Goal: Communication & Community: Answer question/provide support

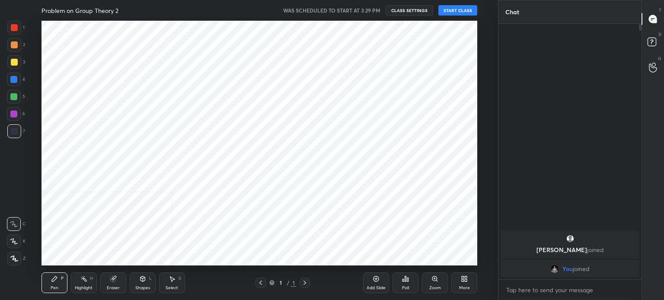
scroll to position [42956, 42738]
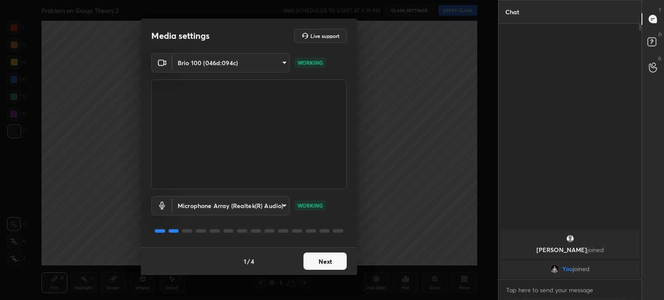
click at [325, 257] on button "Next" at bounding box center [324, 261] width 43 height 17
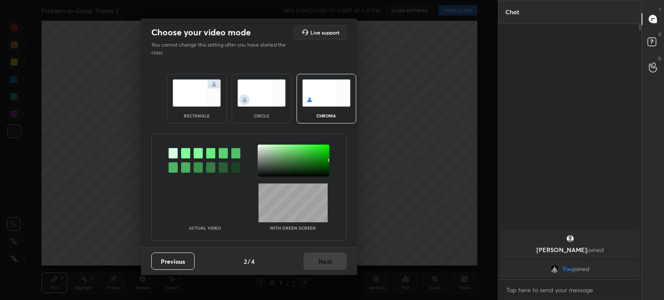
click at [267, 114] on div "circle" at bounding box center [261, 116] width 35 height 4
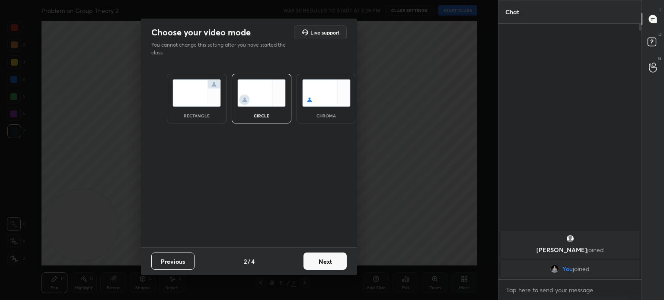
click at [334, 266] on button "Next" at bounding box center [324, 261] width 43 height 17
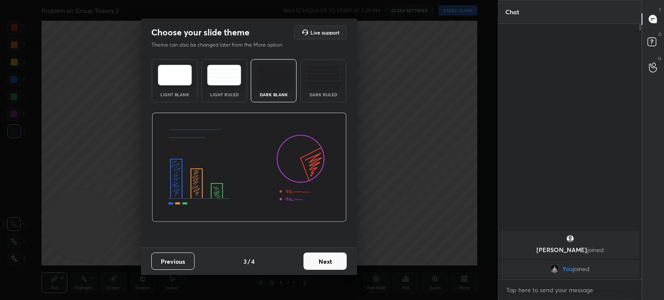
click at [333, 263] on button "Next" at bounding box center [324, 261] width 43 height 17
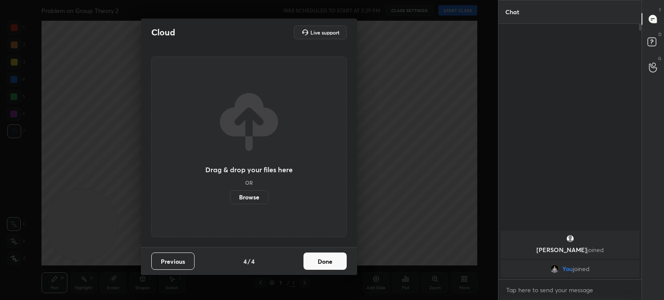
click at [333, 264] on button "Done" at bounding box center [324, 261] width 43 height 17
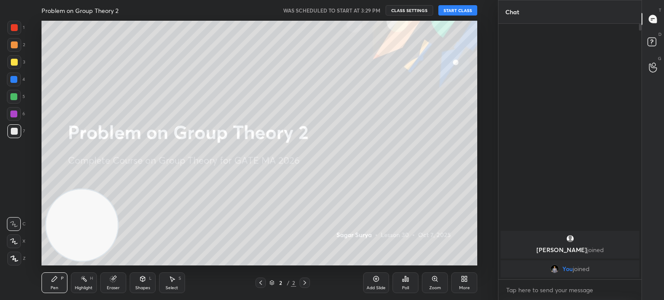
click at [462, 12] on button "START CLASS" at bounding box center [457, 10] width 39 height 10
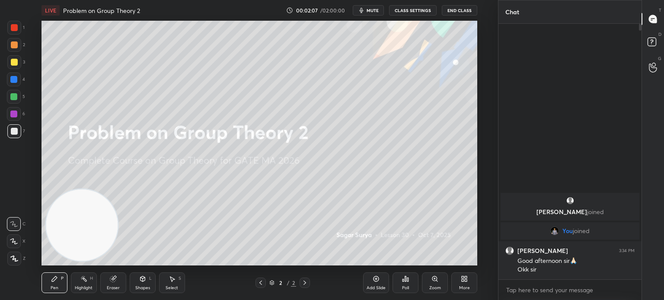
click at [461, 284] on div "More" at bounding box center [464, 283] width 26 height 21
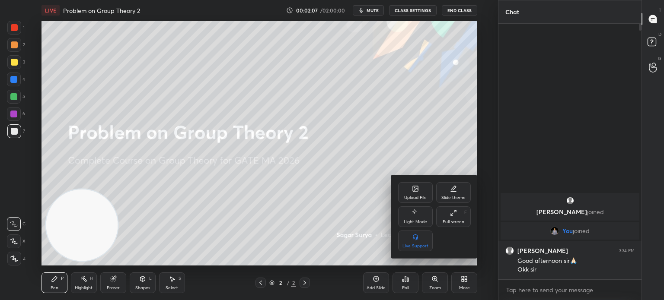
click at [416, 187] on icon at bounding box center [415, 188] width 5 height 5
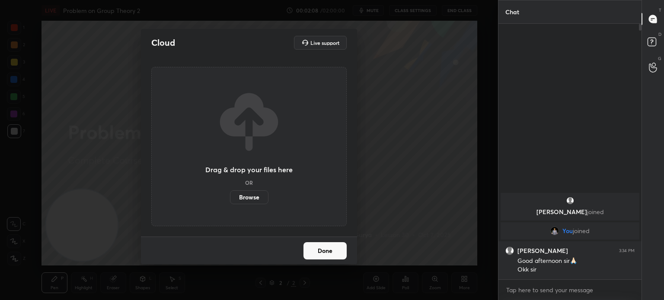
click at [256, 195] on label "Browse" at bounding box center [249, 198] width 38 height 14
click at [230, 195] on input "Browse" at bounding box center [230, 198] width 0 height 14
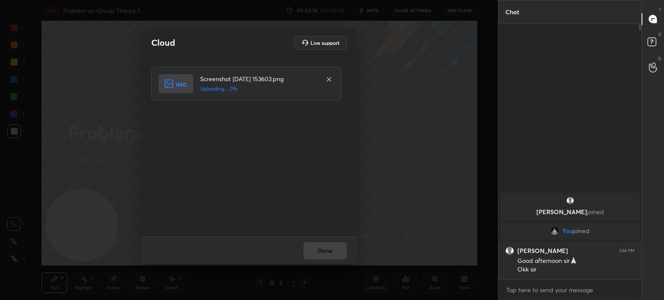
click at [329, 255] on div "Done" at bounding box center [249, 251] width 216 height 28
click at [329, 254] on div "Done" at bounding box center [249, 251] width 216 height 28
click at [328, 254] on button "Done" at bounding box center [324, 250] width 43 height 17
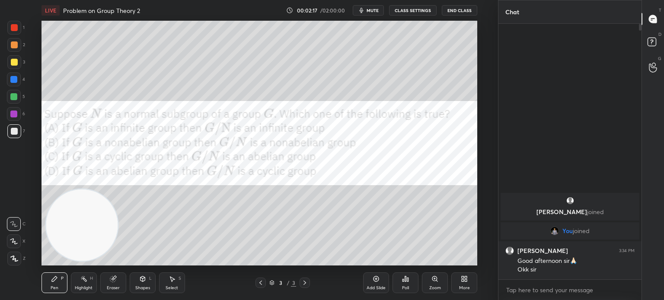
click at [16, 114] on div at bounding box center [13, 114] width 7 height 7
click at [378, 10] on span "mute" at bounding box center [372, 10] width 12 height 6
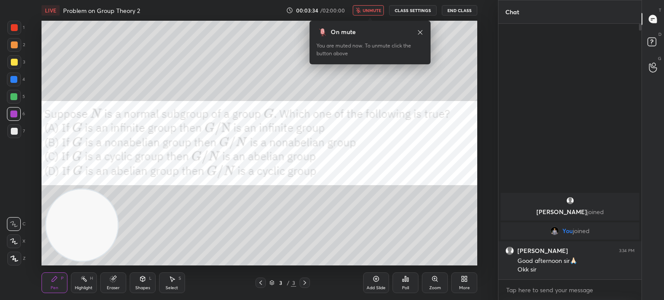
click at [466, 4] on div "LIVE Problem on Group Theory 2 00:03:34 / 02:00:00 unmute CLASS SETTINGS End Cl…" at bounding box center [258, 10] width 435 height 21
click at [468, 8] on button "End Class" at bounding box center [459, 10] width 35 height 10
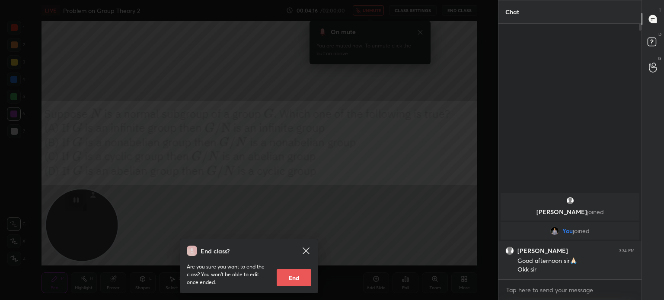
click at [308, 249] on icon at bounding box center [306, 251] width 10 height 10
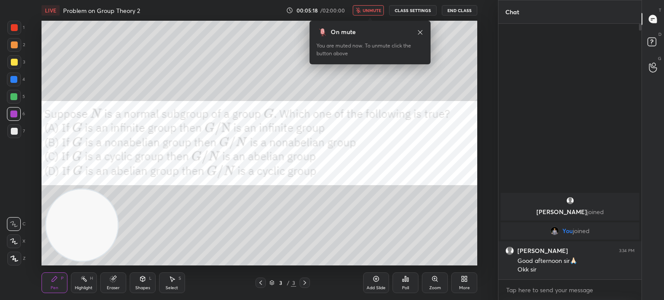
click at [375, 6] on button "unmute" at bounding box center [368, 10] width 31 height 10
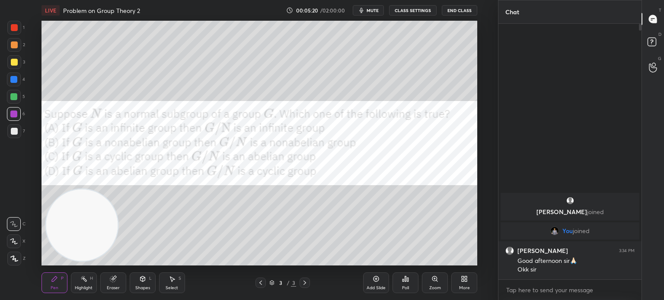
click at [403, 286] on div "Poll" at bounding box center [405, 288] width 7 height 4
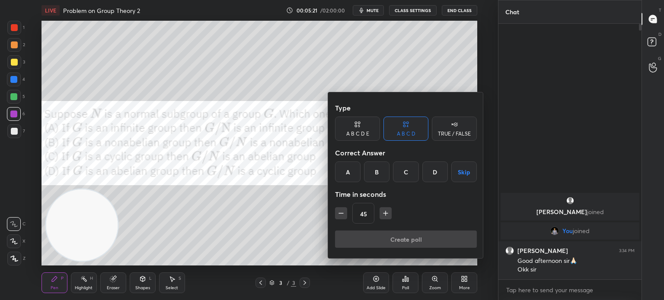
click at [463, 168] on button "Skip" at bounding box center [463, 172] width 25 height 21
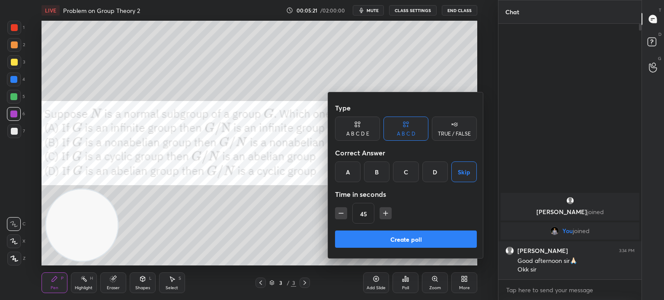
click at [428, 232] on button "Create poll" at bounding box center [406, 239] width 142 height 17
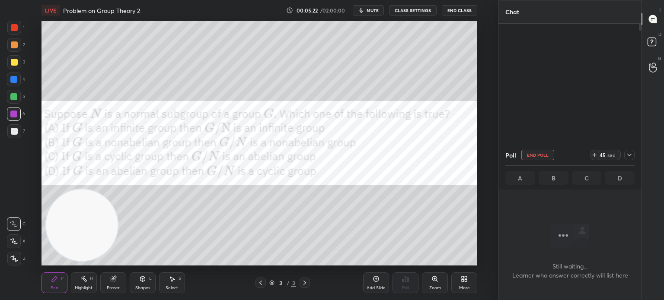
scroll to position [3, 3]
click at [372, 8] on button "mute" at bounding box center [368, 10] width 31 height 10
click at [377, 10] on span "unmute" at bounding box center [371, 10] width 19 height 6
click at [546, 156] on button "End Poll" at bounding box center [537, 155] width 33 height 10
type textarea "x"
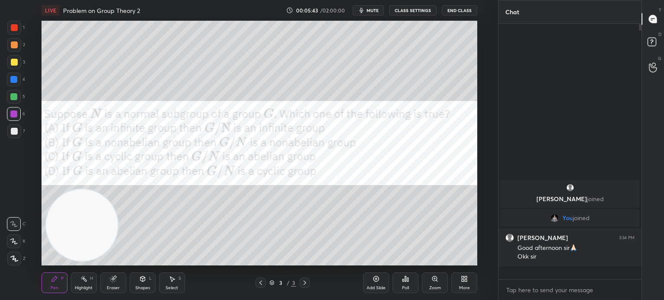
scroll to position [2, 3]
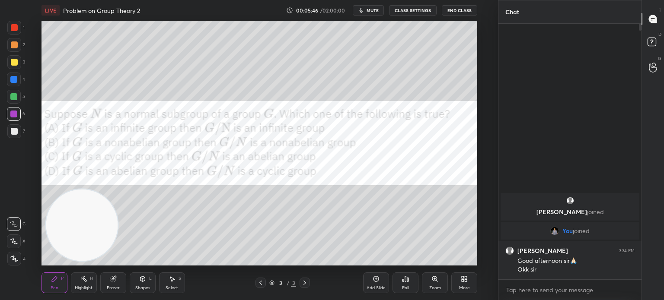
click at [13, 36] on div "1" at bounding box center [15, 29] width 17 height 17
click at [16, 130] on div at bounding box center [14, 131] width 7 height 7
click at [16, 26] on div at bounding box center [14, 27] width 7 height 7
click at [137, 281] on div "Shapes L" at bounding box center [143, 283] width 26 height 21
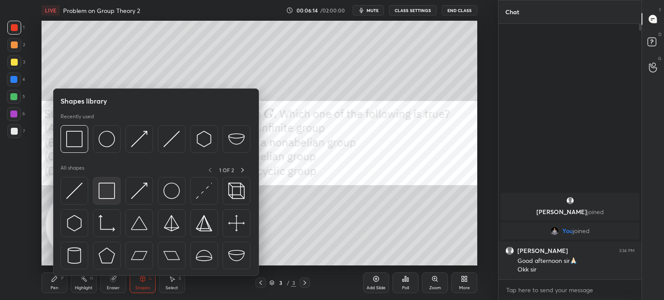
click at [111, 193] on img at bounding box center [106, 191] width 16 height 16
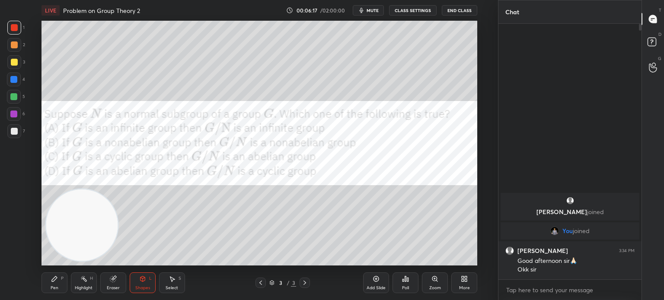
drag, startPoint x: 17, startPoint y: 60, endPoint x: 39, endPoint y: 58, distance: 22.5
click at [17, 61] on div at bounding box center [14, 62] width 7 height 7
click at [59, 275] on div "Pen P" at bounding box center [54, 283] width 26 height 21
click at [16, 128] on div at bounding box center [14, 131] width 7 height 7
click at [13, 79] on div at bounding box center [13, 79] width 7 height 7
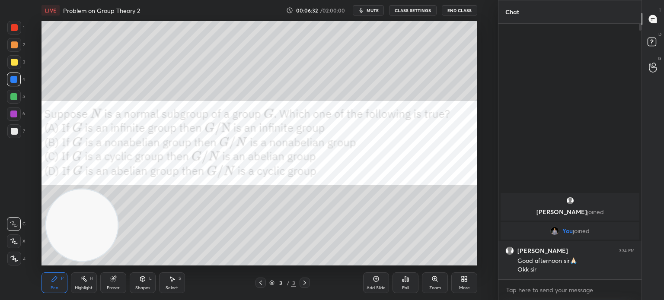
click at [13, 131] on div at bounding box center [14, 131] width 7 height 7
click at [17, 32] on div at bounding box center [14, 28] width 14 height 14
click at [16, 44] on div at bounding box center [14, 44] width 7 height 7
click at [16, 131] on div at bounding box center [14, 131] width 7 height 7
click at [14, 100] on div at bounding box center [14, 97] width 14 height 14
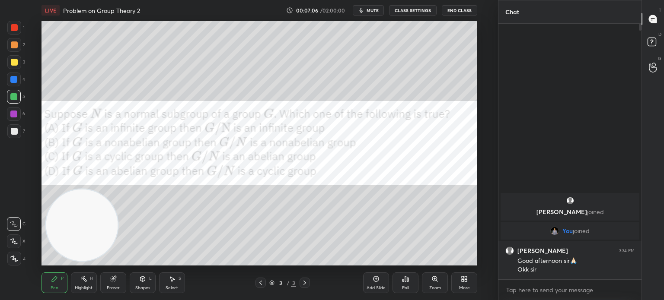
click at [17, 117] on div at bounding box center [14, 114] width 14 height 14
click at [16, 134] on div at bounding box center [14, 131] width 7 height 7
click at [16, 80] on div at bounding box center [13, 79] width 7 height 7
click at [15, 130] on div at bounding box center [14, 131] width 7 height 7
click at [17, 79] on div at bounding box center [14, 80] width 14 height 14
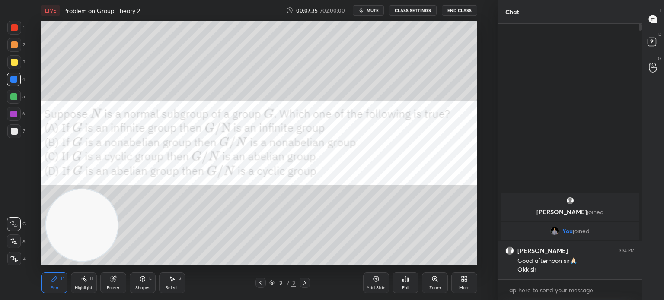
click at [14, 130] on div at bounding box center [14, 131] width 7 height 7
click at [16, 32] on div at bounding box center [14, 28] width 14 height 14
click at [13, 44] on div at bounding box center [14, 44] width 7 height 7
click at [17, 98] on div at bounding box center [14, 97] width 14 height 14
click at [11, 133] on div at bounding box center [14, 131] width 7 height 7
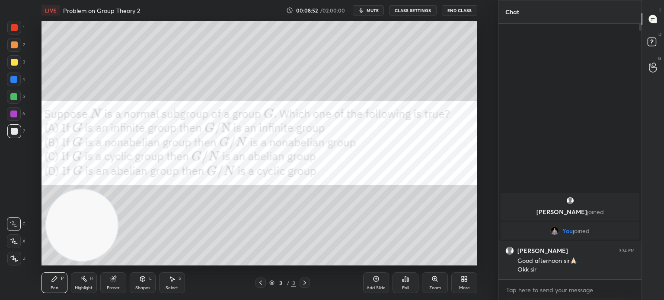
click at [30, 240] on div "Setting up your live class Poll for secs No correct answer Start poll" at bounding box center [259, 143] width 463 height 245
click at [17, 97] on div at bounding box center [14, 97] width 14 height 14
click at [380, 12] on button "mute" at bounding box center [368, 10] width 31 height 10
click at [458, 275] on div "More" at bounding box center [464, 283] width 26 height 21
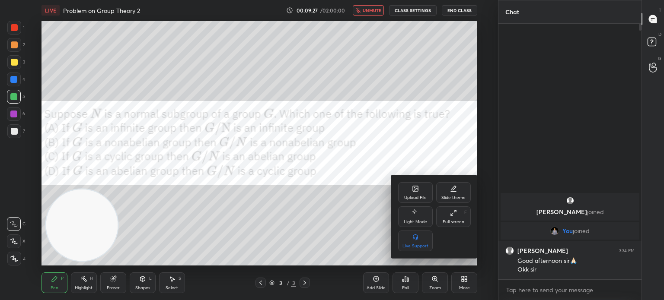
click at [415, 192] on icon at bounding box center [415, 188] width 7 height 7
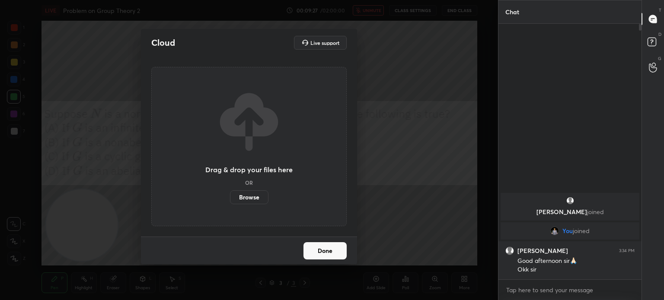
click at [258, 198] on label "Browse" at bounding box center [249, 198] width 38 height 14
click at [230, 198] on input "Browse" at bounding box center [230, 198] width 0 height 14
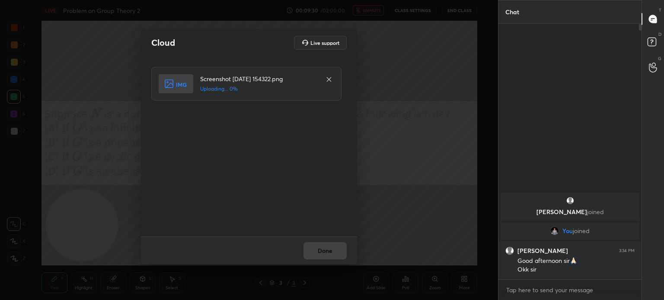
click at [337, 254] on div "Done" at bounding box center [249, 251] width 216 height 28
click at [336, 255] on div "Done" at bounding box center [249, 251] width 216 height 28
click at [337, 255] on button "Done" at bounding box center [324, 250] width 43 height 17
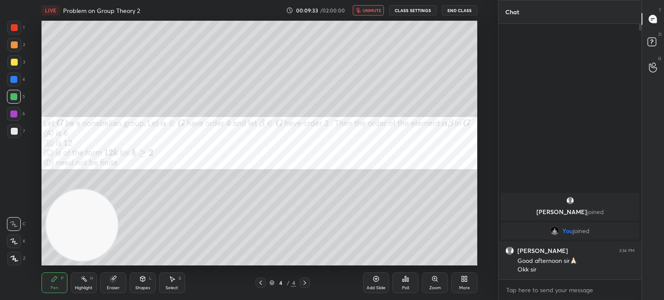
click at [16, 65] on div at bounding box center [14, 62] width 14 height 14
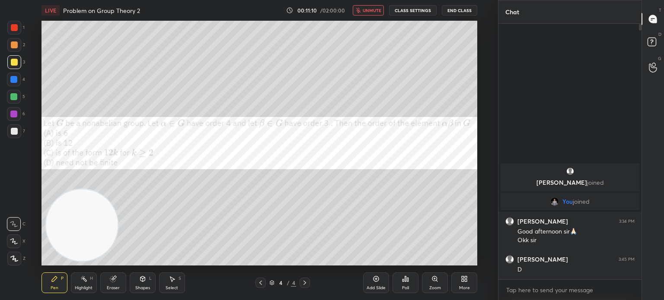
click at [381, 9] on span "unmute" at bounding box center [371, 10] width 19 height 6
click at [17, 86] on div at bounding box center [14, 80] width 14 height 14
click at [16, 30] on div at bounding box center [14, 27] width 7 height 7
click at [12, 44] on div at bounding box center [14, 44] width 7 height 7
click at [19, 97] on div at bounding box center [14, 97] width 14 height 14
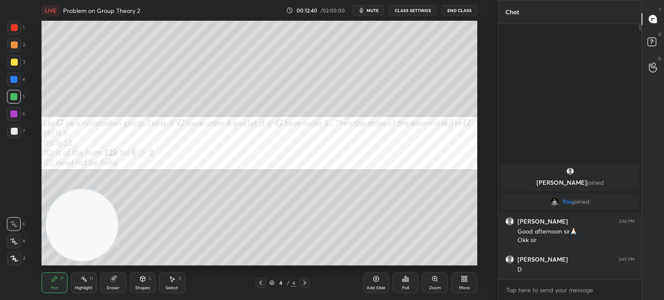
click at [7, 167] on div "1 2 3 4 5 6 7 C X Z C X Z E E Erase all H H" at bounding box center [14, 143] width 28 height 245
click at [17, 81] on div at bounding box center [14, 80] width 14 height 14
click at [19, 112] on div at bounding box center [14, 114] width 14 height 14
click at [17, 98] on div at bounding box center [14, 97] width 14 height 14
drag, startPoint x: 81, startPoint y: 232, endPoint x: 93, endPoint y: 76, distance: 156.9
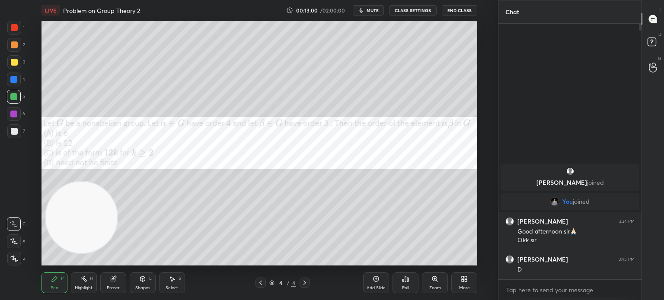
click at [94, 181] on video at bounding box center [81, 217] width 72 height 72
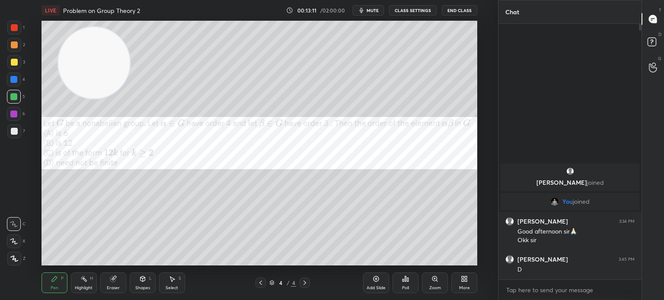
click at [16, 132] on div at bounding box center [14, 131] width 7 height 7
click at [2, 189] on div "1 2 3 4 5 6 7 C X Z C X Z E E Erase all H H" at bounding box center [14, 143] width 28 height 245
click at [2, 214] on div "1 2 3 4 5 6 7 C X Z C X Z E E Erase all H H" at bounding box center [14, 143] width 28 height 245
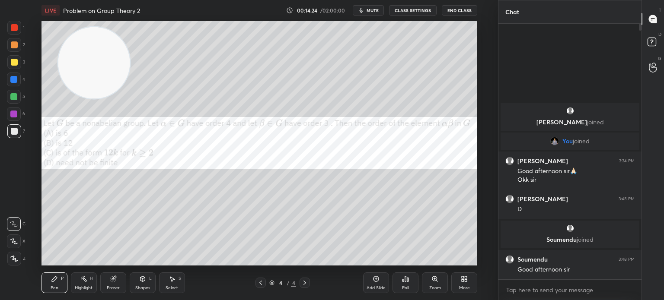
click at [16, 48] on div at bounding box center [14, 44] width 7 height 7
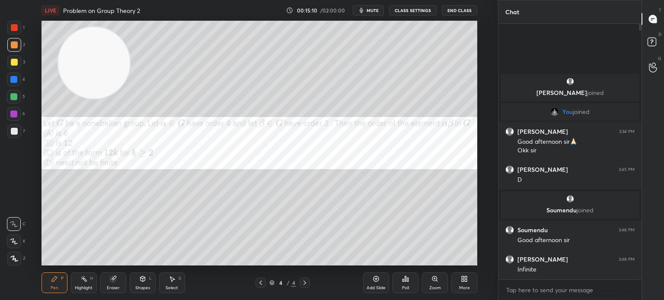
click at [118, 284] on div "Eraser" at bounding box center [113, 283] width 26 height 21
click at [56, 278] on icon at bounding box center [54, 278] width 5 height 5
click at [19, 215] on div "C" at bounding box center [16, 222] width 19 height 17
click at [112, 290] on div "Eraser" at bounding box center [113, 288] width 13 height 4
drag, startPoint x: 10, startPoint y: 243, endPoint x: 16, endPoint y: 241, distance: 6.6
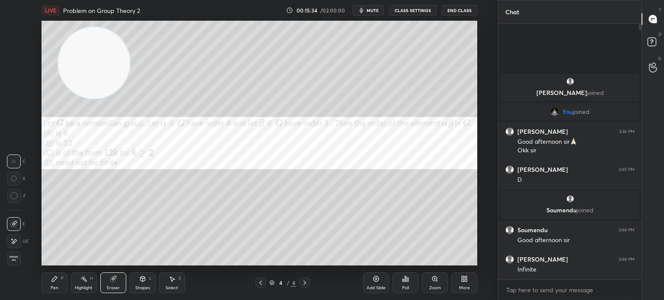
click at [15, 241] on icon at bounding box center [13, 241] width 7 height 7
click at [41, 281] on div "Pen P" at bounding box center [54, 283] width 26 height 21
click at [15, 130] on div at bounding box center [14, 131] width 7 height 7
click at [16, 76] on div at bounding box center [14, 80] width 14 height 14
click at [472, 286] on div "More" at bounding box center [464, 283] width 26 height 21
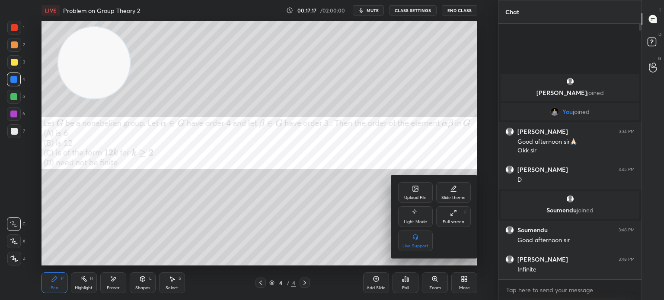
click at [416, 197] on div "Upload File" at bounding box center [415, 198] width 22 height 4
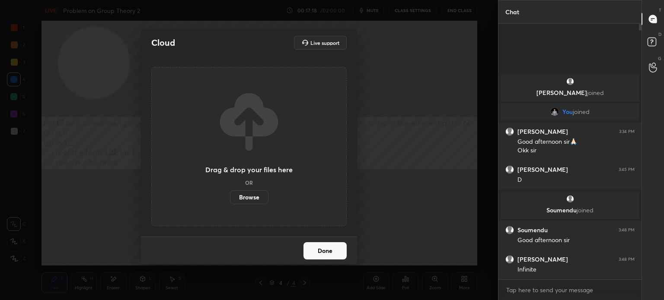
click at [247, 198] on label "Browse" at bounding box center [249, 198] width 38 height 14
click at [230, 198] on input "Browse" at bounding box center [230, 198] width 0 height 14
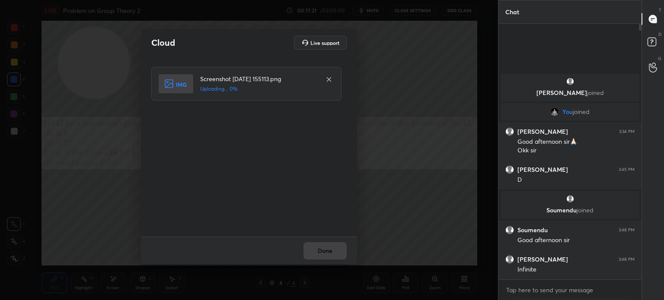
click at [325, 257] on div "Done" at bounding box center [249, 251] width 216 height 28
click at [325, 257] on button "Done" at bounding box center [324, 250] width 43 height 17
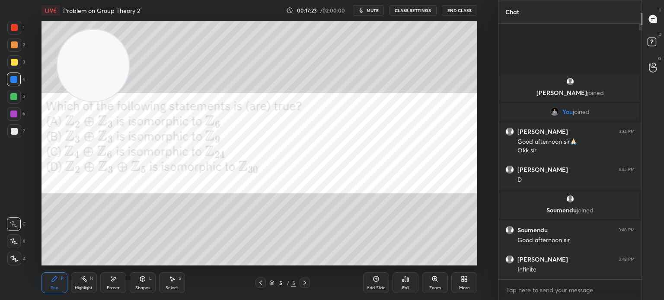
drag, startPoint x: 109, startPoint y: 73, endPoint x: 77, endPoint y: 268, distance: 197.8
click at [83, 266] on div "LIVE Problem on Group Theory 2 00:17:23 / 02:00:00 mute CLASS SETTINGS End Clas…" at bounding box center [259, 150] width 463 height 300
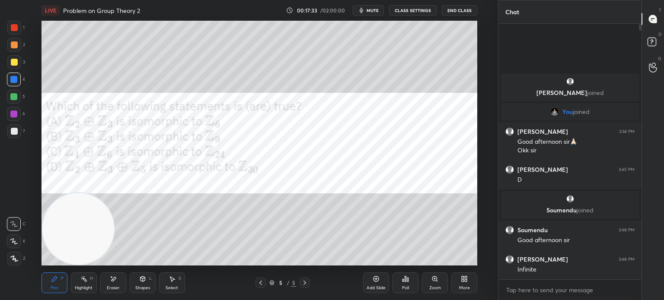
click at [373, 7] on button "mute" at bounding box center [368, 10] width 31 height 10
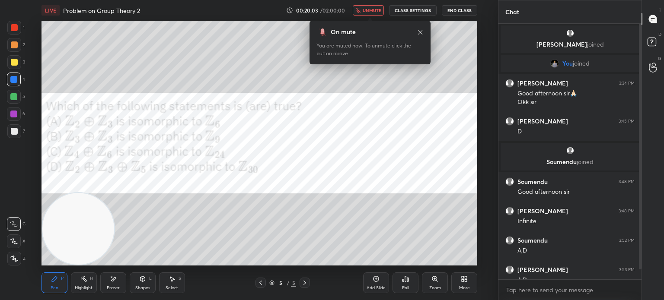
drag, startPoint x: 370, startPoint y: 3, endPoint x: 369, endPoint y: 8, distance: 5.8
click at [369, 5] on div "LIVE Problem on Group Theory 2 00:20:03 / 02:00:00 unmute CLASS SETTINGS End Cl…" at bounding box center [258, 10] width 435 height 21
click at [368, 12] on span "unmute" at bounding box center [371, 10] width 19 height 6
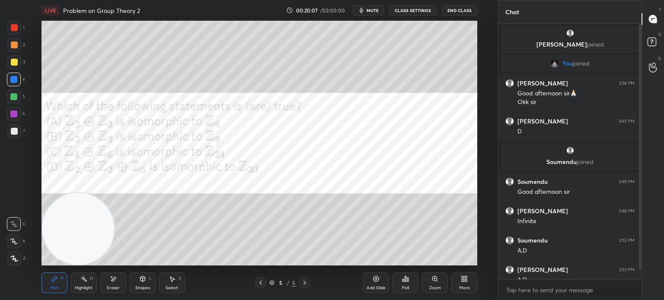
click at [12, 56] on div at bounding box center [14, 62] width 14 height 14
click at [15, 46] on div at bounding box center [14, 44] width 7 height 7
click at [11, 18] on div "1 2 3 4 5 6 7 C X Z E E Erase all H H LIVE Problem on Group Theory 2 00:20:07 /…" at bounding box center [245, 150] width 491 height 300
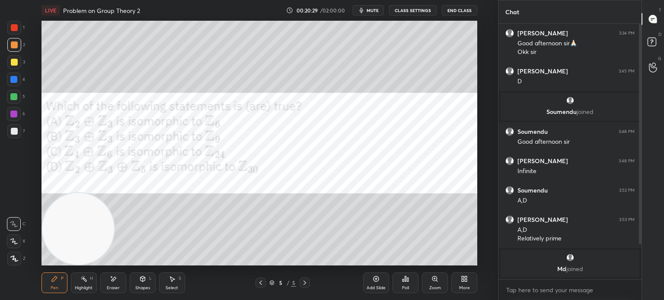
drag, startPoint x: 640, startPoint y: 146, endPoint x: 643, endPoint y: 204, distance: 58.4
click at [643, 203] on div "Chat Prisha joined You joined Prisha 3:34 PM Good afternoon sir🙏🏻 Okk sir Prish…" at bounding box center [581, 150] width 166 height 300
click at [15, 87] on div "4" at bounding box center [16, 81] width 18 height 17
click at [137, 286] on div "Shapes" at bounding box center [142, 288] width 15 height 4
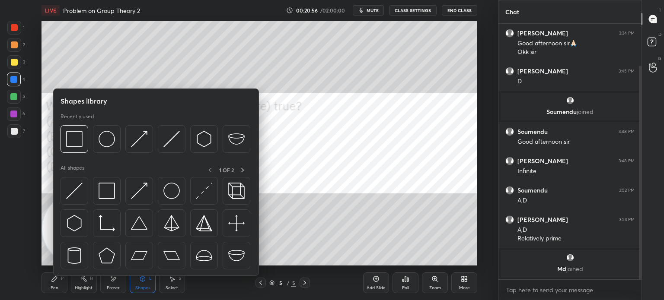
click at [108, 292] on div "Eraser" at bounding box center [113, 283] width 26 height 21
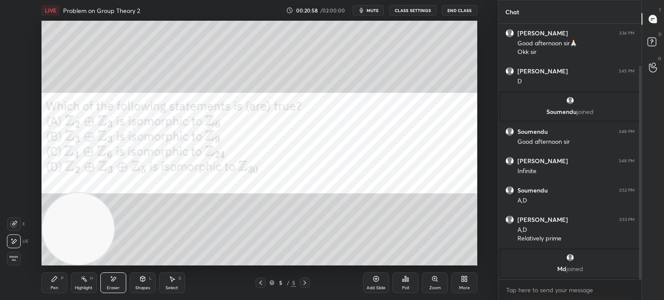
click at [51, 284] on div "Pen P" at bounding box center [54, 283] width 26 height 21
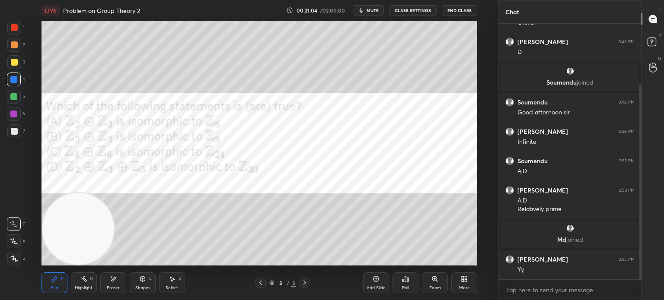
click at [466, 286] on div "More" at bounding box center [464, 288] width 11 height 4
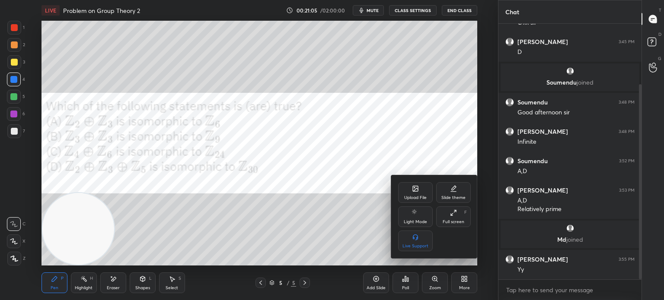
click at [416, 194] on div "Upload File" at bounding box center [415, 192] width 35 height 21
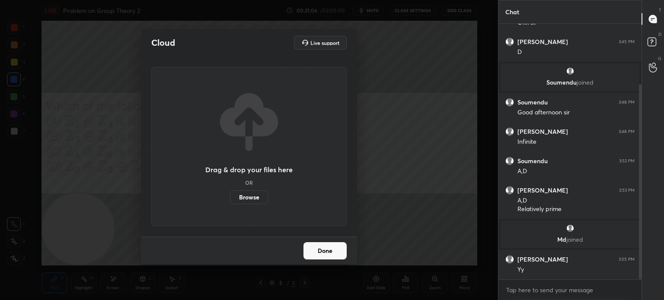
click at [268, 197] on div "Drag & drop your files here OR Browse" at bounding box center [248, 146] width 87 height 115
click at [266, 195] on label "Browse" at bounding box center [249, 198] width 38 height 14
click at [230, 195] on input "Browse" at bounding box center [230, 198] width 0 height 14
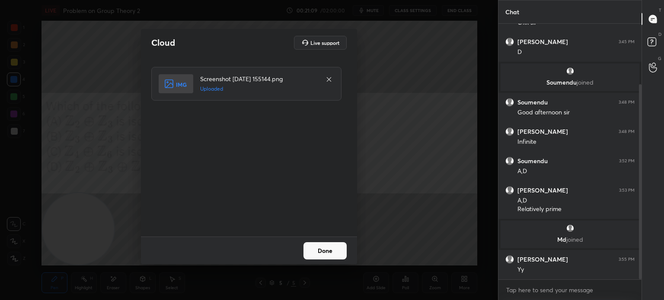
drag, startPoint x: 341, startPoint y: 254, endPoint x: 337, endPoint y: 259, distance: 6.5
click at [340, 254] on button "Done" at bounding box center [324, 250] width 43 height 17
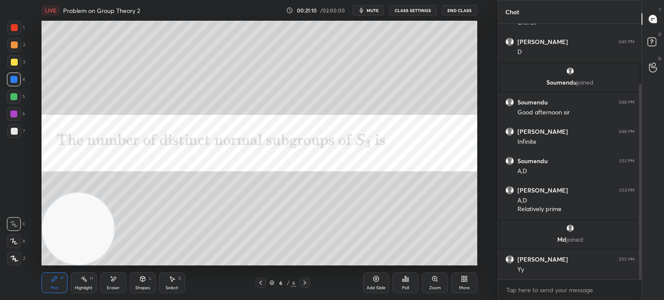
click at [381, 10] on button "mute" at bounding box center [368, 10] width 31 height 10
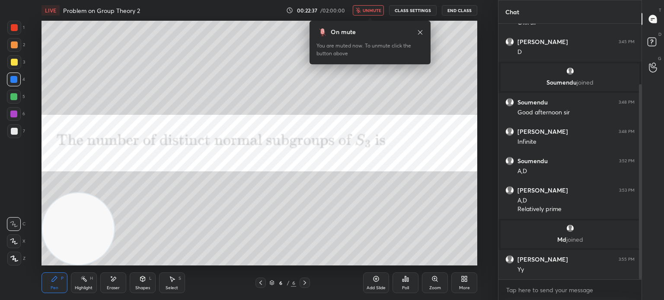
click at [466, 8] on button "End Class" at bounding box center [459, 10] width 35 height 10
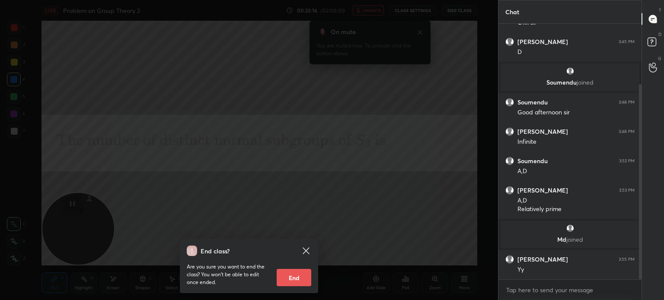
scroll to position [109, 0]
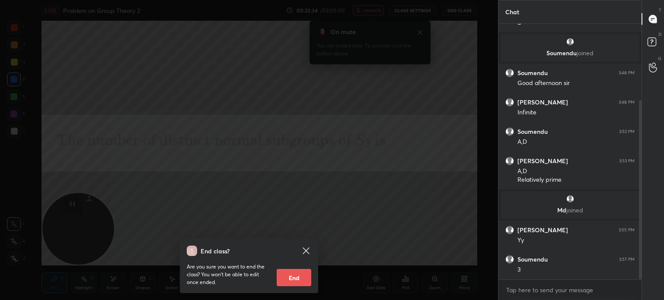
click at [306, 248] on icon at bounding box center [306, 251] width 10 height 10
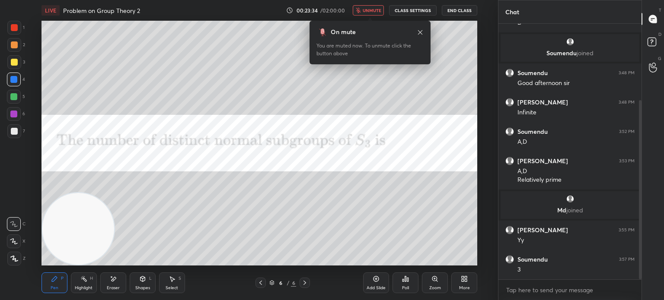
click at [374, 5] on div "LIVE Problem on Group Theory 2 00:23:34 / 02:00:00 unmute CLASS SETTINGS End Cl…" at bounding box center [258, 10] width 435 height 21
click at [374, 8] on span "unmute" at bounding box center [371, 10] width 19 height 6
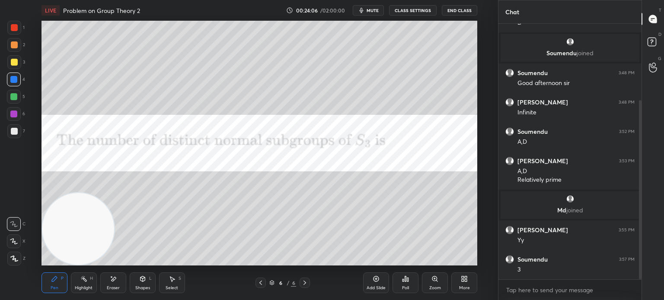
click at [463, 282] on icon at bounding box center [464, 279] width 7 height 7
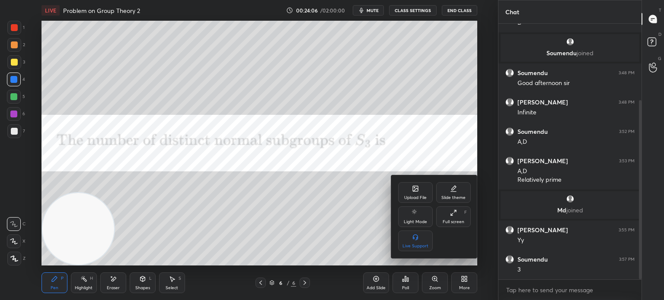
click at [416, 197] on div "Upload File" at bounding box center [415, 198] width 22 height 4
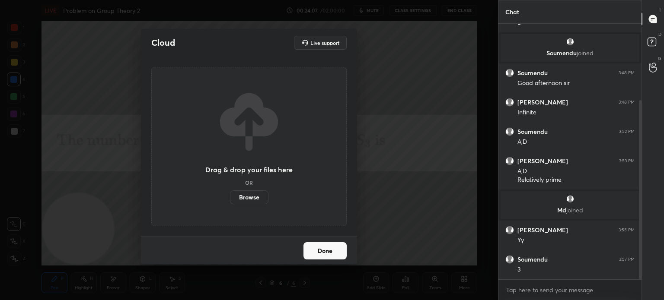
click at [253, 198] on label "Browse" at bounding box center [249, 198] width 38 height 14
click at [230, 198] on input "Browse" at bounding box center [230, 198] width 0 height 14
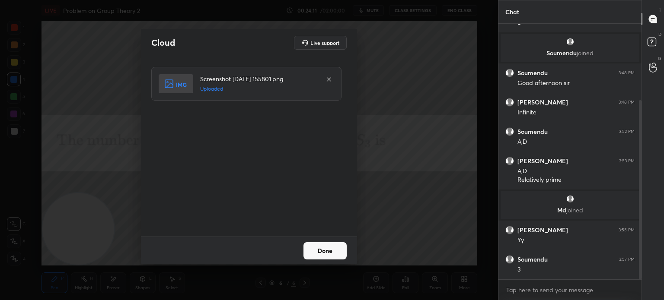
click at [335, 251] on button "Done" at bounding box center [324, 250] width 43 height 17
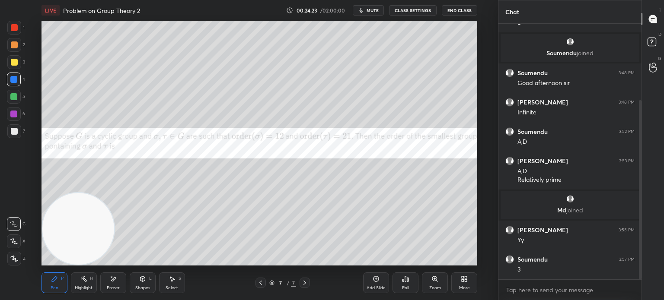
click at [373, 14] on button "mute" at bounding box center [368, 10] width 31 height 10
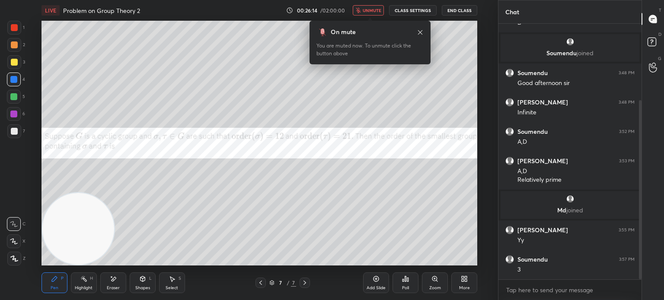
click at [384, 11] on button "unmute" at bounding box center [368, 10] width 31 height 10
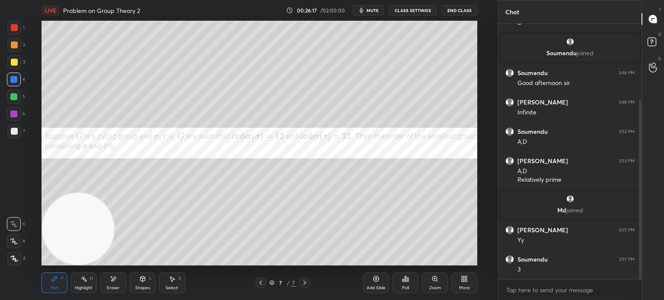
click at [374, 10] on span "mute" at bounding box center [372, 10] width 12 height 6
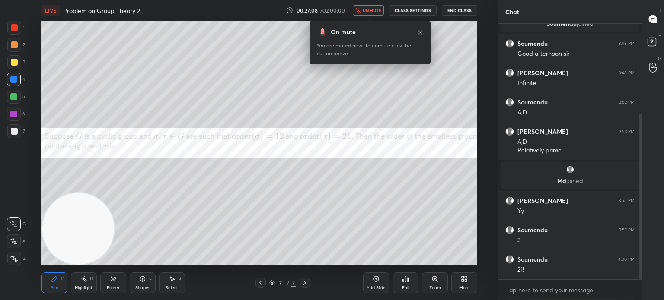
click at [365, 9] on span "unmute" at bounding box center [371, 10] width 19 height 6
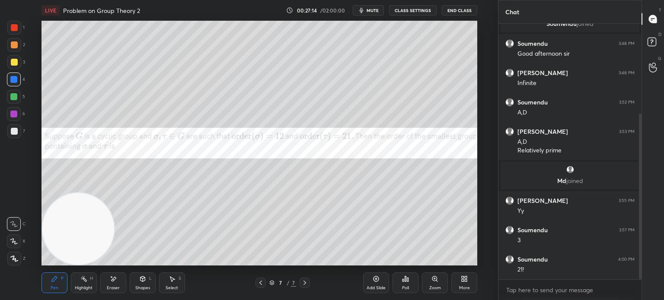
drag, startPoint x: 16, startPoint y: 44, endPoint x: 39, endPoint y: 47, distance: 22.6
click at [16, 44] on div at bounding box center [14, 44] width 7 height 7
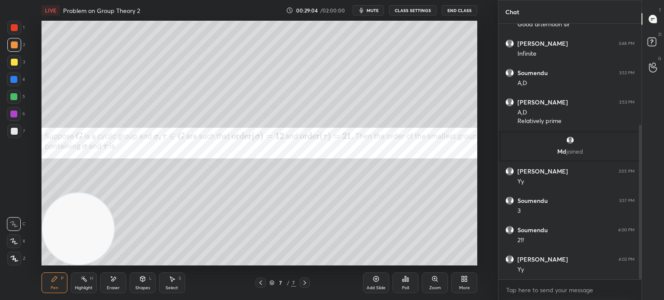
click at [13, 68] on div at bounding box center [14, 62] width 14 height 14
click at [143, 290] on div "Shapes" at bounding box center [142, 288] width 15 height 4
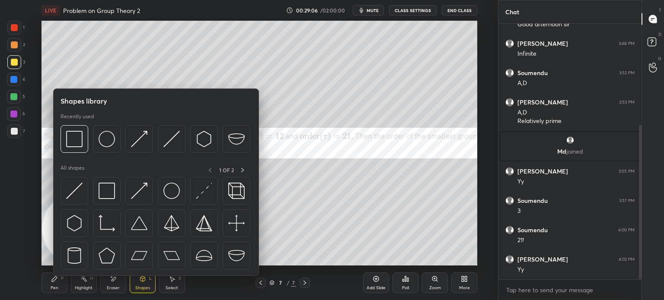
click at [80, 200] on div at bounding box center [74, 191] width 28 height 28
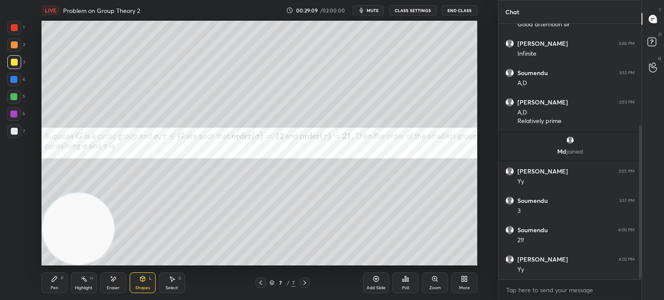
click at [17, 93] on div at bounding box center [14, 97] width 14 height 14
click at [57, 288] on div "Pen" at bounding box center [55, 288] width 8 height 4
click at [13, 228] on div at bounding box center [14, 224] width 14 height 14
click at [12, 129] on div at bounding box center [14, 131] width 7 height 7
click at [16, 81] on div at bounding box center [13, 79] width 7 height 7
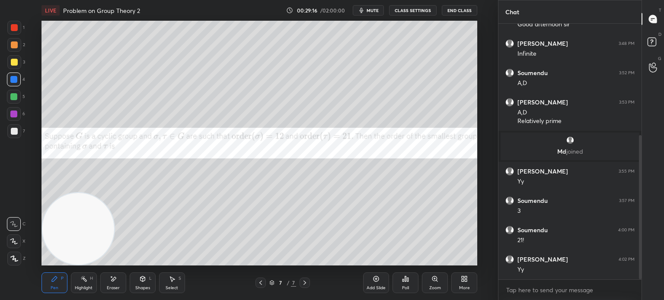
scroll to position [197, 0]
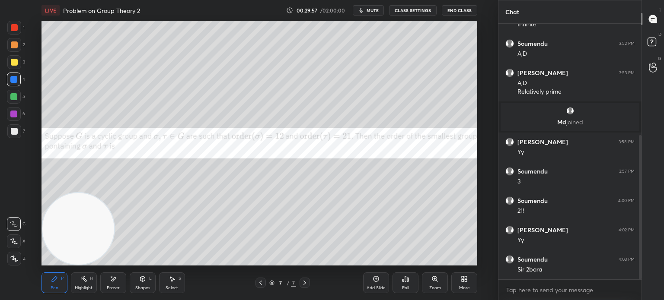
drag, startPoint x: 14, startPoint y: 65, endPoint x: 10, endPoint y: 67, distance: 4.4
click at [14, 66] on div at bounding box center [14, 62] width 14 height 14
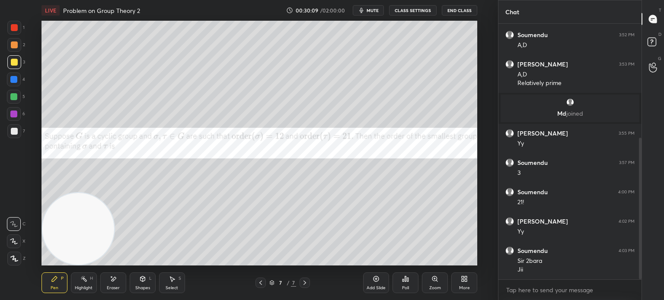
click at [470, 281] on div "More" at bounding box center [464, 283] width 26 height 21
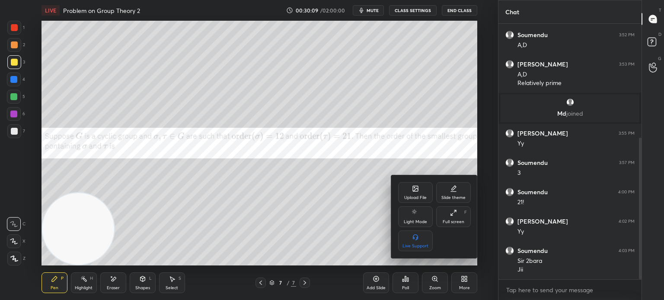
click at [420, 194] on div "Upload File" at bounding box center [415, 192] width 35 height 21
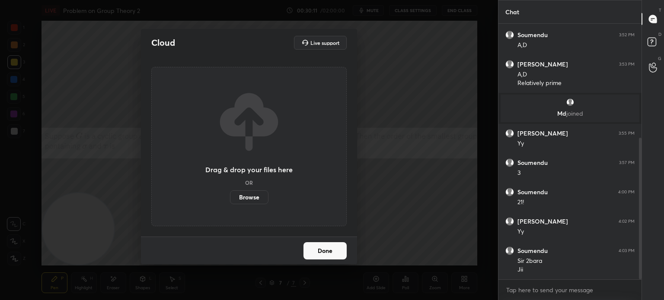
click at [136, 224] on div "Cloud Live support Drag & drop your files here OR Browse Done" at bounding box center [249, 150] width 498 height 300
click at [327, 250] on button "Done" at bounding box center [324, 250] width 43 height 17
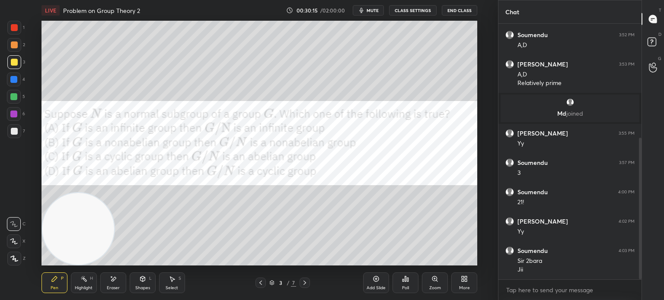
click at [16, 132] on div at bounding box center [14, 131] width 7 height 7
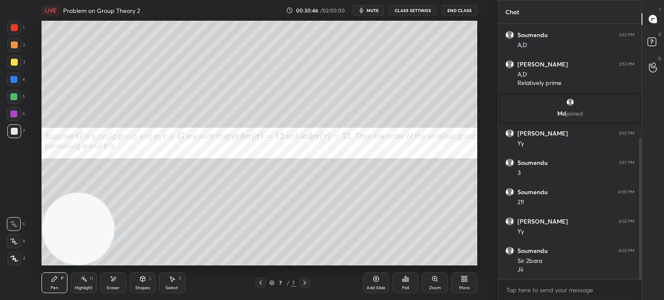
click at [468, 288] on div "More" at bounding box center [464, 283] width 26 height 21
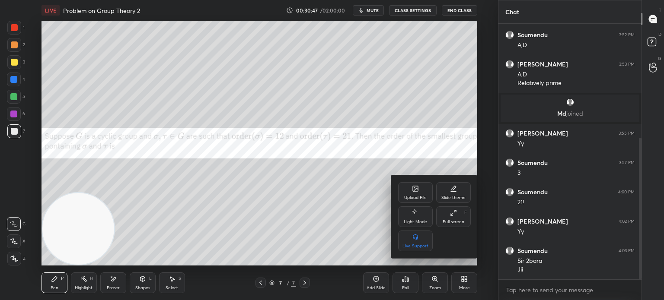
click at [407, 186] on div "Upload File" at bounding box center [415, 192] width 35 height 21
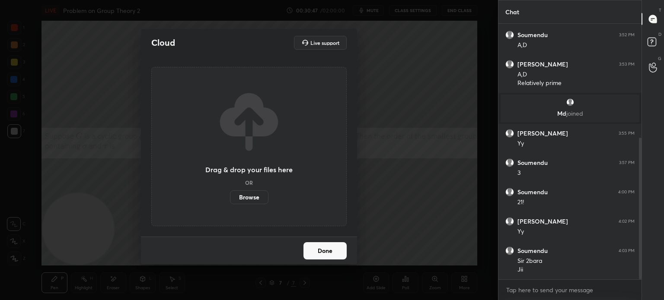
click at [253, 198] on label "Browse" at bounding box center [249, 198] width 38 height 14
click at [230, 198] on input "Browse" at bounding box center [230, 198] width 0 height 14
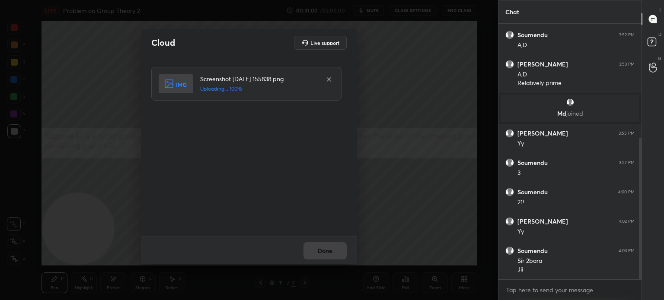
click at [326, 252] on div "Done" at bounding box center [249, 251] width 216 height 28
click at [326, 253] on button "Done" at bounding box center [324, 250] width 43 height 17
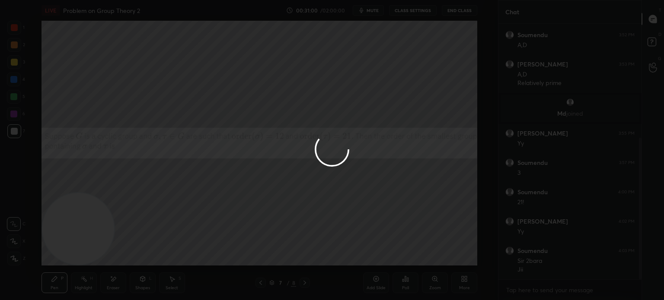
click at [325, 254] on button "Done" at bounding box center [324, 250] width 43 height 17
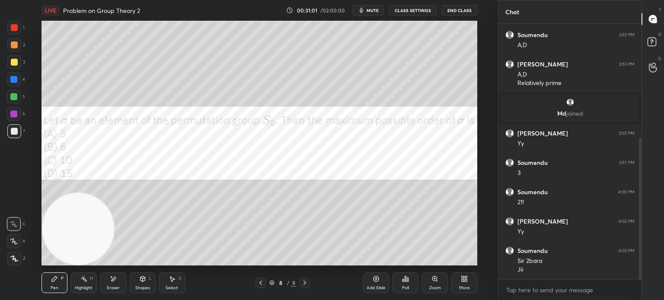
click at [376, 10] on span "mute" at bounding box center [372, 10] width 12 height 6
click at [461, 10] on button "End Class" at bounding box center [459, 10] width 35 height 10
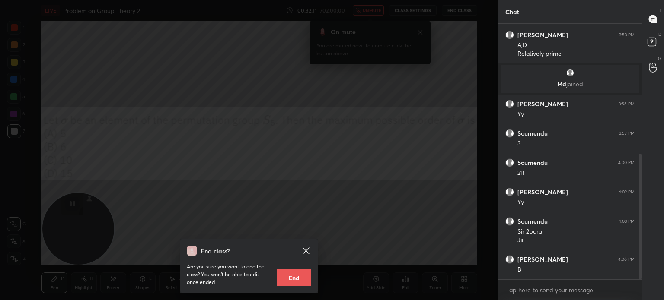
scroll to position [264, 0]
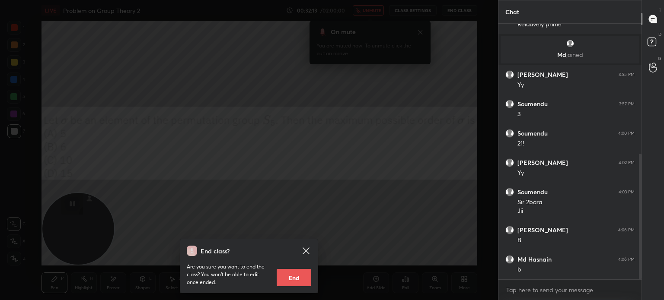
click at [308, 250] on icon at bounding box center [306, 251] width 10 height 10
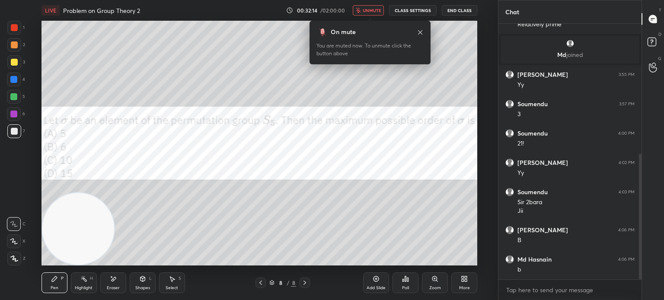
click at [378, 6] on button "unmute" at bounding box center [368, 10] width 31 height 10
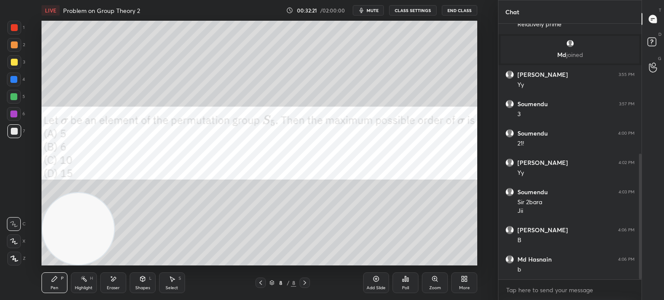
click at [12, 99] on div at bounding box center [13, 96] width 7 height 7
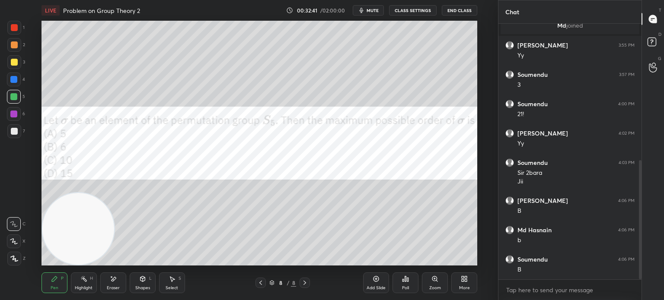
click at [461, 285] on div "More" at bounding box center [464, 283] width 26 height 21
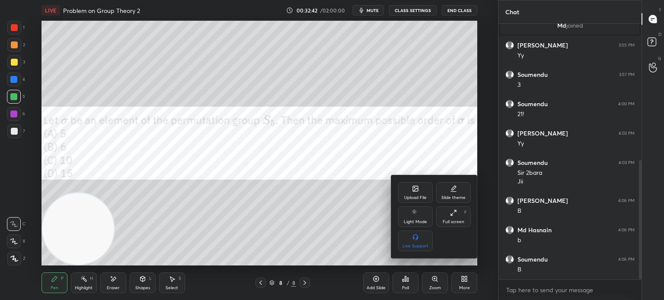
click at [418, 195] on div "Upload File" at bounding box center [415, 192] width 35 height 21
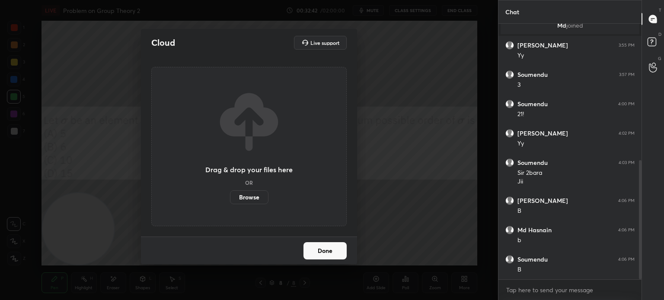
click at [252, 197] on label "Browse" at bounding box center [249, 198] width 38 height 14
click at [230, 197] on input "Browse" at bounding box center [230, 198] width 0 height 14
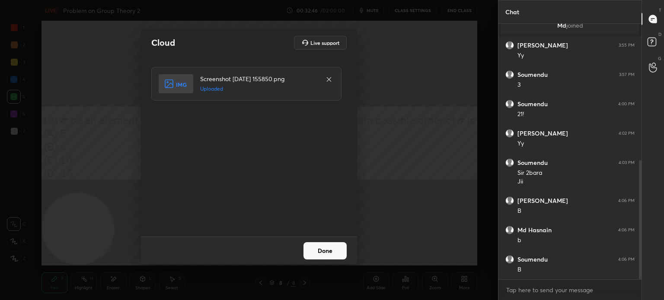
click at [336, 248] on button "Done" at bounding box center [324, 250] width 43 height 17
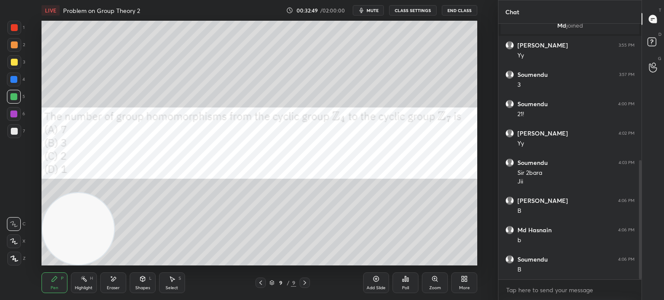
click at [15, 76] on div at bounding box center [14, 80] width 14 height 14
click at [13, 60] on div at bounding box center [14, 62] width 7 height 7
click at [16, 41] on div at bounding box center [14, 45] width 14 height 14
click at [15, 28] on div at bounding box center [14, 27] width 7 height 7
click at [464, 283] on div "More" at bounding box center [464, 283] width 26 height 21
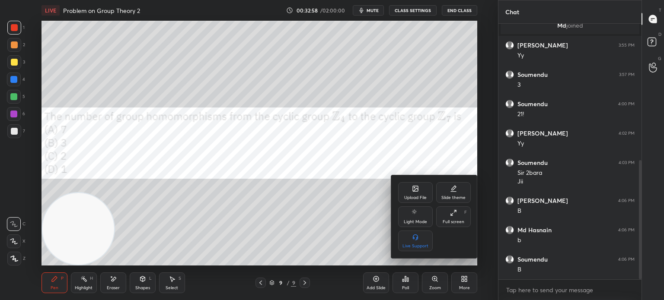
click at [419, 196] on div "Upload File" at bounding box center [415, 198] width 22 height 4
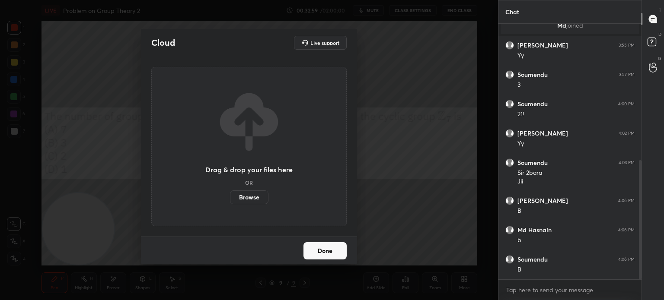
click at [251, 200] on label "Browse" at bounding box center [249, 198] width 38 height 14
click at [230, 200] on input "Browse" at bounding box center [230, 198] width 0 height 14
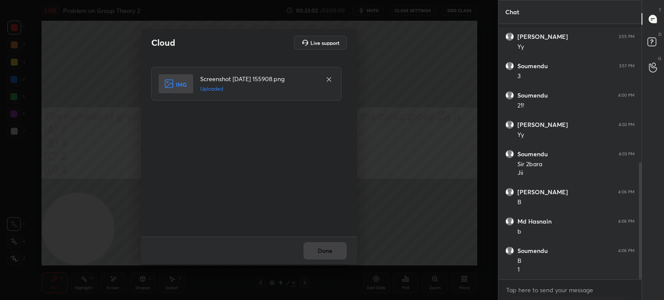
drag, startPoint x: 328, startPoint y: 251, endPoint x: 330, endPoint y: 256, distance: 4.7
click at [330, 254] on button "Done" at bounding box center [324, 250] width 43 height 17
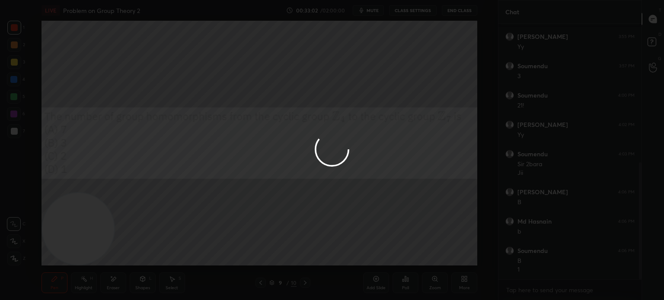
click at [330, 256] on button "Done" at bounding box center [324, 250] width 43 height 17
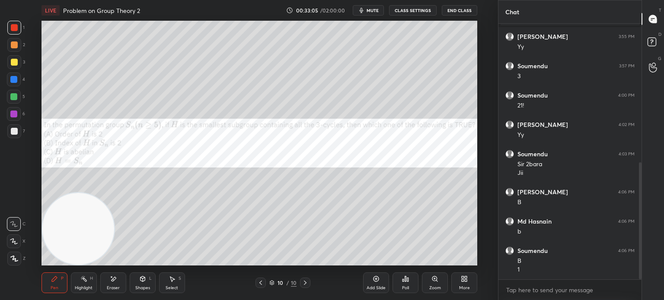
click at [378, 10] on span "mute" at bounding box center [372, 10] width 12 height 6
click at [407, 10] on button "CLASS SETTINGS" at bounding box center [413, 10] width 48 height 10
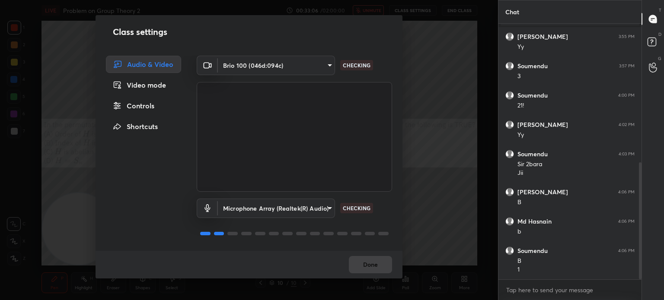
click at [141, 108] on div "Controls" at bounding box center [143, 105] width 75 height 17
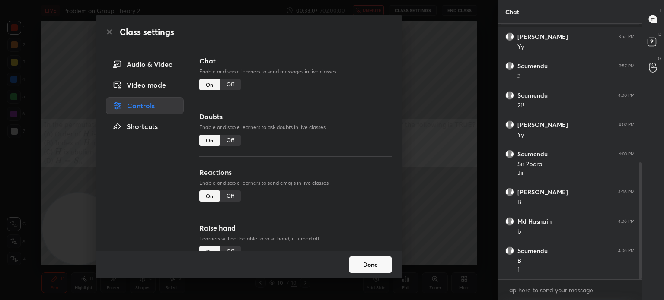
click at [468, 109] on div "Class settings Audio & Video Video mode Controls Shortcuts Chat Enable or disab…" at bounding box center [249, 150] width 498 height 300
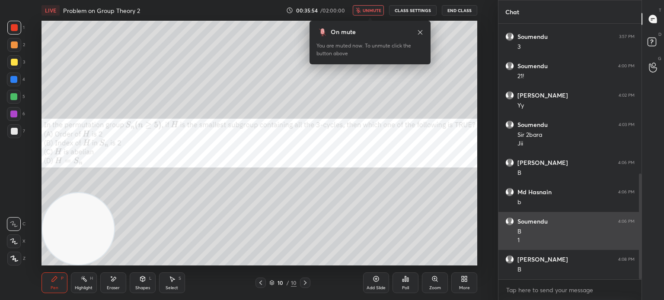
scroll to position [361, 0]
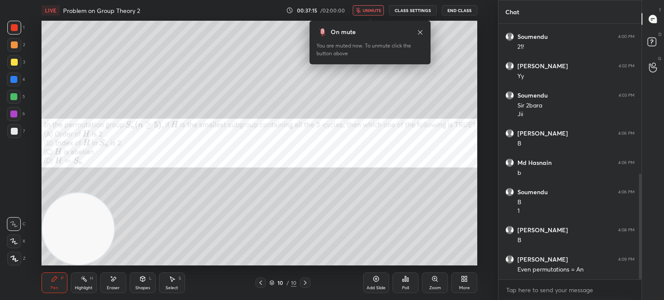
click at [381, 9] on span "unmute" at bounding box center [371, 10] width 19 height 6
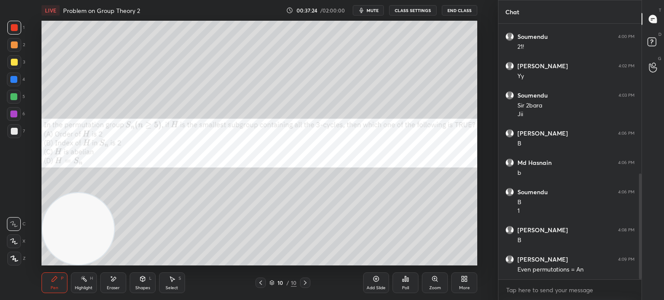
click at [14, 97] on div at bounding box center [13, 96] width 7 height 7
click at [17, 46] on div at bounding box center [14, 44] width 7 height 7
click at [16, 34] on div at bounding box center [14, 28] width 14 height 14
click at [142, 289] on div "Shapes" at bounding box center [142, 288] width 15 height 4
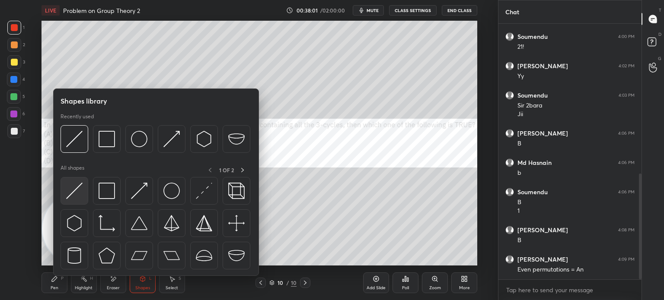
click at [78, 194] on img at bounding box center [74, 191] width 16 height 16
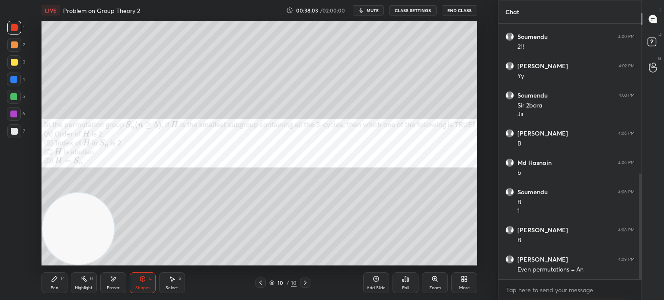
click at [59, 283] on div "Pen P" at bounding box center [54, 283] width 26 height 21
click at [15, 134] on div at bounding box center [14, 131] width 14 height 14
click at [13, 113] on div at bounding box center [13, 114] width 7 height 7
click at [19, 80] on div at bounding box center [14, 80] width 14 height 14
click at [13, 132] on div at bounding box center [14, 131] width 7 height 7
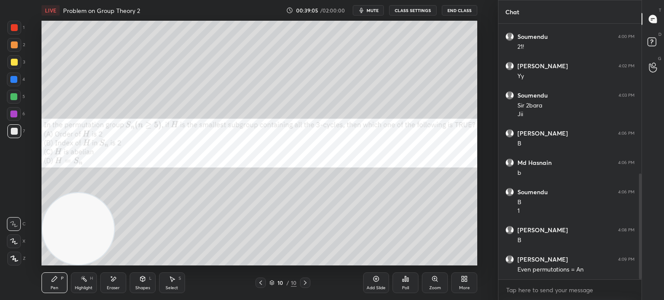
click at [379, 13] on button "mute" at bounding box center [368, 10] width 31 height 10
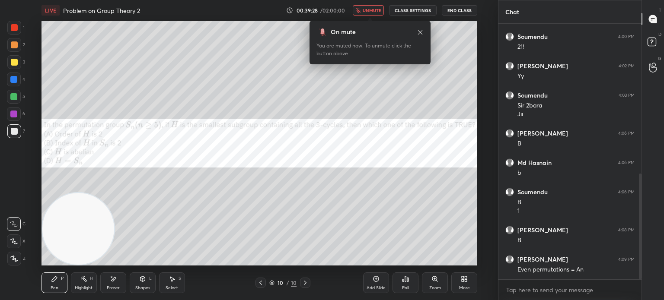
click at [460, 10] on button "End Class" at bounding box center [459, 10] width 35 height 10
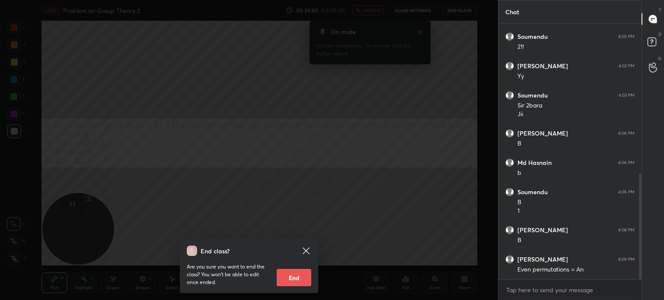
click at [304, 244] on div "End class? Are you sure you want to end the class? You won’t be able to edit on…" at bounding box center [249, 266] width 138 height 54
click at [305, 251] on icon at bounding box center [306, 251] width 10 height 10
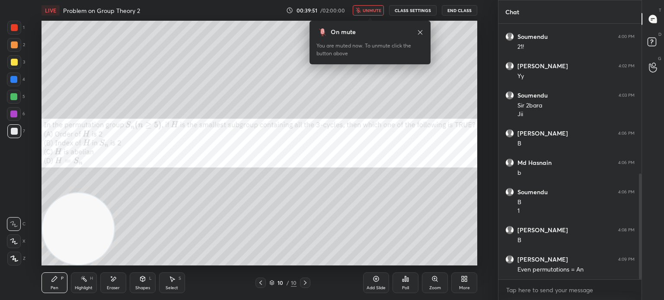
click at [370, 7] on button "unmute" at bounding box center [368, 10] width 31 height 10
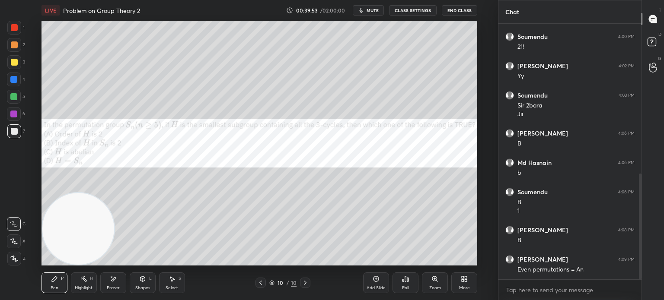
click at [17, 133] on div at bounding box center [14, 131] width 7 height 7
click at [17, 63] on div at bounding box center [14, 62] width 7 height 7
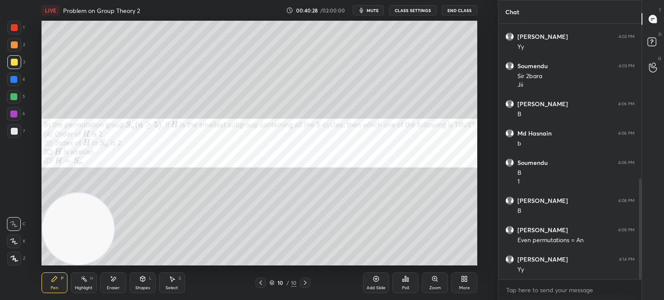
click at [19, 114] on div "6" at bounding box center [16, 114] width 18 height 14
click at [10, 93] on div at bounding box center [14, 97] width 14 height 14
click at [14, 116] on div at bounding box center [13, 114] width 7 height 7
drag, startPoint x: 16, startPoint y: 89, endPoint x: 14, endPoint y: 97, distance: 8.4
click at [13, 93] on div "1 2 3 4 5 6 7" at bounding box center [16, 81] width 18 height 121
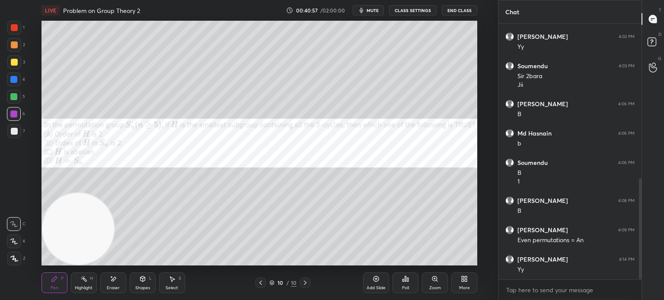
click at [17, 98] on div at bounding box center [13, 96] width 7 height 7
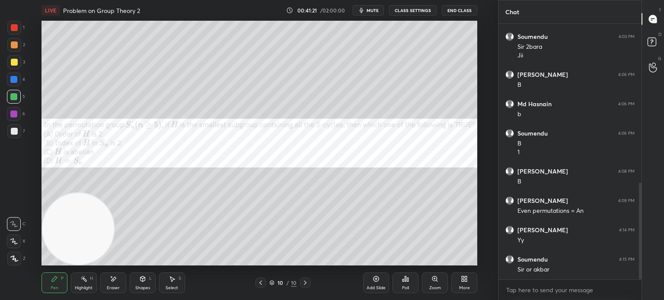
click at [14, 69] on div at bounding box center [14, 62] width 14 height 14
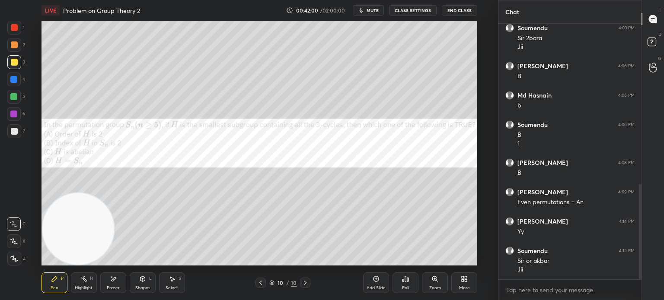
click at [13, 100] on div at bounding box center [14, 97] width 14 height 14
click at [16, 136] on div at bounding box center [14, 131] width 14 height 14
click at [12, 84] on div at bounding box center [14, 80] width 14 height 14
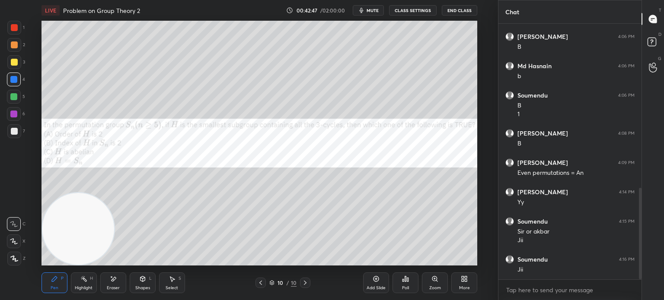
click at [467, 276] on icon at bounding box center [464, 279] width 7 height 7
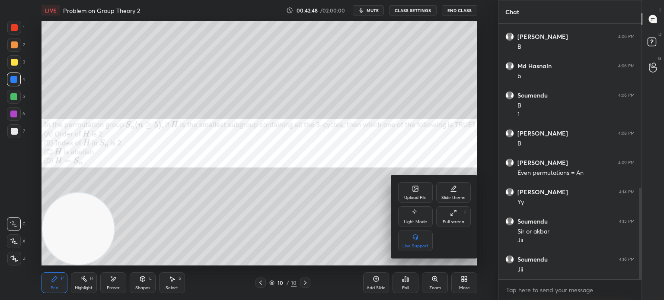
click at [414, 190] on icon at bounding box center [415, 189] width 5 height 3
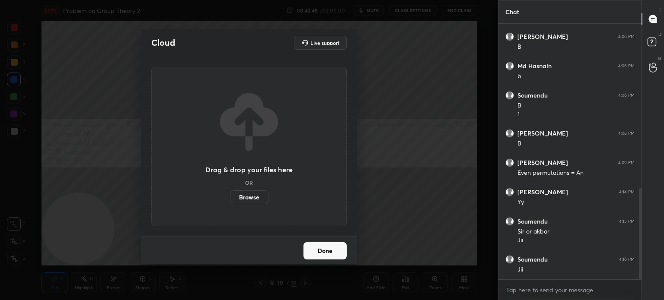
click at [259, 196] on label "Browse" at bounding box center [249, 198] width 38 height 14
click at [230, 196] on input "Browse" at bounding box center [230, 198] width 0 height 14
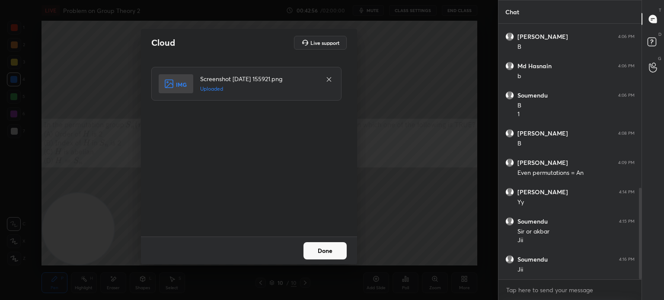
click at [327, 249] on div "Done" at bounding box center [249, 251] width 216 height 28
click at [327, 249] on button "Done" at bounding box center [324, 250] width 43 height 17
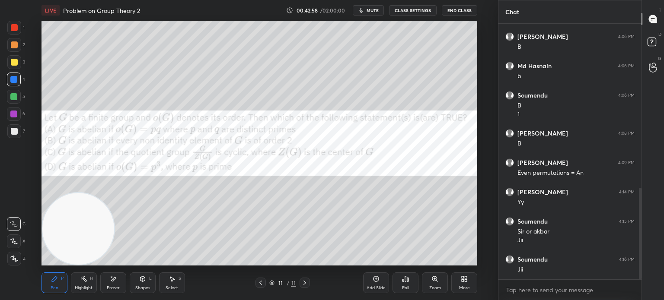
click at [372, 12] on span "mute" at bounding box center [372, 10] width 12 height 6
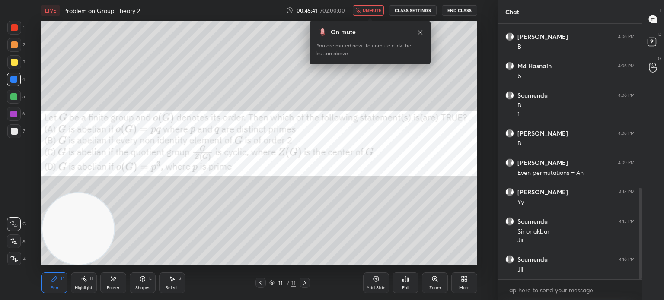
scroll to position [487, 0]
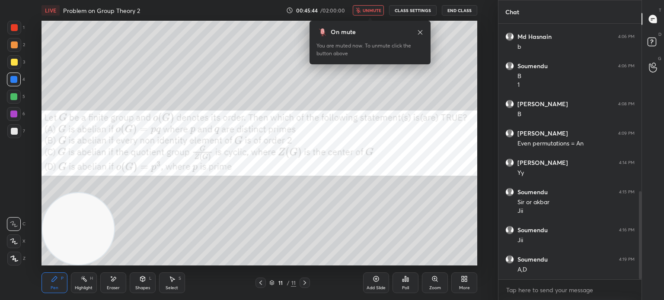
click at [456, 10] on button "End Class" at bounding box center [459, 10] width 35 height 10
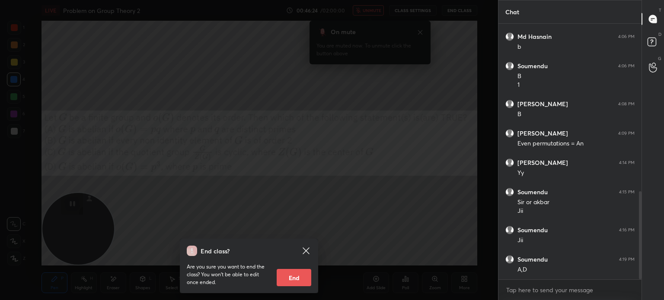
click at [306, 248] on icon at bounding box center [306, 251] width 10 height 10
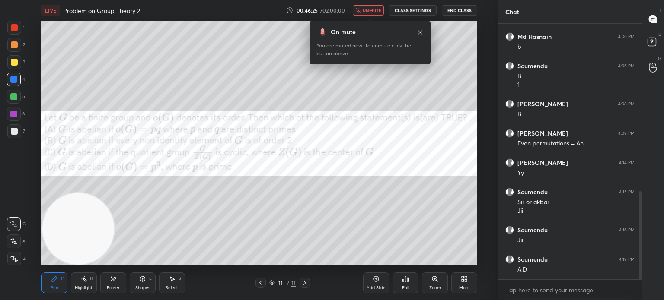
click at [374, 14] on button "unmute" at bounding box center [368, 10] width 31 height 10
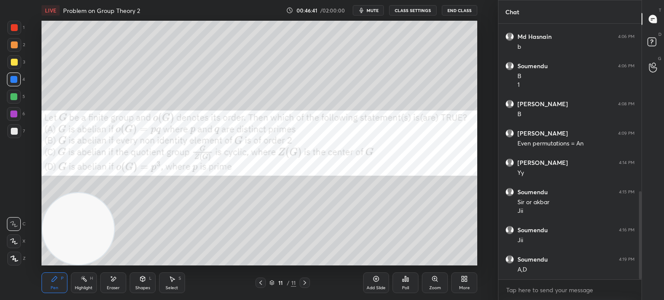
click at [15, 46] on div at bounding box center [14, 44] width 7 height 7
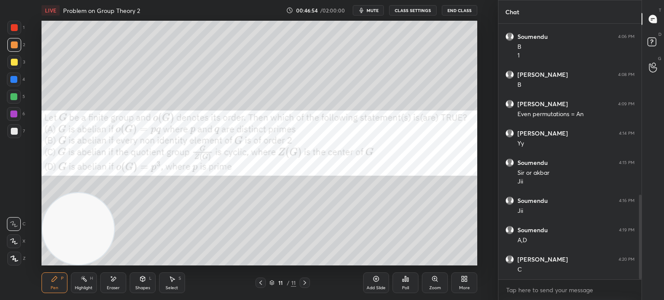
drag, startPoint x: 121, startPoint y: 286, endPoint x: 116, endPoint y: 286, distance: 5.2
click at [120, 286] on div "Eraser" at bounding box center [113, 283] width 26 height 21
click at [52, 278] on icon at bounding box center [54, 279] width 7 height 7
click at [13, 78] on div at bounding box center [13, 79] width 7 height 7
click at [39, 178] on div "Setting up your live class Poll for secs No correct answer Start poll" at bounding box center [259, 143] width 463 height 245
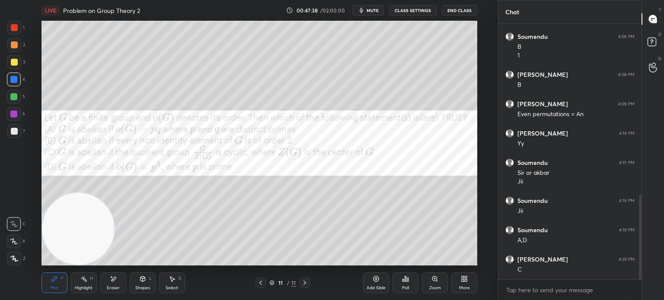
click at [14, 180] on div "1 2 3 4 5 6 7 C X Z E E Erase all H H" at bounding box center [14, 143] width 28 height 245
click at [15, 96] on div at bounding box center [13, 96] width 7 height 7
click at [13, 61] on div at bounding box center [14, 62] width 7 height 7
drag, startPoint x: 21, startPoint y: 26, endPoint x: 9, endPoint y: 30, distance: 12.8
click at [22, 28] on div "1" at bounding box center [15, 28] width 17 height 14
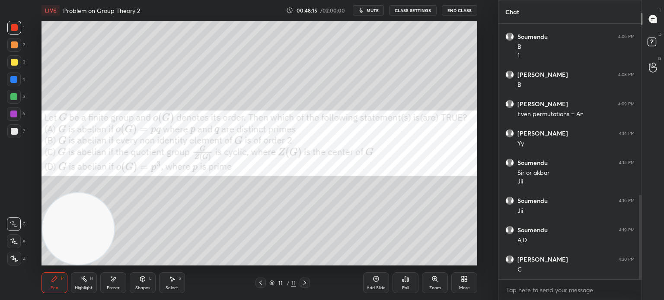
click at [140, 281] on icon at bounding box center [142, 279] width 7 height 7
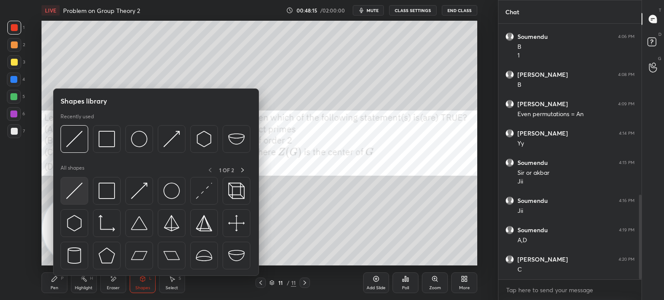
click at [86, 198] on div at bounding box center [155, 225] width 191 height 97
click at [77, 189] on img at bounding box center [74, 191] width 16 height 16
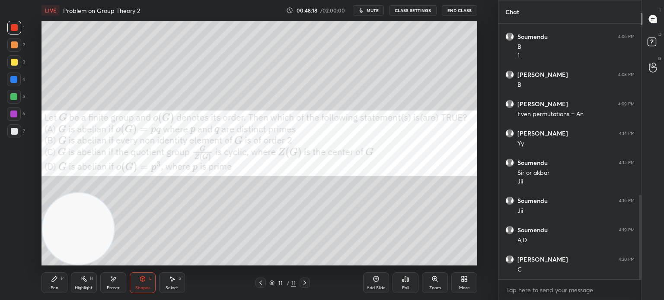
click at [47, 282] on div "Pen P" at bounding box center [54, 283] width 26 height 21
click at [13, 231] on div "X" at bounding box center [16, 239] width 19 height 17
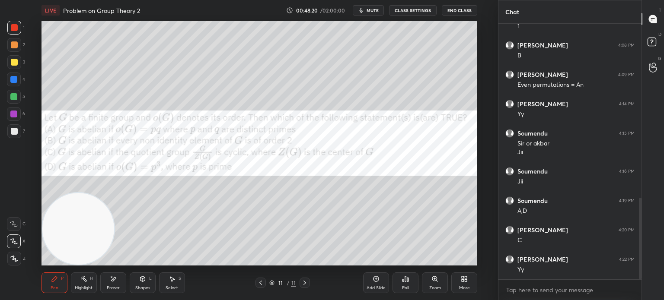
click at [16, 135] on div at bounding box center [14, 131] width 14 height 14
click at [16, 229] on div at bounding box center [14, 224] width 14 height 14
click at [13, 46] on div at bounding box center [14, 44] width 7 height 7
click at [16, 134] on div at bounding box center [14, 131] width 7 height 7
click at [109, 289] on div "Eraser" at bounding box center [113, 288] width 13 height 4
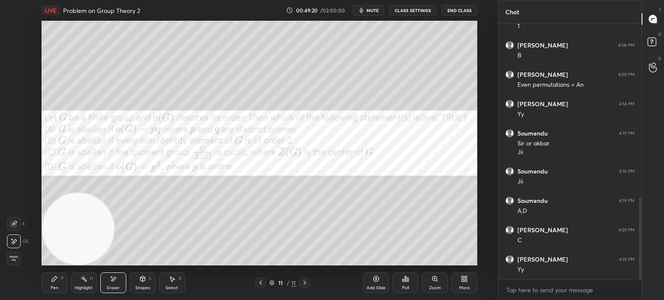
click at [55, 283] on div "Pen P" at bounding box center [54, 283] width 26 height 21
click at [18, 31] on div at bounding box center [14, 28] width 14 height 14
click at [16, 130] on div at bounding box center [14, 131] width 7 height 7
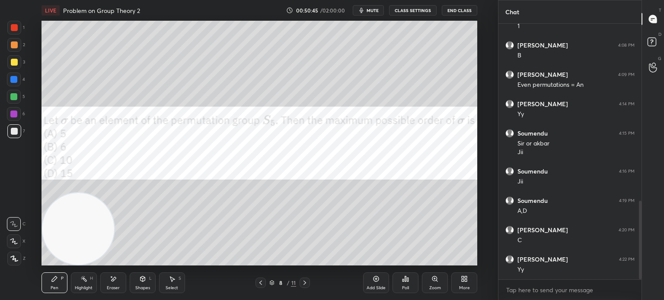
scroll to position [575, 0]
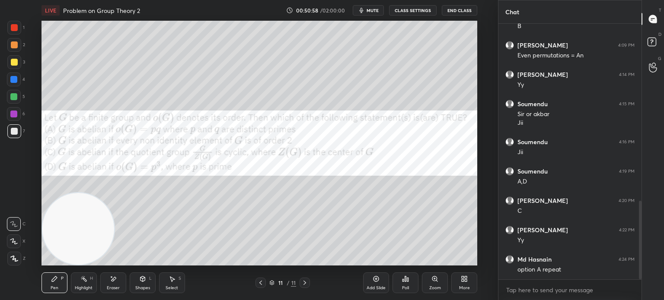
click at [12, 134] on div at bounding box center [14, 131] width 14 height 14
click at [7, 49] on div at bounding box center [14, 45] width 14 height 14
click at [13, 65] on div at bounding box center [14, 62] width 7 height 7
click at [109, 286] on div "Eraser" at bounding box center [113, 288] width 13 height 4
drag, startPoint x: 20, startPoint y: 228, endPoint x: 13, endPoint y: 230, distance: 7.2
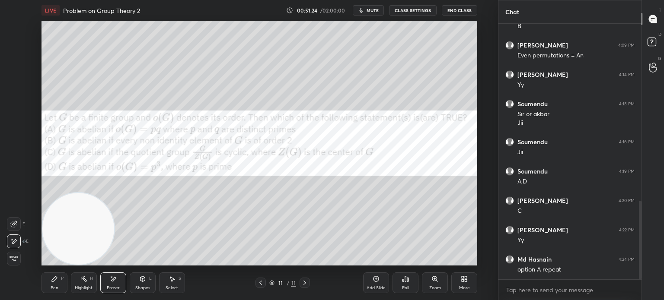
click at [17, 229] on div "E" at bounding box center [16, 224] width 18 height 14
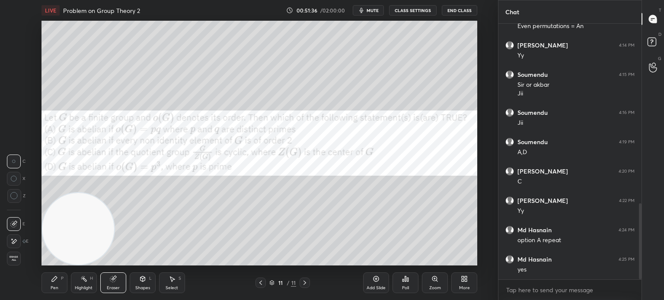
scroll to position [634, 0]
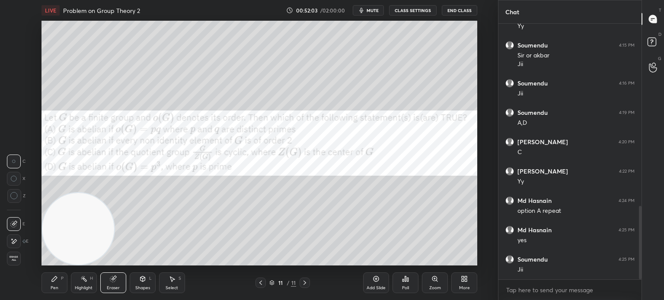
click at [466, 282] on icon at bounding box center [466, 281] width 2 height 2
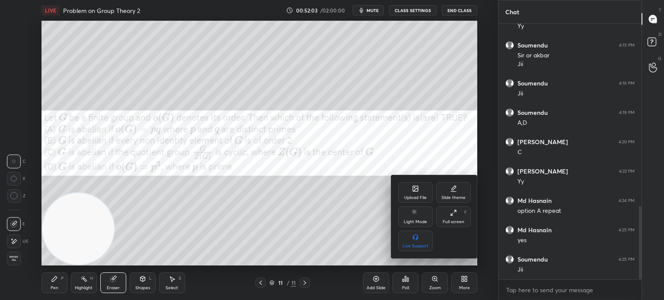
click at [399, 194] on div "Upload File Slide theme Light Mode Full screen F Live Support" at bounding box center [434, 216] width 86 height 83
click at [407, 194] on div "Upload File" at bounding box center [415, 192] width 35 height 21
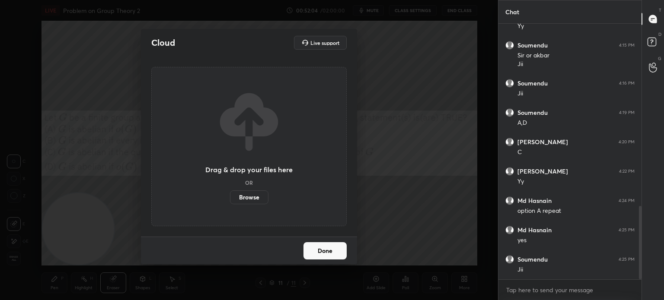
click at [252, 193] on label "Browse" at bounding box center [249, 198] width 38 height 14
click at [230, 193] on input "Browse" at bounding box center [230, 198] width 0 height 14
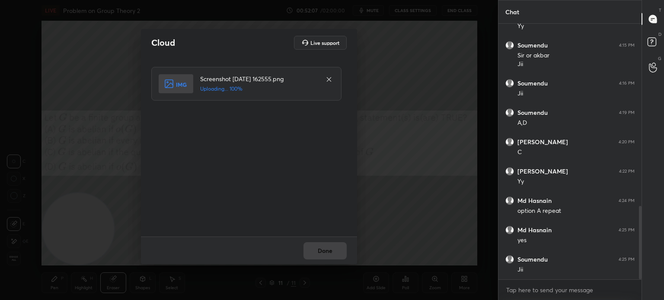
click at [332, 254] on div "Done" at bounding box center [249, 251] width 216 height 28
click at [328, 254] on button "Done" at bounding box center [324, 250] width 43 height 17
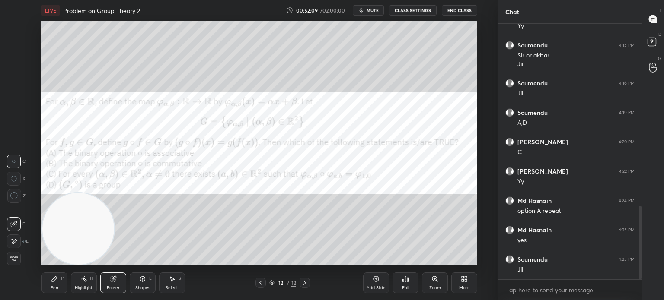
click at [373, 12] on span "mute" at bounding box center [372, 10] width 12 height 6
click at [57, 283] on div "Pen P" at bounding box center [54, 283] width 26 height 21
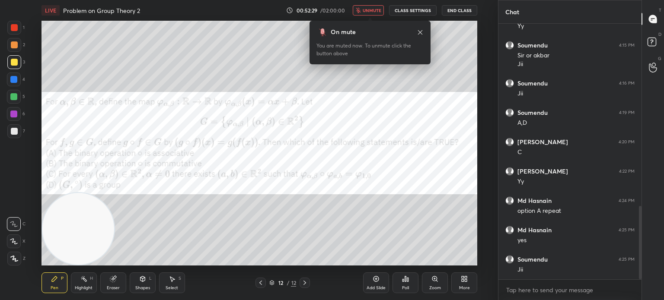
click at [467, 8] on button "End Class" at bounding box center [459, 10] width 35 height 10
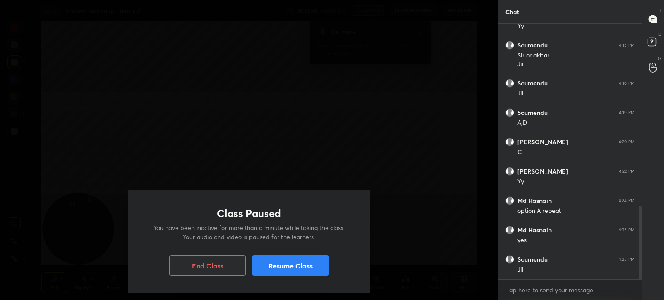
click at [305, 263] on button "Resume Class" at bounding box center [290, 265] width 76 height 21
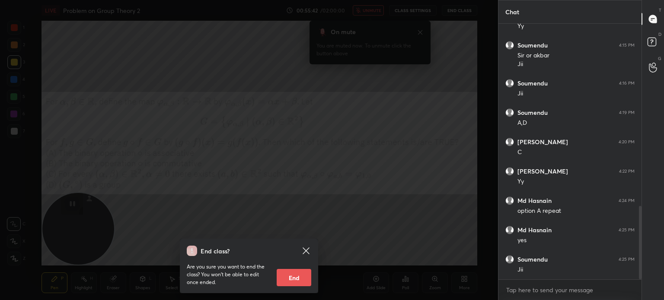
click at [305, 251] on icon at bounding box center [305, 251] width 6 height 6
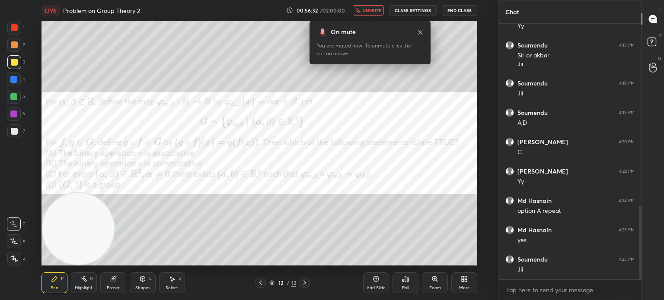
scroll to position [664, 0]
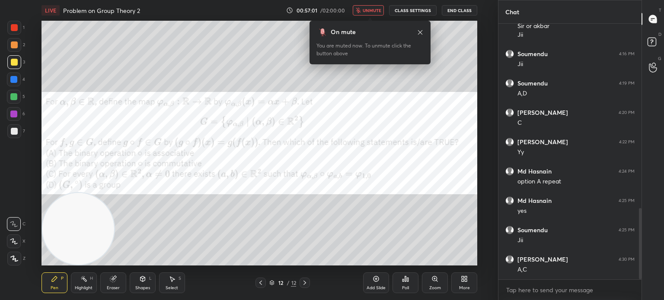
click at [378, 7] on span "unmute" at bounding box center [371, 10] width 19 height 6
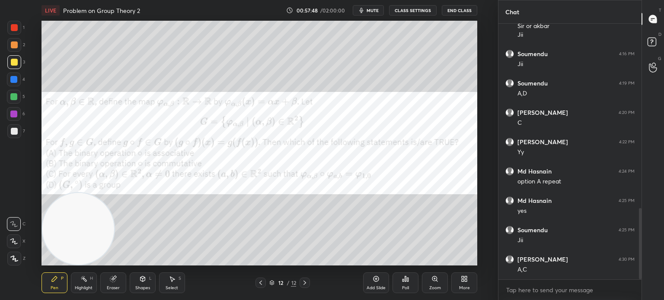
click at [14, 91] on div at bounding box center [14, 97] width 14 height 14
click at [16, 130] on div at bounding box center [14, 131] width 7 height 7
click at [15, 29] on div at bounding box center [14, 27] width 7 height 7
drag, startPoint x: 13, startPoint y: 64, endPoint x: 17, endPoint y: 65, distance: 4.4
click at [13, 65] on div at bounding box center [14, 62] width 7 height 7
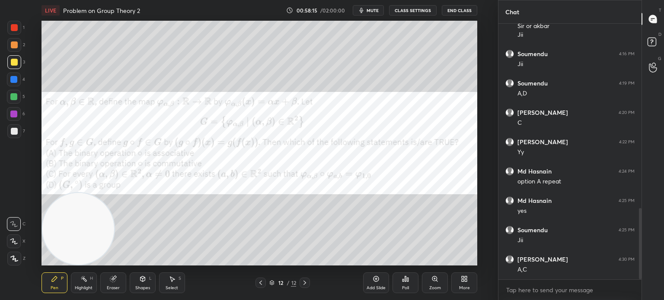
drag, startPoint x: 119, startPoint y: 292, endPoint x: 114, endPoint y: 290, distance: 4.5
click at [116, 290] on div "Eraser" at bounding box center [113, 283] width 26 height 21
click at [62, 280] on div "P" at bounding box center [62, 278] width 3 height 4
click at [111, 286] on div "Eraser" at bounding box center [113, 288] width 13 height 4
click at [55, 287] on div "Pen" at bounding box center [55, 288] width 8 height 4
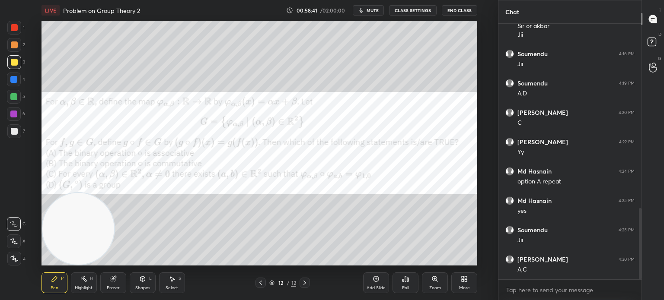
click at [16, 119] on div at bounding box center [14, 114] width 14 height 14
click at [17, 42] on div at bounding box center [14, 45] width 14 height 14
drag, startPoint x: 385, startPoint y: 267, endPoint x: 384, endPoint y: 274, distance: 6.5
click at [385, 268] on div "Add Slide Poll Zoom More" at bounding box center [420, 283] width 114 height 48
click at [376, 278] on icon at bounding box center [375, 279] width 7 height 7
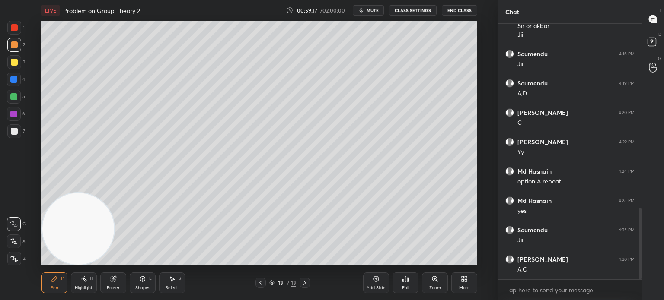
click at [14, 131] on div at bounding box center [14, 131] width 7 height 7
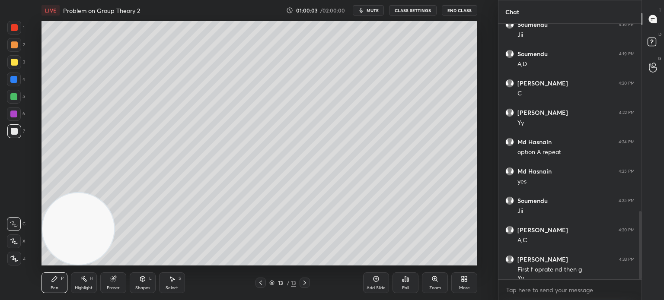
scroll to position [702, 0]
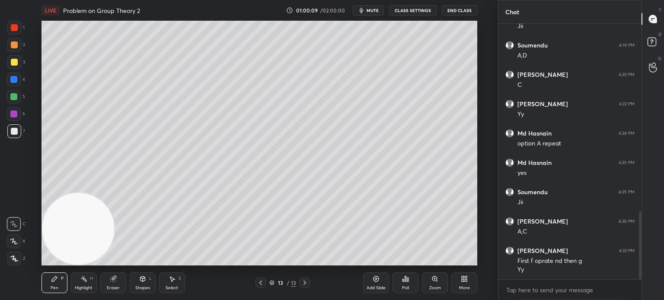
click at [262, 282] on icon at bounding box center [260, 283] width 7 height 7
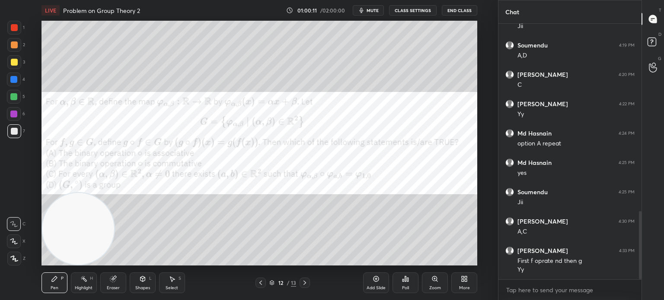
click at [115, 287] on div "Eraser" at bounding box center [113, 288] width 13 height 4
click at [61, 285] on div "Pen P" at bounding box center [54, 283] width 26 height 21
click at [12, 48] on div at bounding box center [14, 44] width 7 height 7
click at [13, 29] on div at bounding box center [14, 27] width 7 height 7
click at [303, 286] on icon at bounding box center [304, 283] width 7 height 7
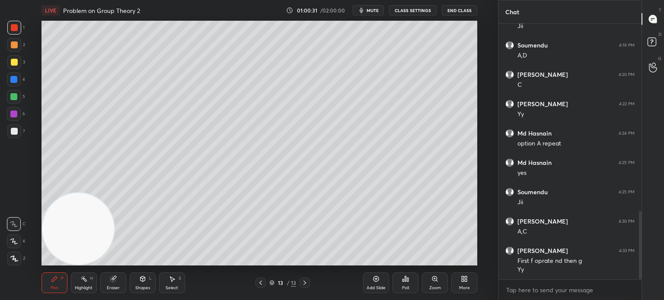
click at [17, 127] on div at bounding box center [14, 131] width 14 height 14
drag, startPoint x: 263, startPoint y: 278, endPoint x: 263, endPoint y: 283, distance: 4.8
click at [264, 283] on div at bounding box center [260, 283] width 10 height 10
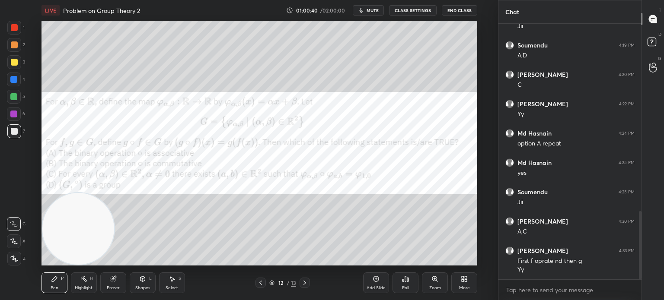
click at [17, 34] on div "1" at bounding box center [15, 29] width 17 height 17
click at [304, 283] on icon at bounding box center [304, 283] width 7 height 7
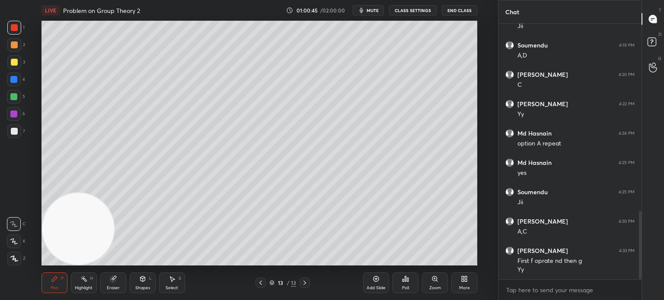
click at [12, 131] on div at bounding box center [14, 131] width 7 height 7
click at [20, 114] on div "6" at bounding box center [16, 114] width 18 height 14
click at [22, 133] on div "7" at bounding box center [16, 131] width 18 height 14
click at [19, 135] on div at bounding box center [14, 131] width 14 height 14
click at [13, 105] on div "5" at bounding box center [16, 98] width 18 height 17
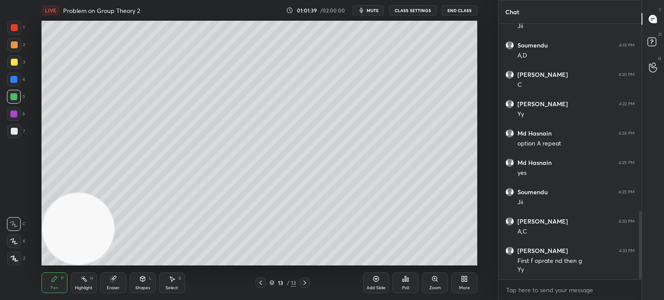
drag, startPoint x: 268, startPoint y: 283, endPoint x: 261, endPoint y: 285, distance: 7.1
click at [266, 284] on div "13 / 13" at bounding box center [282, 283] width 54 height 10
click at [266, 288] on div "13 / 13" at bounding box center [282, 283] width 54 height 10
click at [260, 286] on icon at bounding box center [260, 283] width 7 height 7
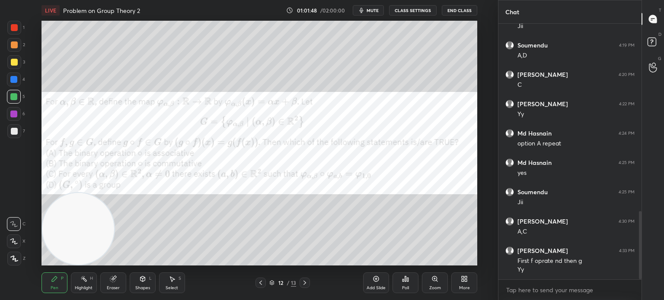
click at [8, 137] on div at bounding box center [14, 131] width 14 height 14
click at [308, 282] on icon at bounding box center [304, 283] width 7 height 7
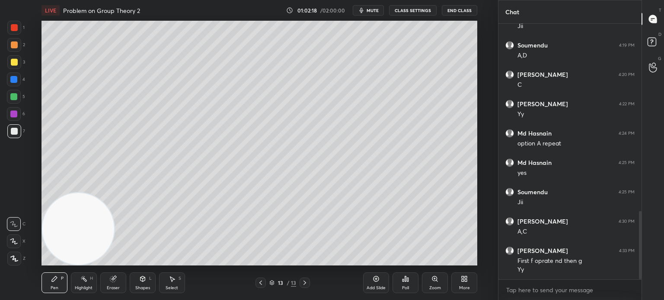
click at [18, 137] on div at bounding box center [14, 131] width 14 height 14
click at [10, 103] on div at bounding box center [14, 97] width 14 height 14
drag, startPoint x: 11, startPoint y: 83, endPoint x: 8, endPoint y: 87, distance: 4.9
click at [11, 83] on div at bounding box center [14, 80] width 14 height 14
drag, startPoint x: 79, startPoint y: 218, endPoint x: 424, endPoint y: 34, distance: 391.2
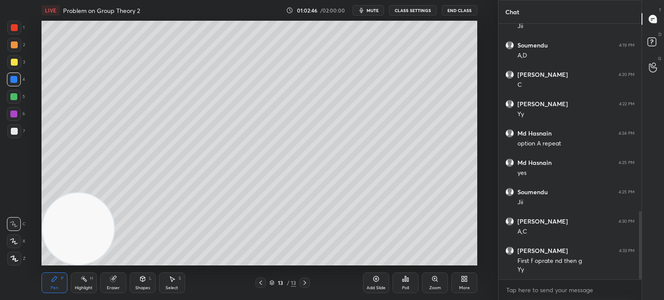
click at [114, 193] on video at bounding box center [78, 229] width 72 height 72
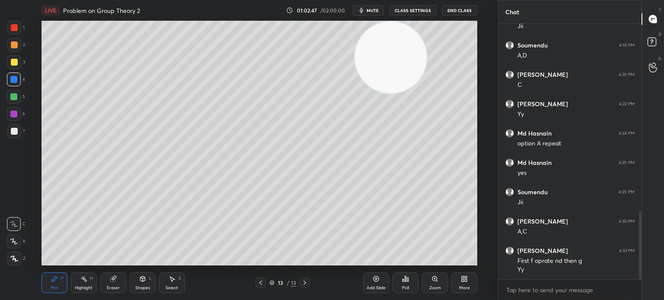
click at [119, 283] on div "Eraser" at bounding box center [113, 283] width 26 height 21
click at [15, 225] on icon at bounding box center [13, 224] width 7 height 7
click at [58, 286] on div "Pen P" at bounding box center [54, 283] width 26 height 21
click at [11, 136] on div at bounding box center [14, 131] width 14 height 14
click at [257, 280] on div at bounding box center [260, 283] width 10 height 10
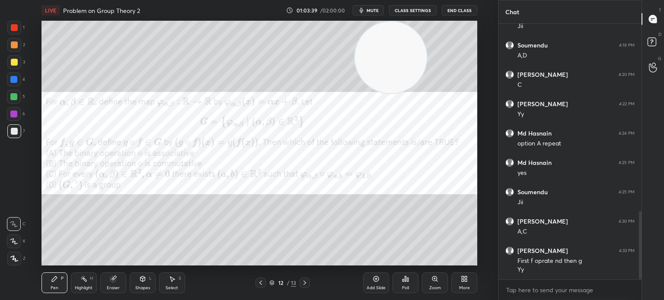
click at [14, 50] on div at bounding box center [14, 45] width 14 height 14
click at [305, 278] on div at bounding box center [304, 283] width 10 height 10
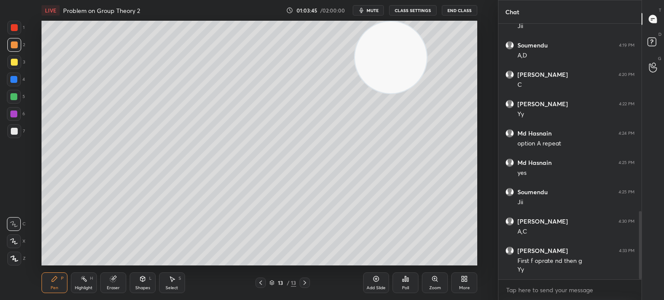
click at [16, 136] on div at bounding box center [14, 131] width 14 height 14
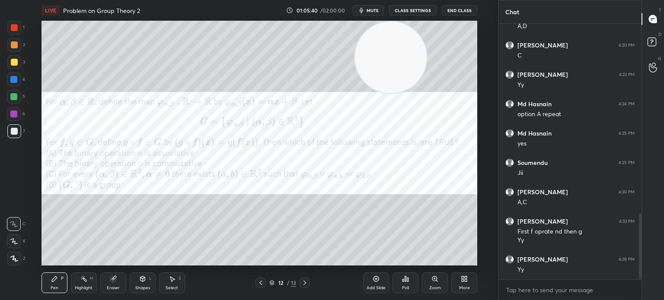
click at [11, 116] on div at bounding box center [14, 114] width 14 height 14
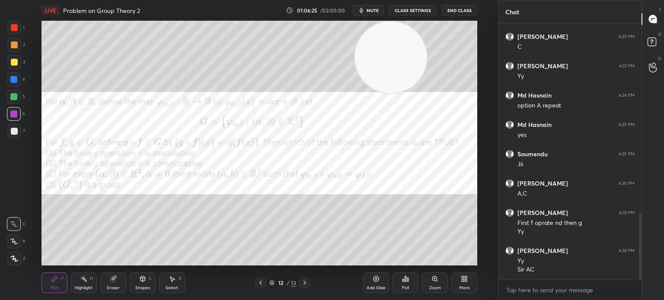
scroll to position [769, 0]
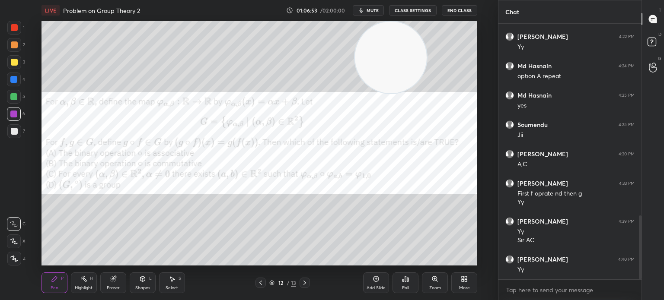
click at [457, 279] on div "More" at bounding box center [464, 283] width 26 height 21
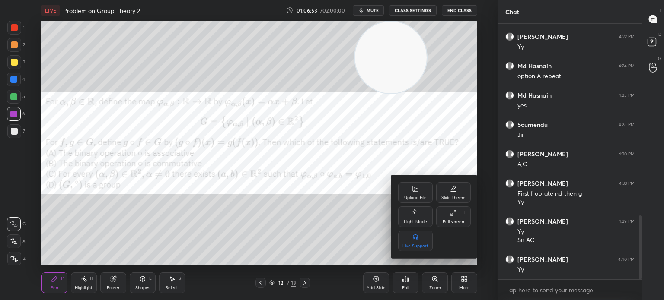
click at [422, 194] on div "Upload File" at bounding box center [415, 192] width 35 height 21
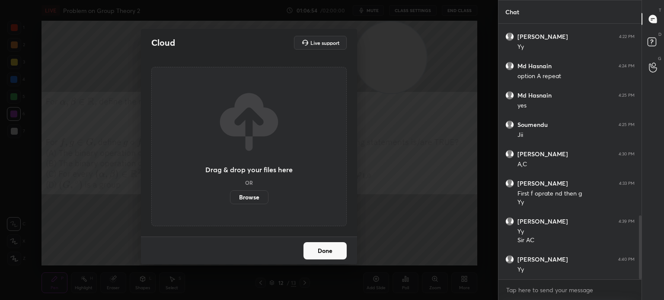
click at [254, 197] on label "Browse" at bounding box center [249, 198] width 38 height 14
click at [230, 197] on input "Browse" at bounding box center [230, 198] width 0 height 14
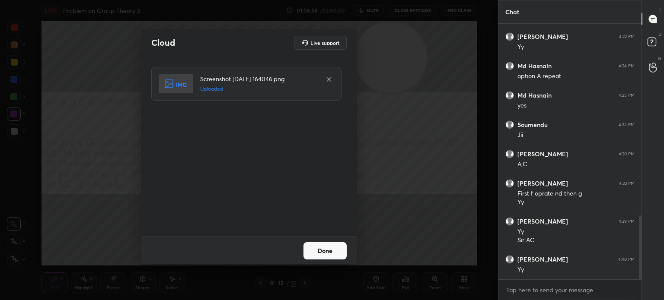
click at [330, 215] on div "Screenshot 2025-10-07 164046.png Uploaded" at bounding box center [249, 146] width 197 height 159
click at [332, 223] on div "Screenshot 2025-10-07 164046.png Uploaded" at bounding box center [249, 146] width 197 height 159
click at [332, 227] on div "Screenshot 2025-10-07 164046.png Uploaded" at bounding box center [249, 147] width 216 height 180
click at [330, 246] on button "Done" at bounding box center [324, 250] width 43 height 17
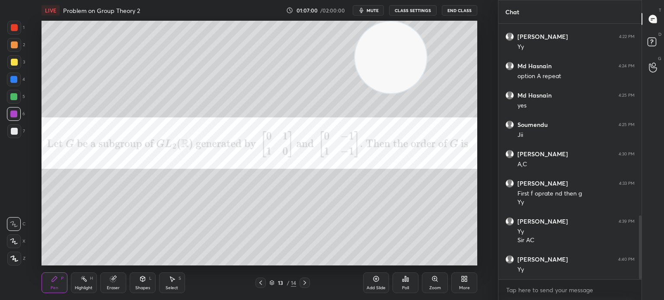
click at [376, 20] on div "LIVE Problem on Group Theory 2 01:07:00 / 02:00:00 mute CLASS SETTINGS End Class" at bounding box center [258, 10] width 435 height 21
click at [374, 14] on button "mute" at bounding box center [368, 10] width 31 height 10
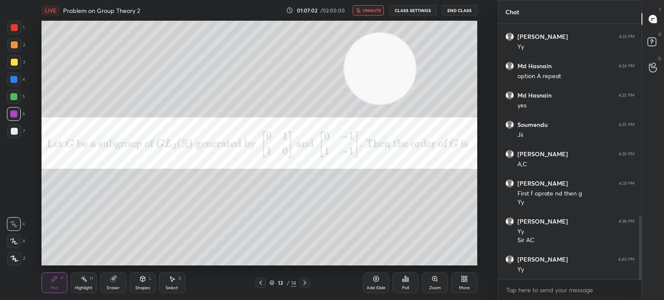
drag, startPoint x: 389, startPoint y: 86, endPoint x: 145, endPoint y: 240, distance: 288.1
click at [344, 105] on video at bounding box center [380, 69] width 72 height 72
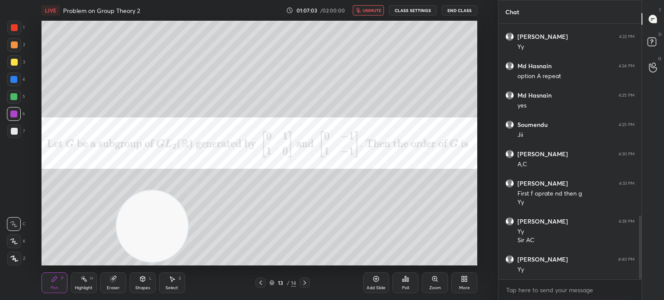
click at [12, 53] on div "2" at bounding box center [16, 46] width 18 height 17
click at [454, 15] on button "End Class" at bounding box center [459, 10] width 35 height 10
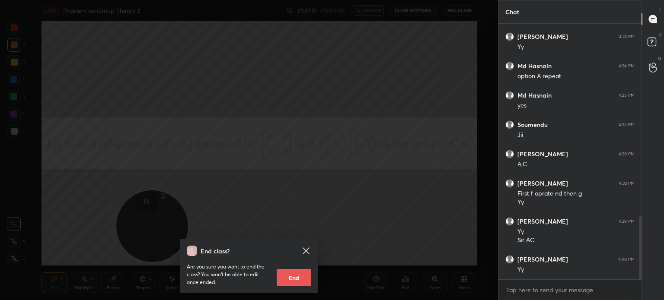
click at [307, 248] on icon at bounding box center [306, 251] width 10 height 10
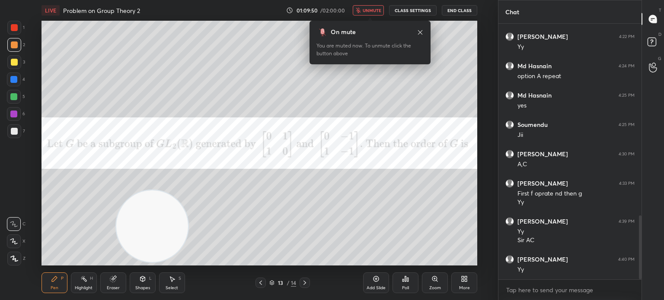
scroll to position [798, 0]
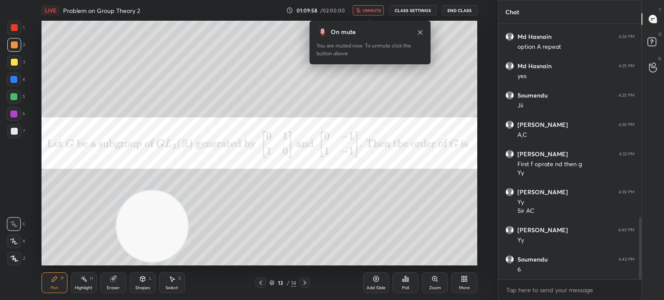
click at [372, 11] on span "unmute" at bounding box center [371, 10] width 19 height 6
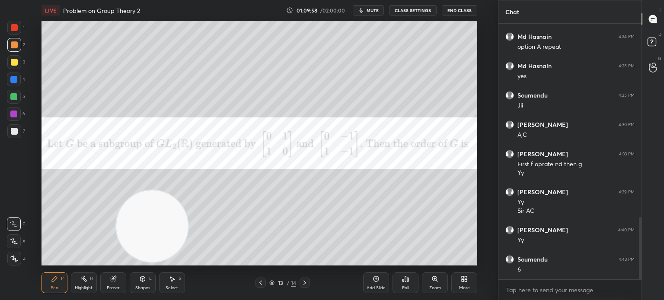
scroll to position [828, 0]
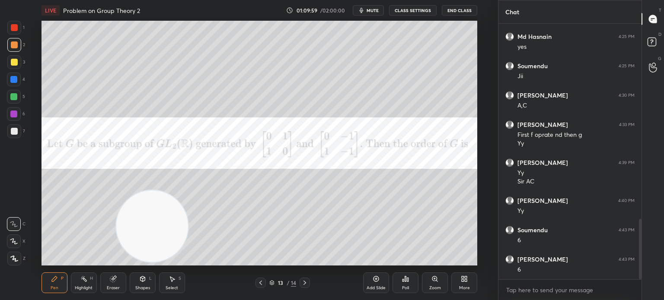
click at [19, 99] on div at bounding box center [14, 97] width 14 height 14
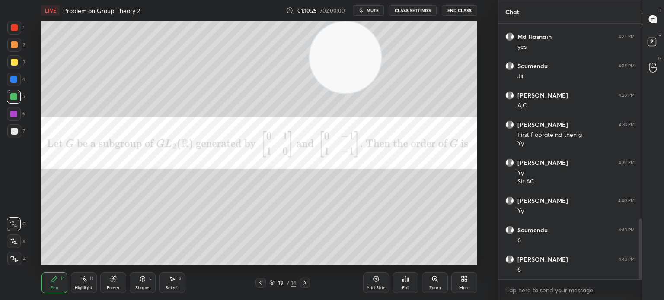
drag, startPoint x: 346, startPoint y: 33, endPoint x: 378, endPoint y: 17, distance: 36.7
click at [398, 4] on div "LIVE Problem on Group Theory 2 01:10:25 / 02:00:00 mute CLASS SETTINGS End Clas…" at bounding box center [259, 150] width 463 height 300
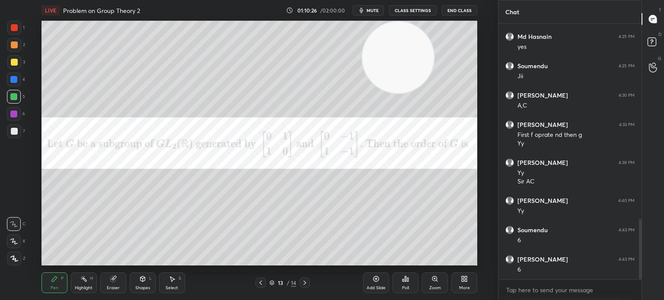
click at [13, 46] on div at bounding box center [14, 44] width 7 height 7
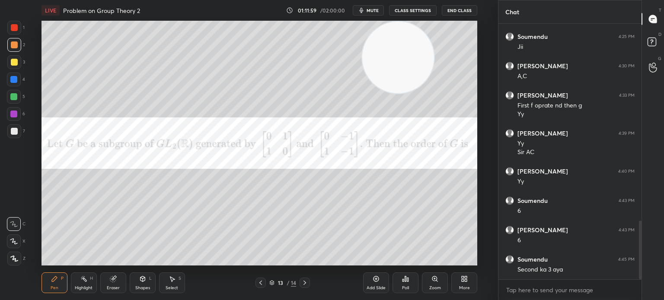
scroll to position [886, 0]
click at [111, 288] on div "Eraser" at bounding box center [113, 288] width 13 height 4
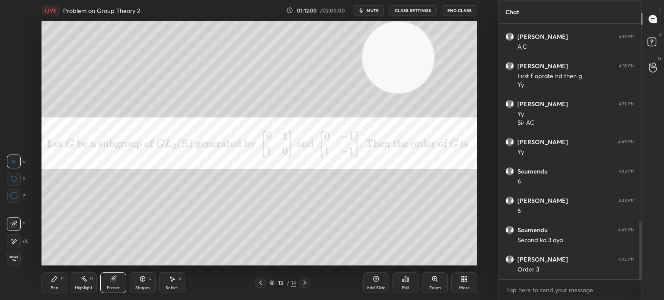
click at [16, 240] on div at bounding box center [14, 242] width 14 height 14
click at [53, 280] on icon at bounding box center [54, 278] width 5 height 5
click at [83, 278] on rect at bounding box center [85, 280] width 4 height 4
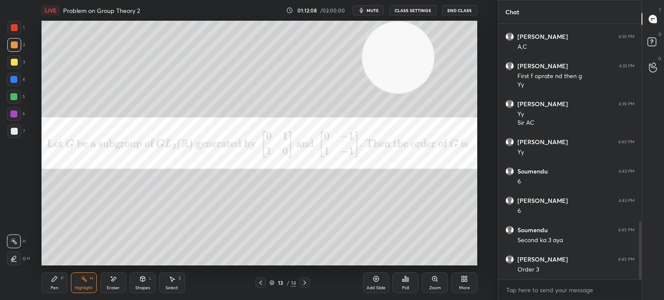
click at [111, 276] on div "Eraser" at bounding box center [113, 283] width 26 height 21
click at [53, 286] on div "Pen" at bounding box center [55, 288] width 8 height 4
click at [123, 285] on div "Eraser" at bounding box center [113, 283] width 26 height 21
click at [53, 287] on div "Pen" at bounding box center [55, 288] width 8 height 4
click at [17, 68] on div at bounding box center [14, 62] width 14 height 14
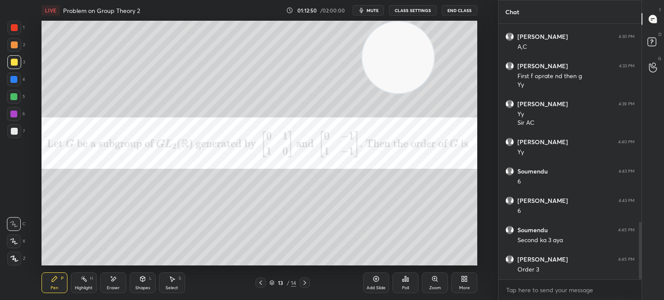
drag, startPoint x: 382, startPoint y: 79, endPoint x: 348, endPoint y: 196, distance: 122.1
click at [362, 93] on video at bounding box center [398, 58] width 72 height 72
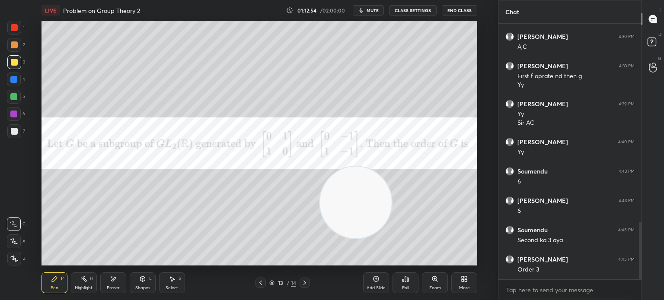
drag, startPoint x: 313, startPoint y: 193, endPoint x: 75, endPoint y: 217, distance: 238.8
click at [320, 216] on video at bounding box center [356, 203] width 72 height 72
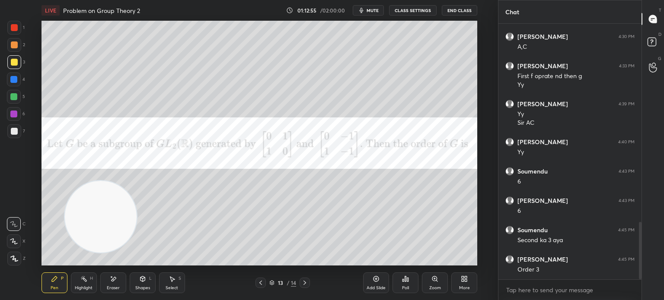
click at [14, 98] on div at bounding box center [13, 96] width 7 height 7
click at [15, 131] on div at bounding box center [14, 131] width 7 height 7
click at [115, 288] on div "Eraser" at bounding box center [113, 288] width 13 height 4
click at [20, 229] on div "E" at bounding box center [16, 224] width 18 height 14
click at [34, 283] on div "LIVE Problem on Group Theory 2 01:13:15 / 02:00:00 mute CLASS SETTINGS End Clas…" at bounding box center [259, 150] width 463 height 300
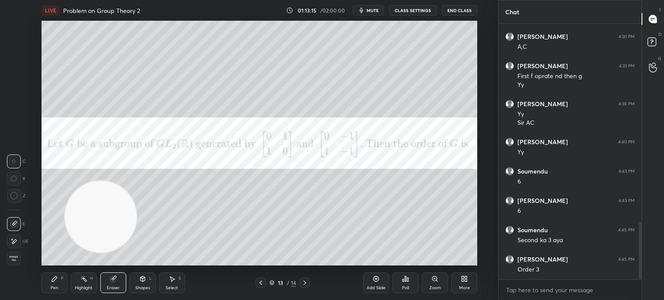
drag, startPoint x: 57, startPoint y: 286, endPoint x: 57, endPoint y: 272, distance: 13.8
click at [57, 286] on div "Pen" at bounding box center [55, 288] width 8 height 4
click at [14, 83] on div at bounding box center [14, 80] width 14 height 14
click at [376, 11] on span "mute" at bounding box center [372, 10] width 12 height 6
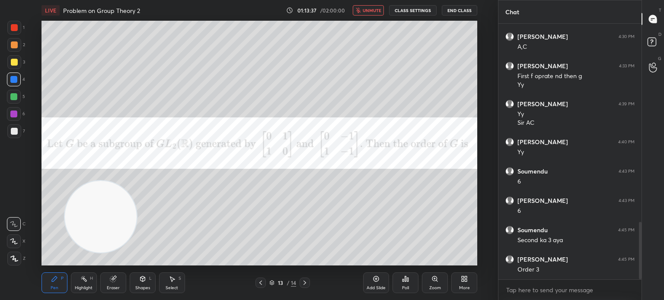
click at [443, 286] on div "Zoom" at bounding box center [435, 283] width 26 height 21
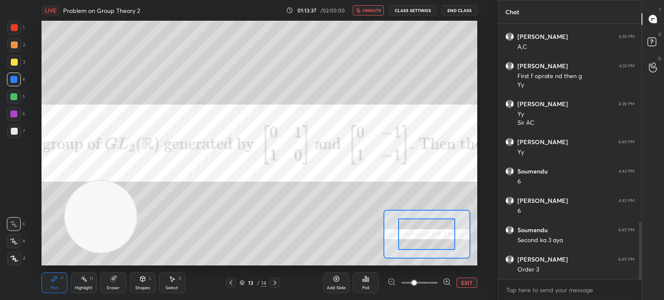
click at [461, 281] on button "EXIT" at bounding box center [466, 283] width 21 height 10
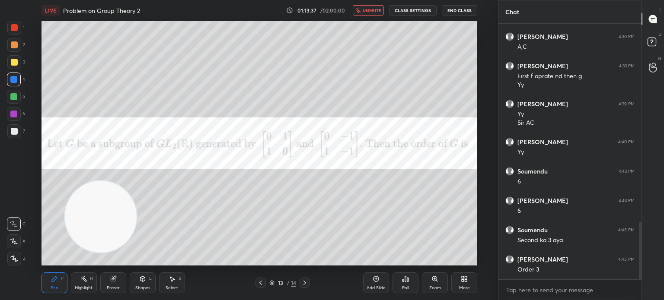
click at [470, 283] on div "More" at bounding box center [464, 283] width 26 height 21
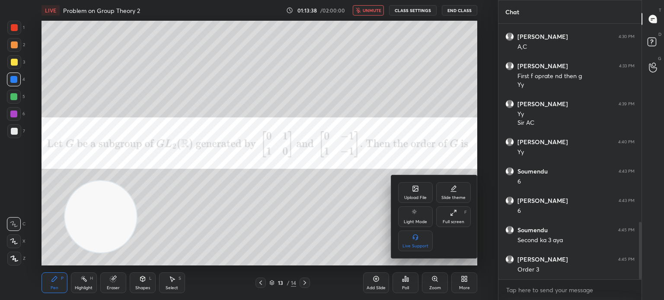
click at [408, 191] on div "Upload File" at bounding box center [415, 192] width 35 height 21
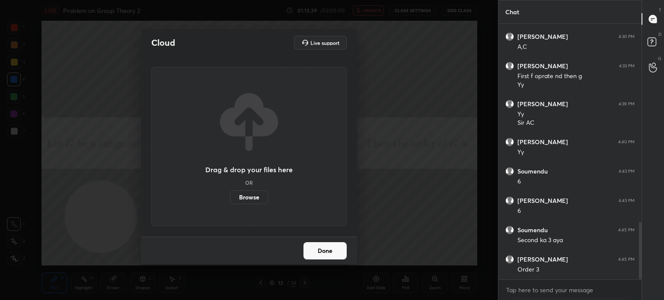
click at [247, 195] on label "Browse" at bounding box center [249, 198] width 38 height 14
click at [230, 195] on input "Browse" at bounding box center [230, 198] width 0 height 14
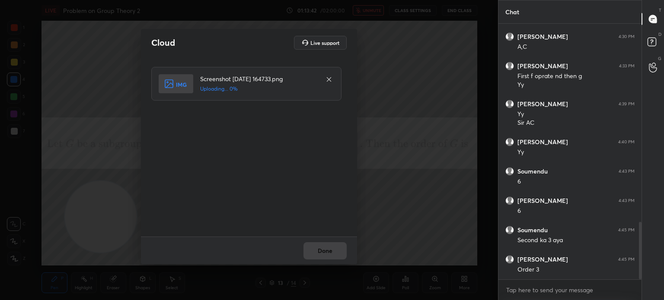
click at [327, 248] on div "Done" at bounding box center [249, 251] width 216 height 28
click at [327, 249] on button "Done" at bounding box center [324, 250] width 43 height 17
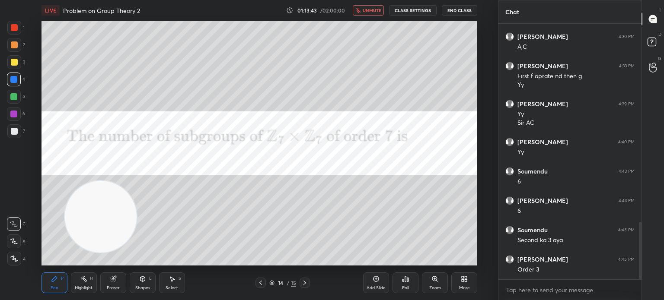
click at [378, 13] on button "unmute" at bounding box center [368, 10] width 31 height 10
click at [378, 13] on button "mute" at bounding box center [368, 10] width 31 height 10
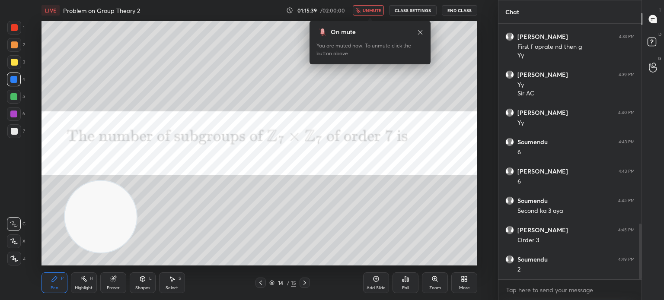
click at [376, 7] on span "unmute" at bounding box center [371, 10] width 19 height 6
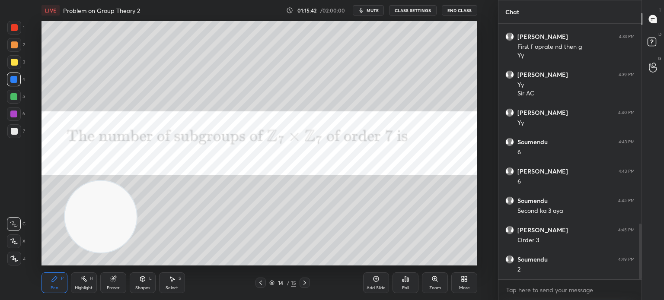
click at [15, 27] on div at bounding box center [14, 27] width 7 height 7
click at [15, 60] on div at bounding box center [14, 62] width 7 height 7
click at [14, 116] on div at bounding box center [13, 114] width 7 height 7
click at [14, 131] on div at bounding box center [14, 131] width 7 height 7
click at [14, 114] on div at bounding box center [13, 114] width 7 height 7
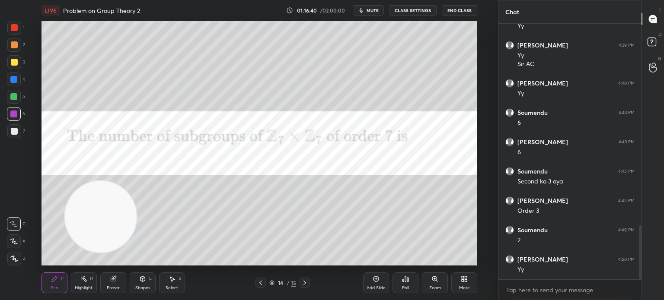
scroll to position [975, 0]
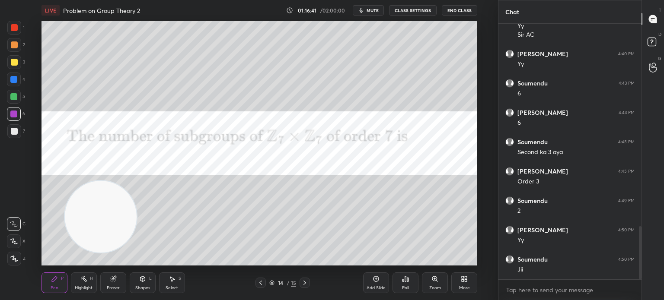
click at [10, 135] on div at bounding box center [14, 131] width 14 height 14
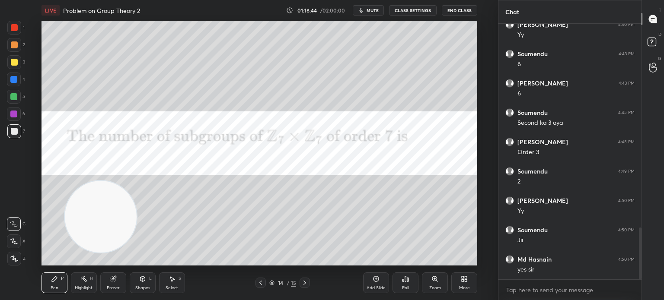
drag, startPoint x: 10, startPoint y: 95, endPoint x: 5, endPoint y: 96, distance: 4.7
click at [9, 96] on div at bounding box center [14, 97] width 14 height 14
click at [11, 29] on div at bounding box center [14, 27] width 7 height 7
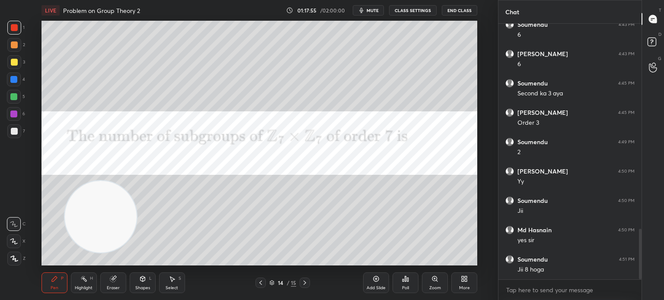
click at [17, 130] on div at bounding box center [14, 131] width 14 height 14
click at [14, 97] on div at bounding box center [13, 96] width 7 height 7
click at [472, 283] on div "More" at bounding box center [464, 283] width 26 height 21
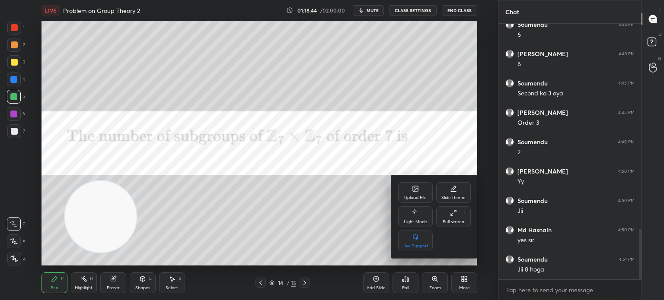
click at [416, 194] on div "Upload File" at bounding box center [415, 192] width 35 height 21
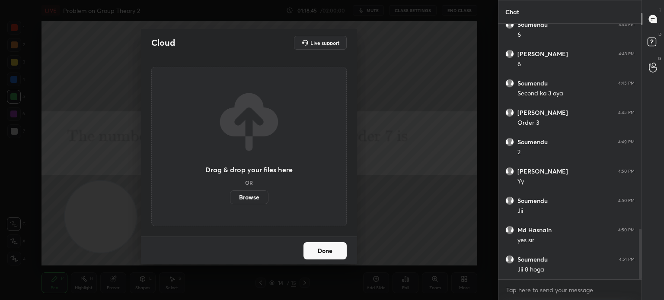
click at [252, 196] on label "Browse" at bounding box center [249, 198] width 38 height 14
click at [230, 196] on input "Browse" at bounding box center [230, 198] width 0 height 14
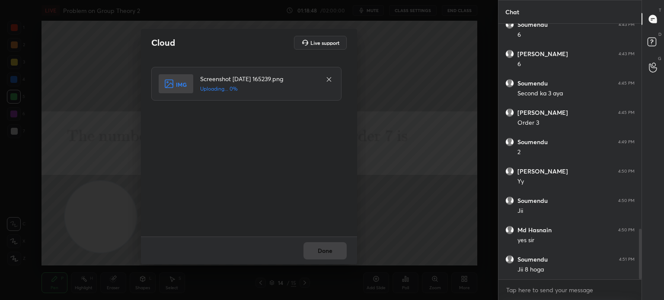
click at [340, 254] on div "Done" at bounding box center [249, 251] width 216 height 28
click at [340, 254] on button "Done" at bounding box center [324, 250] width 43 height 17
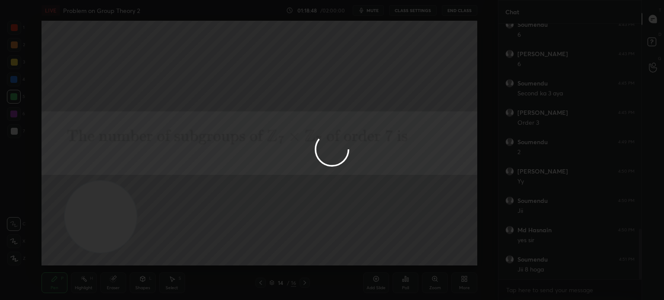
click at [340, 254] on button "Done" at bounding box center [324, 250] width 43 height 17
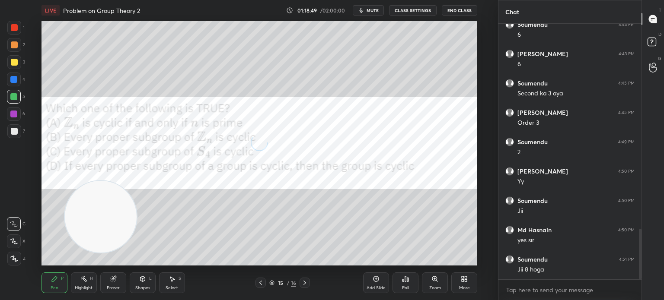
click at [377, 8] on span "mute" at bounding box center [372, 10] width 12 height 6
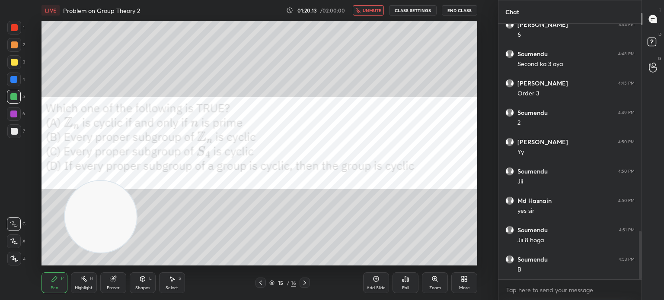
scroll to position [1092, 0]
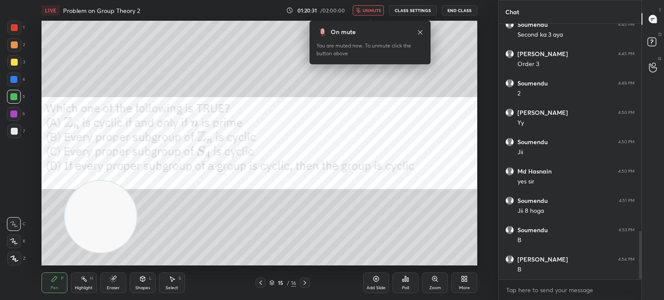
click at [368, 5] on button "unmute" at bounding box center [368, 10] width 31 height 10
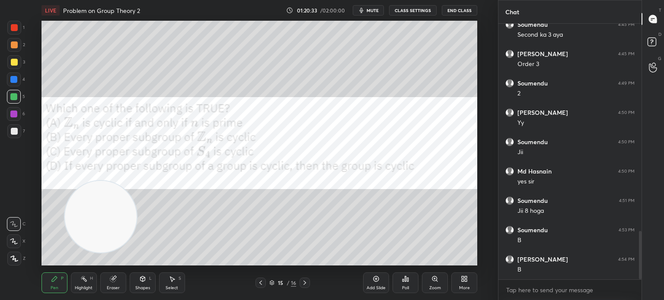
click at [13, 100] on div at bounding box center [14, 97] width 14 height 14
click at [15, 134] on div at bounding box center [14, 131] width 7 height 7
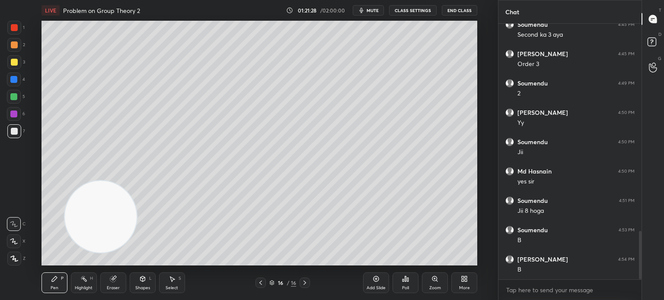
click at [461, 283] on div "More" at bounding box center [464, 283] width 26 height 21
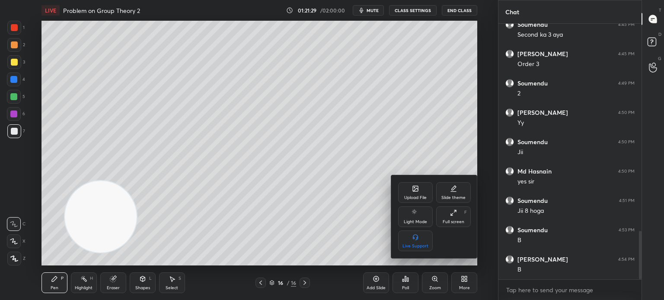
click at [422, 185] on div "Upload File" at bounding box center [415, 192] width 35 height 21
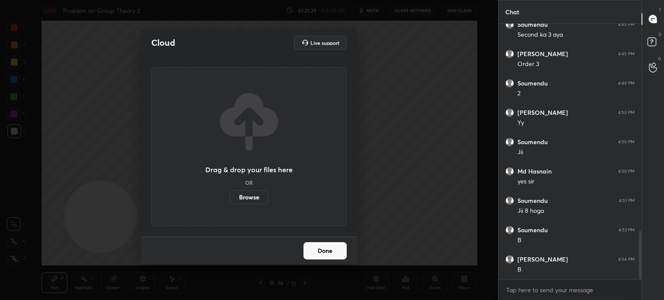
click at [250, 199] on label "Browse" at bounding box center [249, 198] width 38 height 14
click at [230, 199] on input "Browse" at bounding box center [230, 198] width 0 height 14
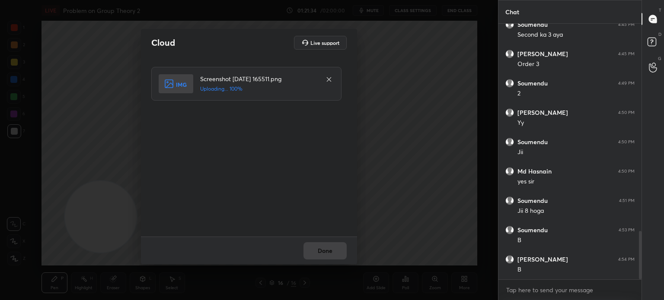
click at [327, 250] on div "Done" at bounding box center [249, 251] width 216 height 28
click at [328, 251] on button "Done" at bounding box center [324, 250] width 43 height 17
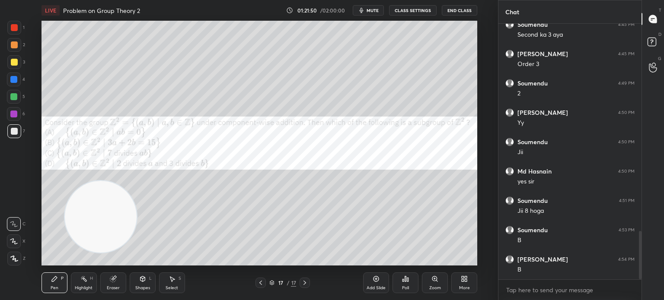
click at [372, 8] on button "mute" at bounding box center [368, 10] width 31 height 10
click at [462, 10] on button "End Class" at bounding box center [459, 10] width 35 height 10
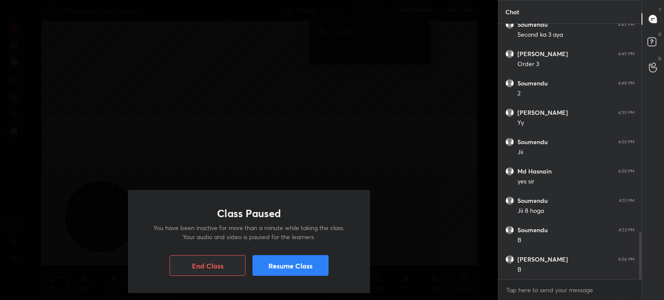
scroll to position [1122, 0]
click at [311, 263] on button "Resume Class" at bounding box center [290, 265] width 76 height 21
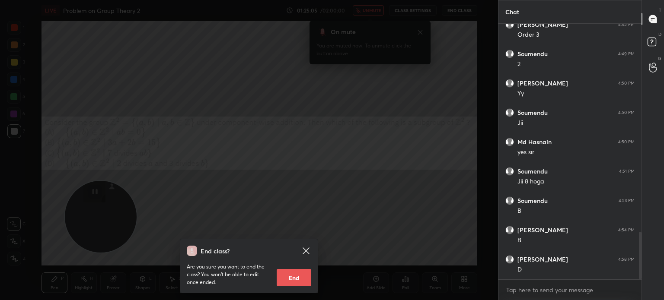
click at [305, 248] on icon at bounding box center [306, 251] width 10 height 10
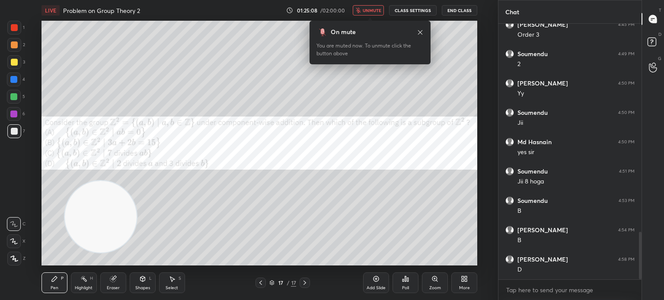
click at [381, 10] on span "unmute" at bounding box center [371, 10] width 19 height 6
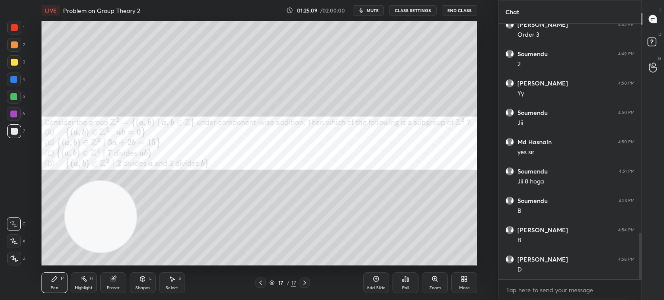
scroll to position [1151, 0]
click at [15, 64] on div at bounding box center [14, 62] width 7 height 7
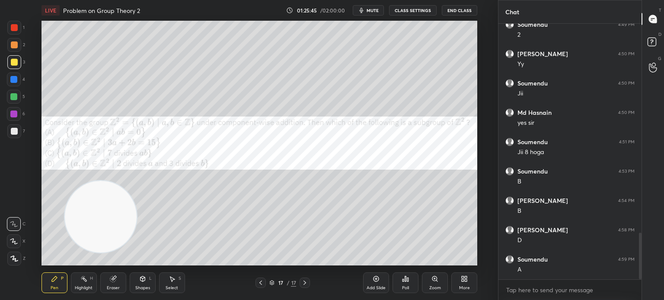
click at [15, 114] on div at bounding box center [13, 114] width 7 height 7
click at [40, 154] on div "Setting up your live class Poll for secs No correct answer Start poll" at bounding box center [259, 143] width 463 height 245
click at [17, 128] on div at bounding box center [14, 131] width 14 height 14
drag, startPoint x: 108, startPoint y: 283, endPoint x: 107, endPoint y: 269, distance: 13.4
click at [108, 282] on div "Eraser" at bounding box center [113, 283] width 26 height 21
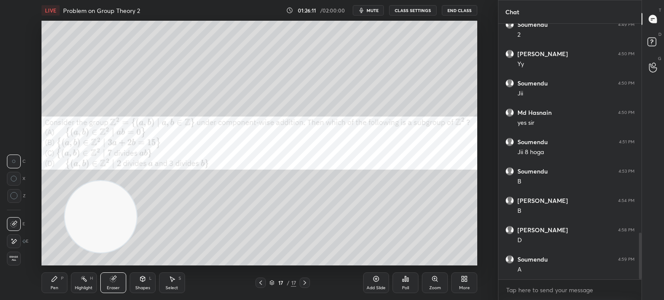
click at [52, 284] on div "Pen P" at bounding box center [54, 283] width 26 height 21
click at [13, 122] on div "6" at bounding box center [16, 115] width 18 height 17
click at [12, 114] on div at bounding box center [13, 114] width 7 height 7
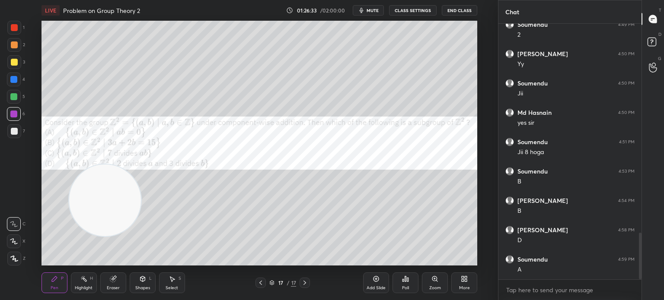
drag, startPoint x: 87, startPoint y: 218, endPoint x: 107, endPoint y: 38, distance: 181.2
click at [106, 165] on video at bounding box center [105, 201] width 72 height 72
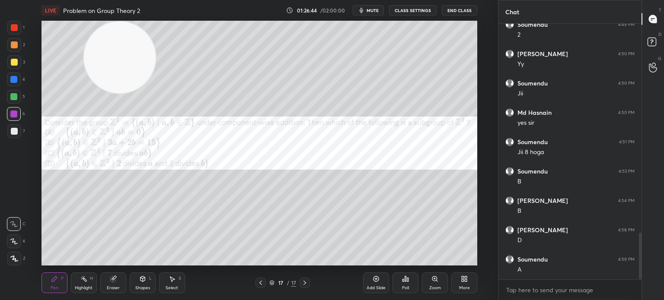
click at [9, 133] on div at bounding box center [14, 131] width 14 height 14
click at [15, 98] on div at bounding box center [13, 96] width 7 height 7
click at [17, 132] on div at bounding box center [14, 131] width 14 height 14
click at [16, 98] on div at bounding box center [13, 96] width 7 height 7
click at [468, 281] on div "More" at bounding box center [464, 283] width 26 height 21
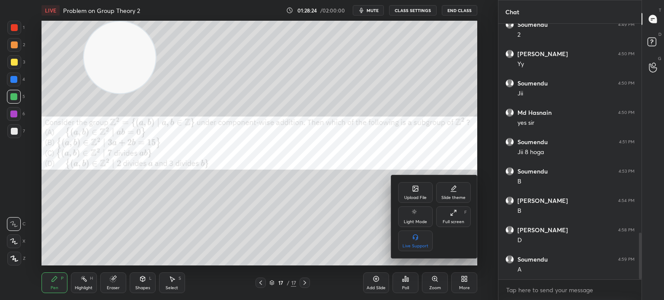
click at [413, 188] on icon at bounding box center [415, 188] width 5 height 5
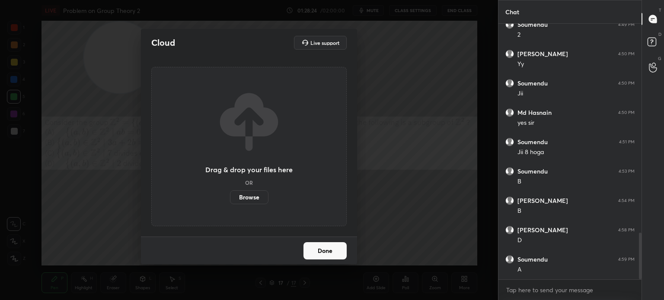
click at [246, 201] on label "Browse" at bounding box center [249, 198] width 38 height 14
click at [230, 201] on input "Browse" at bounding box center [230, 198] width 0 height 14
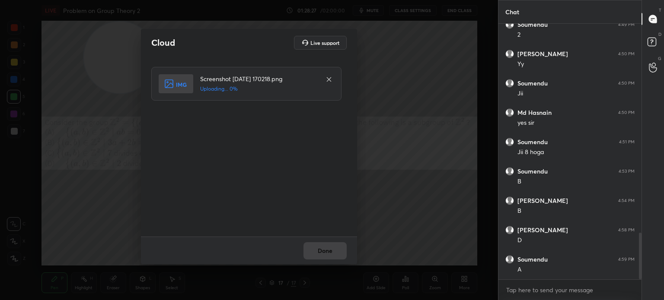
drag, startPoint x: 327, startPoint y: 246, endPoint x: 327, endPoint y: 252, distance: 6.5
click at [327, 249] on div "Done" at bounding box center [249, 251] width 216 height 28
click at [328, 253] on div "Done" at bounding box center [249, 251] width 216 height 28
click at [328, 256] on button "Done" at bounding box center [324, 250] width 43 height 17
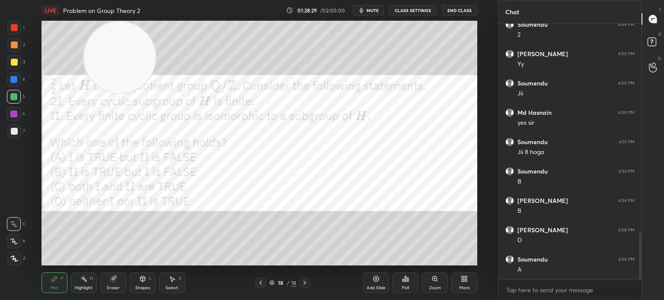
drag, startPoint x: 78, startPoint y: 209, endPoint x: 40, endPoint y: 257, distance: 62.1
click at [40, 267] on div "LIVE Problem on Group Theory 2 01:28:29 / 02:00:00 mute CLASS SETTINGS End Clas…" at bounding box center [259, 150] width 463 height 300
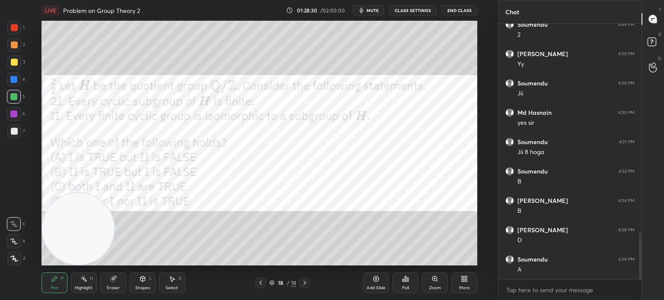
click at [18, 127] on div at bounding box center [14, 131] width 14 height 14
click at [15, 263] on div at bounding box center [14, 259] width 14 height 14
click at [18, 46] on div at bounding box center [14, 45] width 14 height 14
click at [375, 10] on span "mute" at bounding box center [372, 10] width 12 height 6
click at [1, 186] on div "1 2 3 4 5 6 7 C X Z C X Z E E Erase all H H" at bounding box center [14, 143] width 28 height 245
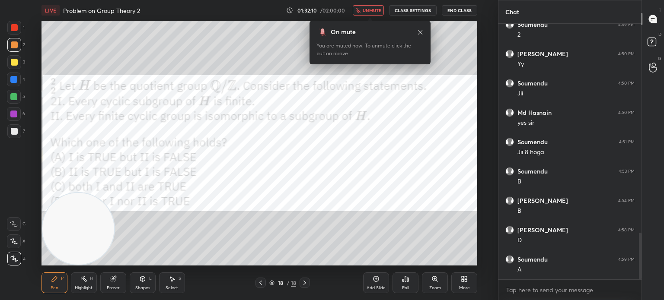
click at [377, 8] on span "unmute" at bounding box center [371, 10] width 19 height 6
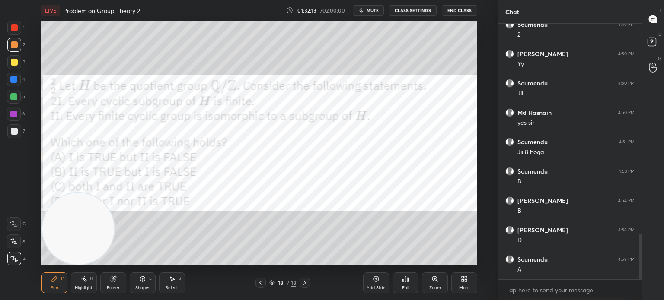
scroll to position [1180, 0]
click at [16, 95] on div at bounding box center [13, 96] width 7 height 7
click at [14, 223] on icon at bounding box center [14, 224] width 8 height 6
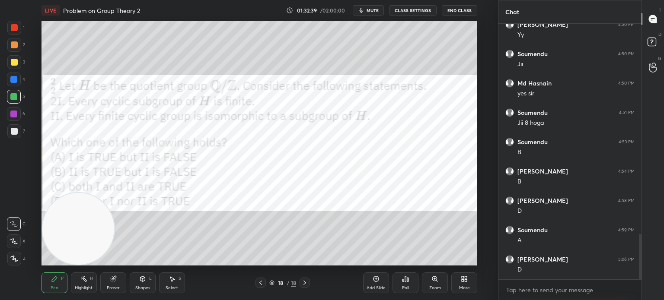
click at [16, 35] on div "1" at bounding box center [15, 29] width 17 height 17
click at [118, 283] on div "Eraser" at bounding box center [113, 283] width 26 height 21
drag, startPoint x: 149, startPoint y: 281, endPoint x: 145, endPoint y: 279, distance: 5.0
click at [147, 283] on div "Shapes L" at bounding box center [143, 283] width 26 height 21
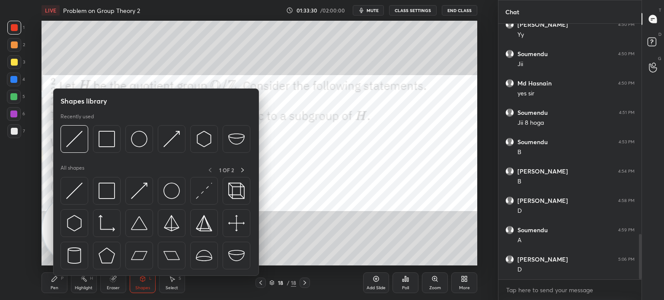
click at [81, 199] on img at bounding box center [74, 191] width 16 height 16
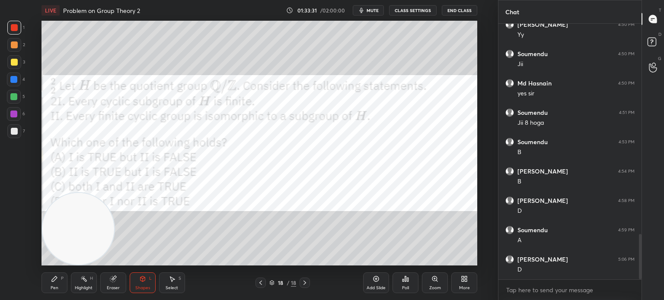
click at [59, 283] on div "Pen P" at bounding box center [54, 283] width 26 height 21
click at [16, 78] on div at bounding box center [13, 79] width 7 height 7
click at [11, 46] on div at bounding box center [14, 44] width 7 height 7
click at [12, 29] on div at bounding box center [14, 27] width 7 height 7
click at [12, 103] on div at bounding box center [14, 97] width 14 height 14
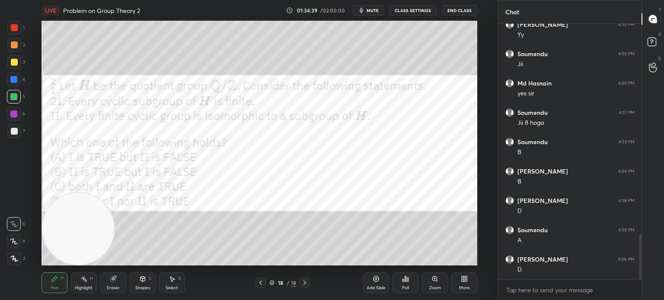
click at [142, 276] on icon at bounding box center [142, 279] width 7 height 7
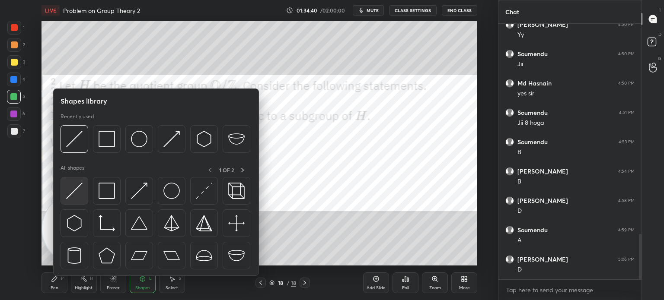
click at [78, 195] on img at bounding box center [74, 191] width 16 height 16
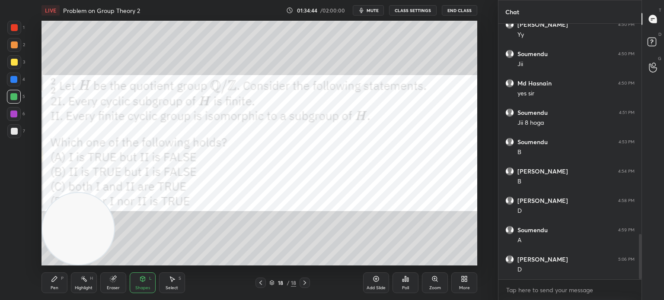
click at [61, 280] on div "Pen P" at bounding box center [54, 283] width 26 height 21
click at [11, 133] on div at bounding box center [14, 131] width 7 height 7
click at [364, 290] on div "Pen P Highlight H Eraser Shapes L Select S 18 / 18 Add Slide Poll Zoom More" at bounding box center [258, 283] width 435 height 35
click at [381, 286] on div "Add Slide" at bounding box center [375, 288] width 19 height 4
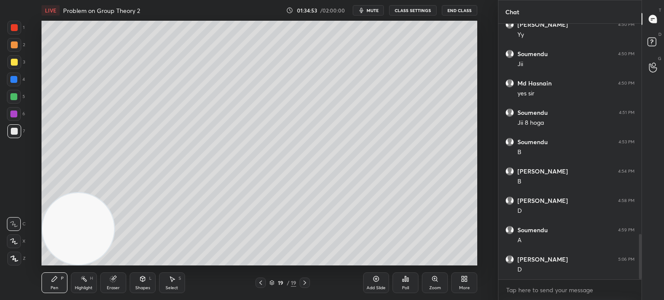
click at [116, 273] on div "Pen P Highlight H Eraser Shapes L Select S 19 / 19 Add Slide Poll Zoom More" at bounding box center [258, 283] width 435 height 35
click at [114, 280] on icon at bounding box center [113, 279] width 6 height 6
click at [53, 279] on icon at bounding box center [54, 279] width 7 height 7
click at [10, 27] on div at bounding box center [14, 28] width 14 height 14
click at [264, 280] on div at bounding box center [260, 283] width 10 height 10
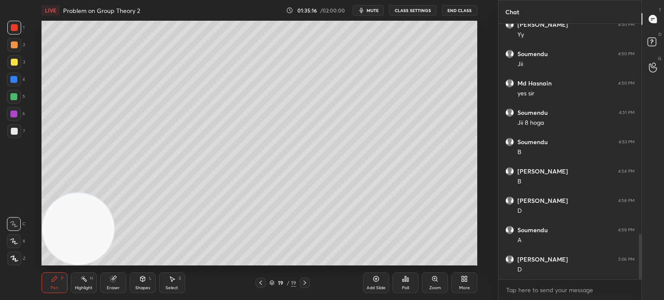
scroll to position [1210, 0]
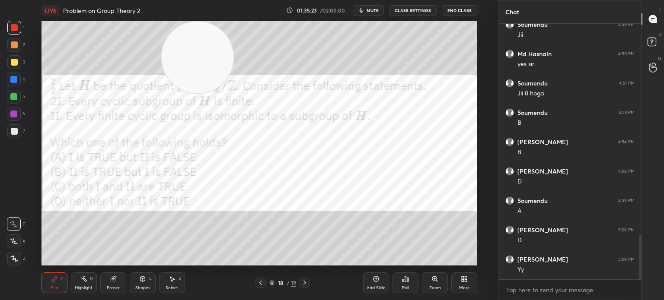
drag, startPoint x: 95, startPoint y: 178, endPoint x: 171, endPoint y: 28, distance: 167.9
click at [181, 13] on div "LIVE Problem on Group Theory 2 01:35:23 / 02:00:00 mute CLASS SETTINGS End Clas…" at bounding box center [259, 150] width 463 height 300
click at [17, 79] on div at bounding box center [14, 80] width 14 height 14
click at [16, 134] on div at bounding box center [14, 131] width 7 height 7
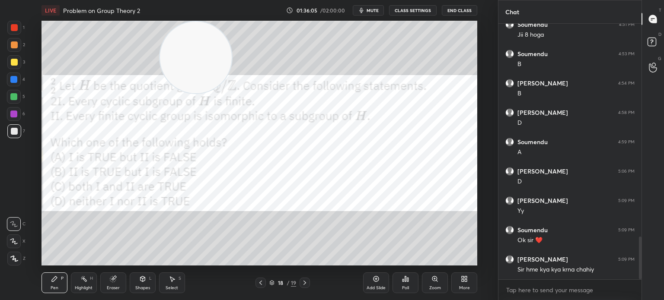
scroll to position [1298, 0]
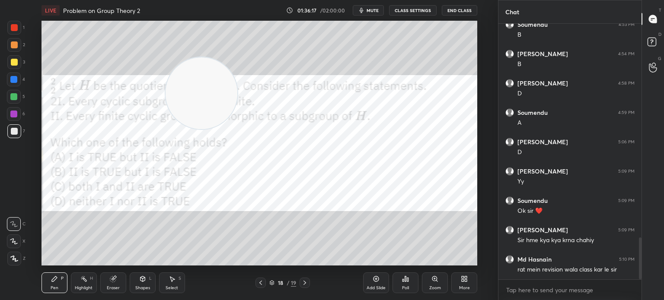
drag, startPoint x: 202, startPoint y: 58, endPoint x: 235, endPoint y: 130, distance: 79.8
click at [235, 129] on video at bounding box center [201, 93] width 72 height 72
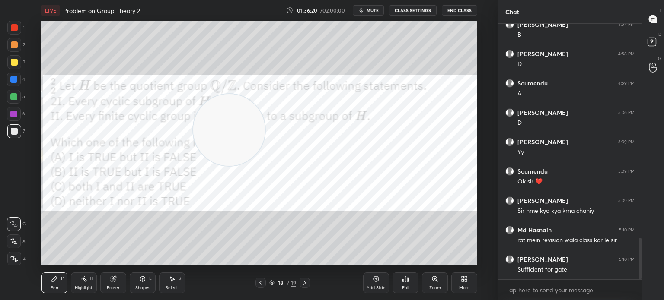
drag, startPoint x: 205, startPoint y: 156, endPoint x: 29, endPoint y: 273, distance: 211.2
click at [35, 277] on div "LIVE Problem on Group Theory 2 01:36:20 / 02:00:00 mute CLASS SETTINGS End Clas…" at bounding box center [259, 150] width 463 height 300
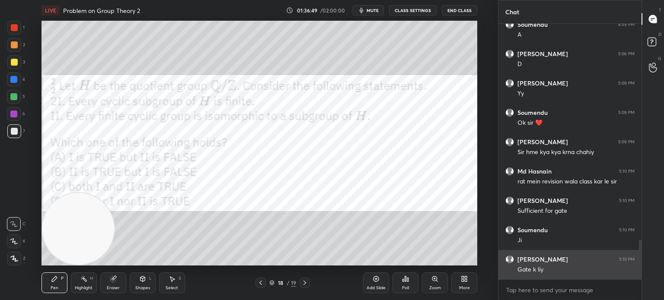
scroll to position [1415, 0]
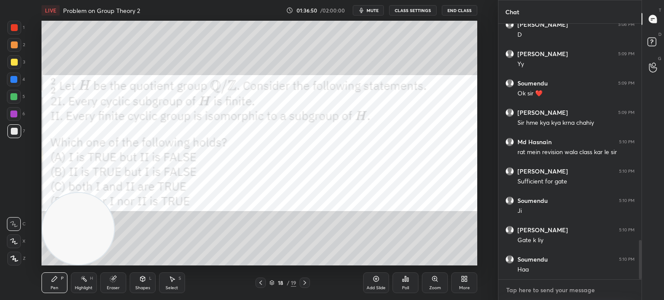
type textarea "x"
click at [526, 284] on textarea at bounding box center [569, 290] width 129 height 14
paste textarea "https://unacademy.com/class/monthly-planner-and-revision-plan-gate-2026/ZTJH1X1G"
type textarea "https://unacademy.com/class/monthly-planner-and-revision-plan-gate-2026/ZTJH1X1G"
type textarea "x"
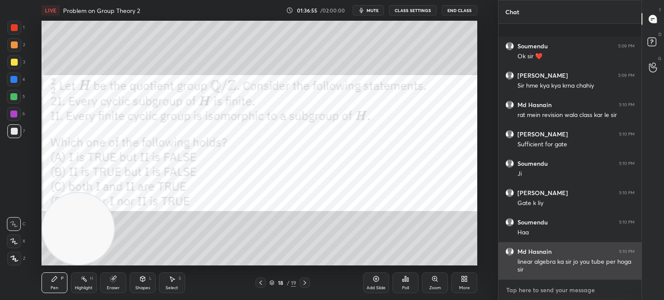
scroll to position [1516, 0]
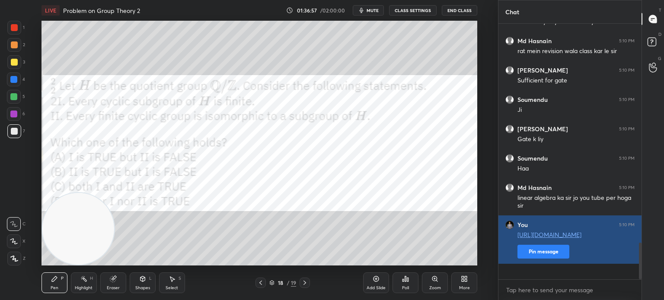
click at [544, 259] on button "Pin message" at bounding box center [543, 252] width 52 height 14
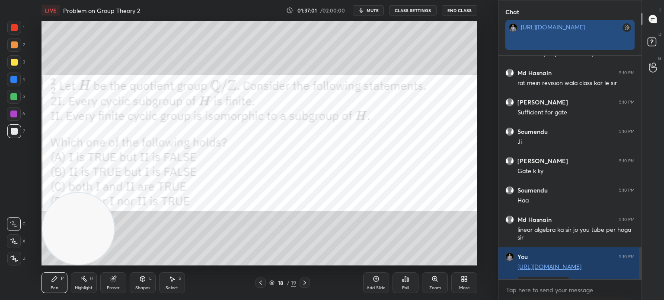
scroll to position [0, 0]
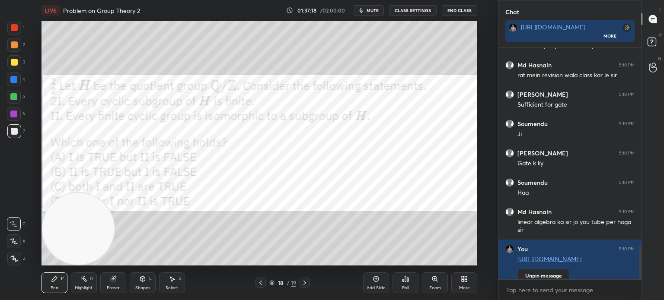
click at [466, 7] on button "End Class" at bounding box center [459, 10] width 35 height 10
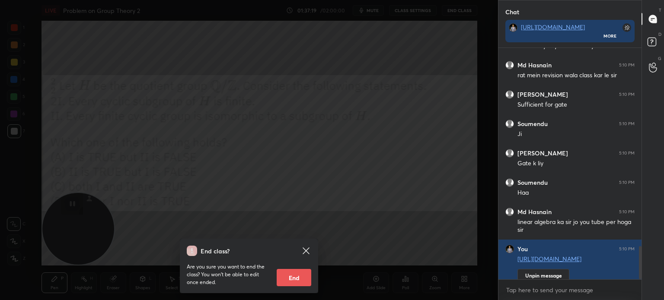
click at [301, 273] on button "End" at bounding box center [293, 277] width 35 height 17
type textarea "x"
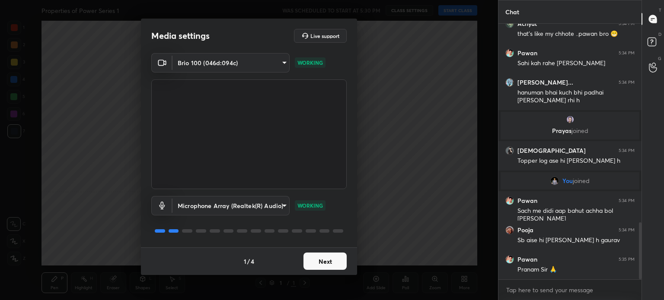
scroll to position [888, 0]
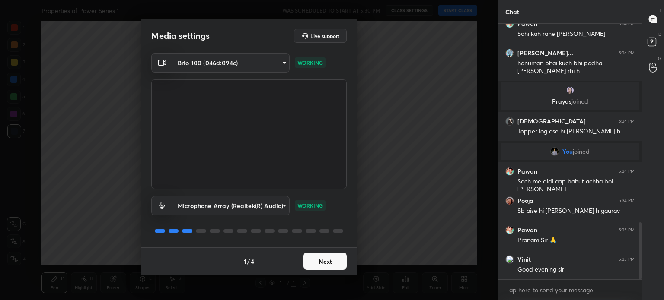
click at [334, 261] on button "Next" at bounding box center [324, 261] width 43 height 17
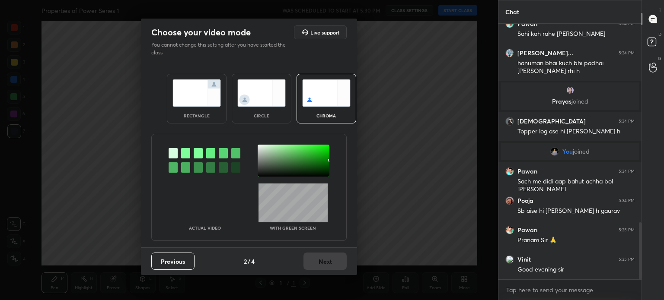
click at [340, 264] on div "Previous 2 / 4 Next" at bounding box center [249, 262] width 216 height 28
click at [272, 165] on div at bounding box center [293, 161] width 72 height 32
click at [271, 118] on div "circle" at bounding box center [262, 99] width 60 height 50
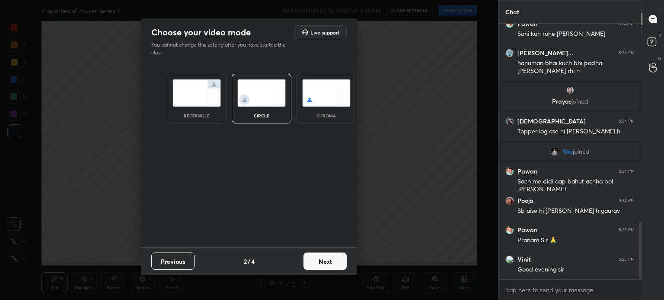
click at [334, 261] on button "Next" at bounding box center [324, 261] width 43 height 17
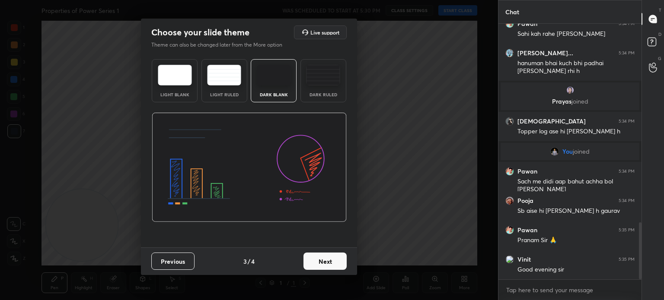
click at [333, 263] on button "Next" at bounding box center [324, 261] width 43 height 17
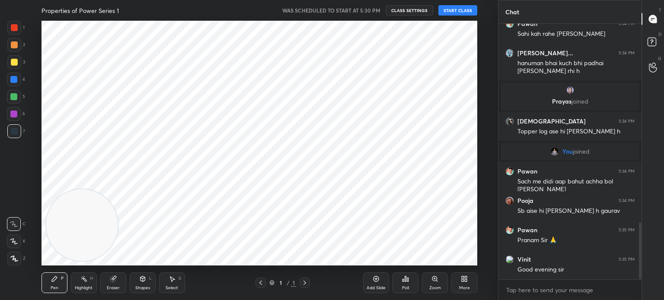
click at [458, 13] on button "START CLASS" at bounding box center [457, 10] width 39 height 10
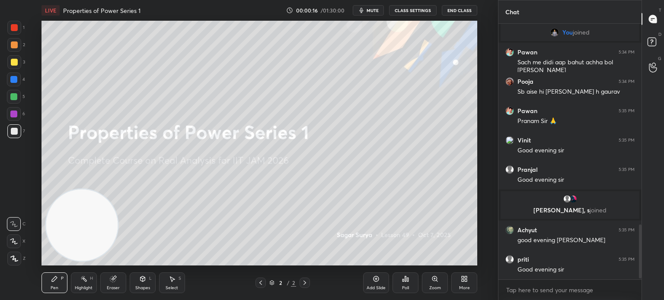
scroll to position [963, 0]
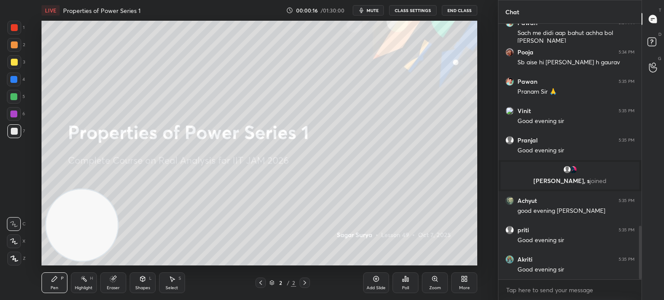
click at [546, 298] on div "x" at bounding box center [569, 290] width 143 height 20
type textarea "x"
paste textarea "[URL][DOMAIN_NAME]"
type textarea "[URL][DOMAIN_NAME]"
type textarea "x"
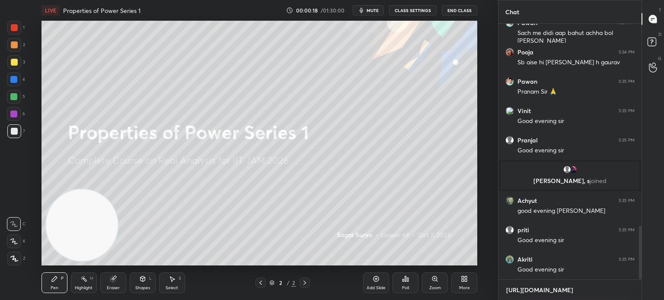
scroll to position [0, 0]
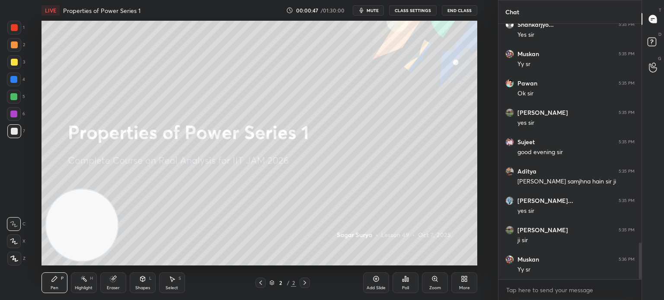
type textarea "x"
click at [465, 283] on div "More" at bounding box center [464, 283] width 26 height 21
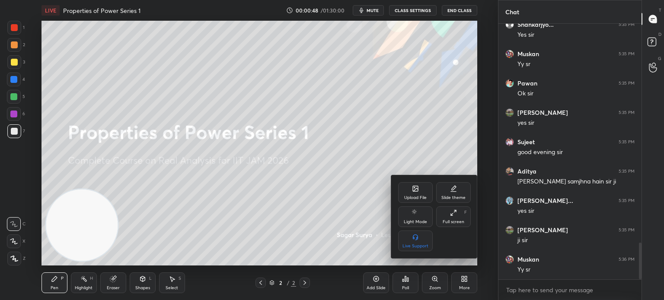
click at [415, 190] on icon at bounding box center [415, 189] width 5 height 3
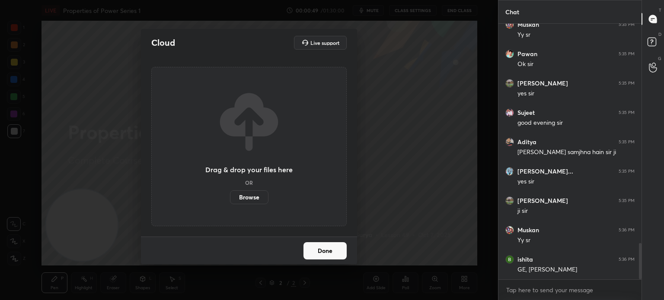
click at [255, 197] on label "Browse" at bounding box center [249, 198] width 38 height 14
click at [230, 197] on input "Browse" at bounding box center [230, 198] width 0 height 14
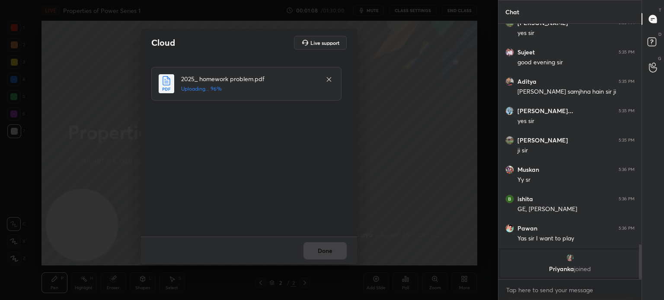
click at [335, 253] on div "Done" at bounding box center [249, 251] width 216 height 28
click at [335, 252] on button "Done" at bounding box center [324, 250] width 43 height 17
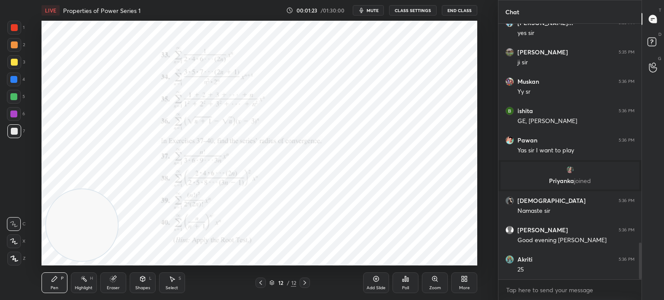
scroll to position [1560, 0]
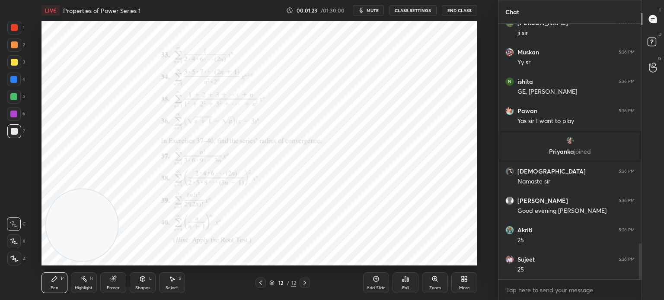
click at [16, 72] on div "3" at bounding box center [16, 63] width 18 height 17
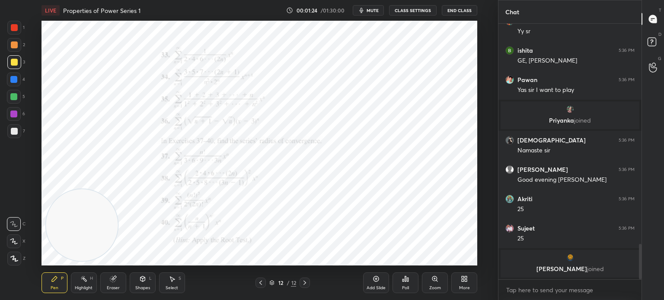
click at [16, 26] on div at bounding box center [14, 27] width 7 height 7
click at [14, 130] on div at bounding box center [14, 131] width 7 height 7
click at [369, 286] on div "Add Slide" at bounding box center [375, 288] width 19 height 4
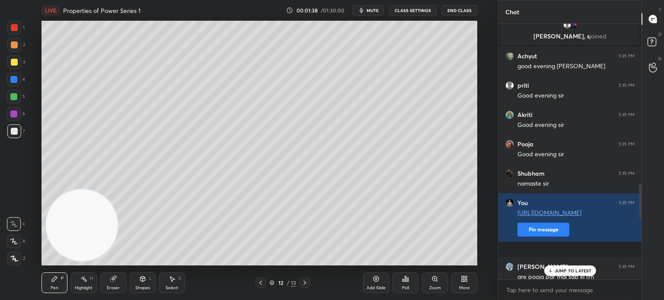
scroll to position [1056, 0]
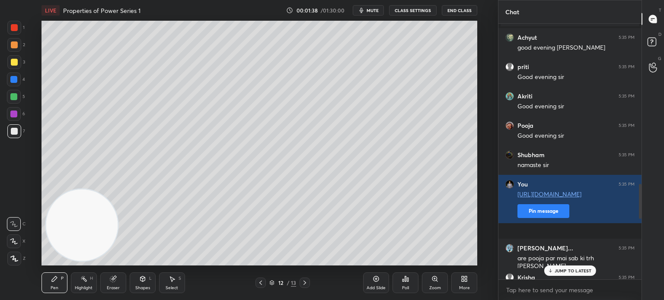
drag, startPoint x: 638, startPoint y: 270, endPoint x: 642, endPoint y: 195, distance: 75.3
click at [643, 196] on div "Chat Pawan 5:34 PM Sahi kah rahe ho Hanuman Gaurav kum... 5:34 PM hanuman bhai …" at bounding box center [581, 150] width 166 height 300
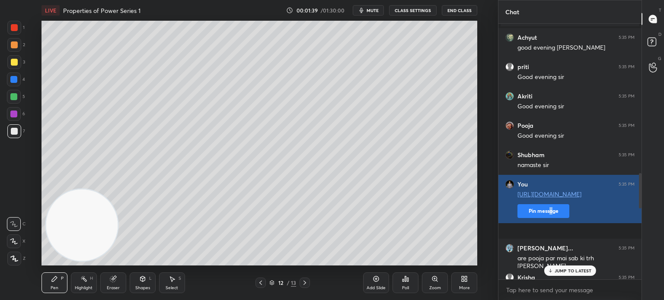
click at [550, 218] on button "Pin message" at bounding box center [543, 211] width 52 height 14
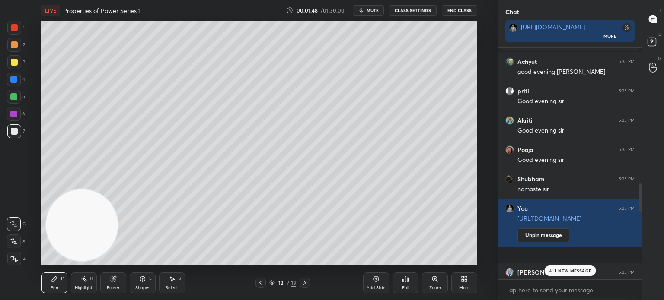
scroll to position [229, 140]
click at [653, 19] on icon at bounding box center [652, 19] width 8 height 8
click at [571, 270] on p "1 NEW MESSAGE" at bounding box center [572, 270] width 37 height 5
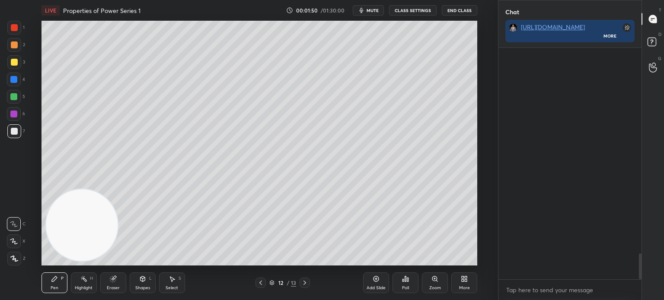
scroll to position [1836, 0]
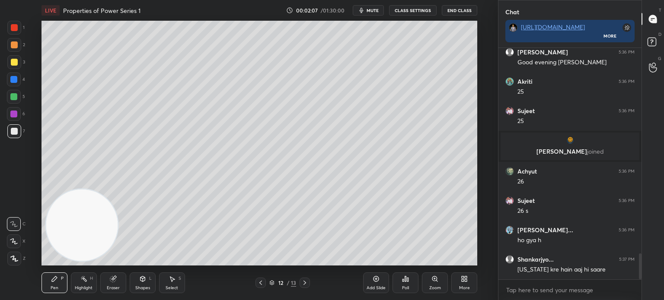
drag, startPoint x: 16, startPoint y: 67, endPoint x: 18, endPoint y: 62, distance: 6.0
click at [17, 65] on div at bounding box center [14, 62] width 14 height 14
click at [15, 131] on div at bounding box center [14, 131] width 7 height 7
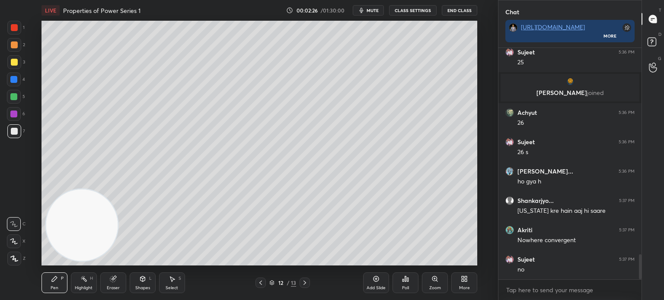
scroll to position [1924, 0]
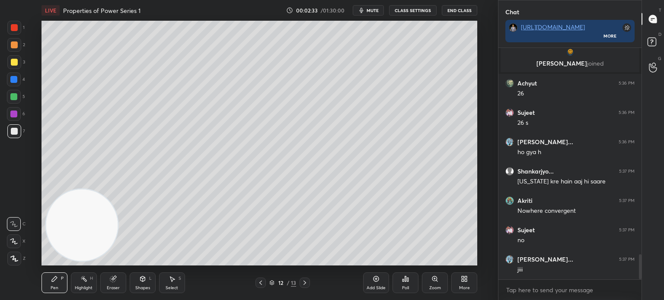
drag, startPoint x: 76, startPoint y: 222, endPoint x: 83, endPoint y: 83, distance: 140.1
click at [90, 189] on video at bounding box center [82, 225] width 72 height 72
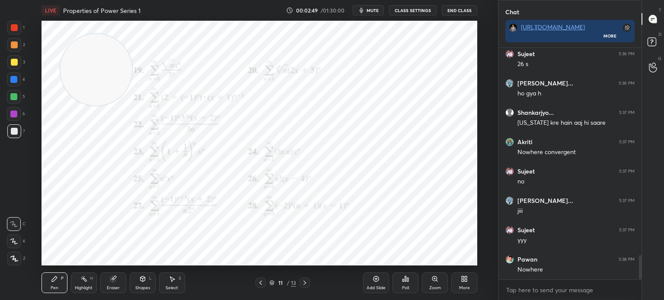
scroll to position [2014, 0]
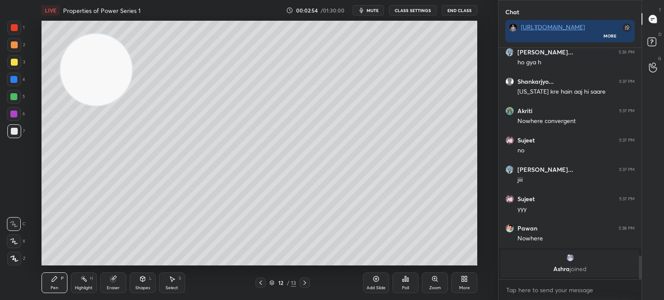
click at [114, 280] on div "Eraser" at bounding box center [113, 283] width 26 height 21
click at [50, 283] on div "Pen P" at bounding box center [54, 283] width 26 height 21
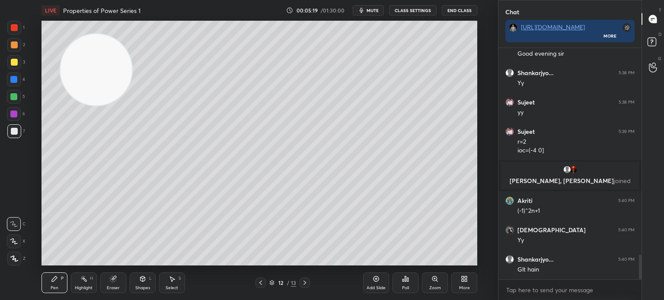
scroll to position [1992, 0]
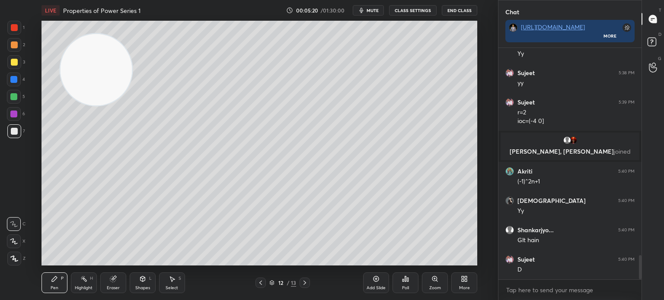
click at [114, 286] on div "Eraser" at bounding box center [113, 288] width 13 height 4
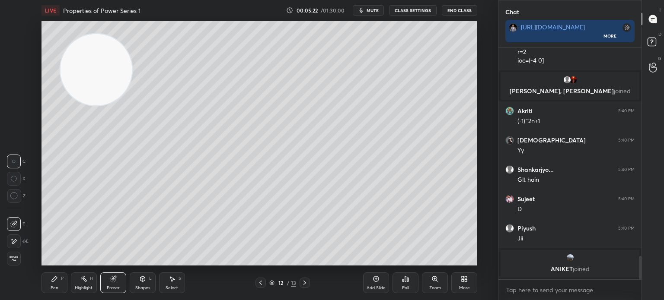
scroll to position [2041, 0]
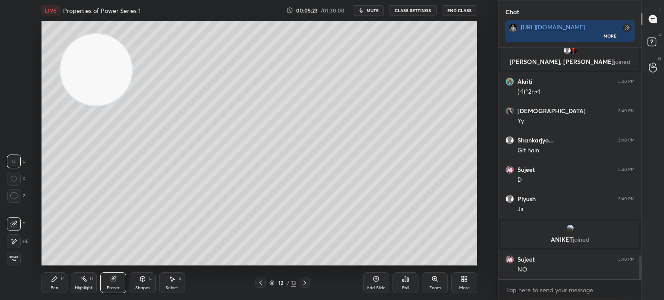
click at [58, 282] on div "Pen P" at bounding box center [54, 283] width 26 height 21
click at [110, 284] on div "Eraser" at bounding box center [113, 283] width 26 height 21
click at [12, 243] on icon at bounding box center [13, 241] width 7 height 7
click at [63, 283] on div "Pen P Highlight H Eraser Shapes L Select S 12 / 13 Add Slide Poll Zoom More" at bounding box center [258, 283] width 435 height 35
click at [62, 289] on div "Pen P" at bounding box center [54, 283] width 26 height 21
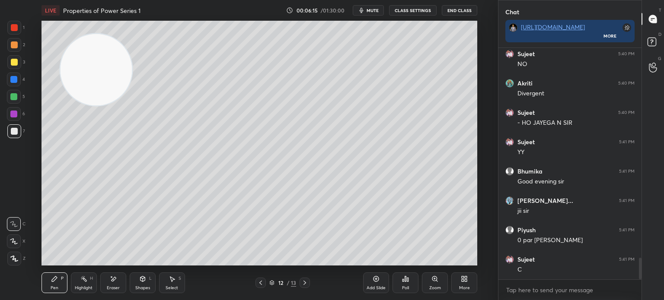
scroll to position [2276, 0]
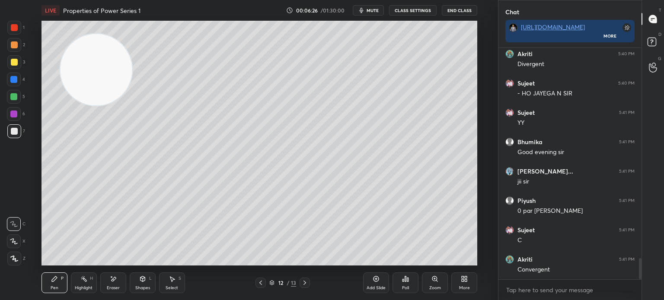
click at [140, 283] on div "Shapes L" at bounding box center [143, 283] width 26 height 21
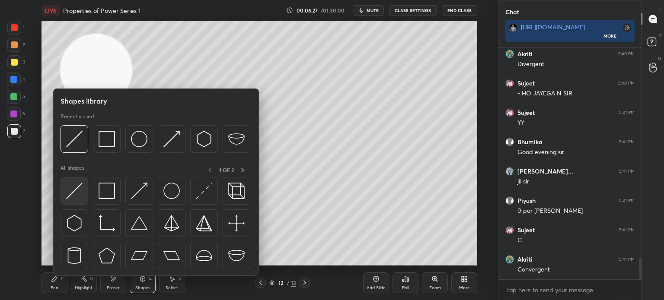
click at [73, 191] on img at bounding box center [74, 191] width 16 height 16
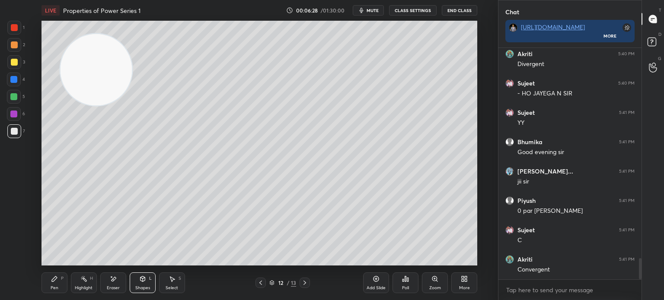
click at [16, 115] on div at bounding box center [13, 114] width 7 height 7
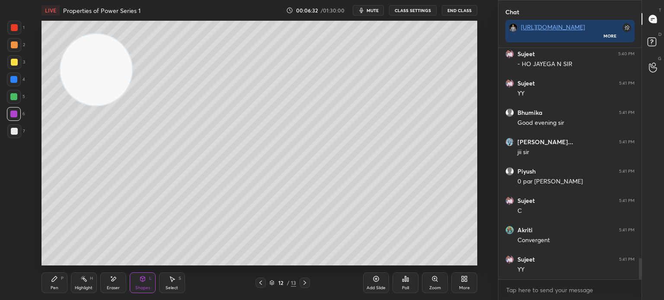
scroll to position [2335, 0]
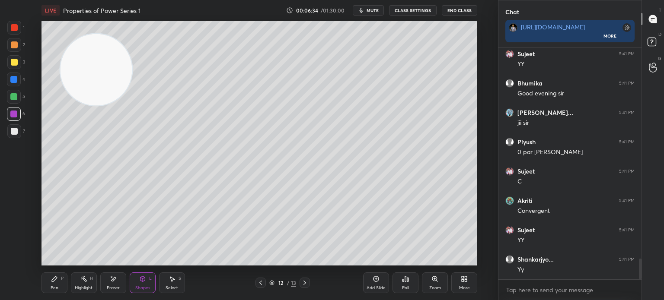
click at [63, 283] on div "Pen P" at bounding box center [54, 283] width 26 height 21
click at [29, 234] on div "Setting up your live class Poll for secs No correct answer Start poll" at bounding box center [259, 143] width 463 height 245
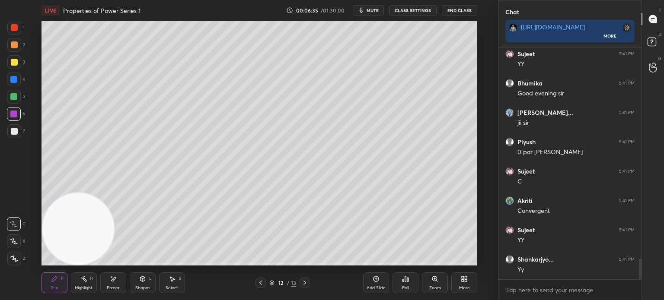
drag, startPoint x: 15, startPoint y: 129, endPoint x: 10, endPoint y: 132, distance: 5.3
click at [11, 135] on div at bounding box center [14, 131] width 14 height 14
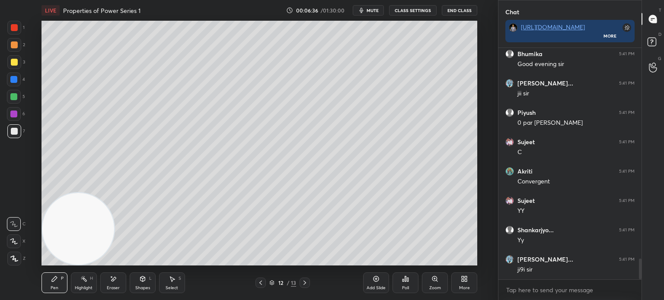
drag, startPoint x: 368, startPoint y: 283, endPoint x: 371, endPoint y: 288, distance: 5.4
click at [368, 283] on div "Add Slide" at bounding box center [376, 283] width 26 height 21
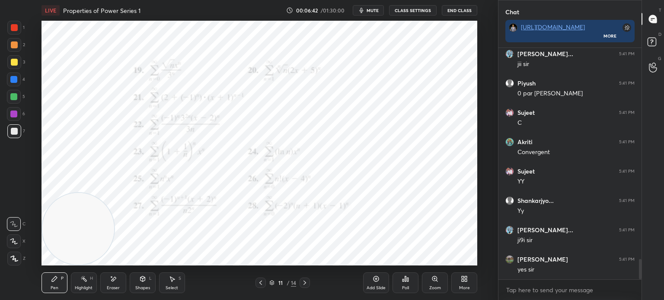
click at [10, 99] on div at bounding box center [14, 97] width 14 height 14
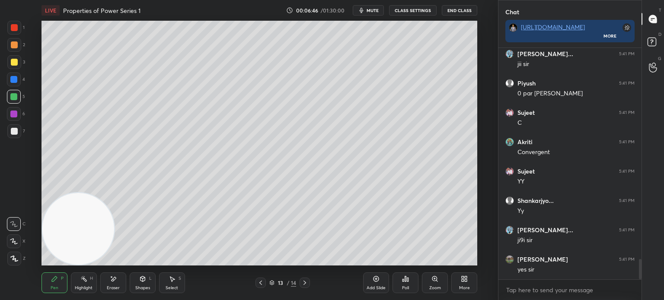
click at [13, 131] on div at bounding box center [14, 131] width 7 height 7
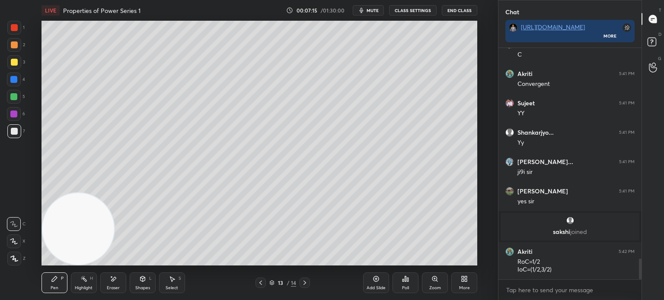
scroll to position [2362, 0]
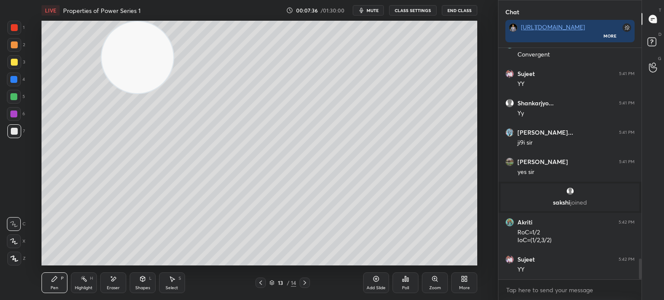
drag, startPoint x: 67, startPoint y: 183, endPoint x: 97, endPoint y: 65, distance: 121.2
click at [102, 51] on video at bounding box center [138, 58] width 72 height 72
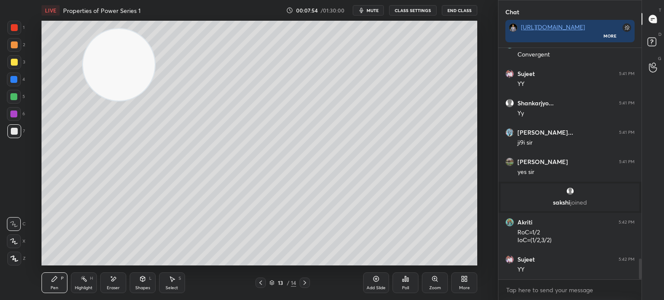
scroll to position [2392, 0]
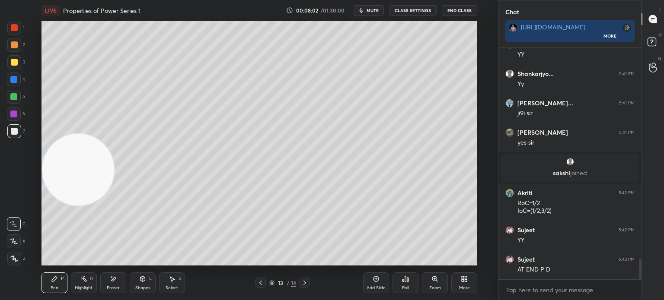
drag, startPoint x: 44, startPoint y: 173, endPoint x: 26, endPoint y: 201, distance: 33.2
click at [8, 227] on div "1 2 3 4 5 6 7 C X Z E E Erase all H H LIVE Properties of Power Series 1 00:08:0…" at bounding box center [245, 150] width 491 height 300
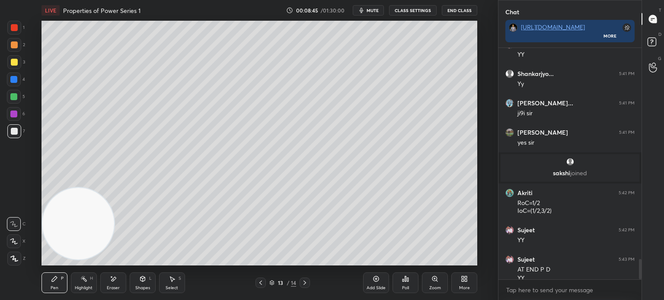
scroll to position [2400, 0]
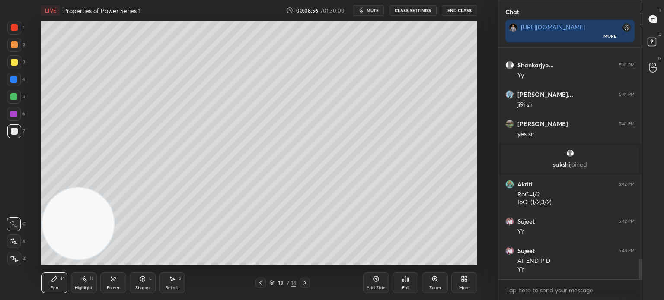
click at [14, 95] on div at bounding box center [13, 96] width 7 height 7
click at [140, 283] on div "Shapes L" at bounding box center [143, 283] width 26 height 21
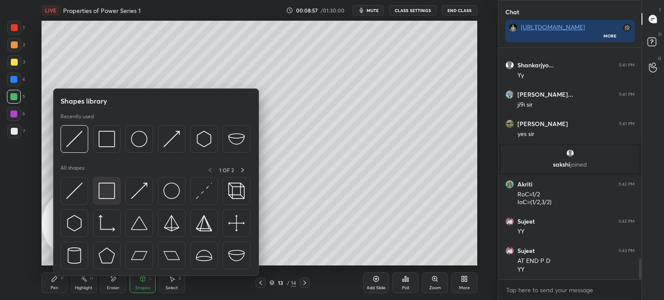
click at [111, 187] on img at bounding box center [106, 191] width 16 height 16
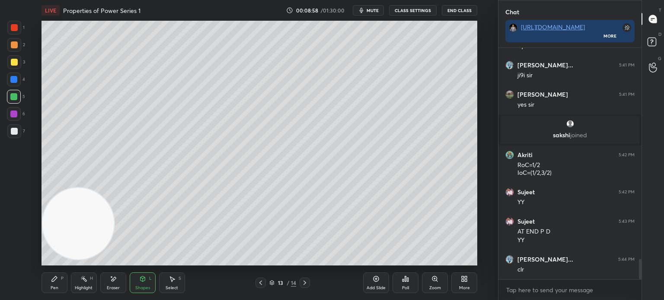
scroll to position [2459, 0]
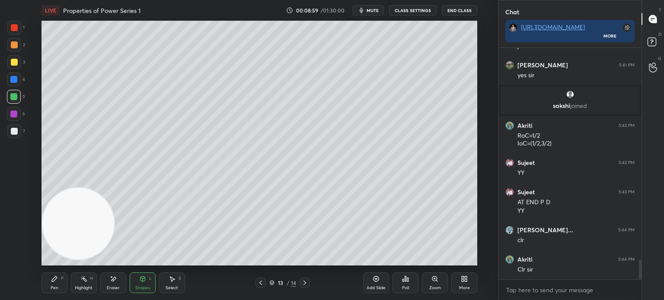
click at [10, 122] on div "6" at bounding box center [16, 115] width 18 height 17
click at [11, 126] on div at bounding box center [14, 131] width 14 height 14
click at [57, 283] on div "Pen P" at bounding box center [54, 283] width 26 height 21
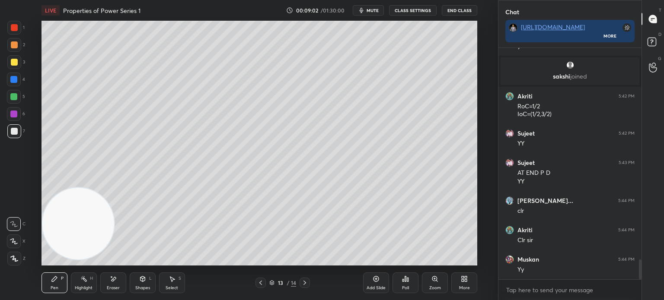
click at [373, 8] on span "mute" at bounding box center [372, 10] width 12 height 6
type textarea "x"
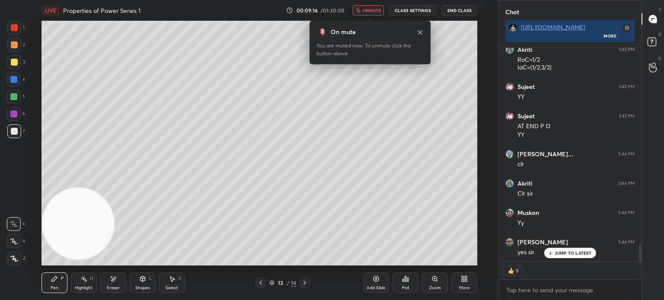
click at [262, 285] on icon at bounding box center [260, 283] width 7 height 7
click at [372, 9] on span "unmute" at bounding box center [371, 10] width 19 height 6
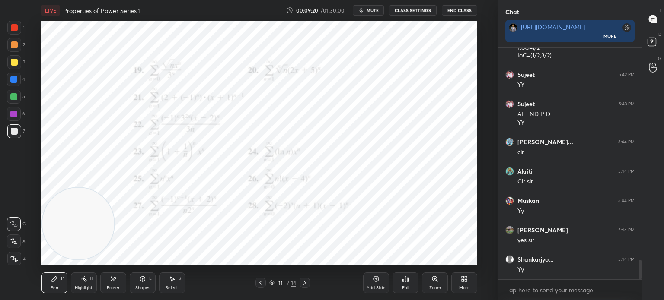
scroll to position [2, 3]
click at [303, 283] on icon at bounding box center [304, 283] width 7 height 7
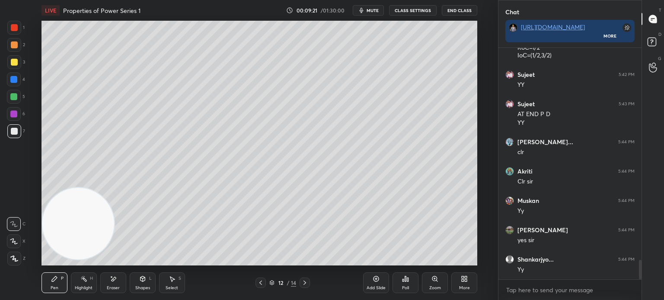
click at [303, 285] on icon at bounding box center [304, 283] width 7 height 7
click at [302, 286] on icon at bounding box center [304, 283] width 7 height 7
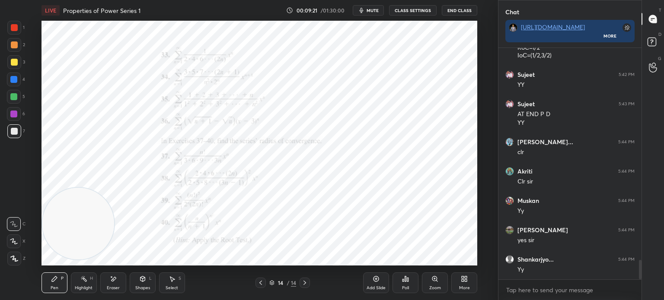
click at [304, 285] on icon at bounding box center [304, 283] width 3 height 4
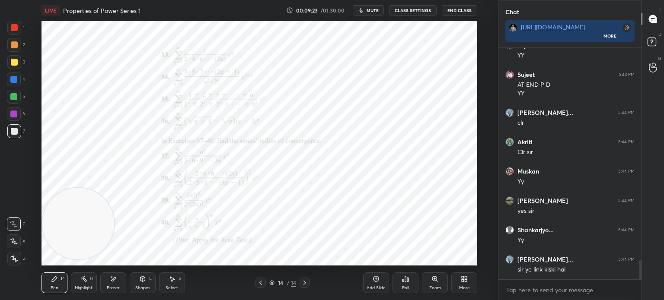
click at [14, 131] on div at bounding box center [14, 131] width 7 height 7
click at [8, 29] on div at bounding box center [14, 28] width 14 height 14
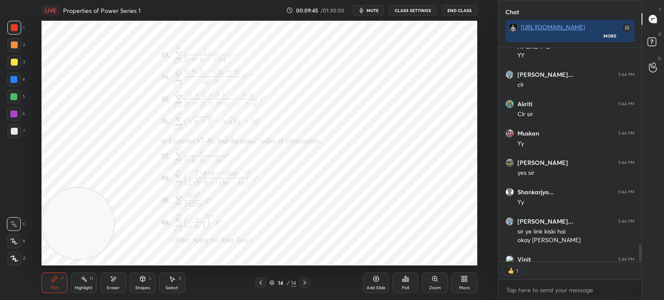
scroll to position [2661, 0]
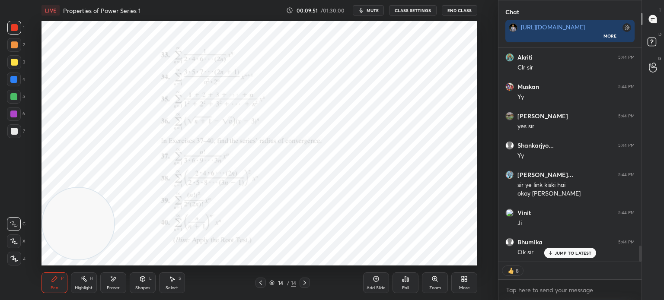
click at [384, 285] on div "Add Slide" at bounding box center [376, 283] width 26 height 21
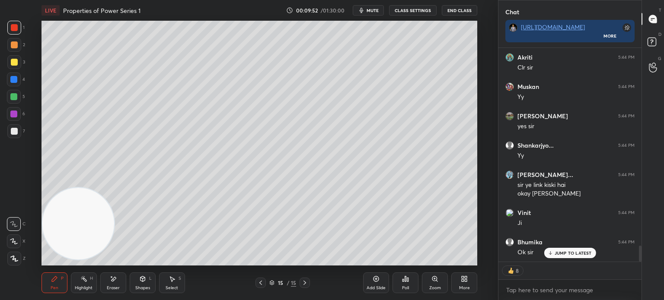
scroll to position [2691, 0]
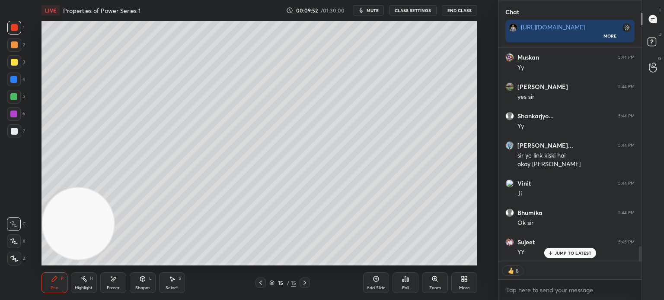
click at [16, 131] on div at bounding box center [14, 131] width 14 height 14
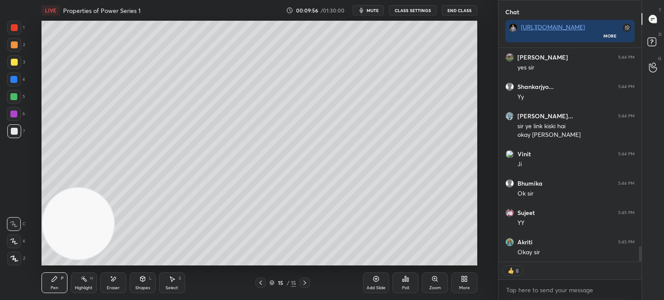
click at [259, 283] on icon at bounding box center [260, 283] width 7 height 7
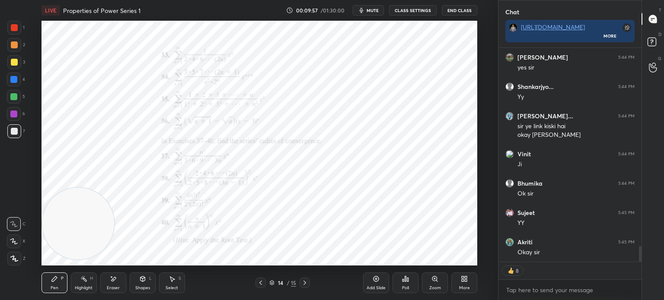
click at [425, 283] on div "Zoom" at bounding box center [435, 283] width 26 height 21
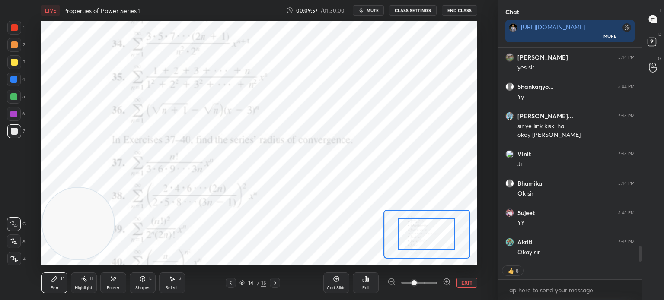
click at [425, 281] on span at bounding box center [419, 282] width 36 height 13
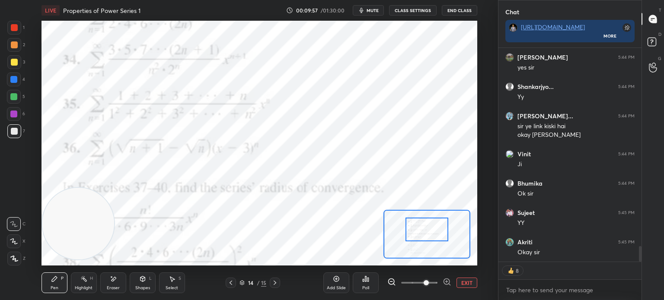
click at [423, 218] on div at bounding box center [426, 230] width 43 height 24
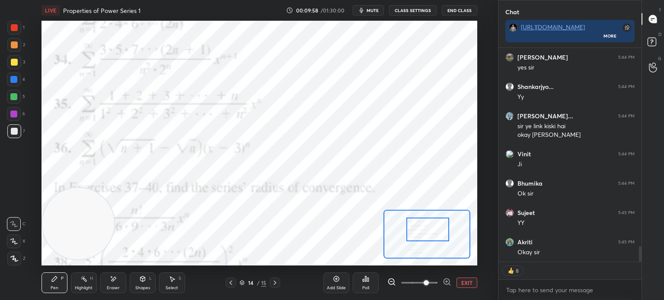
click at [416, 218] on div at bounding box center [427, 230] width 43 height 24
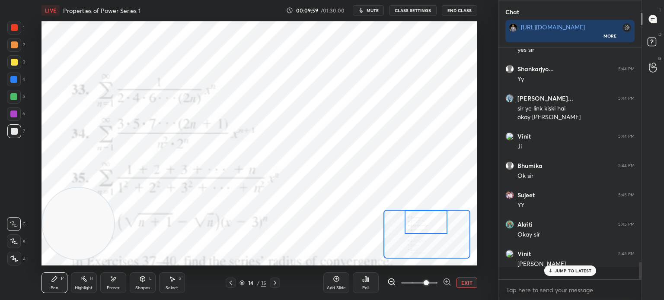
scroll to position [2732, 0]
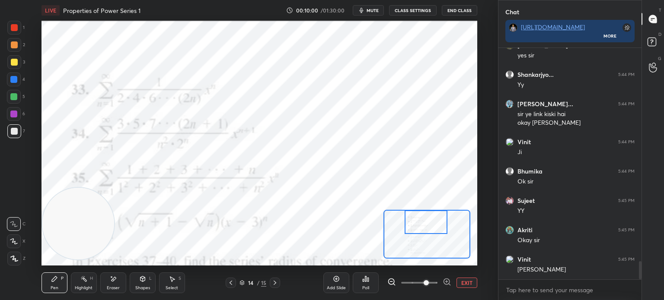
click at [276, 283] on icon at bounding box center [274, 283] width 7 height 7
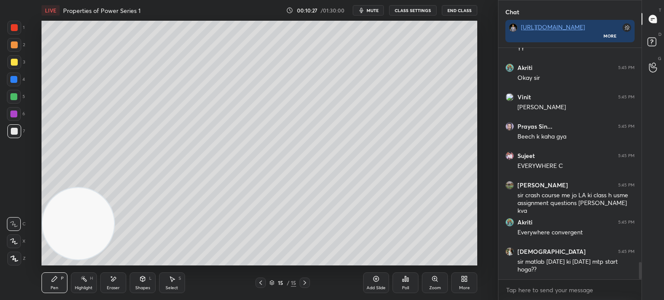
scroll to position [2926, 0]
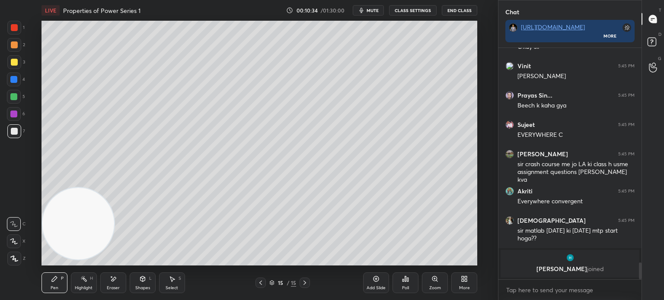
drag, startPoint x: 14, startPoint y: 79, endPoint x: 20, endPoint y: 79, distance: 5.7
click at [16, 81] on div at bounding box center [13, 79] width 7 height 7
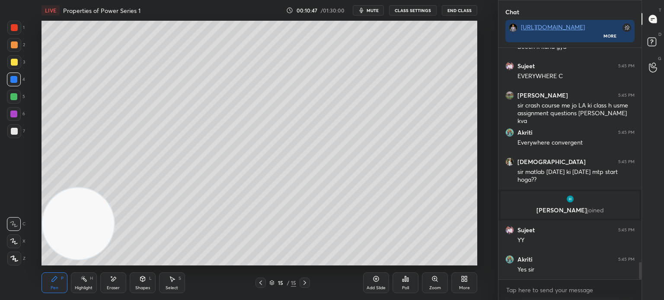
scroll to position [2863, 0]
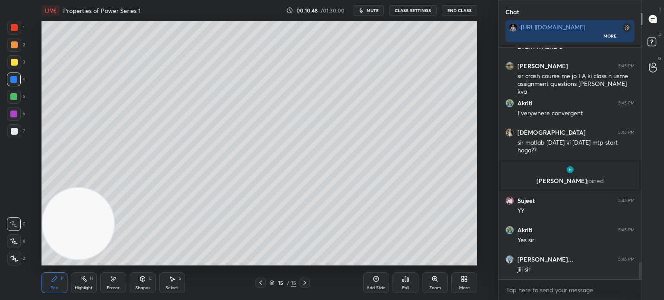
click at [15, 129] on div at bounding box center [14, 131] width 7 height 7
drag, startPoint x: 13, startPoint y: 29, endPoint x: 17, endPoint y: 27, distance: 4.5
click at [15, 29] on div at bounding box center [14, 27] width 7 height 7
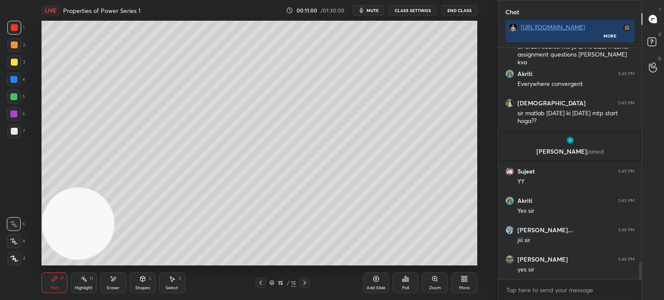
scroll to position [2923, 0]
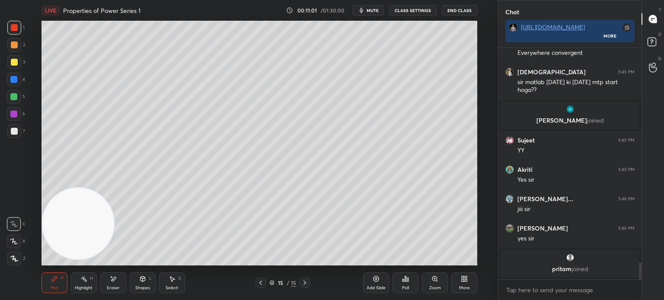
click at [13, 133] on div at bounding box center [14, 131] width 7 height 7
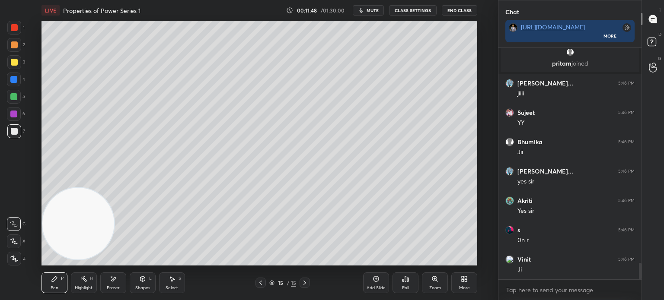
scroll to position [3103, 0]
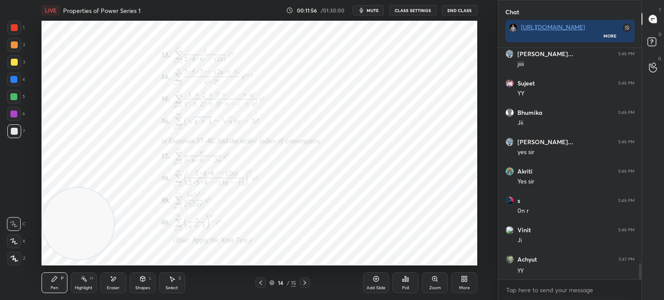
click at [20, 27] on div "1 2 3 4 5 6 7" at bounding box center [16, 81] width 18 height 121
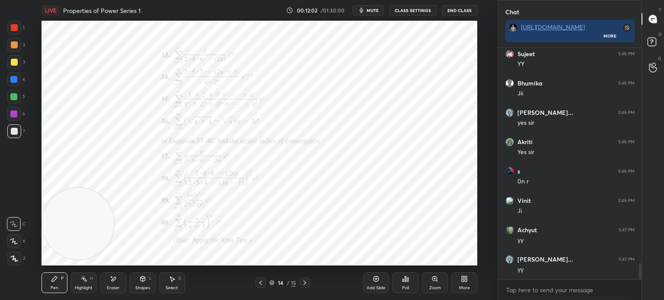
click at [376, 283] on div "Add Slide" at bounding box center [376, 283] width 26 height 21
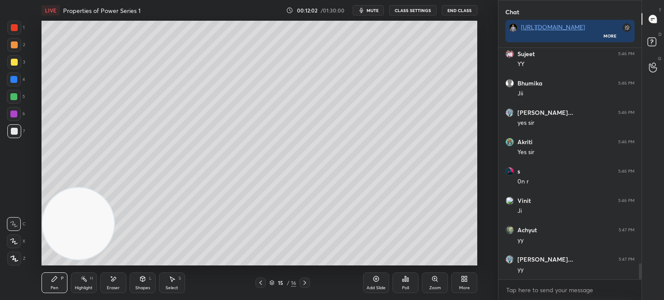
scroll to position [3161, 0]
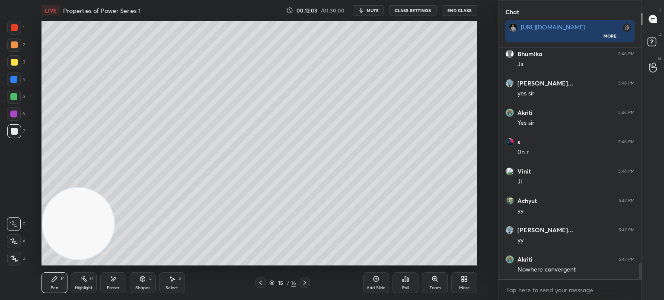
drag, startPoint x: 14, startPoint y: 127, endPoint x: 25, endPoint y: 132, distance: 11.6
click at [13, 128] on div at bounding box center [14, 131] width 7 height 7
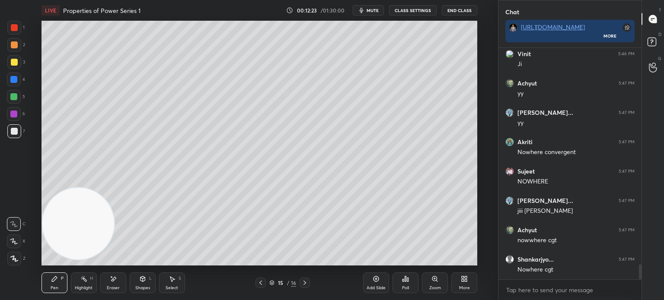
scroll to position [3308, 0]
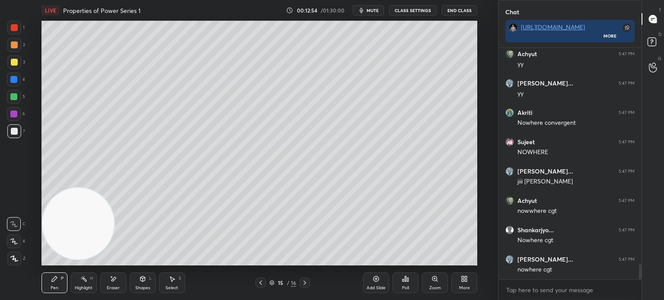
click at [114, 286] on div "Eraser" at bounding box center [113, 288] width 13 height 4
click at [52, 284] on div "Pen P" at bounding box center [54, 283] width 26 height 21
drag, startPoint x: 17, startPoint y: 20, endPoint x: 13, endPoint y: 24, distance: 5.5
click at [15, 25] on div "1 2 3 4 5 6 7 C X Z E E Erase all H H LIVE Properties of Power Series 1 00:13:1…" at bounding box center [245, 150] width 491 height 300
click at [14, 23] on div at bounding box center [14, 28] width 14 height 14
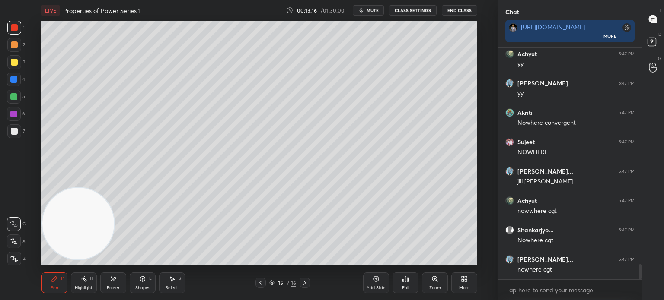
drag, startPoint x: 115, startPoint y: 277, endPoint x: 113, endPoint y: 269, distance: 8.0
click at [114, 277] on icon at bounding box center [113, 279] width 5 height 4
click at [55, 286] on div "Pen" at bounding box center [55, 288] width 8 height 4
click at [12, 131] on div at bounding box center [14, 131] width 7 height 7
click at [16, 65] on div at bounding box center [14, 62] width 7 height 7
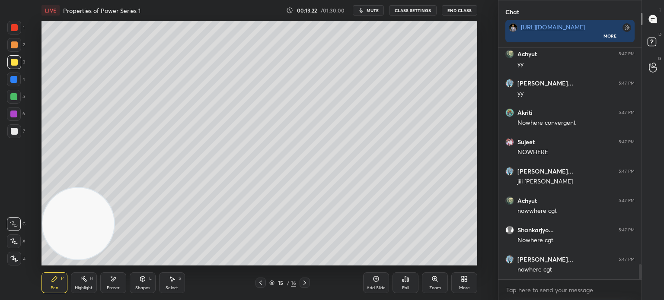
click at [10, 41] on div at bounding box center [14, 45] width 14 height 14
click at [15, 130] on div at bounding box center [14, 131] width 7 height 7
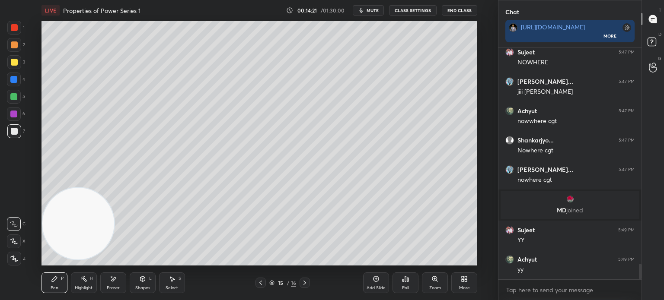
scroll to position [3277, 0]
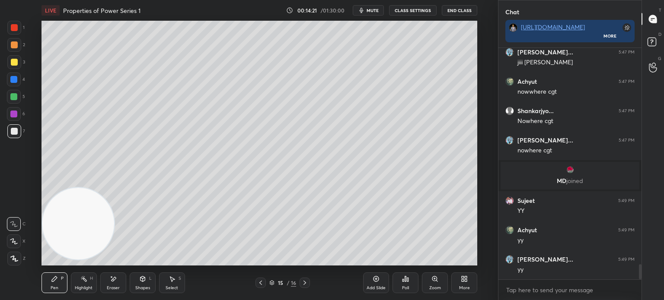
click at [17, 27] on div at bounding box center [14, 28] width 14 height 14
click at [259, 285] on icon at bounding box center [260, 283] width 7 height 7
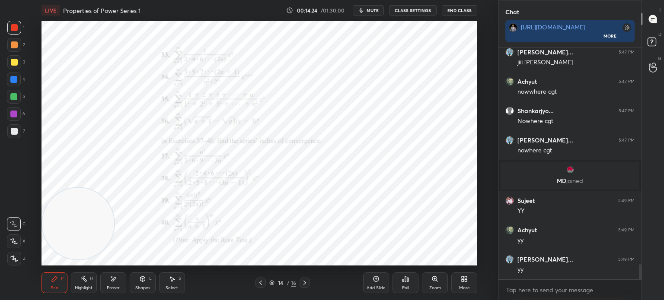
scroll to position [3307, 0]
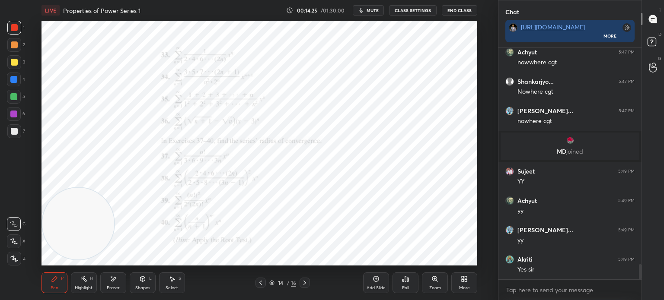
click at [425, 283] on div "Zoom" at bounding box center [435, 283] width 26 height 21
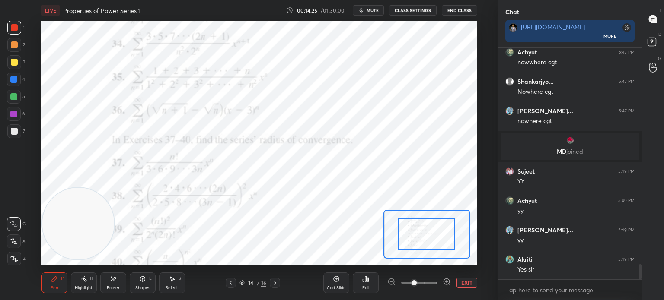
click at [426, 284] on span at bounding box center [419, 282] width 36 height 13
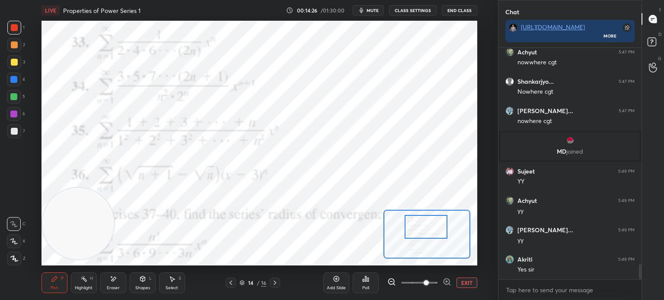
click at [422, 230] on div at bounding box center [425, 227] width 43 height 24
click at [423, 229] on div at bounding box center [425, 227] width 43 height 24
click at [465, 287] on button "EXIT" at bounding box center [466, 283] width 21 height 10
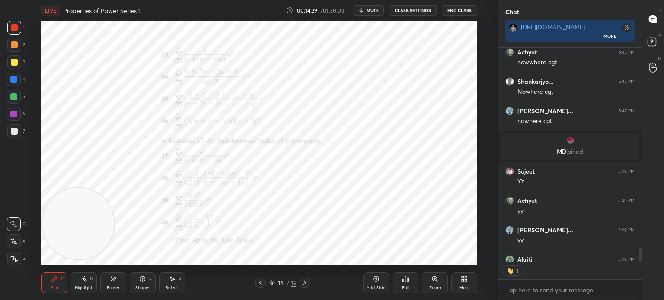
scroll to position [3354, 0]
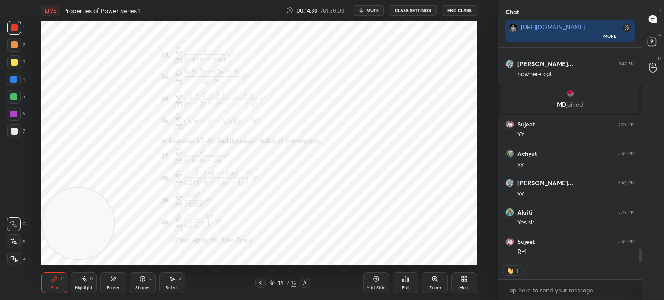
click at [372, 287] on div "Add Slide" at bounding box center [375, 288] width 19 height 4
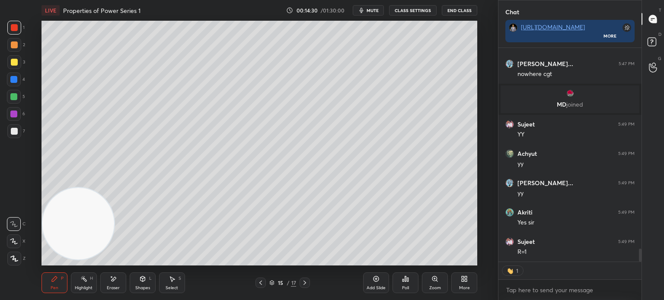
click at [14, 132] on div at bounding box center [14, 131] width 14 height 14
click at [259, 282] on icon at bounding box center [260, 283] width 7 height 7
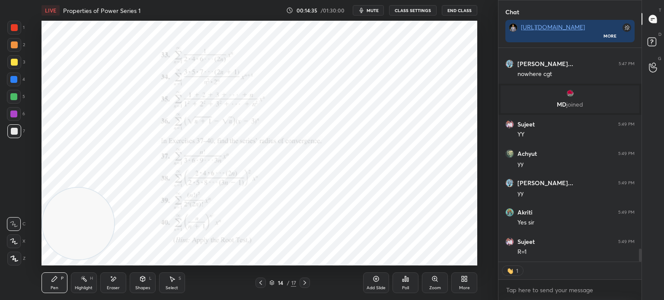
scroll to position [3383, 0]
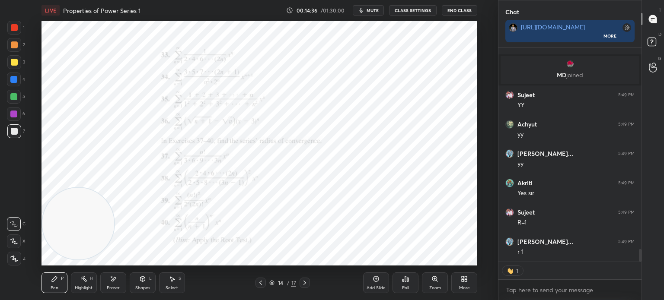
click at [427, 283] on div "Zoom" at bounding box center [435, 283] width 26 height 21
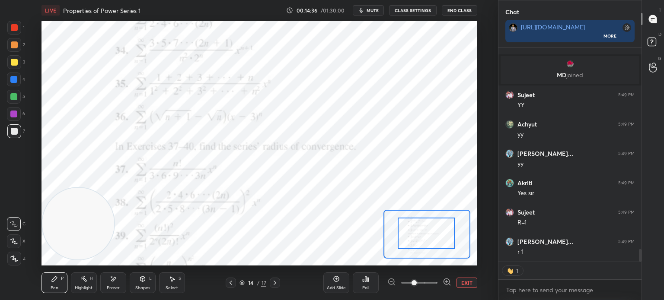
drag, startPoint x: 426, startPoint y: 239, endPoint x: 425, endPoint y: 231, distance: 8.3
drag, startPoint x: 429, startPoint y: 231, endPoint x: 428, endPoint y: 226, distance: 5.3
click at [428, 226] on div at bounding box center [425, 234] width 57 height 32
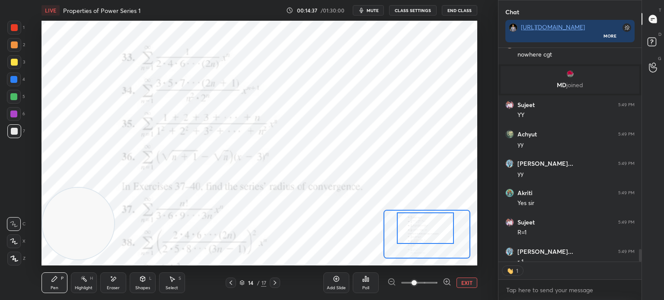
scroll to position [2, 3]
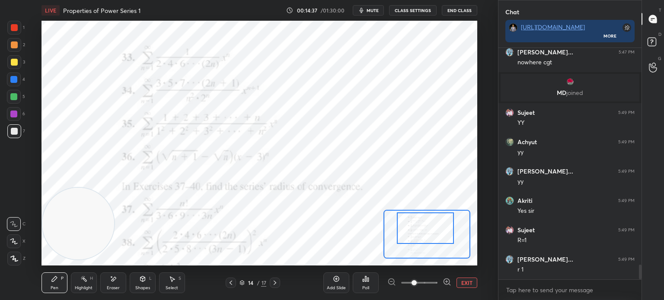
click at [362, 286] on div "Poll" at bounding box center [365, 288] width 7 height 4
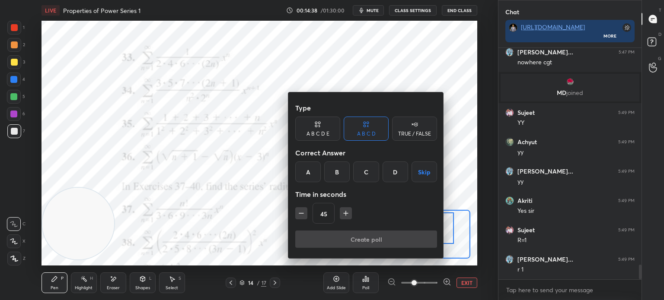
drag, startPoint x: 419, startPoint y: 136, endPoint x: 401, endPoint y: 163, distance: 32.8
click at [418, 136] on div "TRUE / FALSE" at bounding box center [414, 133] width 33 height 5
click at [362, 170] on div "False" at bounding box center [365, 172] width 45 height 21
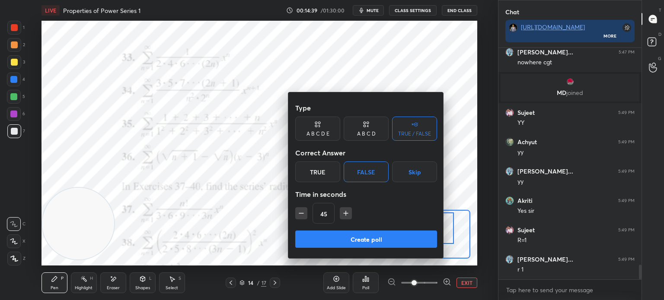
click at [369, 245] on button "Create poll" at bounding box center [366, 239] width 142 height 17
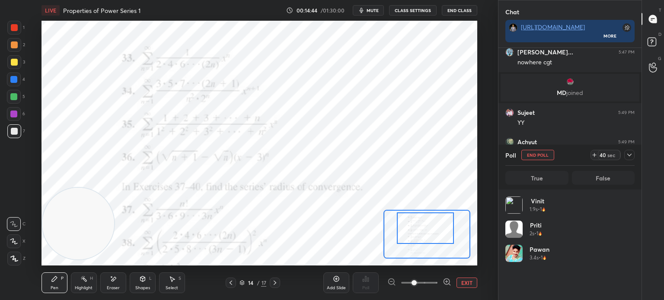
scroll to position [3440, 0]
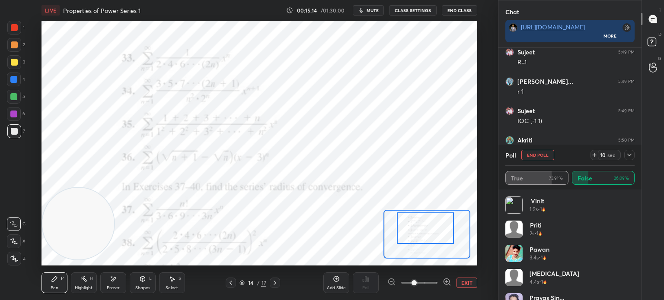
click at [532, 149] on div "Poll End Poll 10 sec" at bounding box center [569, 155] width 129 height 21
click at [534, 157] on button "End Poll" at bounding box center [537, 155] width 33 height 10
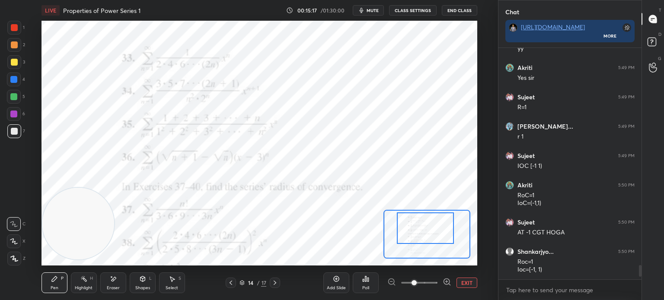
click at [334, 284] on div "Add Slide" at bounding box center [336, 283] width 26 height 21
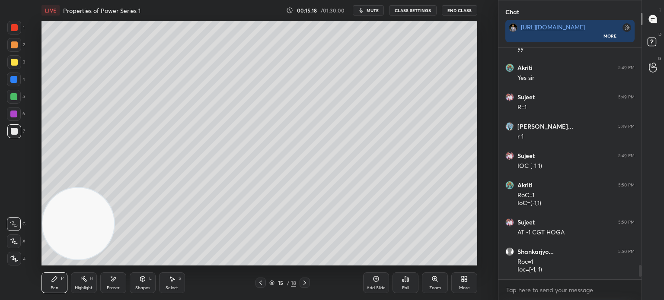
click at [17, 131] on div at bounding box center [14, 131] width 14 height 14
click at [263, 283] on icon at bounding box center [260, 283] width 7 height 7
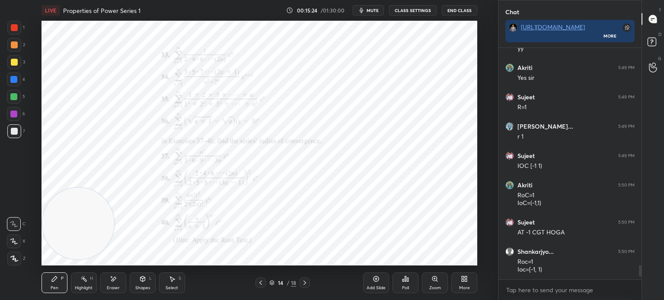
click at [306, 284] on icon at bounding box center [304, 283] width 7 height 7
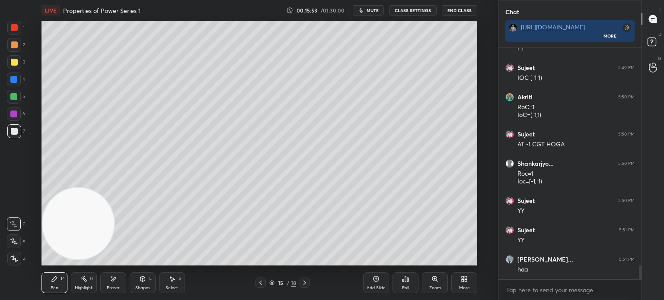
scroll to position [3616, 0]
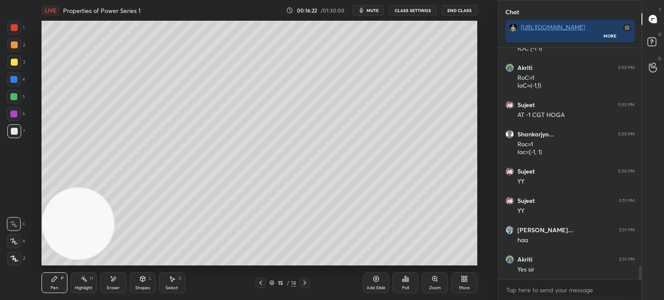
click at [114, 191] on div "Setting up your live class Poll for secs No correct answer Start poll" at bounding box center [258, 143] width 435 height 245
drag, startPoint x: 92, startPoint y: 119, endPoint x: 89, endPoint y: 140, distance: 21.1
click at [90, 188] on video at bounding box center [78, 224] width 72 height 72
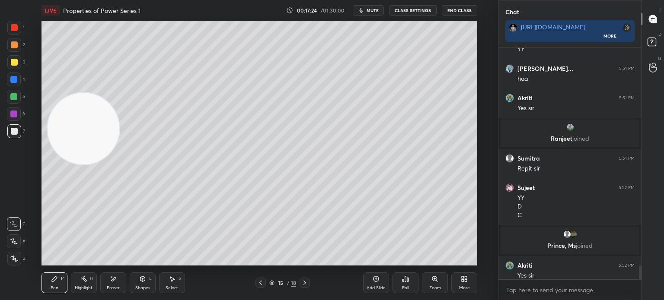
scroll to position [3634, 0]
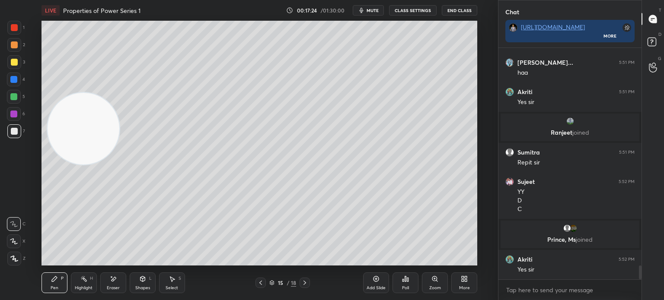
click at [15, 31] on div at bounding box center [14, 27] width 7 height 7
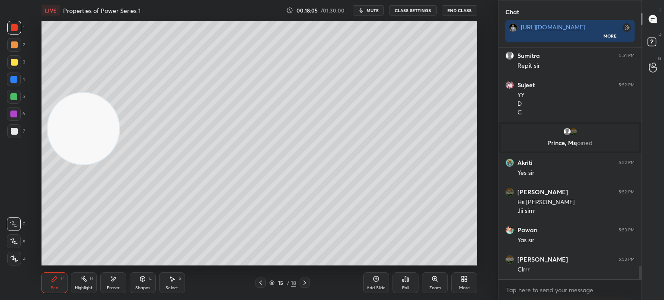
scroll to position [3760, 0]
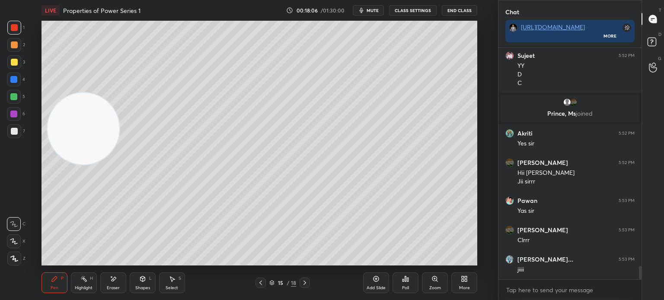
click at [260, 283] on icon at bounding box center [260, 283] width 3 height 4
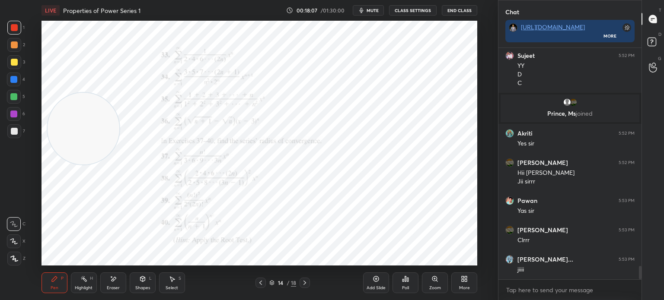
click at [16, 88] on div "4" at bounding box center [16, 81] width 18 height 17
click at [23, 81] on div "4" at bounding box center [16, 80] width 18 height 14
drag, startPoint x: 374, startPoint y: 287, endPoint x: 379, endPoint y: 268, distance: 19.7
click at [374, 288] on div "Add Slide" at bounding box center [375, 288] width 19 height 4
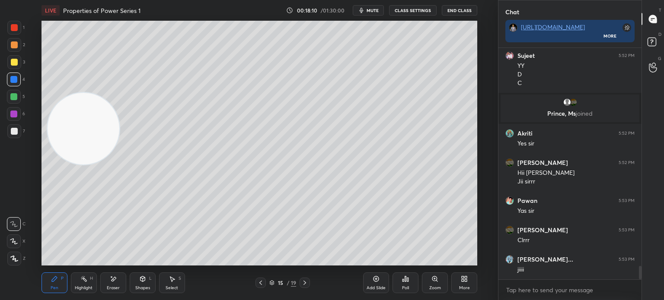
click at [17, 133] on div at bounding box center [14, 131] width 14 height 14
click at [262, 282] on icon at bounding box center [260, 283] width 7 height 7
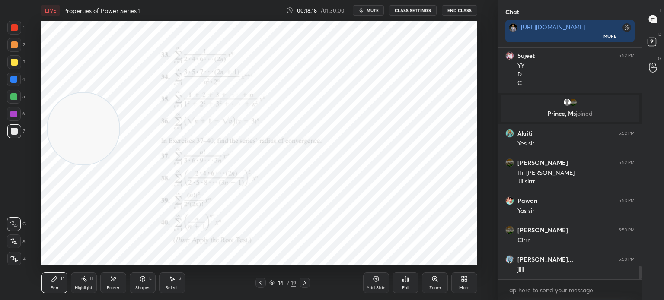
click at [16, 80] on div at bounding box center [13, 79] width 7 height 7
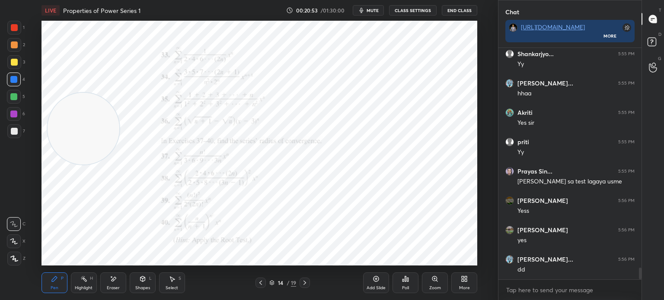
scroll to position [4384, 0]
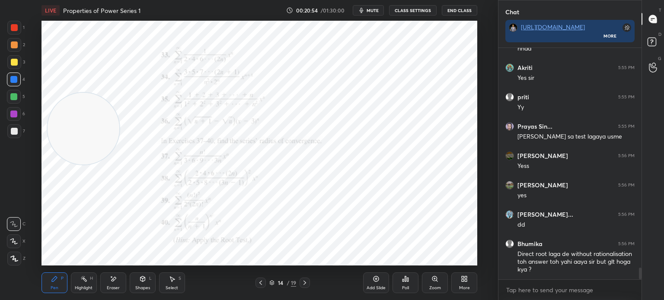
click at [124, 280] on div "Eraser" at bounding box center [113, 283] width 26 height 21
click at [55, 283] on div "Pen P" at bounding box center [54, 283] width 26 height 21
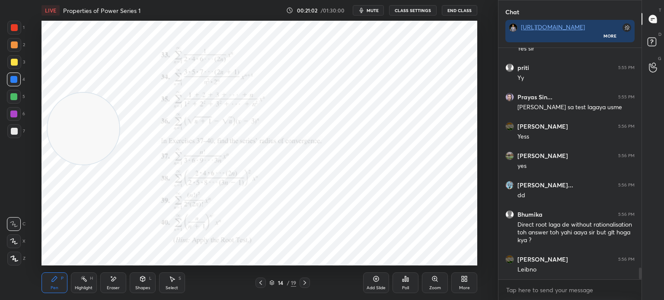
scroll to position [4443, 0]
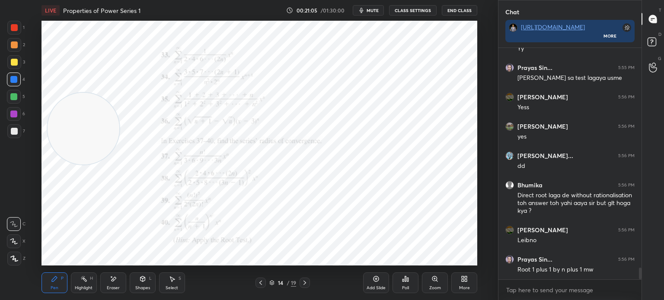
click at [17, 32] on div at bounding box center [14, 28] width 14 height 14
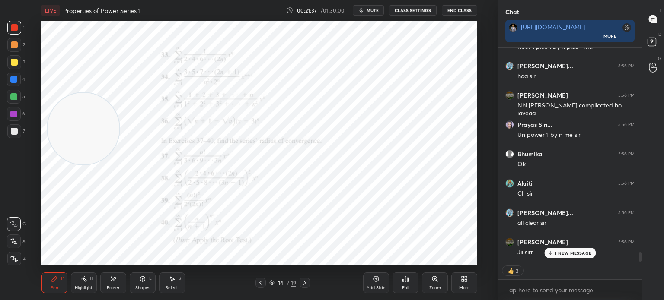
scroll to position [4695, 0]
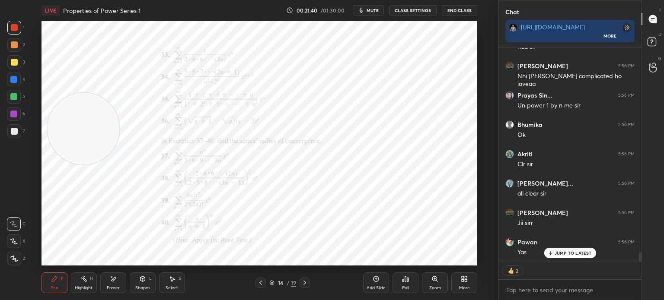
click at [434, 288] on div "Zoom" at bounding box center [435, 288] width 12 height 4
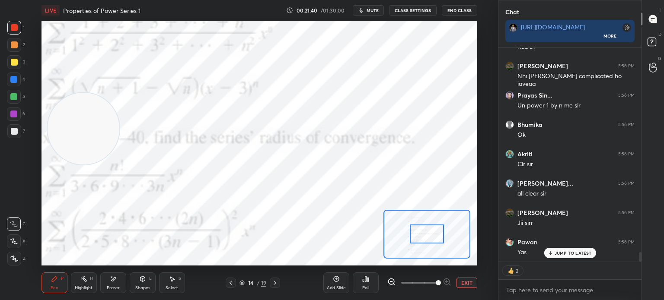
click at [432, 288] on span at bounding box center [419, 282] width 36 height 13
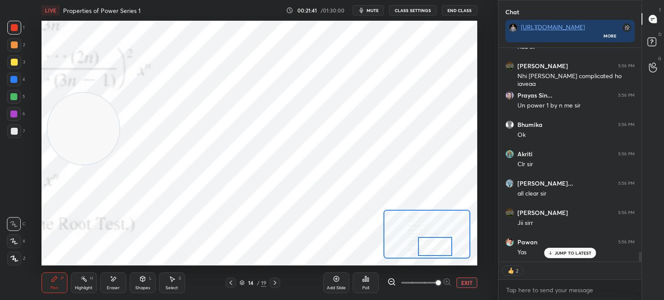
click at [441, 240] on div at bounding box center [426, 234] width 87 height 49
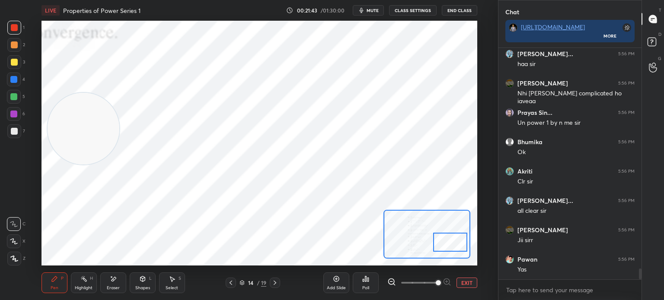
click at [442, 246] on div at bounding box center [450, 242] width 34 height 19
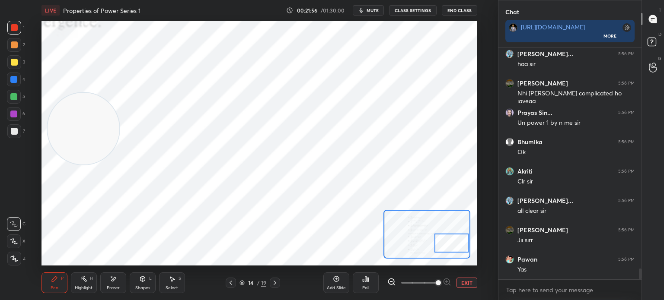
click at [467, 277] on div "Add Slide Poll EXIT" at bounding box center [400, 283] width 154 height 48
click at [468, 279] on button "EXIT" at bounding box center [466, 283] width 21 height 10
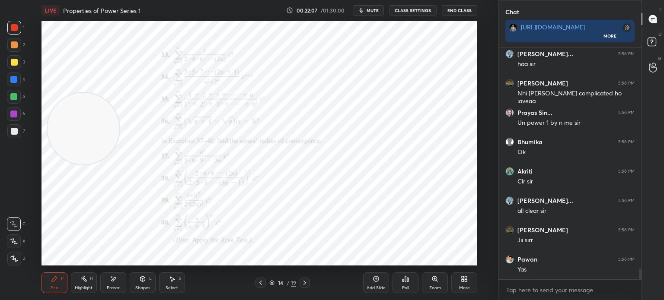
click at [20, 129] on div "7" at bounding box center [16, 131] width 18 height 14
click at [377, 289] on div "Add Slide" at bounding box center [375, 288] width 19 height 4
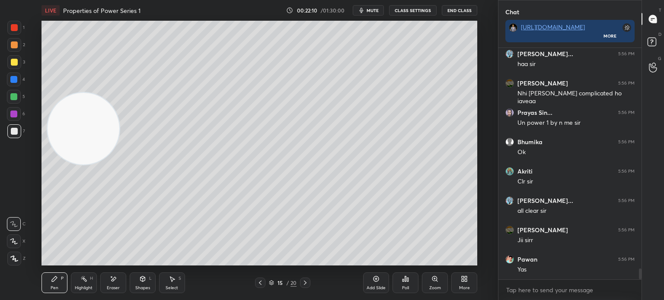
scroll to position [4707, 0]
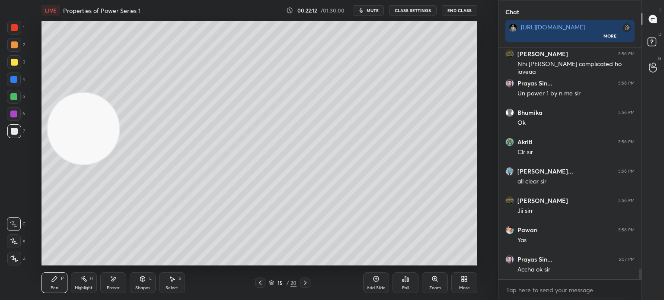
click at [259, 283] on icon at bounding box center [260, 283] width 7 height 7
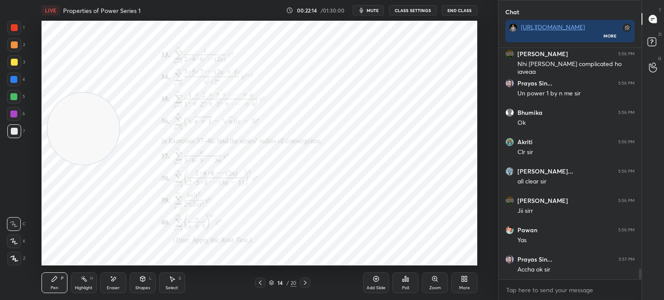
click at [304, 285] on icon at bounding box center [305, 283] width 3 height 4
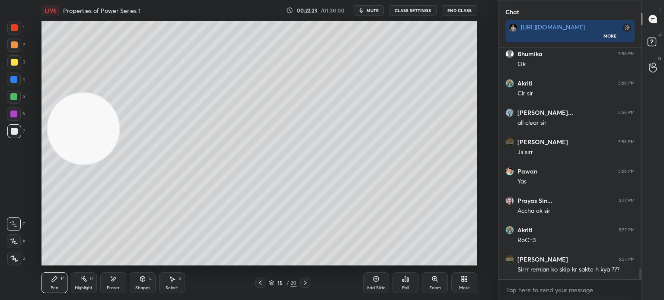
scroll to position [4795, 0]
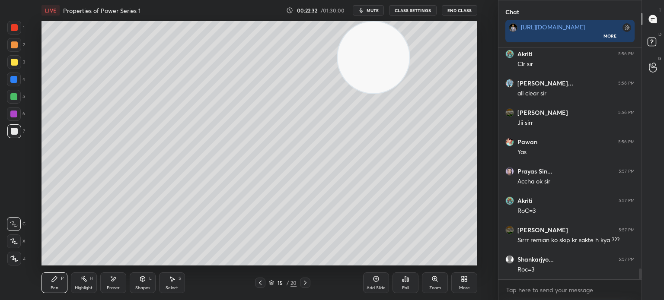
drag, startPoint x: 111, startPoint y: 90, endPoint x: 407, endPoint y: 17, distance: 304.3
click at [425, 19] on div "LIVE Properties of Power Series 1 00:22:32 / 01:30:00 mute CLASS SETTINGS End C…" at bounding box center [259, 150] width 463 height 300
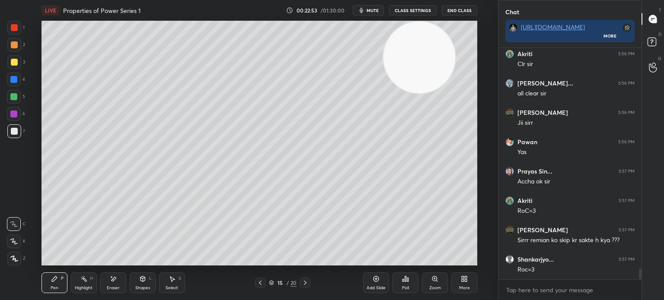
scroll to position [4825, 0]
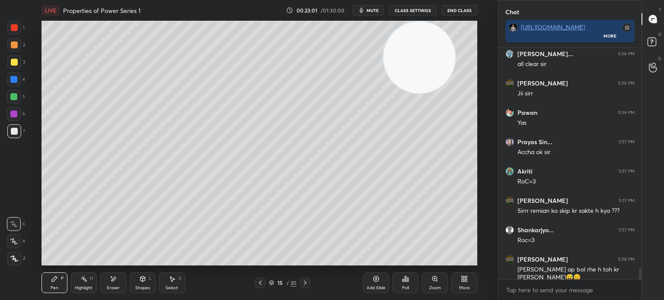
click at [13, 65] on div at bounding box center [14, 62] width 7 height 7
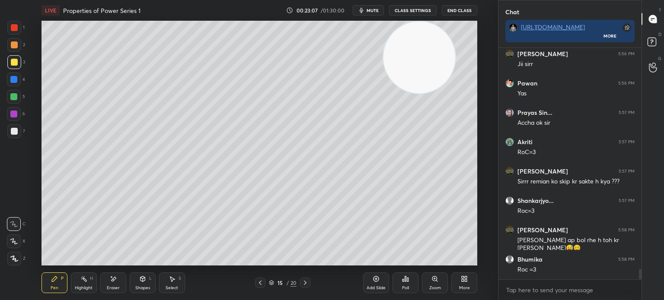
click at [17, 135] on div at bounding box center [14, 131] width 14 height 14
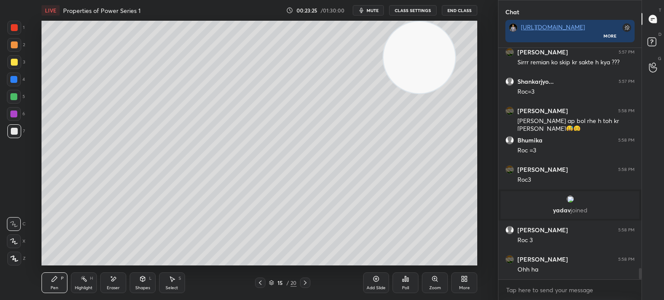
scroll to position [4652, 0]
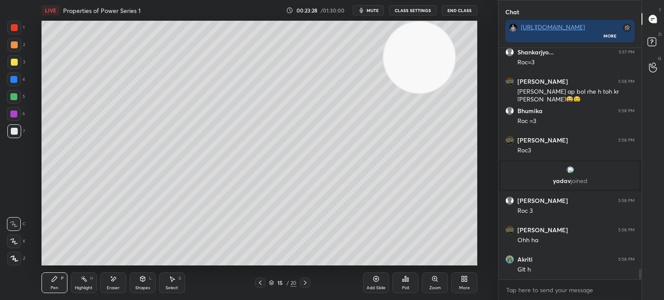
click at [112, 281] on icon at bounding box center [113, 279] width 7 height 7
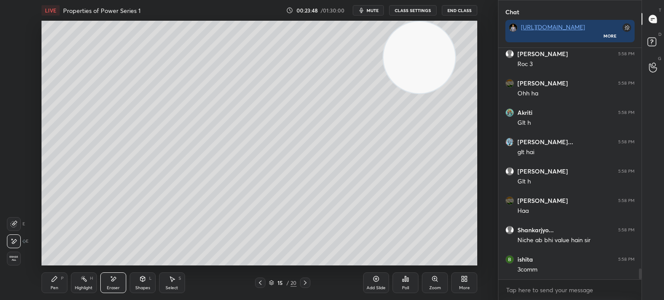
scroll to position [4828, 0]
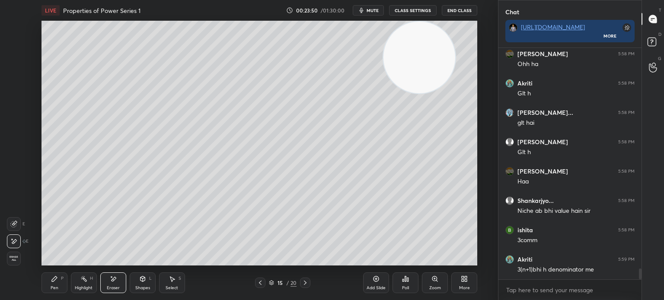
click at [57, 283] on div "Pen P" at bounding box center [54, 283] width 26 height 21
click at [12, 137] on div at bounding box center [14, 131] width 14 height 14
click at [12, 60] on div at bounding box center [14, 62] width 7 height 7
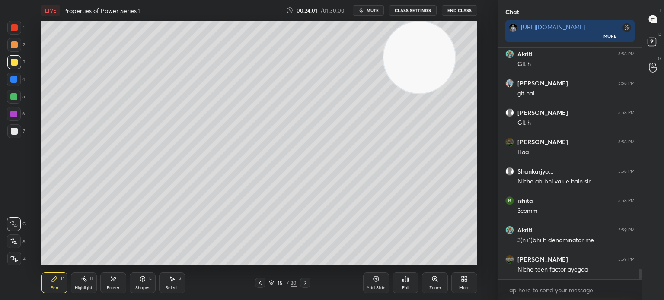
click at [16, 132] on div at bounding box center [14, 131] width 7 height 7
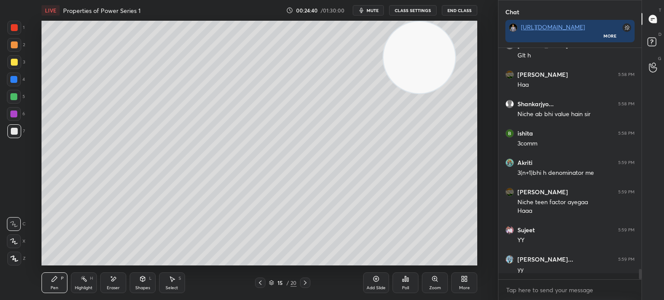
scroll to position [4925, 0]
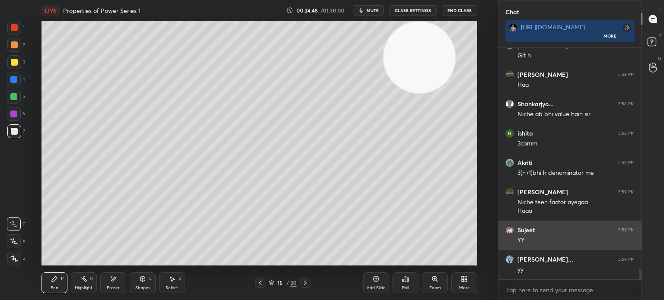
click at [534, 238] on div "Sujeet 5:59 PM YY" at bounding box center [569, 235] width 143 height 29
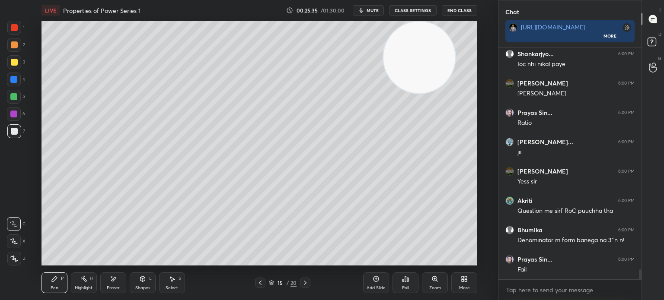
scroll to position [5219, 0]
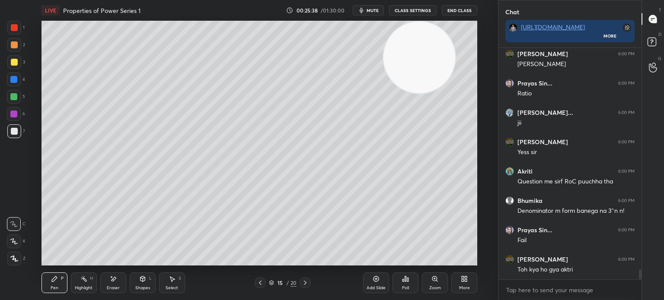
click at [14, 64] on div at bounding box center [14, 62] width 7 height 7
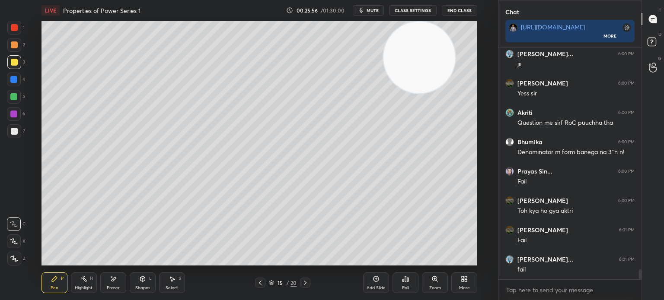
scroll to position [5307, 0]
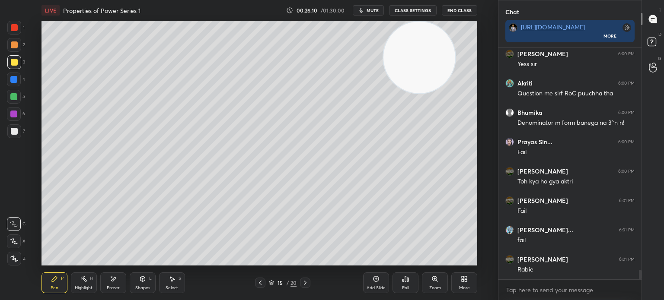
click at [259, 283] on icon at bounding box center [260, 283] width 7 height 7
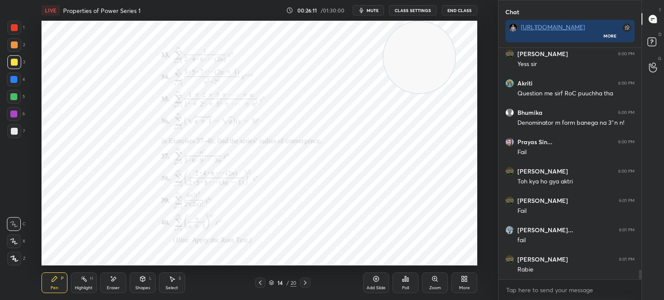
scroll to position [5336, 0]
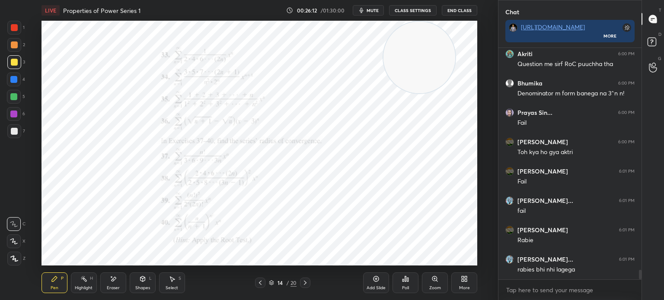
click at [12, 93] on div at bounding box center [13, 96] width 7 height 7
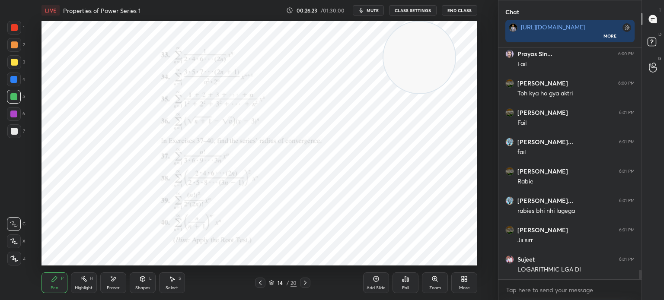
scroll to position [5426, 0]
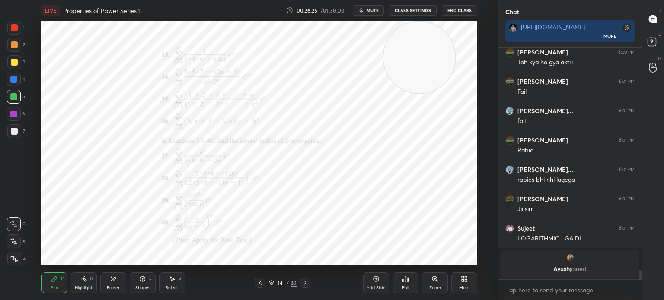
click at [374, 283] on div "Add Slide" at bounding box center [376, 283] width 26 height 21
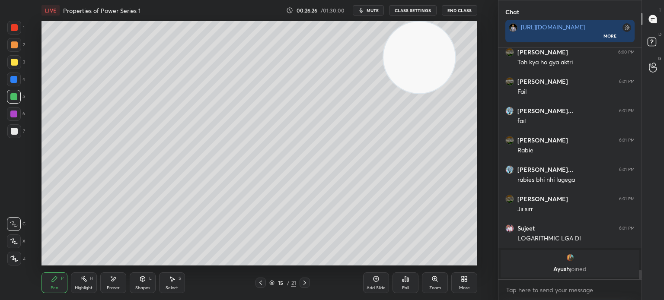
click at [16, 131] on div at bounding box center [14, 131] width 7 height 7
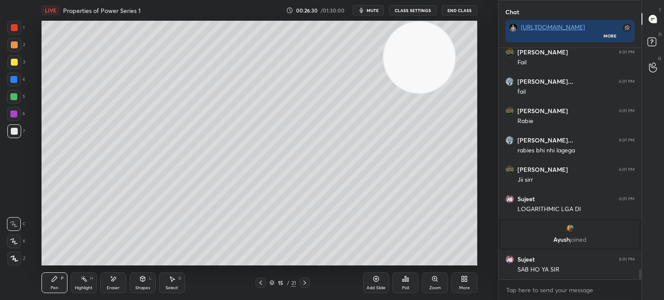
scroll to position [5242, 0]
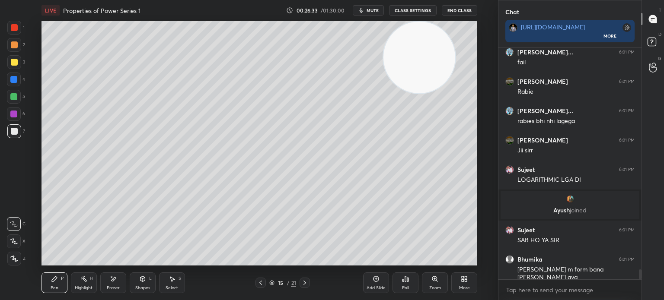
click at [263, 281] on icon at bounding box center [260, 283] width 7 height 7
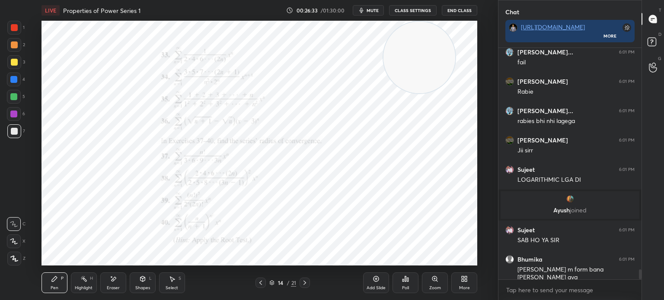
scroll to position [5271, 0]
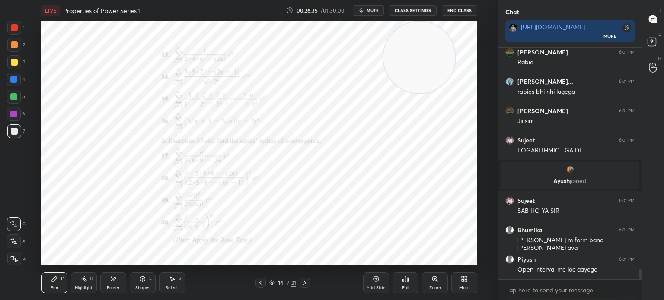
click at [305, 283] on icon at bounding box center [304, 283] width 7 height 7
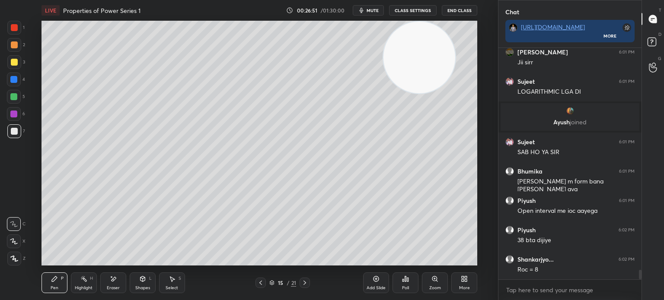
scroll to position [5367, 0]
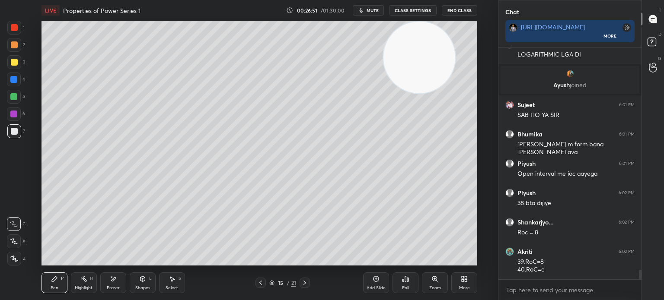
click at [258, 283] on icon at bounding box center [260, 283] width 7 height 7
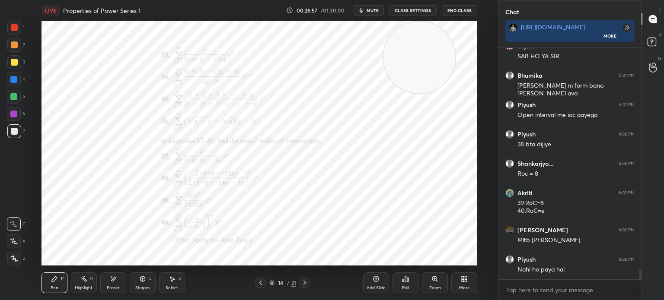
scroll to position [5455, 0]
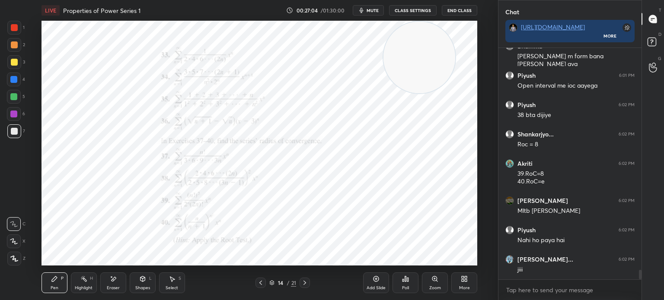
click at [305, 283] on icon at bounding box center [304, 283] width 3 height 4
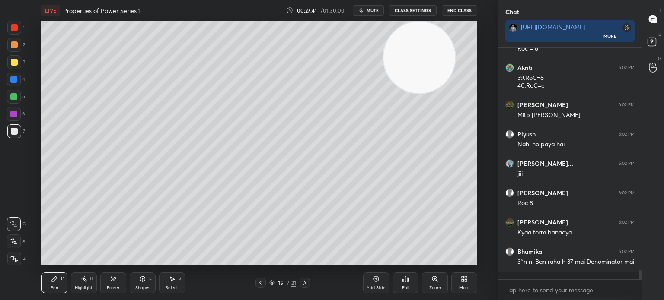
scroll to position [5581, 0]
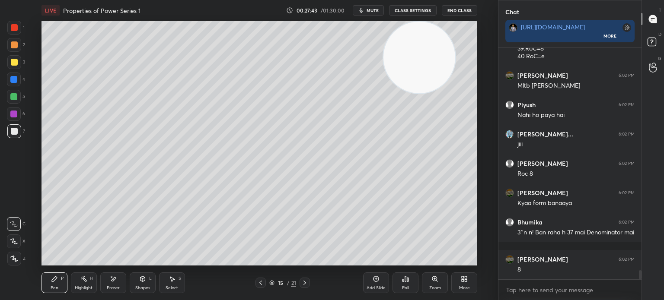
drag, startPoint x: 111, startPoint y: 283, endPoint x: 111, endPoint y: 269, distance: 14.3
click at [111, 284] on div "Eraser" at bounding box center [113, 283] width 26 height 21
click at [52, 281] on icon at bounding box center [54, 278] width 5 height 5
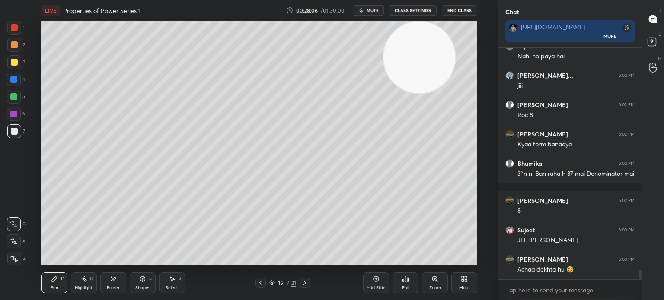
scroll to position [5669, 0]
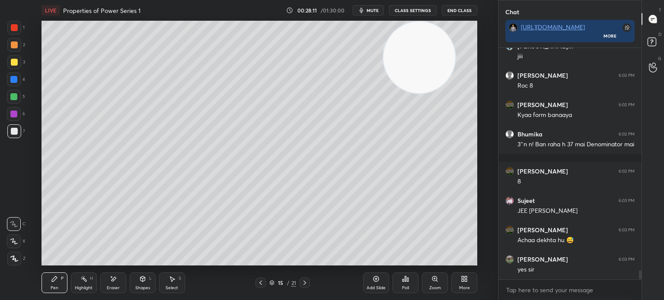
click at [13, 32] on div at bounding box center [14, 28] width 14 height 14
click at [14, 134] on div at bounding box center [14, 131] width 7 height 7
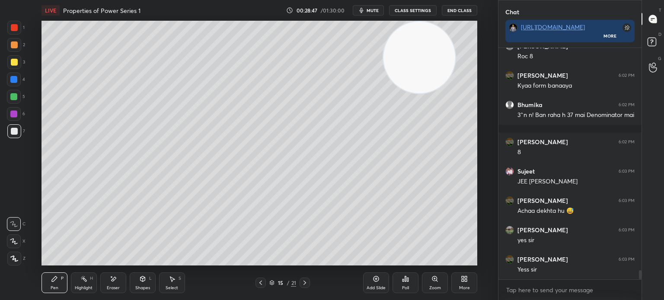
click at [110, 283] on div "Eraser" at bounding box center [113, 283] width 26 height 21
click at [54, 283] on div "Pen P" at bounding box center [54, 283] width 26 height 21
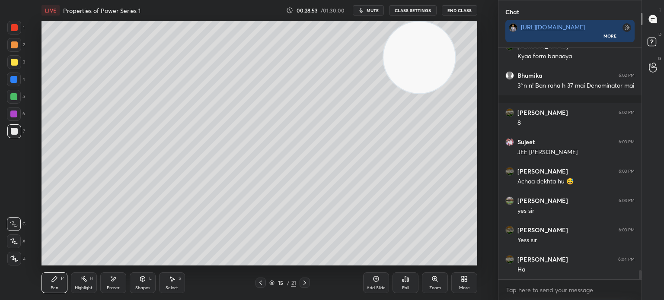
drag, startPoint x: 20, startPoint y: 115, endPoint x: 13, endPoint y: 111, distance: 7.6
click at [24, 112] on div "6" at bounding box center [16, 114] width 18 height 14
click at [11, 133] on div at bounding box center [14, 131] width 7 height 7
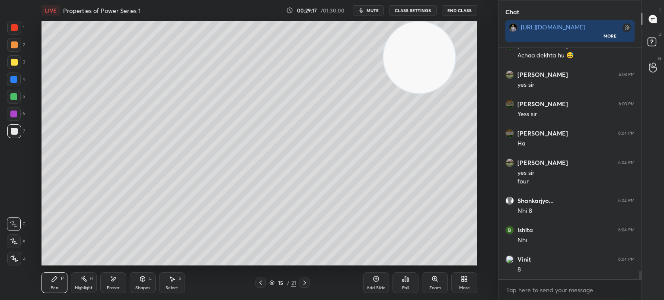
scroll to position [5883, 0]
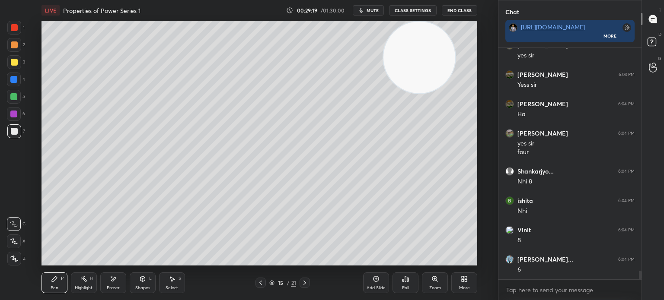
click at [109, 276] on div "Eraser" at bounding box center [113, 283] width 26 height 21
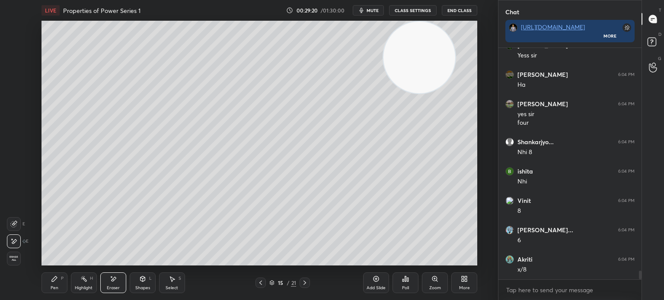
click at [54, 285] on div "Pen P" at bounding box center [54, 283] width 26 height 21
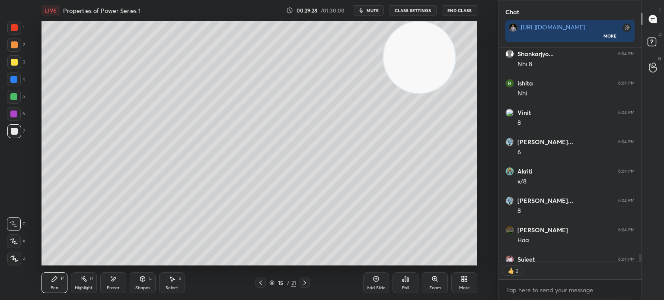
scroll to position [3, 3]
drag, startPoint x: 358, startPoint y: 94, endPoint x: 10, endPoint y: 225, distance: 371.7
click at [12, 227] on div "1 2 3 4 5 6 7 C X Z E E Erase all H H LIVE Properties of Power Series 1 00:29:2…" at bounding box center [245, 150] width 491 height 300
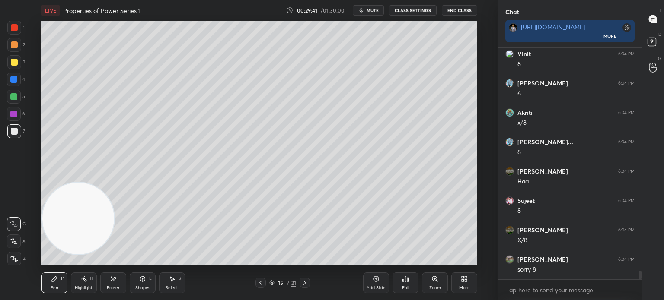
scroll to position [6089, 0]
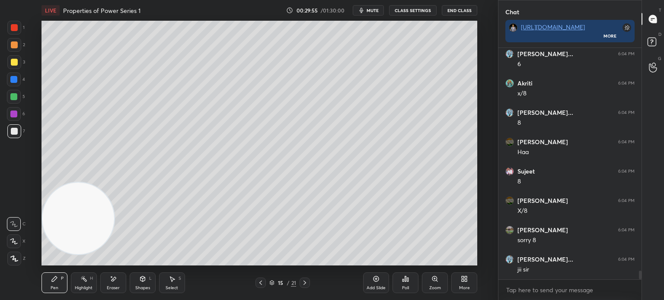
click at [13, 32] on div at bounding box center [14, 28] width 14 height 14
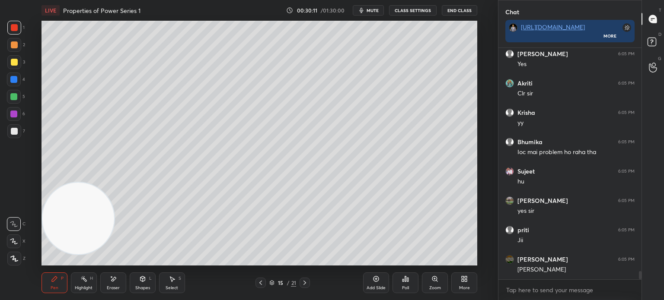
scroll to position [6383, 0]
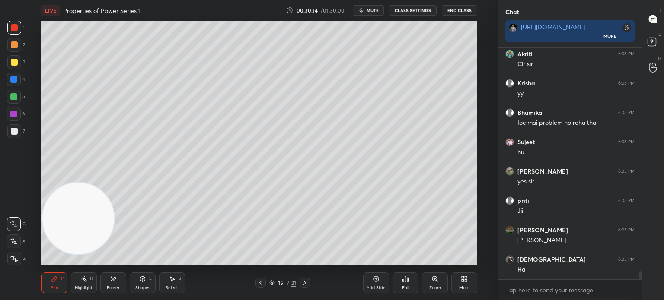
click at [259, 281] on div at bounding box center [260, 283] width 10 height 10
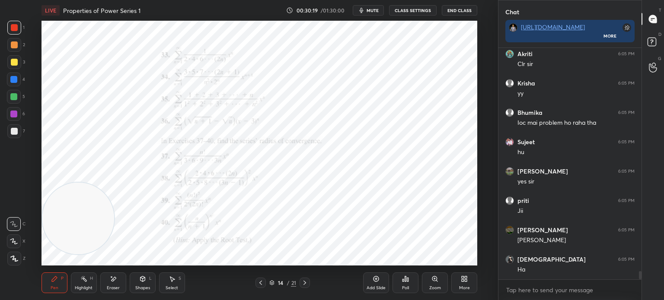
click at [302, 282] on icon at bounding box center [304, 283] width 7 height 7
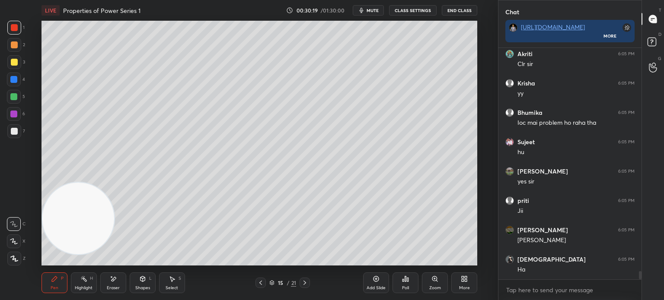
click at [374, 280] on icon at bounding box center [375, 279] width 7 height 7
click at [9, 134] on div at bounding box center [14, 131] width 14 height 14
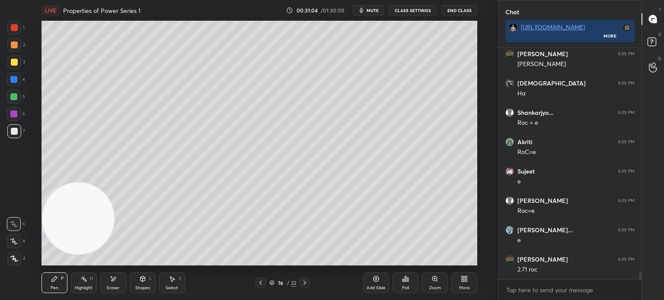
scroll to position [6588, 0]
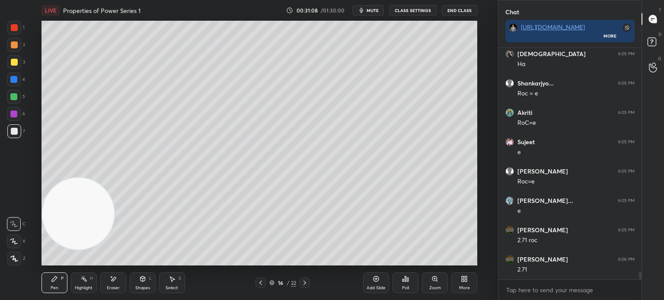
drag, startPoint x: 73, startPoint y: 219, endPoint x: 111, endPoint y: 103, distance: 121.5
click at [114, 178] on video at bounding box center [78, 214] width 72 height 72
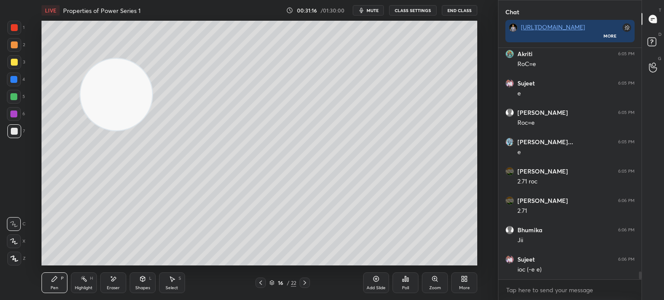
scroll to position [6676, 0]
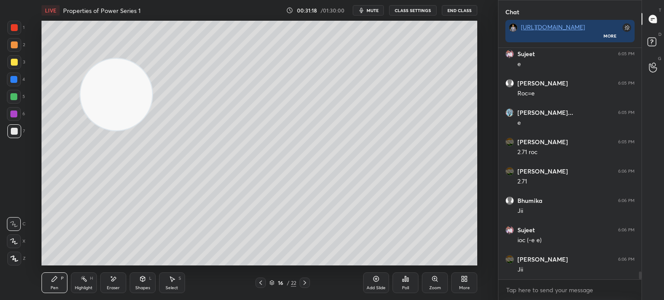
click at [17, 212] on div "1 2 3 4 5 6 7 C X Z E E Erase all H H LIVE Properties of Power Series 1 00:31:1…" at bounding box center [245, 150] width 491 height 300
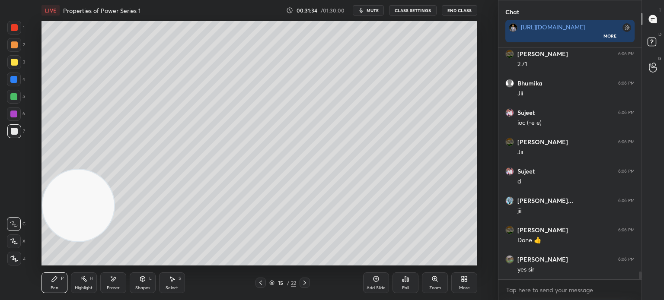
scroll to position [6823, 0]
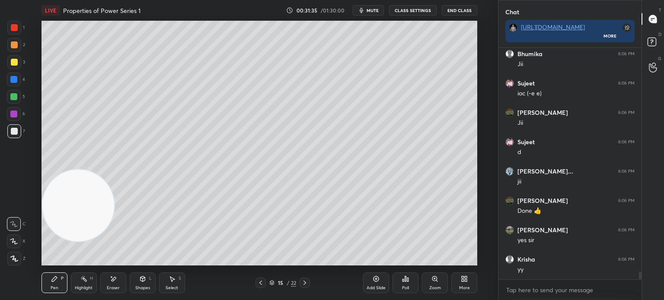
click at [266, 281] on div "15 / 22" at bounding box center [282, 283] width 54 height 10
click at [260, 286] on icon at bounding box center [260, 283] width 7 height 7
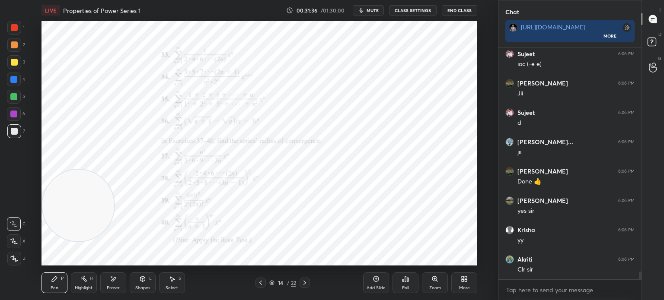
scroll to position [6882, 0]
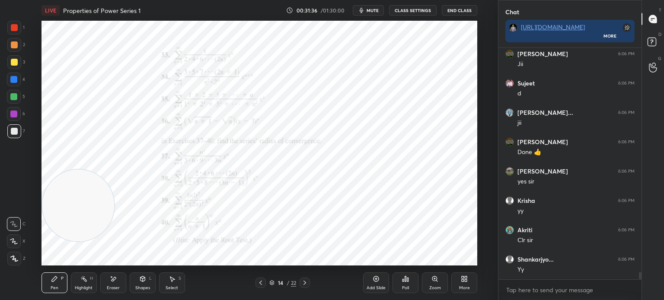
click at [13, 116] on div at bounding box center [13, 114] width 7 height 7
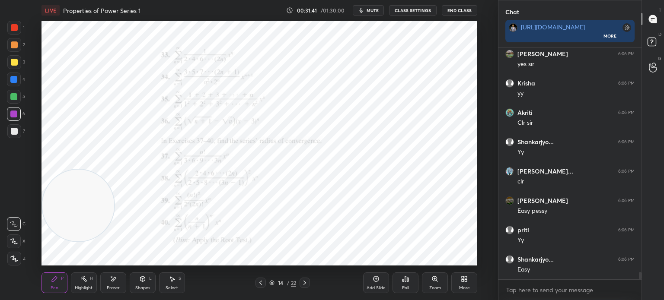
scroll to position [7029, 0]
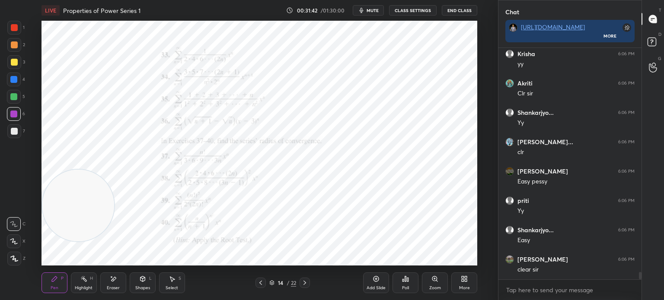
click at [373, 288] on div "Add Slide" at bounding box center [375, 288] width 19 height 4
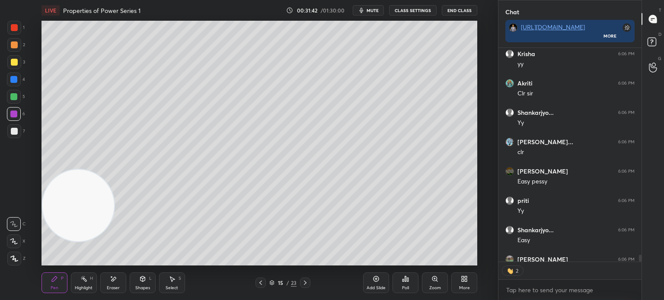
scroll to position [3, 3]
click at [302, 286] on icon at bounding box center [305, 283] width 7 height 7
click at [304, 284] on icon at bounding box center [305, 283] width 7 height 7
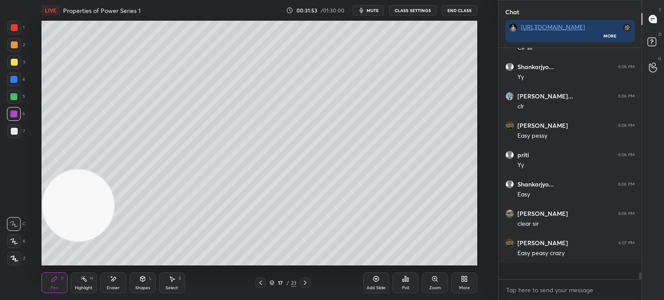
scroll to position [229, 140]
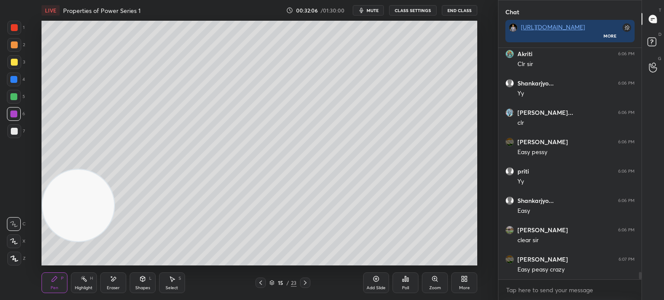
click at [13, 136] on div at bounding box center [14, 131] width 14 height 14
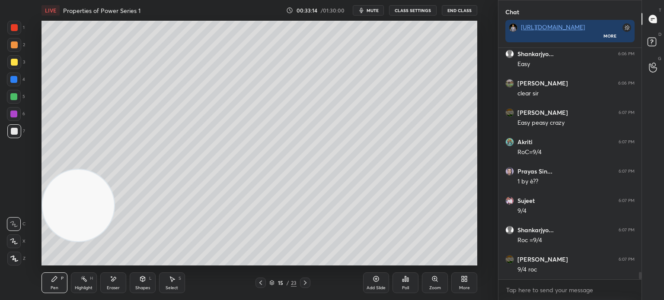
scroll to position [7235, 0]
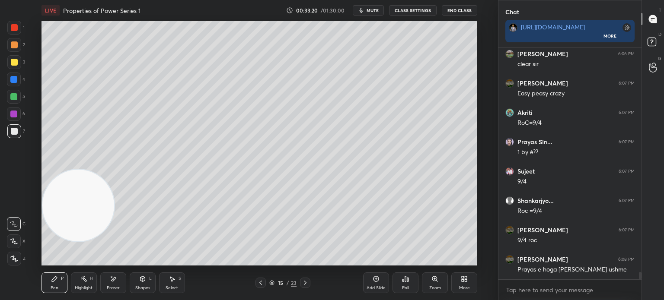
click at [16, 48] on div at bounding box center [14, 44] width 7 height 7
click at [17, 128] on div at bounding box center [14, 131] width 14 height 14
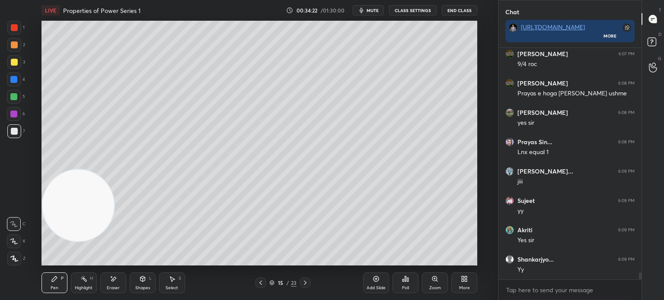
scroll to position [7440, 0]
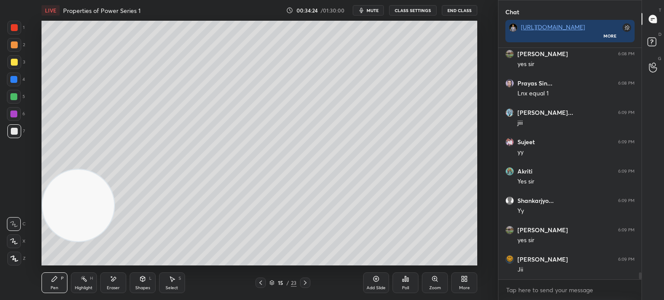
click at [376, 8] on span "mute" at bounding box center [372, 10] width 12 height 6
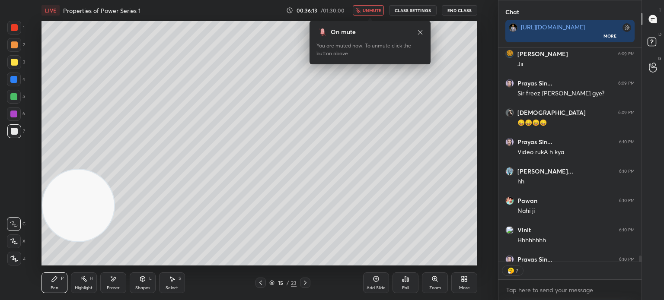
scroll to position [7722, 0]
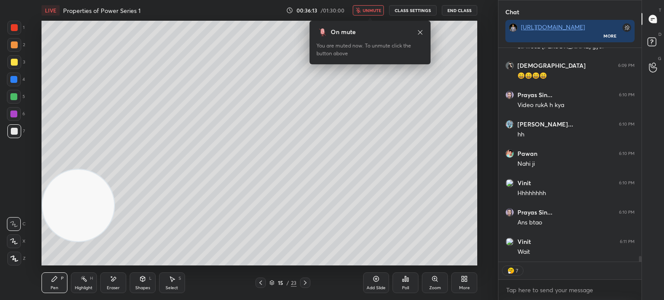
click at [378, 8] on span "unmute" at bounding box center [371, 10] width 19 height 6
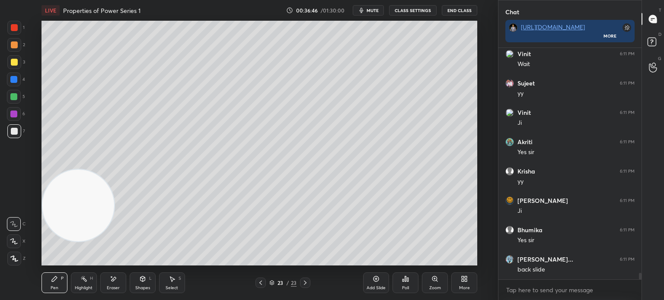
scroll to position [7940, 0]
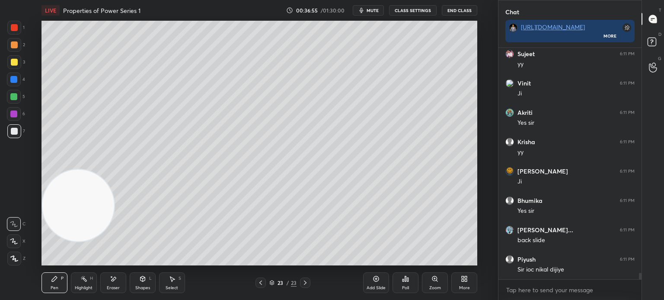
click at [480, 140] on div "Setting up your live class Poll for secs No correct answer Start poll" at bounding box center [259, 143] width 463 height 245
click at [303, 281] on icon at bounding box center [305, 283] width 7 height 7
click at [475, 278] on div "More" at bounding box center [464, 283] width 26 height 21
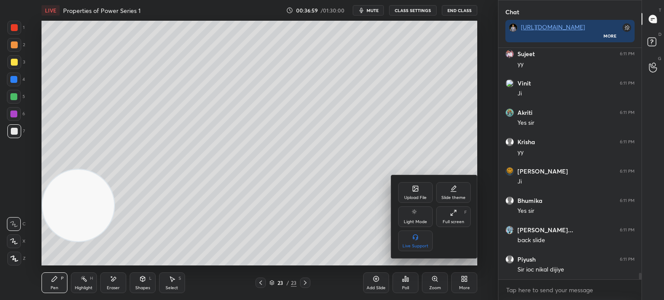
click at [413, 190] on icon at bounding box center [415, 188] width 5 height 5
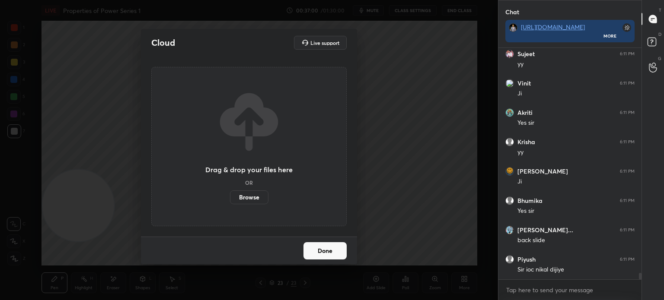
click at [241, 198] on label "Browse" at bounding box center [249, 198] width 38 height 14
click at [230, 198] on input "Browse" at bounding box center [230, 198] width 0 height 14
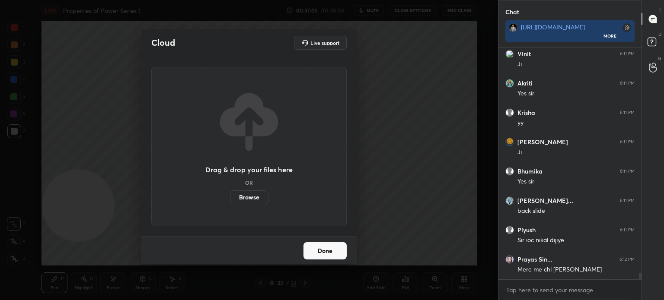
scroll to position [3, 3]
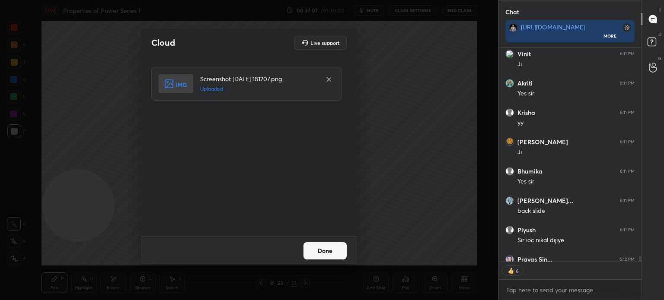
click at [328, 254] on button "Done" at bounding box center [324, 250] width 43 height 17
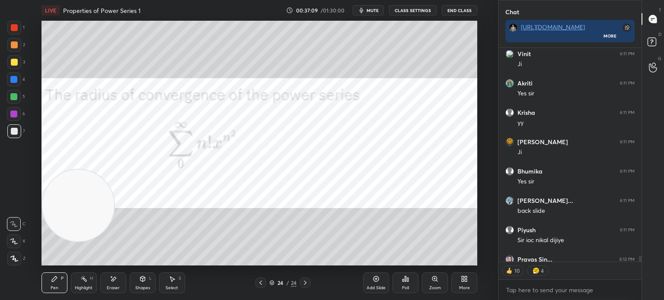
type textarea "x"
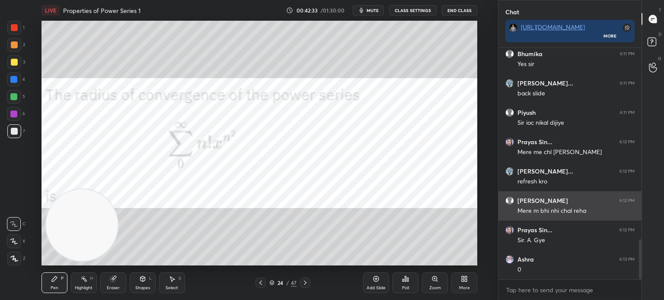
scroll to position [1126, 0]
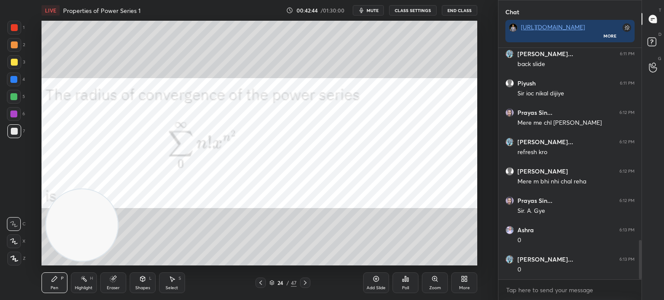
click at [11, 166] on div "1 2 3 4 5 6 7 C X Z C X Z E E Erase all H H" at bounding box center [14, 143] width 28 height 245
click at [12, 27] on div at bounding box center [14, 27] width 7 height 7
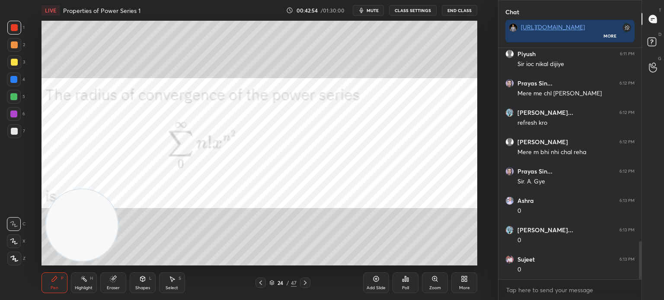
scroll to position [1185, 0]
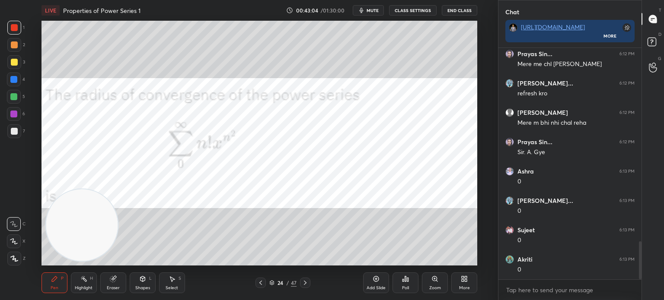
click at [15, 129] on div at bounding box center [14, 131] width 7 height 7
drag, startPoint x: 14, startPoint y: 93, endPoint x: 16, endPoint y: 63, distance: 30.3
click at [14, 93] on div at bounding box center [14, 97] width 14 height 14
click at [17, 29] on div at bounding box center [14, 28] width 14 height 14
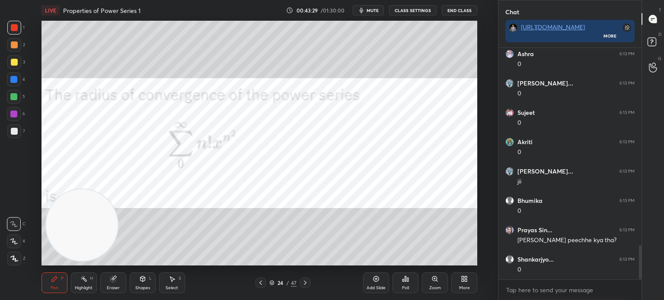
scroll to position [1333, 0]
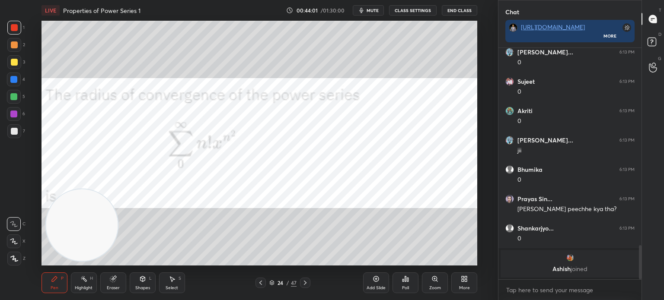
click at [16, 140] on div "7" at bounding box center [16, 132] width 18 height 17
click at [18, 132] on div at bounding box center [14, 131] width 14 height 14
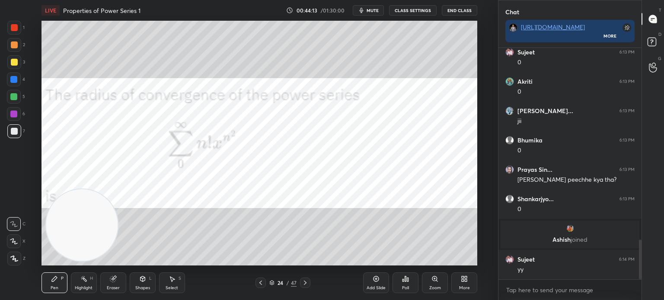
scroll to position [1151, 0]
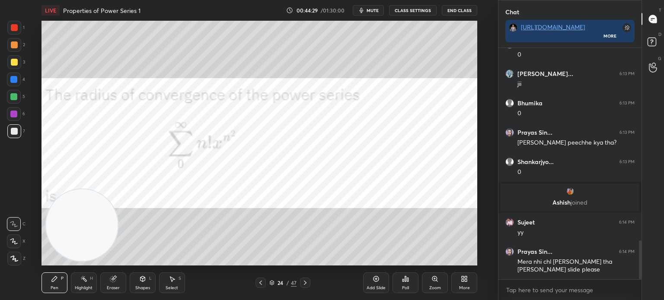
click at [114, 286] on div "Eraser" at bounding box center [113, 283] width 26 height 21
click at [53, 285] on div "Pen P" at bounding box center [54, 283] width 26 height 21
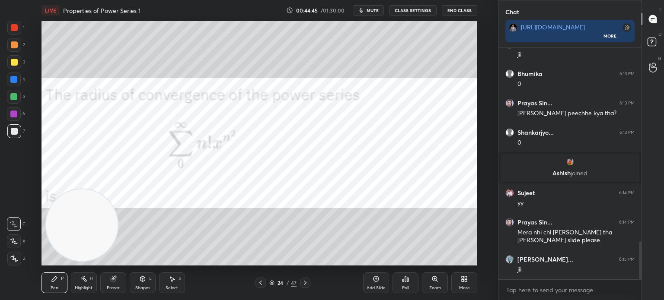
scroll to position [1210, 0]
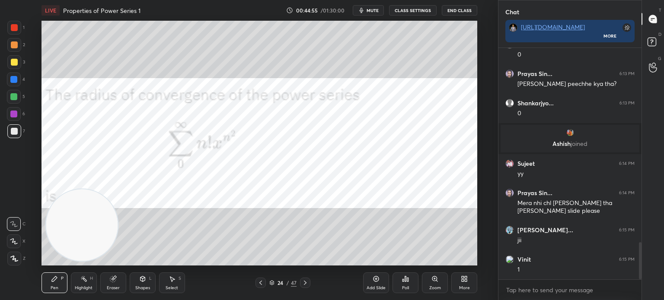
click at [15, 99] on div at bounding box center [13, 96] width 7 height 7
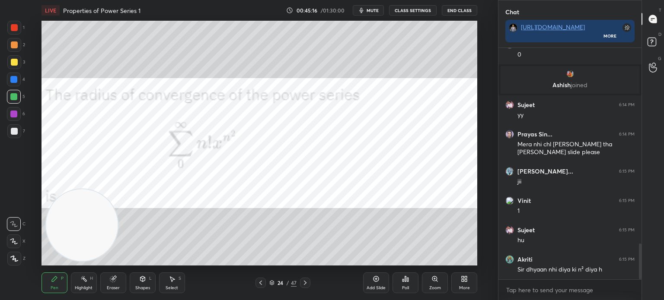
scroll to position [229, 140]
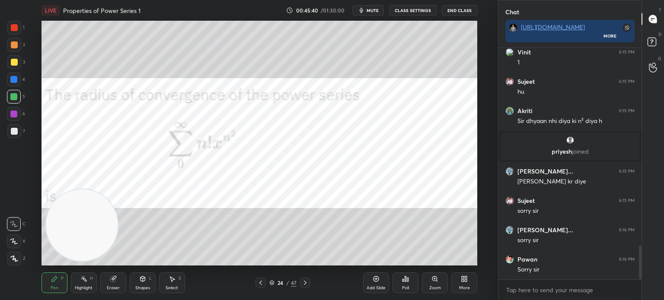
click at [17, 31] on div at bounding box center [14, 28] width 14 height 14
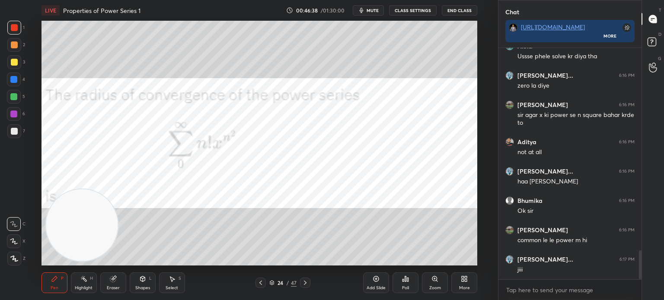
scroll to position [1664, 0]
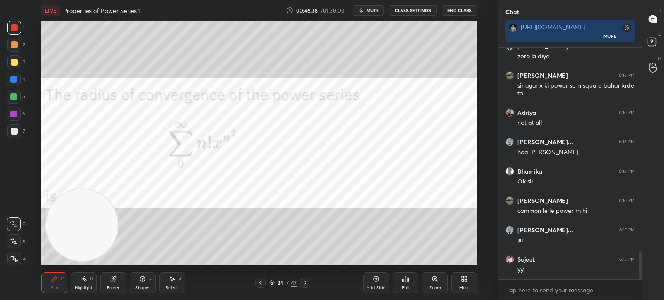
click at [9, 82] on div at bounding box center [14, 80] width 14 height 14
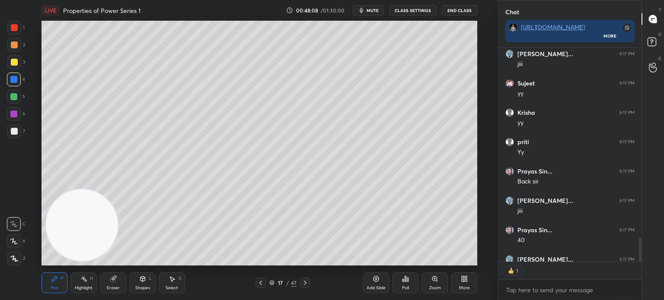
scroll to position [3, 3]
click at [372, 278] on icon at bounding box center [375, 279] width 7 height 7
click at [11, 130] on div at bounding box center [14, 131] width 7 height 7
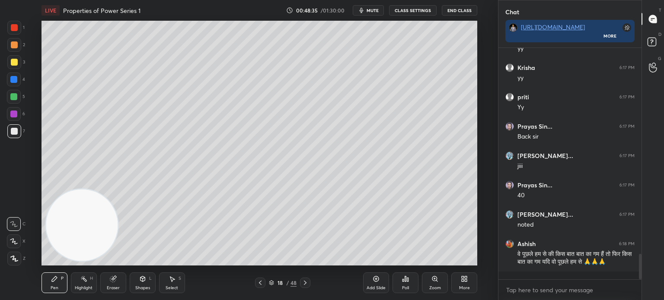
scroll to position [1915, 0]
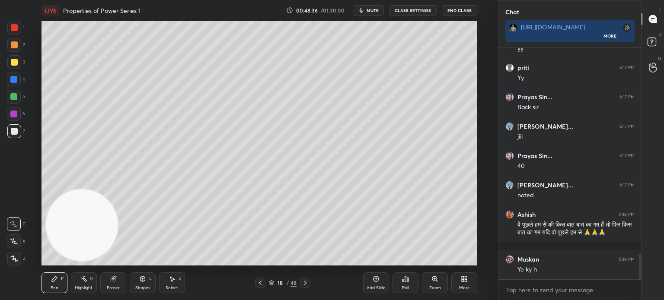
click at [111, 286] on div "Eraser" at bounding box center [113, 288] width 13 height 4
click at [19, 226] on div at bounding box center [14, 224] width 14 height 14
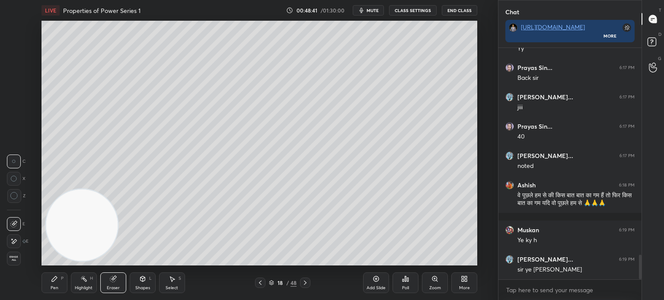
click at [154, 286] on div "Pen P Highlight H Eraser Shapes L Select S" at bounding box center [121, 283] width 161 height 21
click at [143, 274] on div "Pen P Highlight H Eraser Shapes L Select S 18 / 48 Add Slide Poll Zoom More" at bounding box center [258, 283] width 435 height 35
click at [148, 280] on div "Shapes L" at bounding box center [143, 283] width 26 height 21
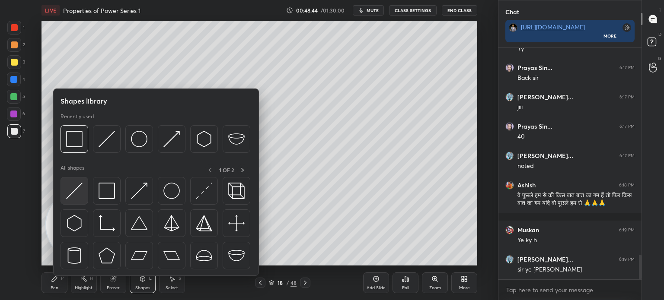
click at [83, 197] on div at bounding box center [74, 191] width 28 height 28
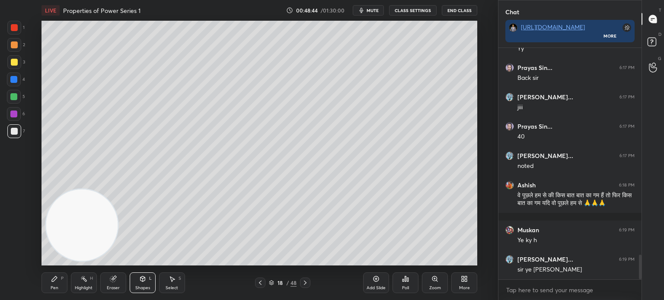
click at [15, 42] on div at bounding box center [14, 44] width 7 height 7
drag, startPoint x: 15, startPoint y: 30, endPoint x: 21, endPoint y: 34, distance: 7.2
click at [15, 30] on div at bounding box center [14, 27] width 7 height 7
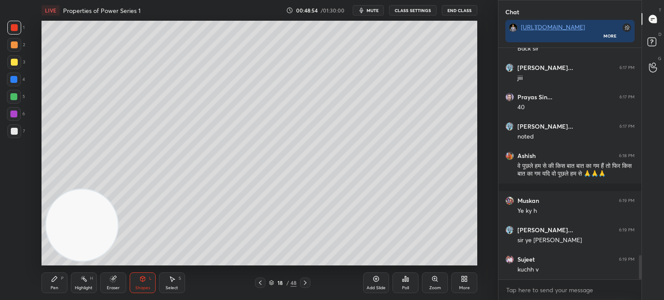
click at [52, 282] on icon at bounding box center [54, 278] width 5 height 5
click at [14, 136] on div at bounding box center [14, 131] width 14 height 14
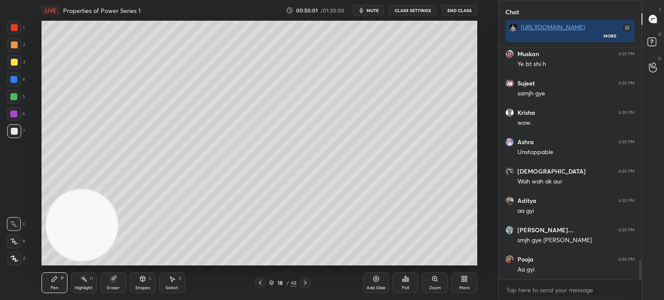
scroll to position [2598, 0]
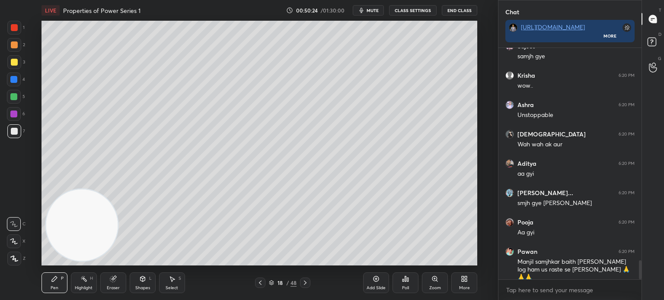
click at [90, 287] on div "Highlight" at bounding box center [84, 288] width 18 height 4
click at [108, 284] on div "Eraser" at bounding box center [113, 283] width 26 height 21
click at [55, 283] on div "Pen P" at bounding box center [54, 283] width 26 height 21
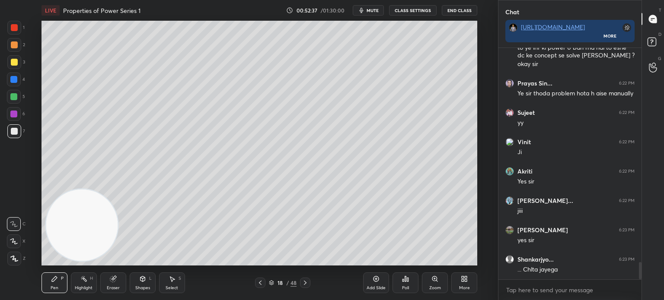
scroll to position [2, 3]
drag, startPoint x: 73, startPoint y: 191, endPoint x: 114, endPoint y: 67, distance: 130.2
click at [118, 189] on video at bounding box center [82, 225] width 72 height 72
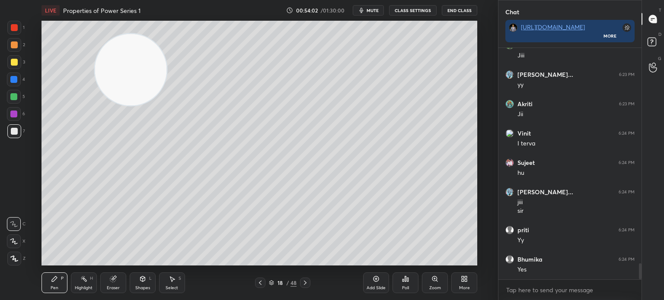
scroll to position [3130, 0]
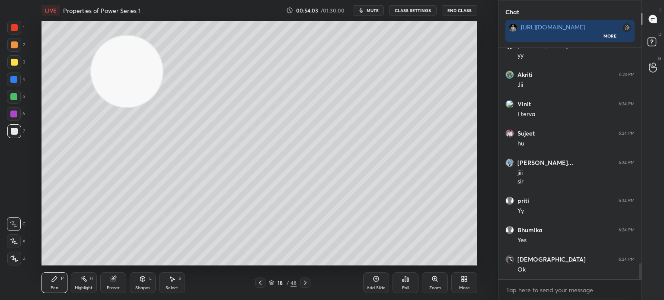
drag, startPoint x: 135, startPoint y: 77, endPoint x: 22, endPoint y: 246, distance: 202.5
click at [12, 237] on div "1 2 3 4 5 6 7 C X Z C X Z E E Erase all H H LIVE Properties of Power Series 1 0…" at bounding box center [245, 150] width 491 height 300
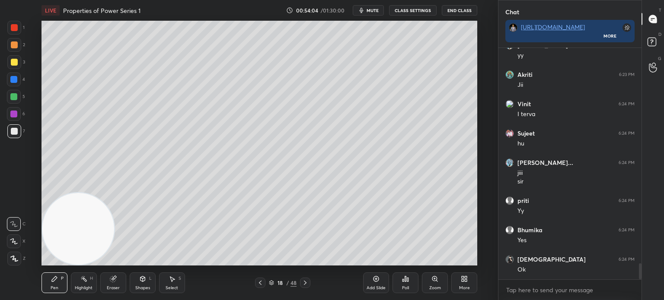
click at [395, 291] on div "Poll" at bounding box center [405, 283] width 26 height 21
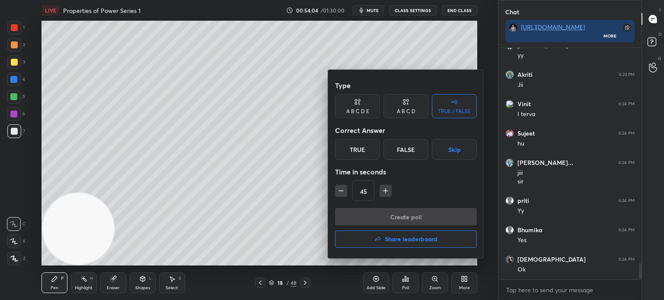
click at [376, 288] on div at bounding box center [332, 150] width 664 height 300
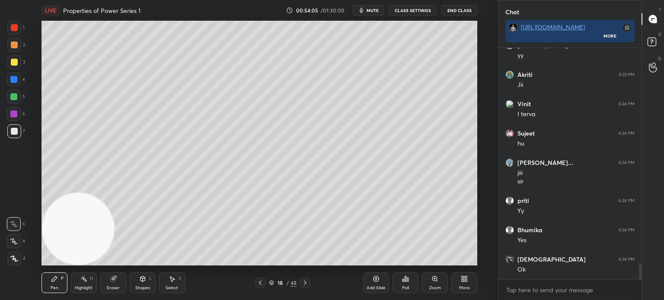
click at [376, 287] on div "Add Slide" at bounding box center [375, 288] width 19 height 4
drag, startPoint x: 9, startPoint y: 130, endPoint x: 41, endPoint y: 89, distance: 51.3
click at [10, 129] on div at bounding box center [14, 131] width 14 height 14
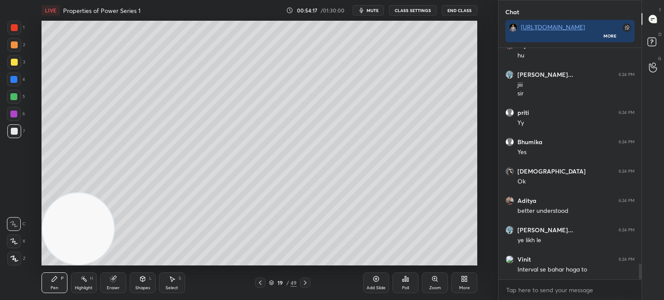
scroll to position [3, 3]
click at [261, 281] on icon at bounding box center [260, 283] width 7 height 7
click at [304, 283] on icon at bounding box center [305, 283] width 7 height 7
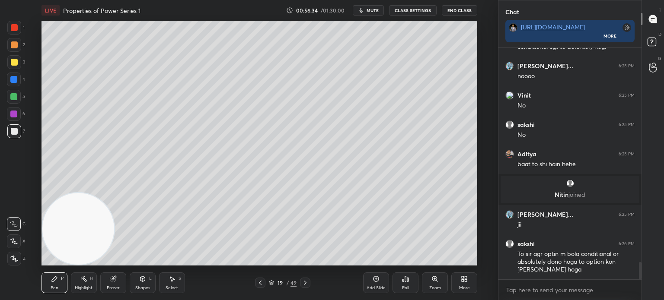
scroll to position [2905, 0]
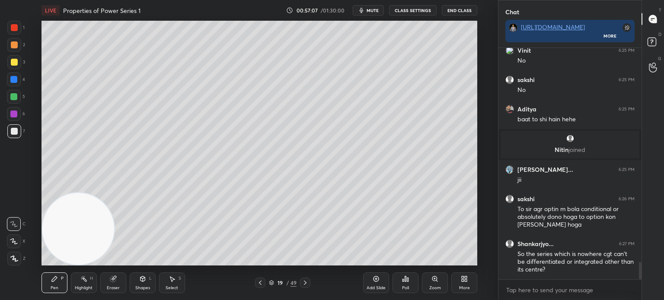
click at [12, 114] on div at bounding box center [13, 114] width 7 height 7
click at [13, 69] on div at bounding box center [14, 62] width 14 height 14
drag, startPoint x: 83, startPoint y: 234, endPoint x: 458, endPoint y: 71, distance: 409.6
click at [114, 193] on video at bounding box center [78, 229] width 72 height 72
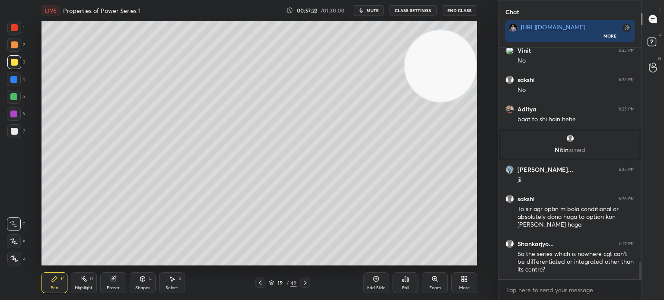
click at [11, 132] on div at bounding box center [14, 131] width 7 height 7
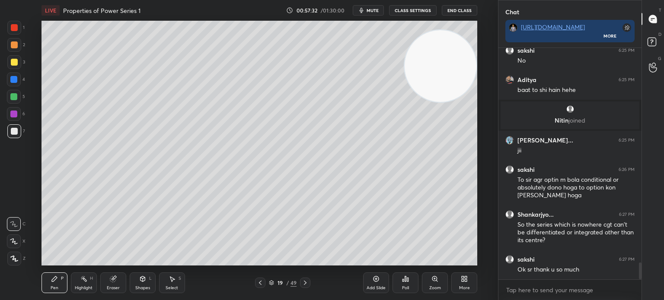
scroll to position [2964, 0]
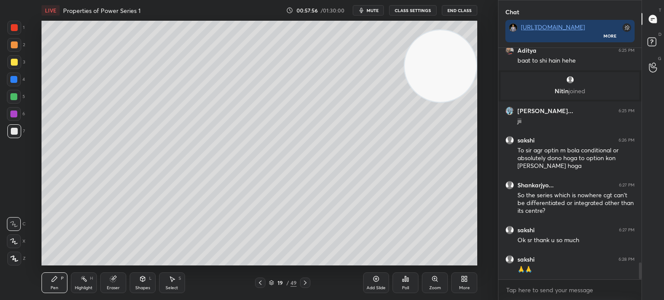
click at [261, 280] on icon at bounding box center [260, 283] width 7 height 7
click at [304, 284] on icon at bounding box center [305, 283] width 3 height 4
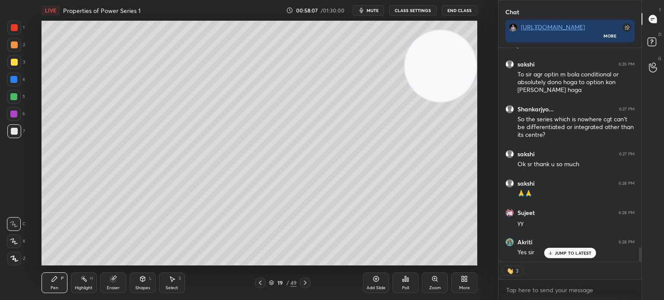
scroll to position [3069, 0]
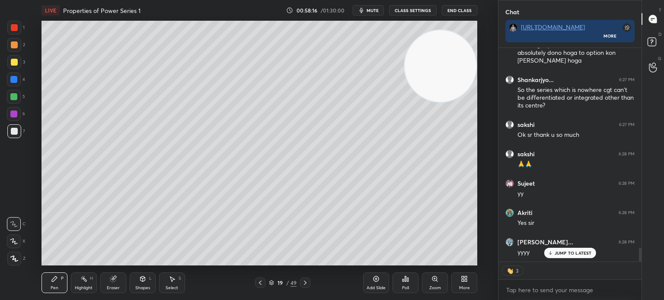
type textarea "x"
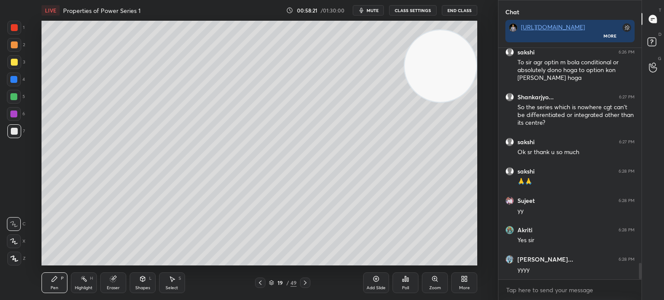
scroll to position [3081, 0]
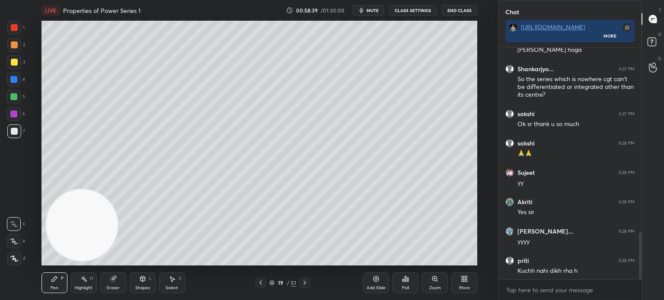
scroll to position [907, 0]
drag, startPoint x: 639, startPoint y: 268, endPoint x: 641, endPoint y: 273, distance: 5.1
click at [639, 271] on div at bounding box center [640, 255] width 3 height 47
drag, startPoint x: 296, startPoint y: 102, endPoint x: 413, endPoint y: 75, distance: 119.6
click at [118, 189] on video at bounding box center [82, 225] width 72 height 72
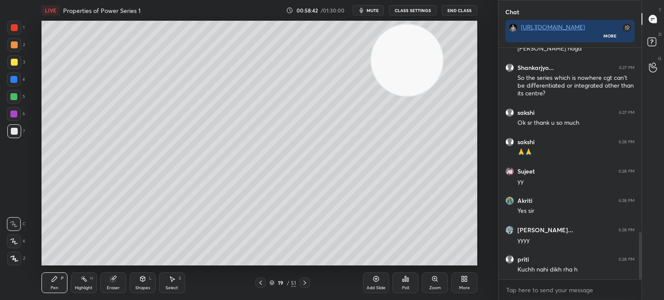
click at [17, 69] on div "3" at bounding box center [16, 63] width 18 height 17
click at [141, 291] on div "Shapes L" at bounding box center [143, 283] width 26 height 21
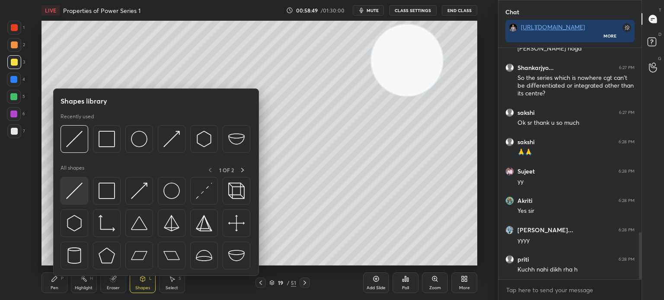
click at [76, 197] on img at bounding box center [74, 191] width 16 height 16
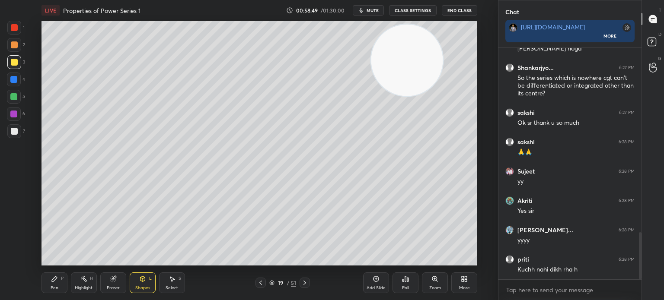
scroll to position [937, 0]
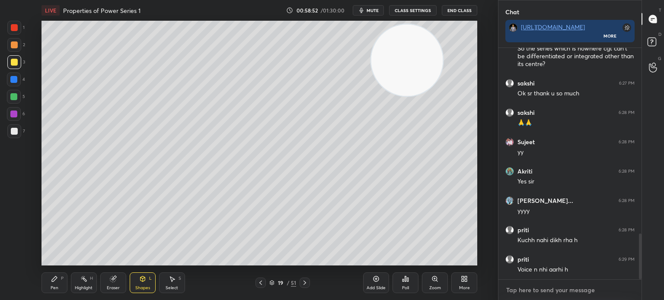
type textarea "x"
click at [524, 290] on textarea at bounding box center [569, 290] width 129 height 14
type textarea "r"
type textarea "x"
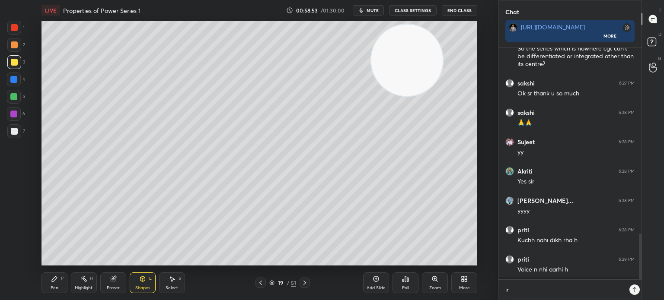
type textarea "re"
type textarea "x"
type textarea "ref"
type textarea "x"
type textarea "refr"
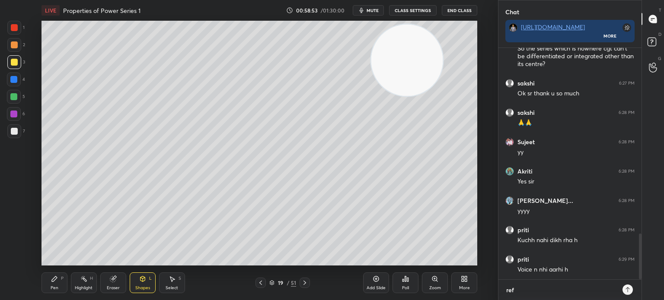
type textarea "x"
type textarea "refre"
type textarea "x"
type textarea "refreg"
type textarea "x"
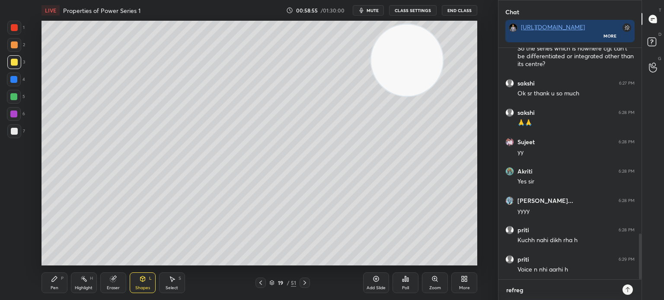
type textarea "refre"
type textarea "x"
type textarea "refres"
type textarea "x"
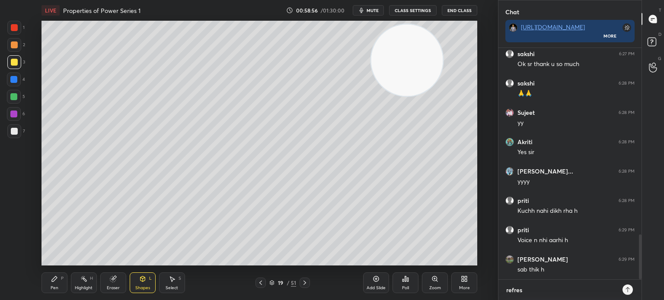
type textarea "refresh"
type textarea "x"
type textarea "refresh"
type textarea "x"
type textarea "refresh o"
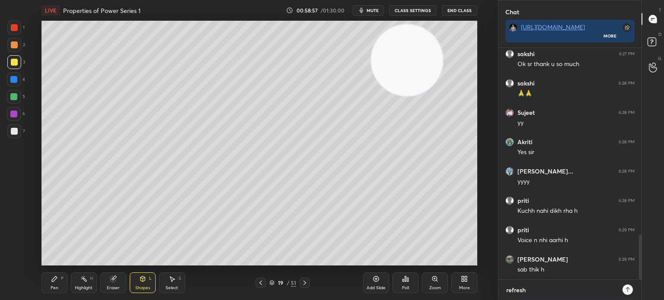
type textarea "x"
type textarea "refresh on"
type textarea "x"
type textarea "refresh onv"
type textarea "x"
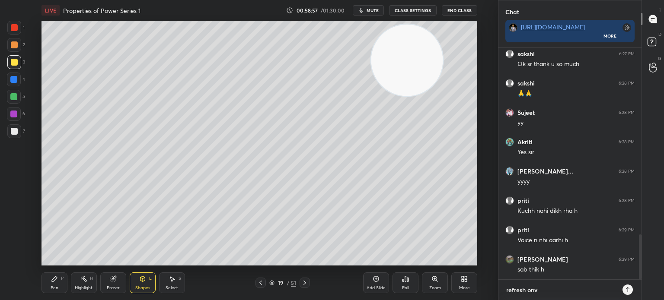
type textarea "refresh onve"
type textarea "x"
type textarea "refresh onv"
type textarea "x"
type textarea "refresh on"
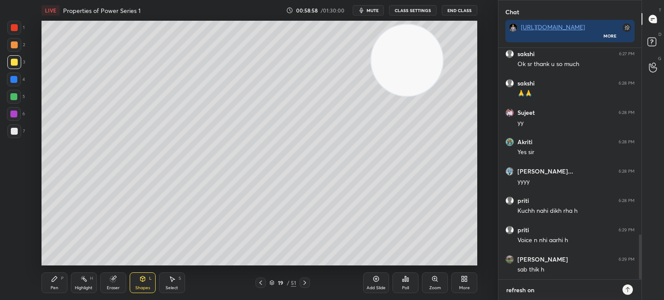
type textarea "x"
type textarea "refresh onc"
type textarea "x"
type textarea "refresh once"
type textarea "x"
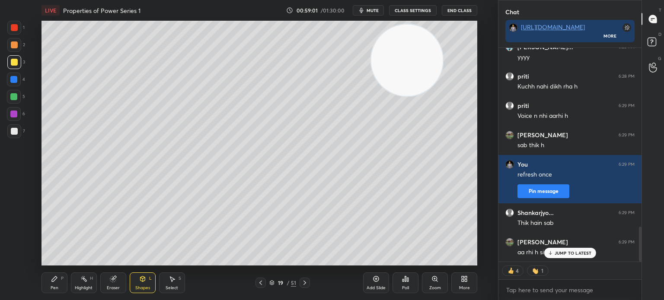
click at [31, 131] on div "Setting up your live class Poll for secs No correct answer Start poll" at bounding box center [259, 143] width 463 height 245
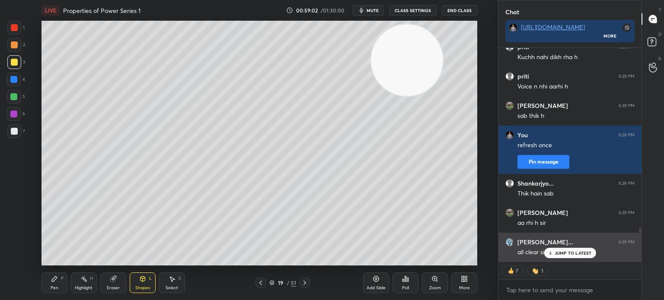
click at [571, 259] on div "Gaurav kum... 6:29 PM all clear sir" at bounding box center [569, 247] width 143 height 29
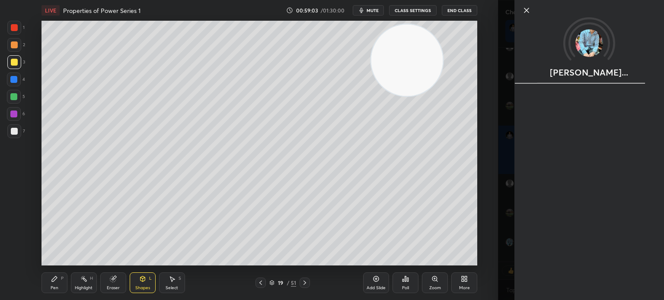
click at [571, 255] on div "[PERSON_NAME]..." at bounding box center [588, 150] width 149 height 300
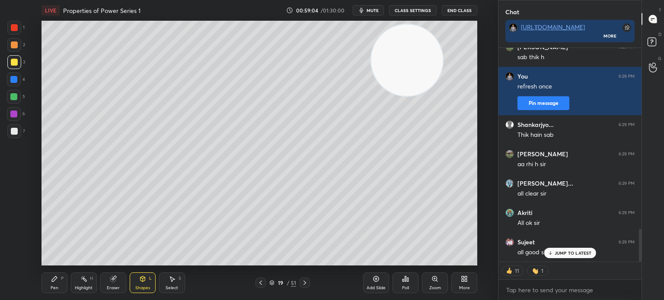
click at [49, 289] on div "Pen P" at bounding box center [54, 283] width 26 height 21
click at [10, 133] on div "1 2 3 4 5 6 7 C X Z C X Z E E Erase all H H" at bounding box center [14, 143] width 28 height 245
click at [21, 133] on div at bounding box center [14, 131] width 14 height 14
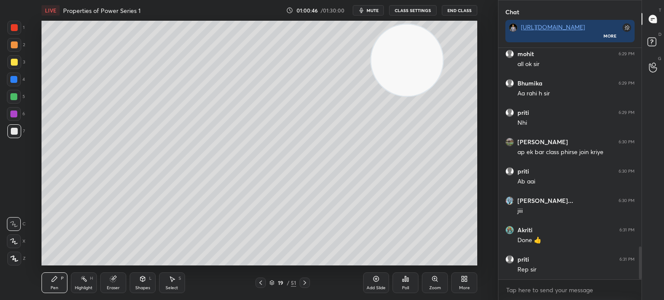
scroll to position [1426, 0]
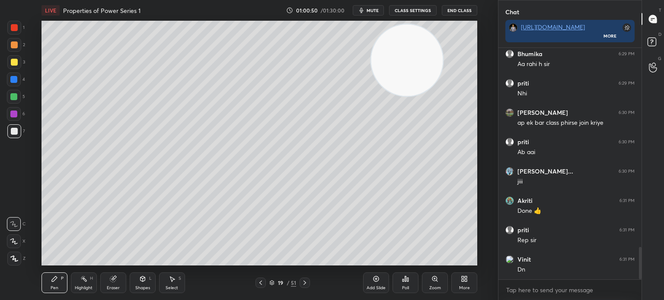
click at [17, 115] on div at bounding box center [14, 114] width 14 height 14
click at [305, 285] on icon at bounding box center [304, 283] width 7 height 7
click at [262, 280] on icon at bounding box center [260, 283] width 7 height 7
click at [307, 281] on icon at bounding box center [304, 283] width 7 height 7
click at [260, 282] on icon at bounding box center [260, 283] width 7 height 7
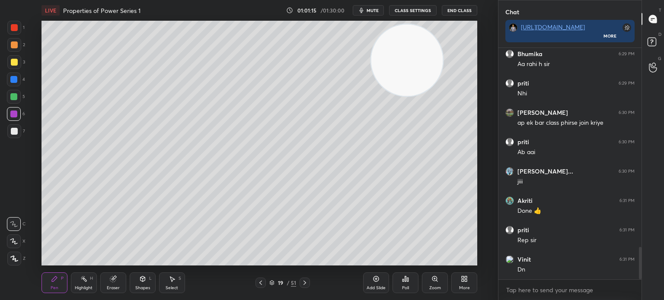
click at [376, 280] on icon at bounding box center [376, 279] width 3 height 3
click at [11, 64] on div at bounding box center [14, 62] width 7 height 7
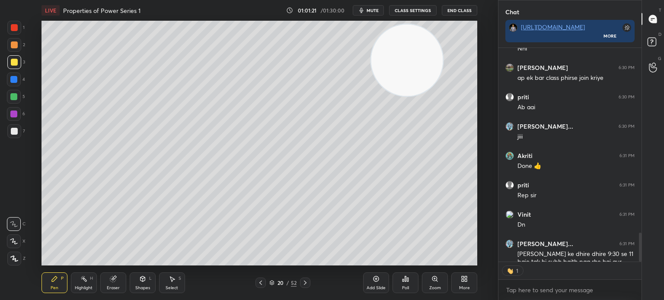
scroll to position [1488, 0]
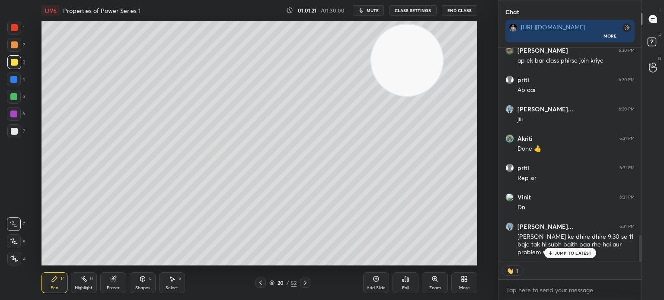
drag, startPoint x: 640, startPoint y: 256, endPoint x: 639, endPoint y: 265, distance: 9.1
click at [639, 265] on div "priti 6:29 PM Nhi Aastha 6:30 PM ap ek bar class phirse join kriye priti 6:30 P…" at bounding box center [569, 174] width 143 height 252
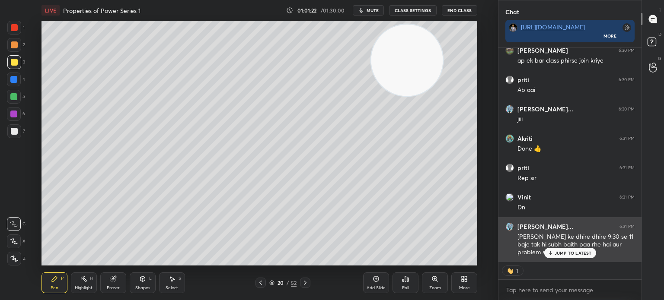
click at [576, 254] on p "JUMP TO LATEST" at bounding box center [572, 253] width 37 height 5
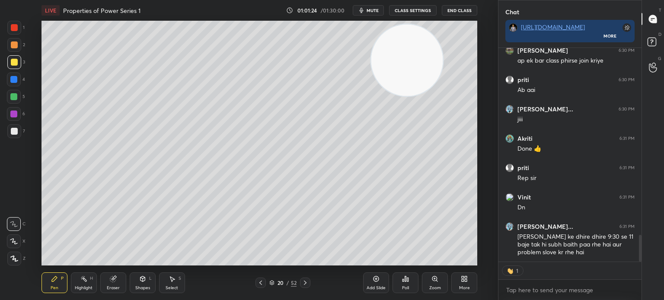
click at [259, 281] on icon at bounding box center [260, 283] width 7 height 7
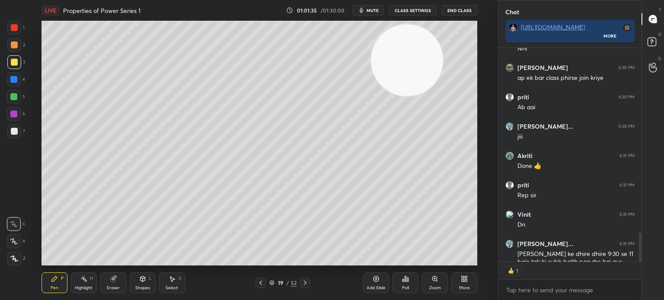
scroll to position [3, 3]
click at [307, 288] on div at bounding box center [305, 283] width 10 height 10
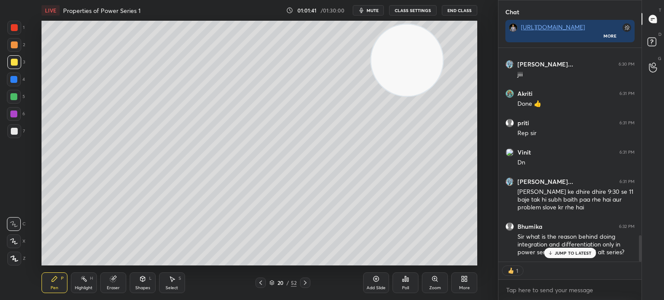
click at [563, 250] on div "JUMP TO LATEST" at bounding box center [569, 253] width 52 height 10
type textarea "x"
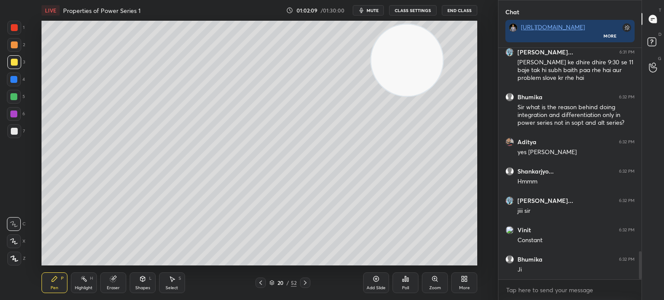
scroll to position [1692, 0]
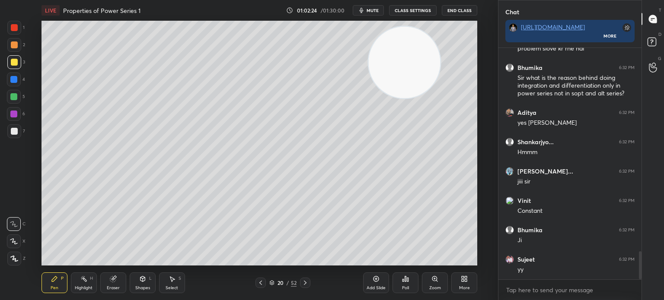
drag, startPoint x: 418, startPoint y: 78, endPoint x: 357, endPoint y: 170, distance: 110.4
click at [368, 98] on video at bounding box center [404, 62] width 72 height 72
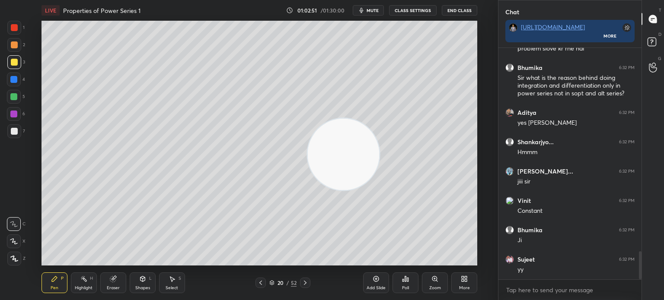
click at [377, 15] on button "mute" at bounding box center [368, 10] width 31 height 10
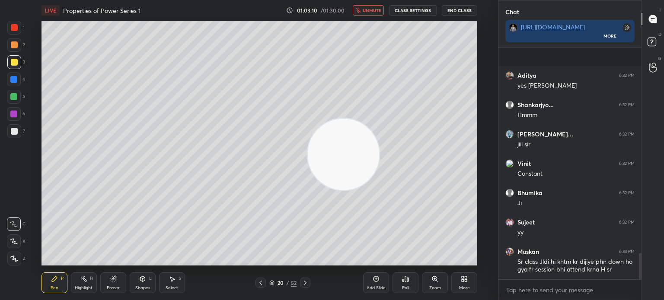
scroll to position [1789, 0]
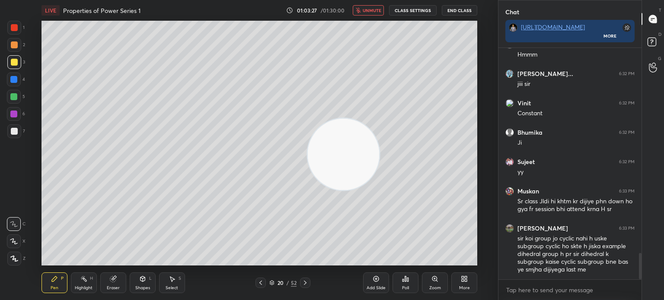
click at [375, 11] on span "unmute" at bounding box center [371, 10] width 19 height 6
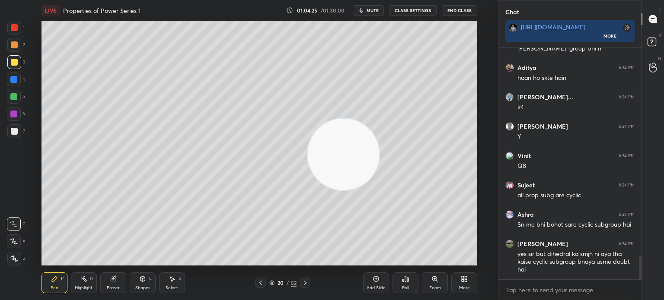
scroll to position [2107, 0]
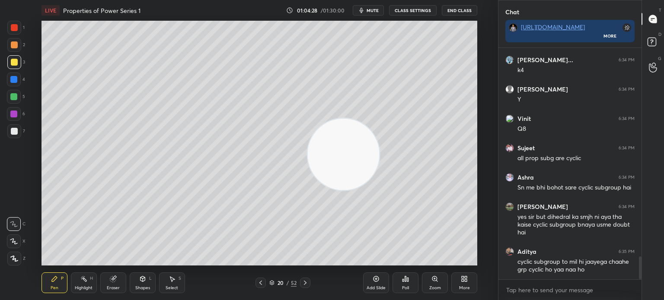
click at [307, 190] on video at bounding box center [343, 154] width 72 height 72
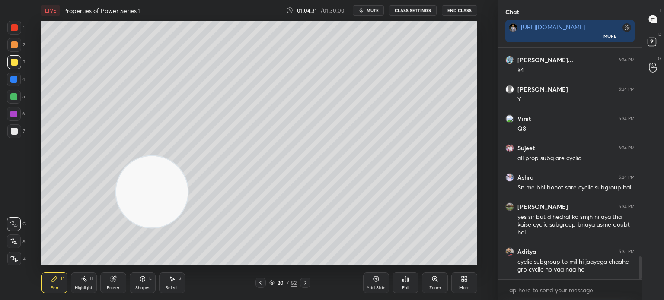
click at [11, 26] on div at bounding box center [14, 27] width 7 height 7
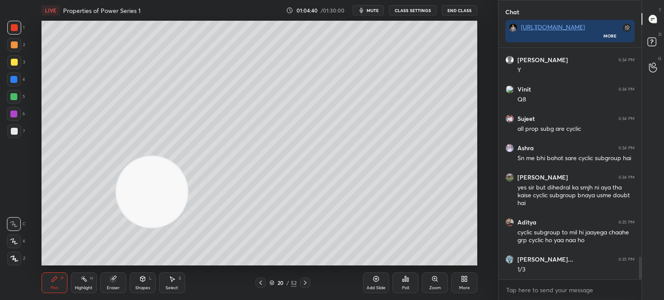
click at [415, 16] on div "LIVE Properties of Power Series 1 01:04:40 / 01:30:00 mute CLASS SETTINGS End C…" at bounding box center [258, 10] width 435 height 21
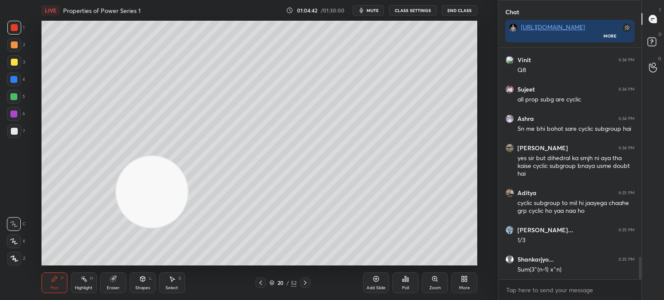
click at [408, 12] on button "CLASS SETTINGS" at bounding box center [413, 10] width 48 height 10
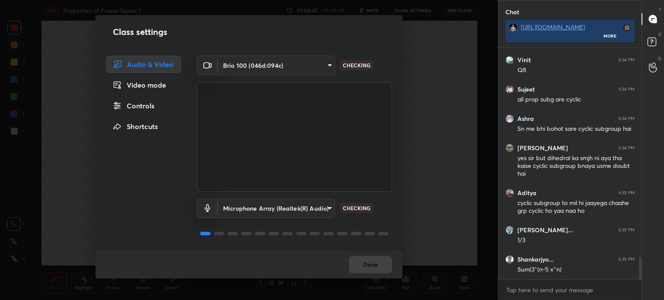
click at [141, 106] on div "Controls" at bounding box center [143, 105] width 75 height 17
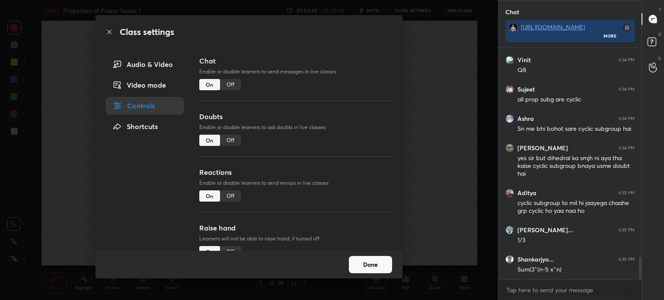
click at [232, 85] on div "Off" at bounding box center [230, 84] width 21 height 11
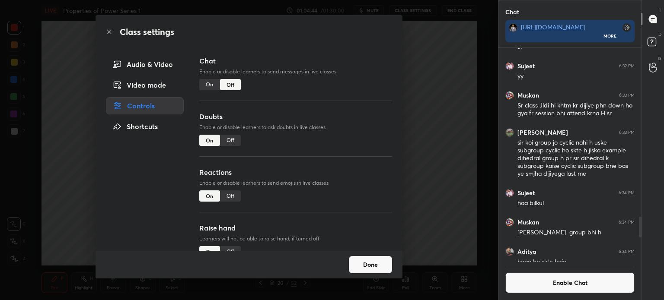
click at [457, 82] on div "Class settings Audio & Video Video mode Controls Shortcuts Chat Enable or disab…" at bounding box center [249, 150] width 498 height 300
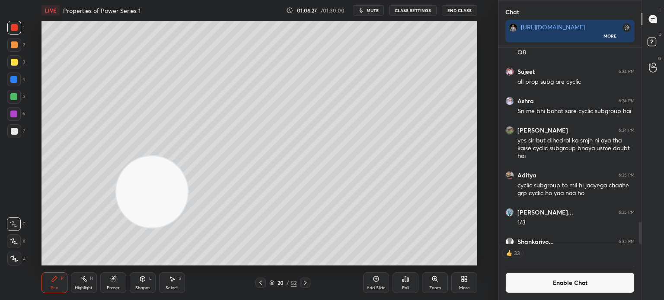
click at [14, 127] on div at bounding box center [14, 131] width 14 height 14
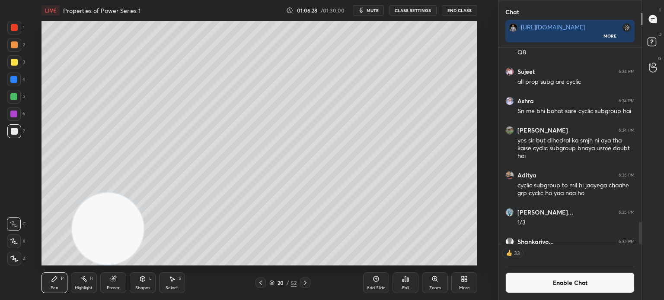
drag, startPoint x: 121, startPoint y: 236, endPoint x: 106, endPoint y: 230, distance: 15.9
click at [102, 248] on video at bounding box center [108, 229] width 72 height 72
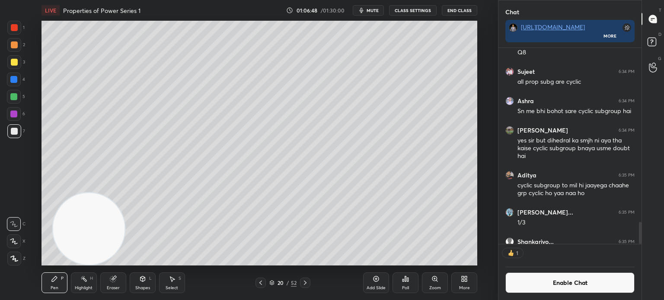
click at [554, 283] on button "Enable Chat" at bounding box center [569, 283] width 129 height 21
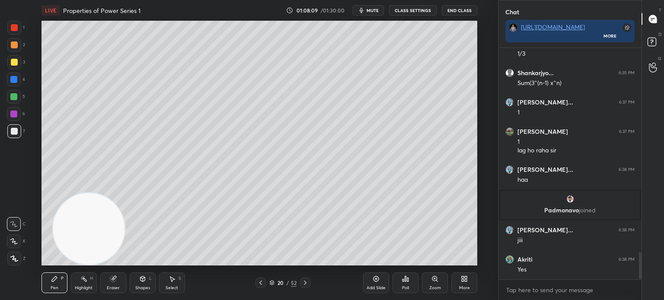
scroll to position [1776, 0]
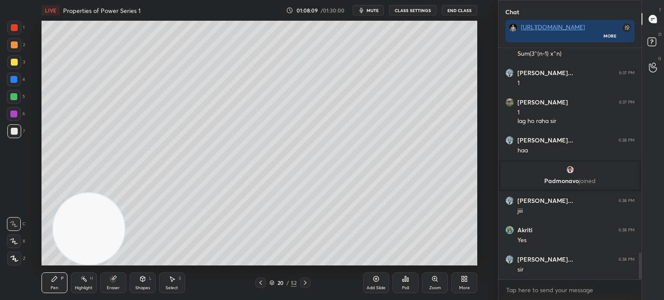
click at [13, 41] on div at bounding box center [14, 45] width 14 height 14
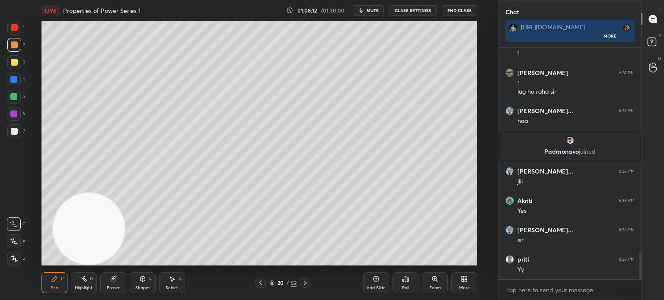
scroll to position [1834, 0]
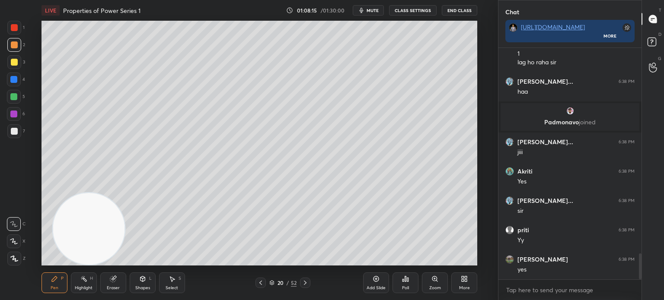
click at [12, 134] on div at bounding box center [14, 131] width 7 height 7
click at [11, 32] on div at bounding box center [14, 28] width 14 height 14
drag, startPoint x: 143, startPoint y: 273, endPoint x: 143, endPoint y: 278, distance: 4.8
click at [143, 274] on div "Shapes L" at bounding box center [143, 283] width 26 height 21
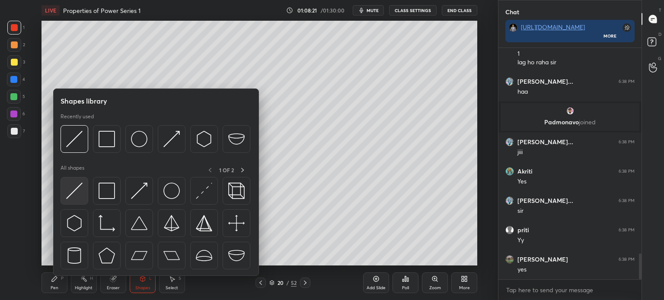
click at [78, 195] on img at bounding box center [74, 191] width 16 height 16
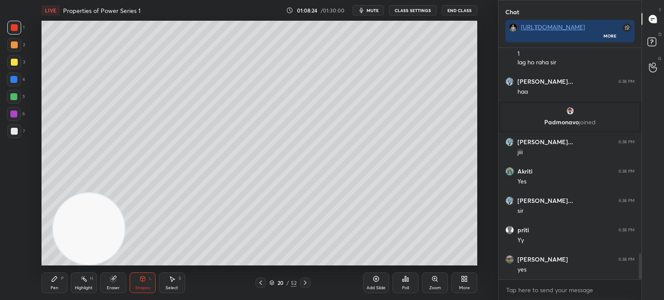
click at [51, 288] on div "Pen" at bounding box center [55, 288] width 8 height 4
click at [14, 130] on div at bounding box center [14, 131] width 7 height 7
click at [15, 45] on div at bounding box center [14, 44] width 7 height 7
click at [12, 261] on icon at bounding box center [14, 259] width 8 height 6
click at [134, 283] on div "Shapes L" at bounding box center [143, 283] width 26 height 21
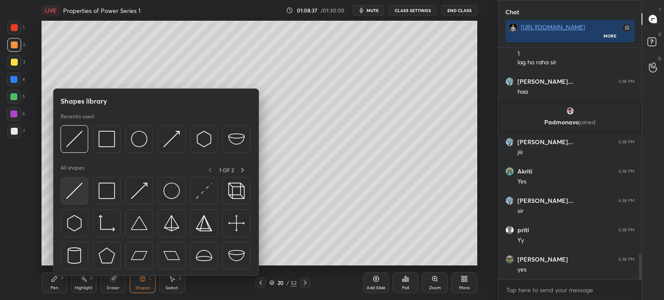
click at [83, 195] on div at bounding box center [74, 191] width 28 height 28
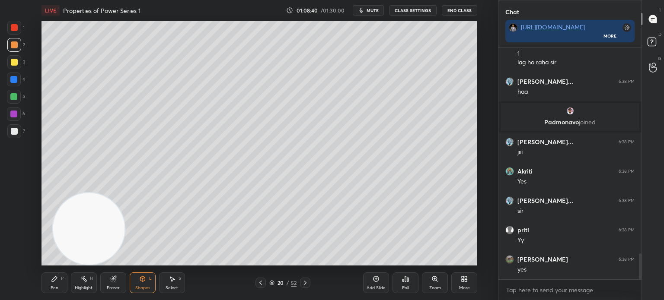
click at [51, 286] on div "Pen" at bounding box center [55, 288] width 8 height 4
drag, startPoint x: 13, startPoint y: 134, endPoint x: 14, endPoint y: 130, distance: 4.5
click at [13, 134] on div at bounding box center [14, 131] width 7 height 7
click at [11, 81] on div at bounding box center [13, 79] width 7 height 7
click at [14, 131] on div at bounding box center [14, 131] width 7 height 7
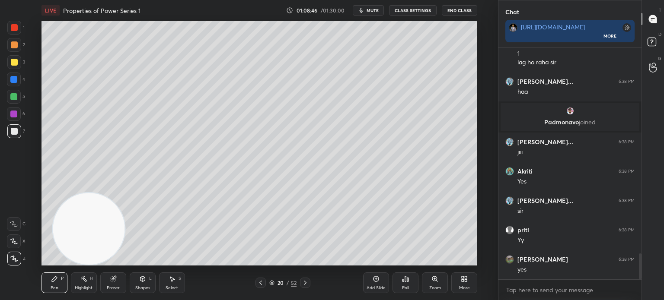
click at [17, 224] on icon at bounding box center [14, 224] width 8 height 6
click at [14, 74] on div at bounding box center [14, 80] width 14 height 14
click at [13, 259] on icon at bounding box center [14, 259] width 8 height 6
click at [141, 279] on div "Shapes L" at bounding box center [143, 283] width 26 height 21
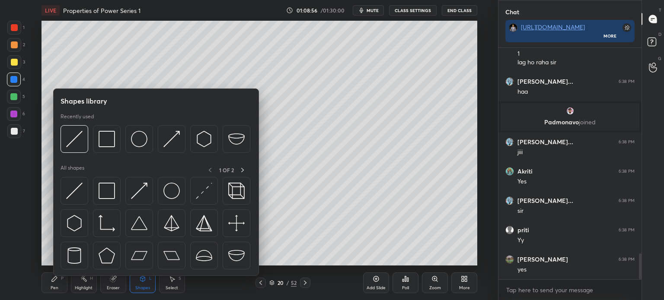
click at [73, 196] on img at bounding box center [74, 191] width 16 height 16
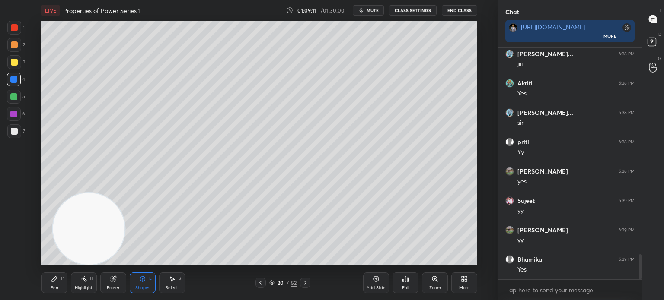
scroll to position [1952, 0]
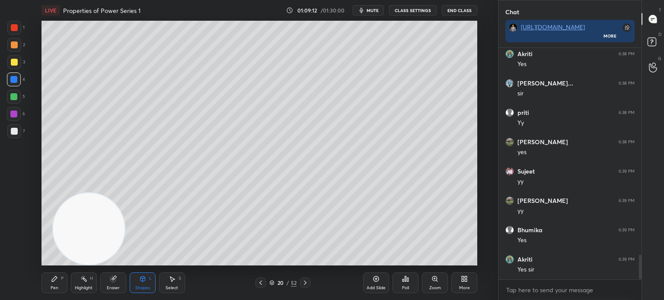
click at [11, 136] on div at bounding box center [14, 131] width 14 height 14
click at [53, 283] on div "Pen P" at bounding box center [54, 283] width 26 height 21
drag, startPoint x: 14, startPoint y: 224, endPoint x: 12, endPoint y: 228, distance: 4.4
click at [13, 226] on icon at bounding box center [14, 224] width 8 height 6
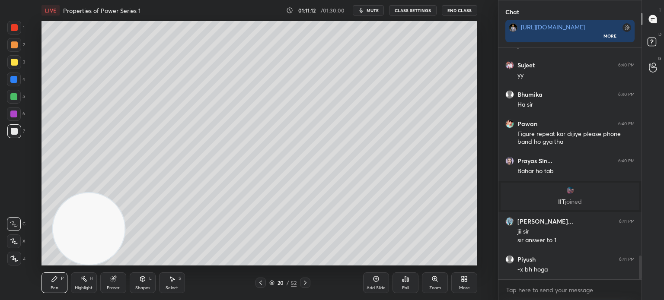
scroll to position [2071, 0]
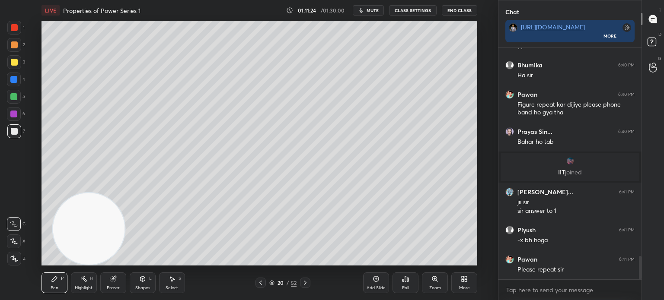
click at [110, 286] on div "Eraser" at bounding box center [113, 288] width 13 height 4
drag, startPoint x: 11, startPoint y: 239, endPoint x: 7, endPoint y: 241, distance: 4.4
click at [11, 240] on icon at bounding box center [13, 241] width 7 height 7
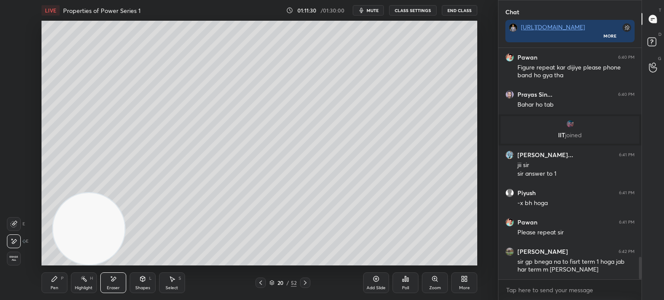
scroll to position [2138, 0]
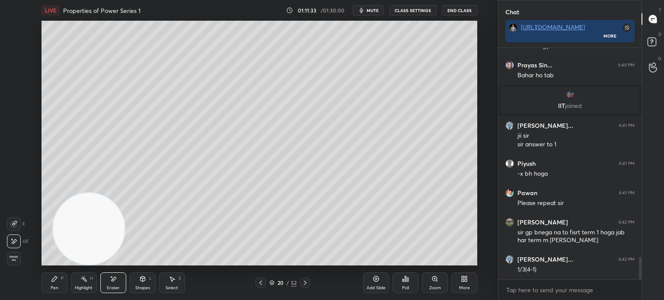
click at [57, 284] on div "Pen P" at bounding box center [54, 283] width 26 height 21
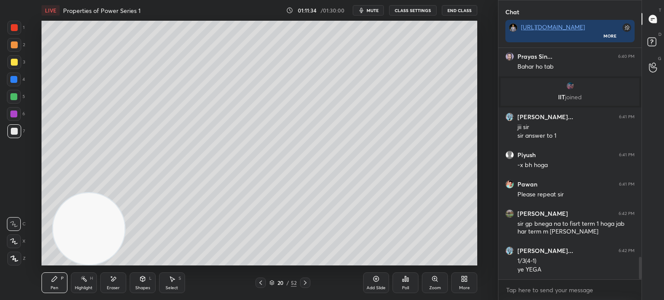
click at [14, 127] on div at bounding box center [14, 131] width 14 height 14
click at [384, 288] on div "Add Slide" at bounding box center [375, 288] width 19 height 4
click at [124, 193] on video at bounding box center [89, 229] width 72 height 72
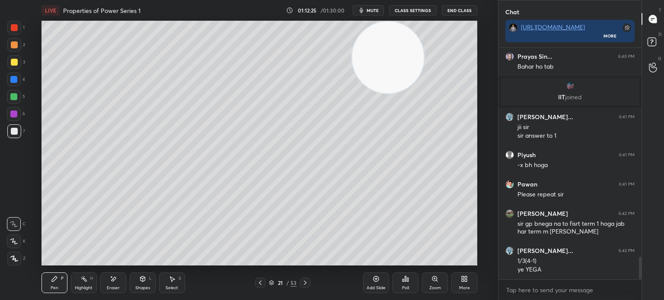
scroll to position [2176, 0]
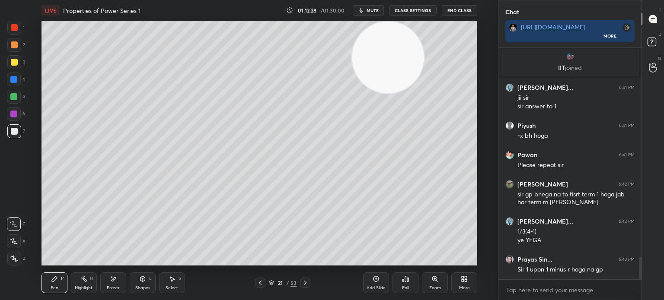
click at [109, 280] on div "Eraser" at bounding box center [113, 283] width 26 height 21
click at [60, 283] on div "Pen P" at bounding box center [54, 283] width 26 height 21
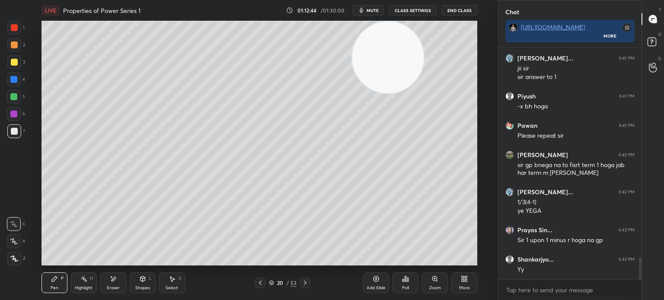
click at [303, 283] on icon at bounding box center [305, 283] width 7 height 7
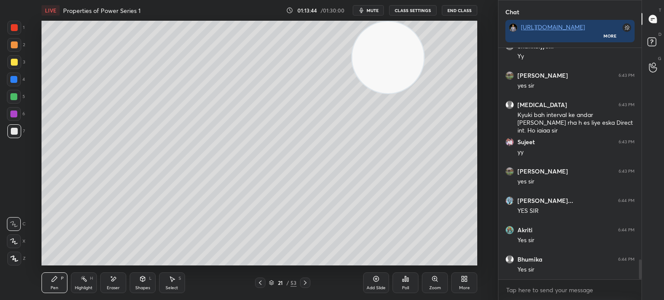
scroll to position [2448, 0]
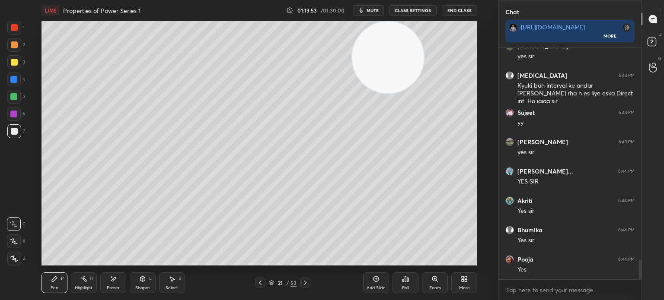
click at [15, 81] on div at bounding box center [13, 79] width 7 height 7
click at [14, 45] on div at bounding box center [14, 44] width 7 height 7
drag, startPoint x: 415, startPoint y: 39, endPoint x: 293, endPoint y: 244, distance: 237.9
click at [352, 93] on video at bounding box center [388, 58] width 72 height 72
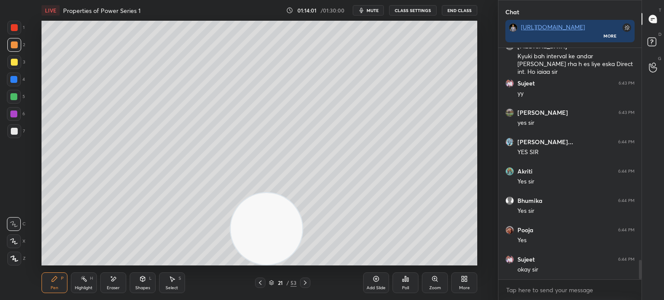
scroll to position [2507, 0]
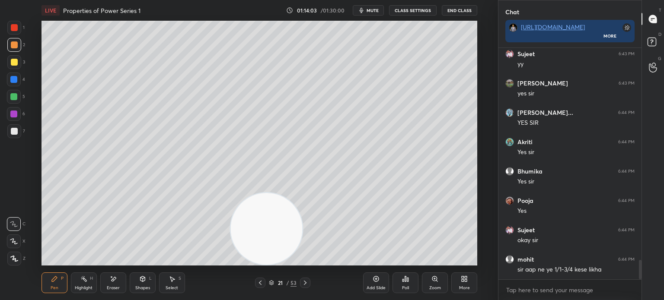
drag, startPoint x: 356, startPoint y: 83, endPoint x: 347, endPoint y: 81, distance: 9.2
click at [302, 193] on video at bounding box center [266, 229] width 72 height 72
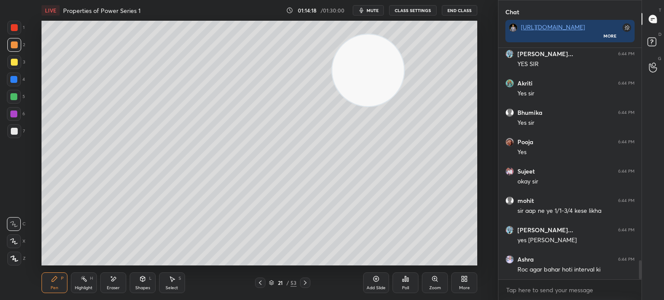
scroll to position [2595, 0]
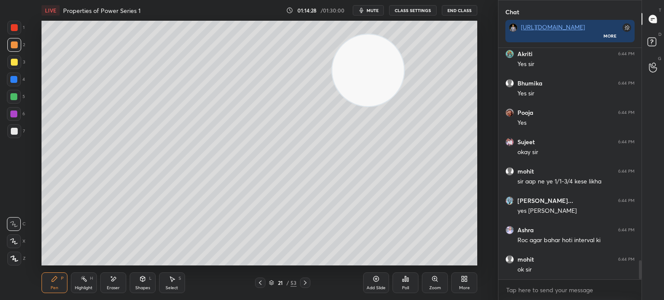
click at [469, 8] on button "End Class" at bounding box center [459, 10] width 35 height 10
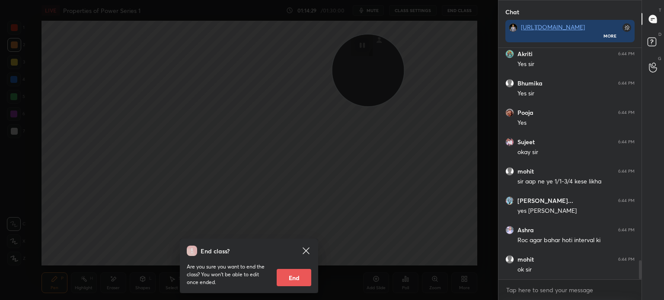
scroll to position [2624, 0]
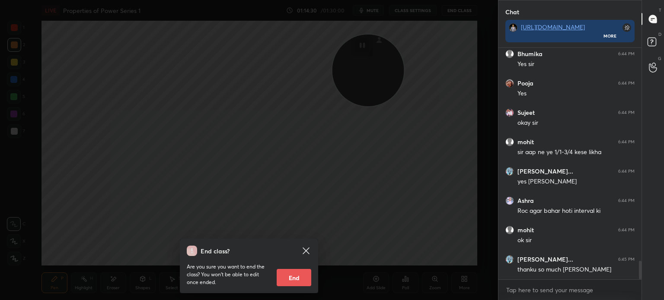
click at [305, 276] on button "End" at bounding box center [293, 277] width 35 height 17
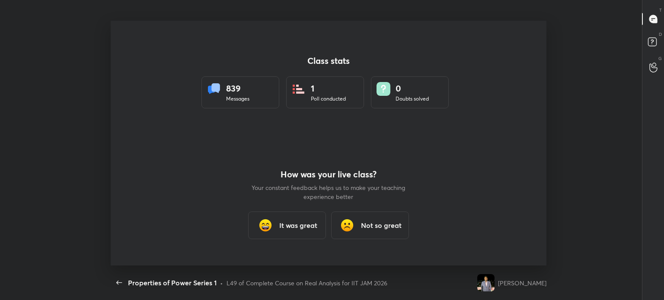
scroll to position [42956, 42545]
type textarea "x"
click at [511, 5] on button "End Class" at bounding box center [528, 10] width 35 height 10
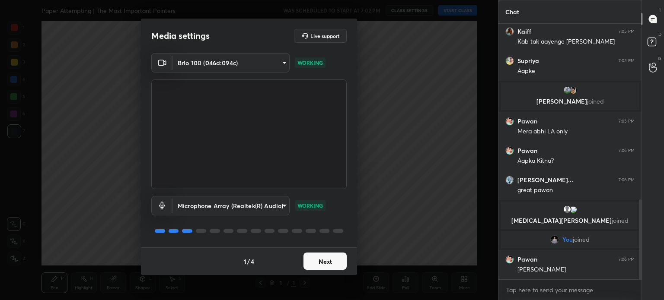
scroll to position [594, 0]
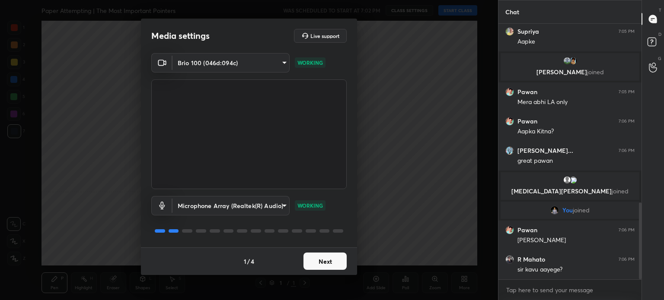
click at [328, 279] on div "Media settings Live support Brio 100 (046d:094c) d7c4962d4ead45d72d61ead5c76da7…" at bounding box center [249, 150] width 498 height 300
click at [333, 276] on div "Media settings Live support Brio 100 (046d:094c) d7c4962d4ead45d72d61ead5c76da7…" at bounding box center [249, 150] width 498 height 300
click at [342, 272] on div "1 / 4 Next" at bounding box center [249, 262] width 216 height 28
click at [337, 265] on button "Next" at bounding box center [324, 261] width 43 height 17
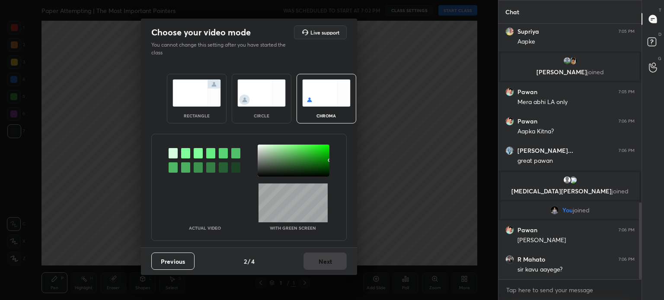
click at [335, 267] on div "Previous 2 / 4 Next" at bounding box center [249, 262] width 216 height 28
click at [267, 167] on div at bounding box center [293, 161] width 72 height 32
click at [263, 104] on img at bounding box center [261, 92] width 48 height 27
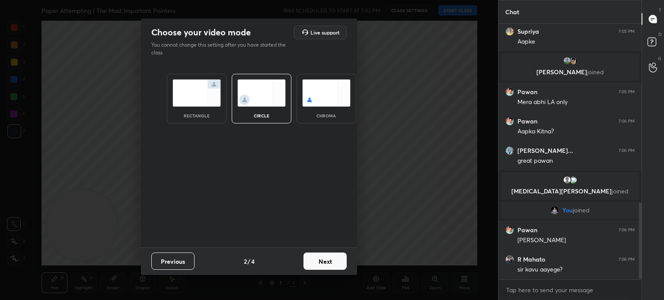
click at [317, 264] on button "Next" at bounding box center [324, 261] width 43 height 17
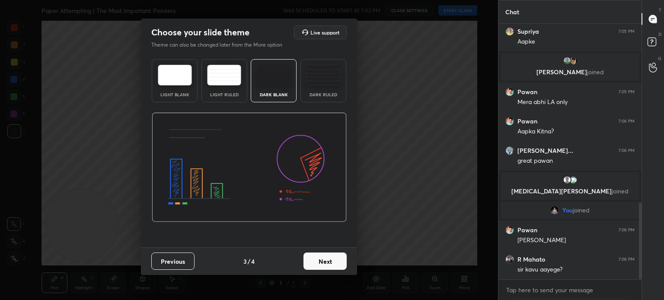
click at [323, 260] on button "Next" at bounding box center [324, 261] width 43 height 17
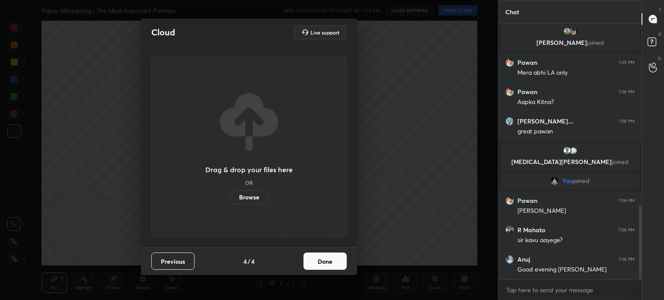
drag, startPoint x: 327, startPoint y: 261, endPoint x: 322, endPoint y: 262, distance: 5.5
click at [326, 261] on button "Done" at bounding box center [324, 261] width 43 height 17
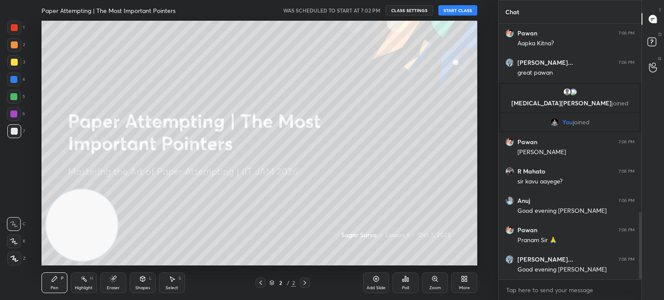
scroll to position [711, 0]
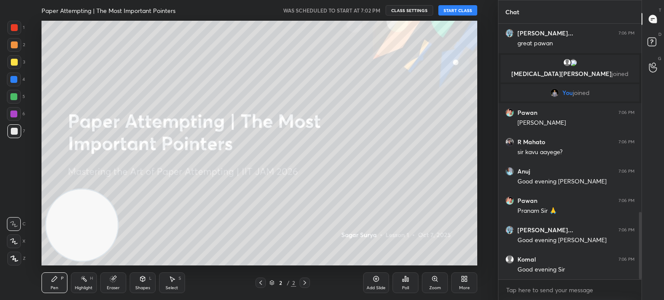
click at [464, 9] on button "START CLASS" at bounding box center [457, 10] width 39 height 10
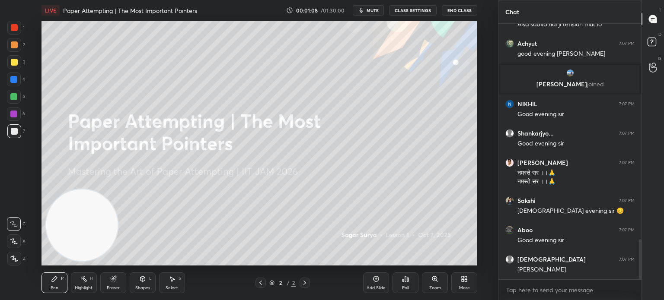
scroll to position [1403, 0]
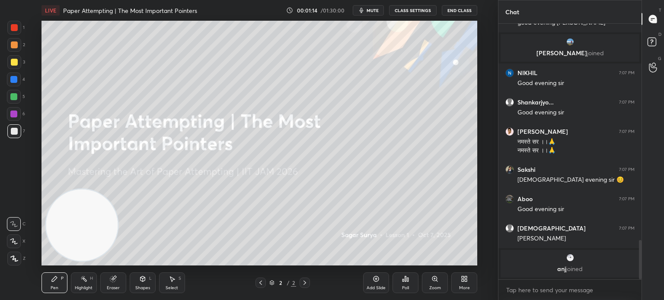
click at [377, 9] on span "mute" at bounding box center [372, 10] width 12 height 6
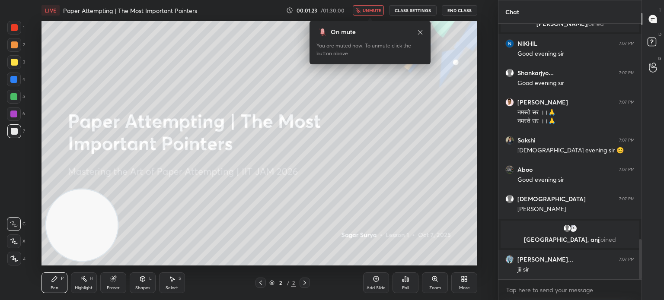
scroll to position [1408, 0]
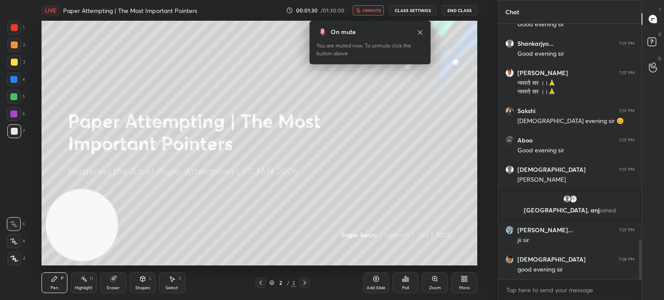
click at [373, 10] on span "unmute" at bounding box center [371, 10] width 19 height 6
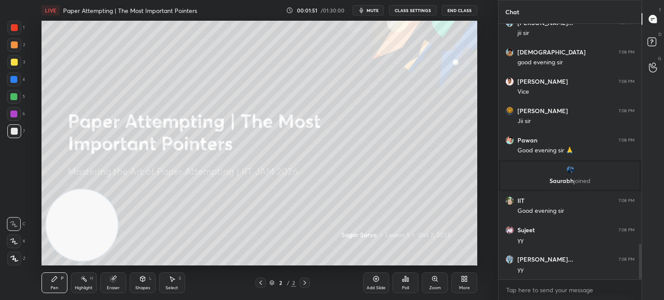
scroll to position [1596, 0]
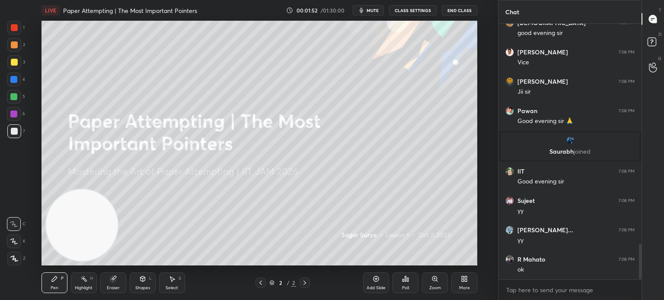
click at [378, 284] on div "Add Slide" at bounding box center [376, 283] width 26 height 21
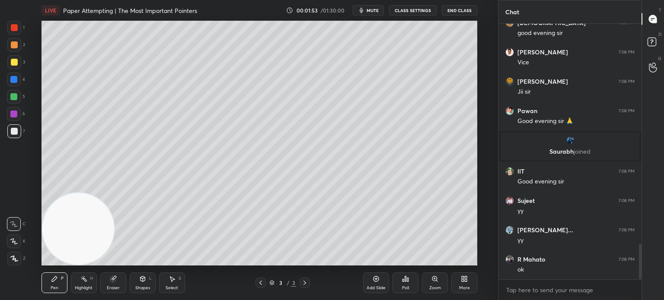
drag, startPoint x: 87, startPoint y: 230, endPoint x: 50, endPoint y: 296, distance: 75.8
click at [50, 296] on div "LIVE Paper Attempting | The Most Important Pointers 00:01:53 / 01:30:00 mute CL…" at bounding box center [259, 150] width 463 height 300
drag, startPoint x: 16, startPoint y: 130, endPoint x: 11, endPoint y: 127, distance: 5.6
click at [13, 129] on div at bounding box center [14, 131] width 7 height 7
click at [17, 261] on div at bounding box center [14, 259] width 14 height 14
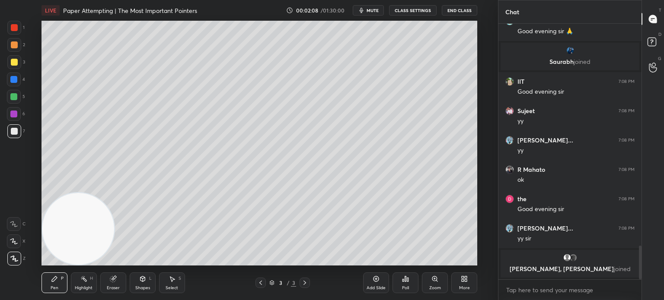
scroll to position [1679, 0]
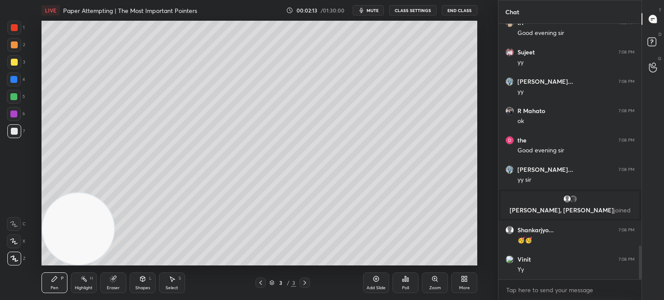
click at [138, 287] on div "Shapes" at bounding box center [142, 288] width 15 height 4
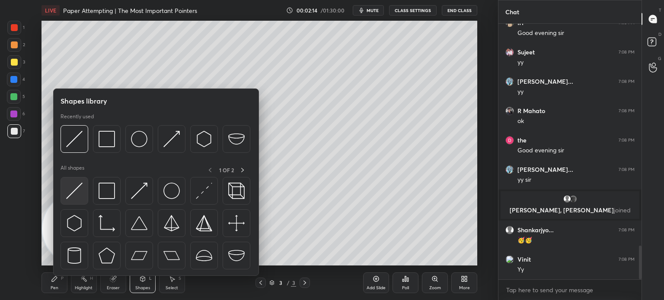
click at [75, 191] on img at bounding box center [74, 191] width 16 height 16
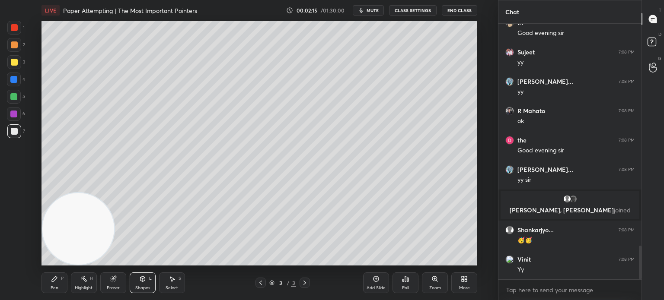
click at [16, 29] on div at bounding box center [14, 27] width 7 height 7
click at [11, 62] on div at bounding box center [14, 62] width 7 height 7
click at [11, 48] on div at bounding box center [14, 44] width 7 height 7
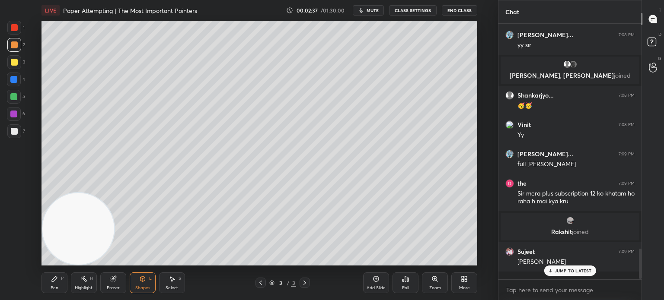
scroll to position [253, 140]
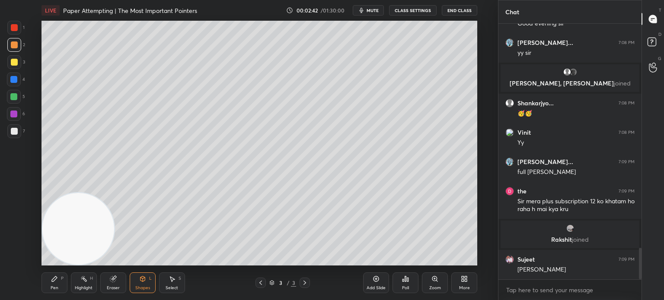
click at [380, 287] on div "Add Slide" at bounding box center [375, 288] width 19 height 4
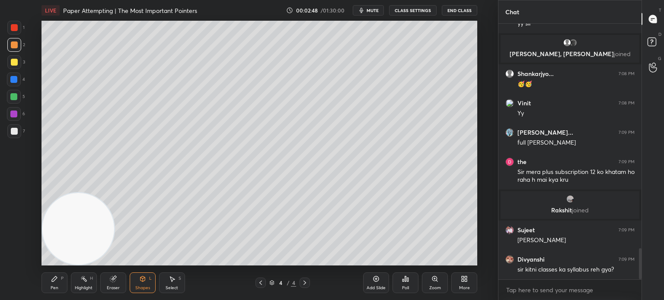
click at [48, 281] on div "Pen P" at bounding box center [54, 283] width 26 height 21
click at [12, 129] on div at bounding box center [14, 131] width 7 height 7
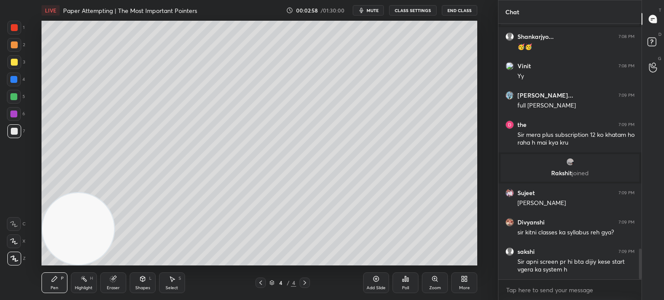
click at [16, 226] on icon at bounding box center [14, 224] width 8 height 6
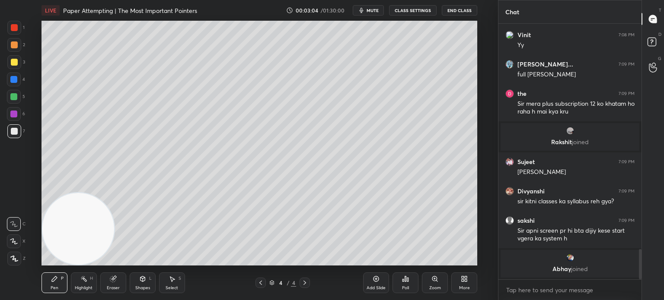
click at [141, 280] on icon at bounding box center [142, 278] width 5 height 5
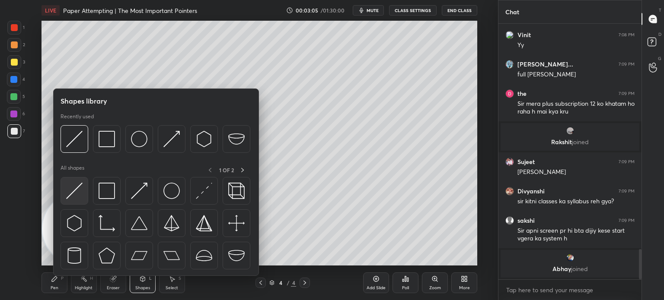
click at [68, 193] on img at bounding box center [74, 191] width 16 height 16
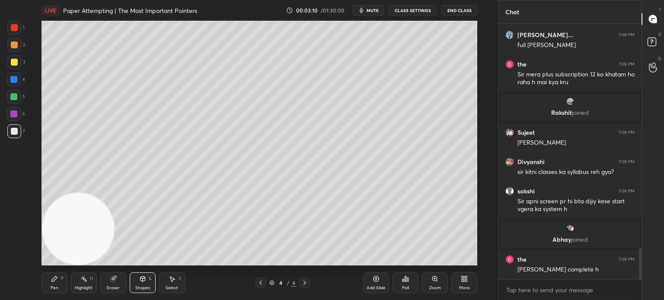
scroll to position [1852, 0]
click at [60, 282] on div "Pen P" at bounding box center [54, 283] width 26 height 21
click at [59, 284] on div "Pen P" at bounding box center [54, 283] width 26 height 21
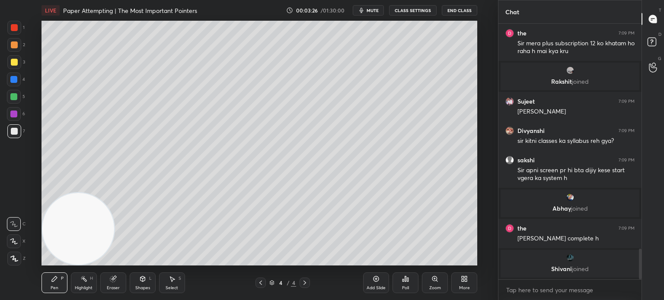
click at [10, 137] on div at bounding box center [14, 131] width 14 height 14
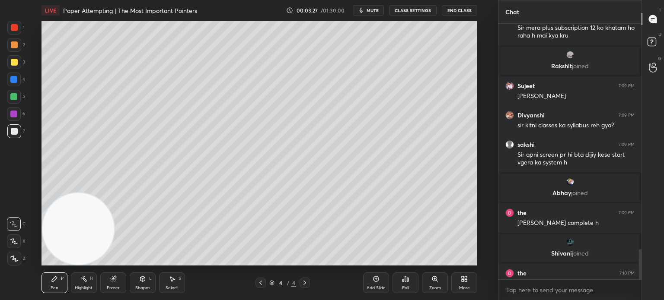
scroll to position [1897, 0]
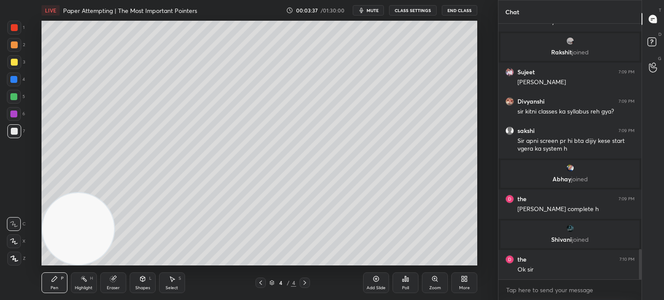
click at [144, 282] on icon at bounding box center [142, 279] width 7 height 7
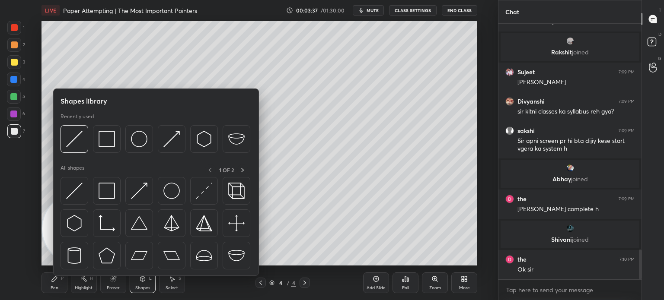
scroll to position [1929, 0]
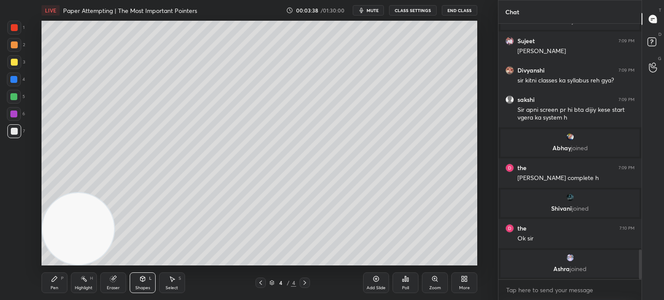
click at [14, 67] on div at bounding box center [14, 62] width 14 height 14
click at [13, 135] on div at bounding box center [14, 131] width 14 height 14
drag, startPoint x: 67, startPoint y: 238, endPoint x: 82, endPoint y: 77, distance: 161.4
click at [84, 193] on video at bounding box center [78, 229] width 72 height 72
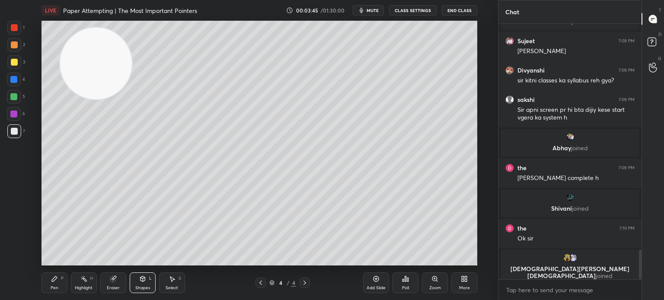
click at [55, 280] on icon at bounding box center [54, 278] width 5 height 5
drag, startPoint x: 280, startPoint y: 86, endPoint x: 379, endPoint y: 167, distance: 128.1
click at [132, 99] on video at bounding box center [96, 64] width 72 height 72
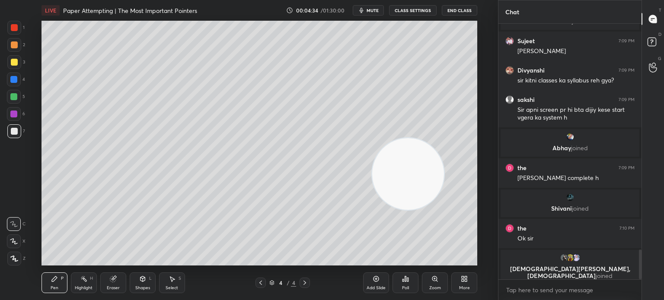
scroll to position [1941, 0]
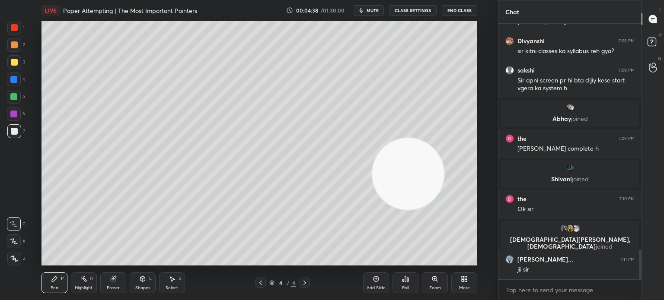
click at [371, 10] on span "mute" at bounding box center [372, 10] width 12 height 6
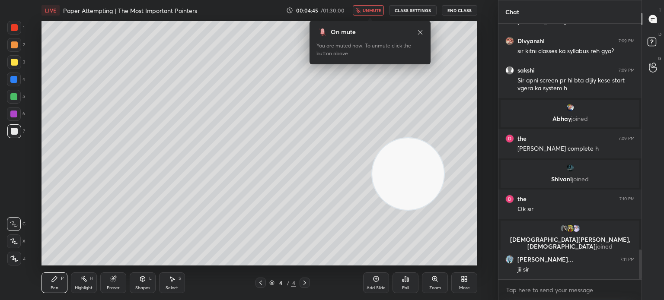
click at [381, 10] on span "unmute" at bounding box center [371, 10] width 19 height 6
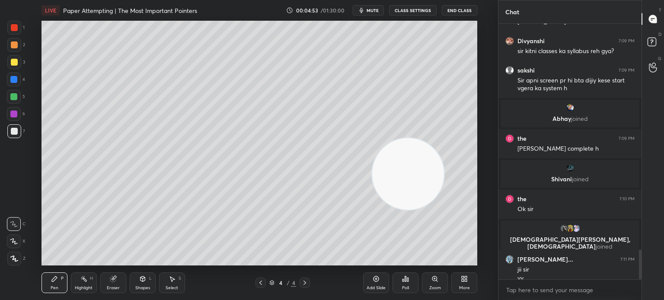
scroll to position [1949, 0]
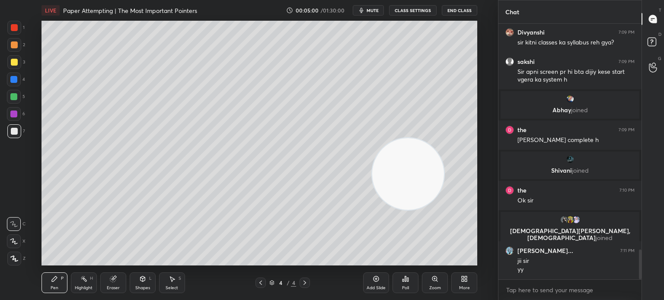
click at [12, 132] on div at bounding box center [14, 131] width 7 height 7
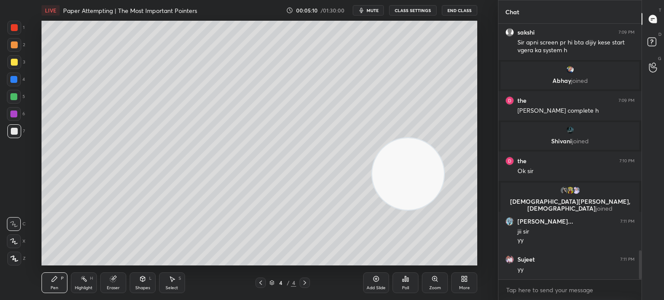
scroll to position [2008, 0]
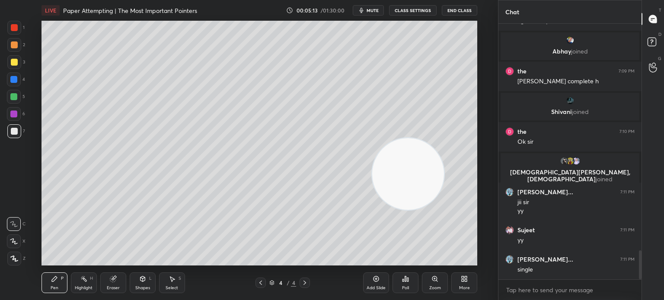
click at [13, 27] on div at bounding box center [14, 27] width 7 height 7
click at [136, 278] on div "Shapes L" at bounding box center [143, 283] width 26 height 21
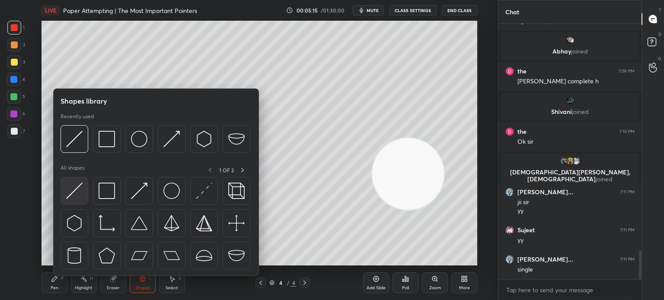
click at [70, 202] on div at bounding box center [74, 191] width 28 height 28
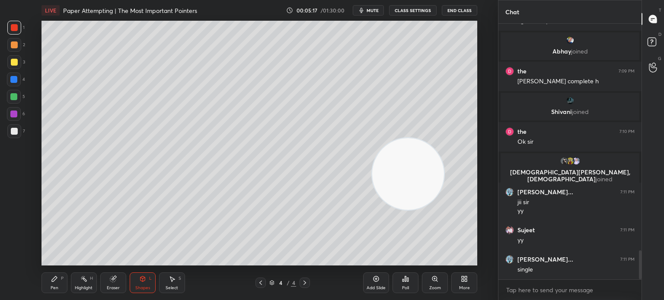
click at [64, 283] on div "Pen P" at bounding box center [54, 283] width 26 height 21
click at [16, 135] on div at bounding box center [14, 131] width 14 height 14
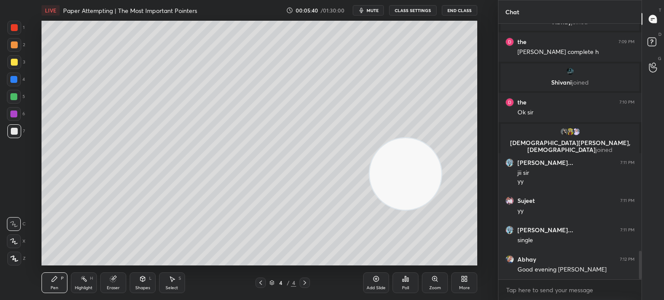
drag, startPoint x: 388, startPoint y: 174, endPoint x: 47, endPoint y: 229, distance: 345.7
click at [369, 210] on video at bounding box center [405, 174] width 72 height 72
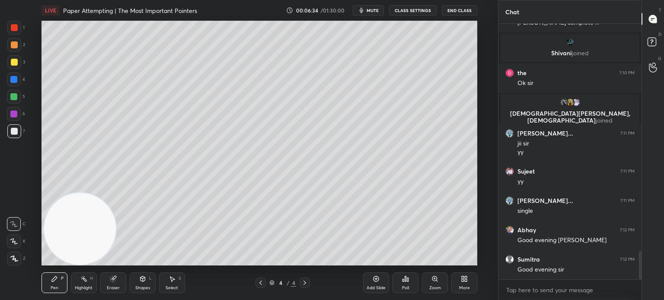
scroll to position [2104, 0]
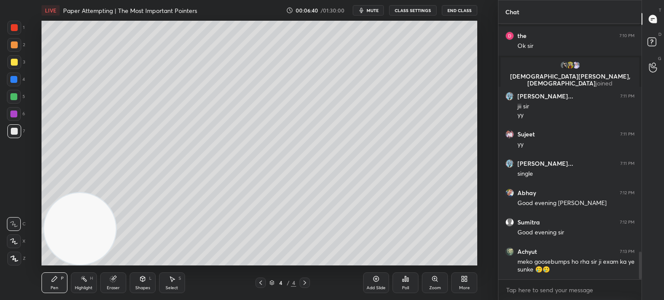
click at [14, 134] on div at bounding box center [14, 131] width 7 height 7
click at [16, 86] on div at bounding box center [14, 80] width 14 height 14
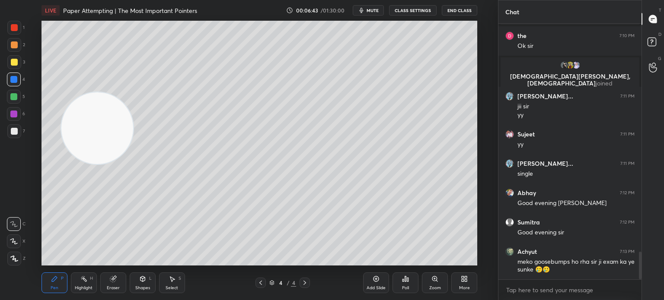
drag, startPoint x: 78, startPoint y: 170, endPoint x: 114, endPoint y: 51, distance: 124.3
click at [116, 92] on video at bounding box center [97, 128] width 72 height 72
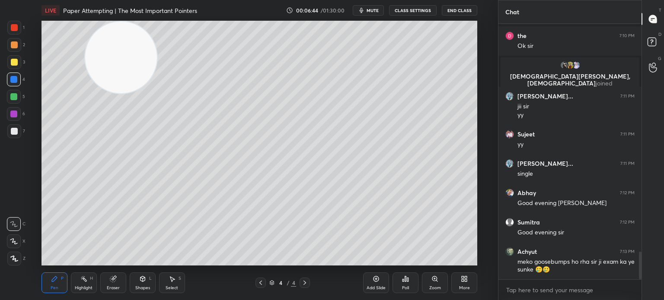
click at [17, 133] on div at bounding box center [14, 131] width 14 height 14
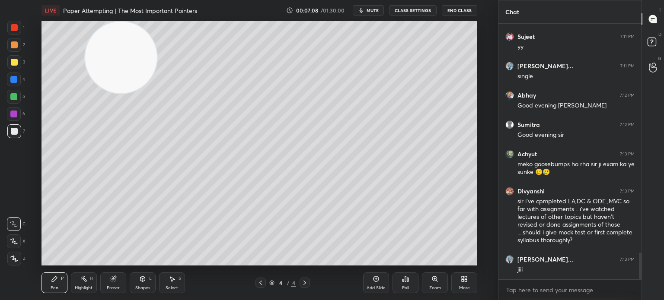
scroll to position [2233, 0]
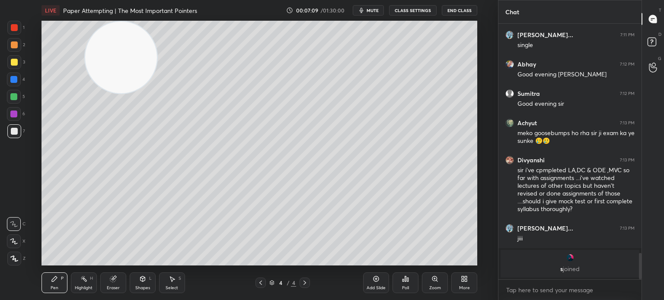
drag, startPoint x: 66, startPoint y: 161, endPoint x: 60, endPoint y: 162, distance: 6.1
click at [85, 93] on video at bounding box center [121, 58] width 72 height 72
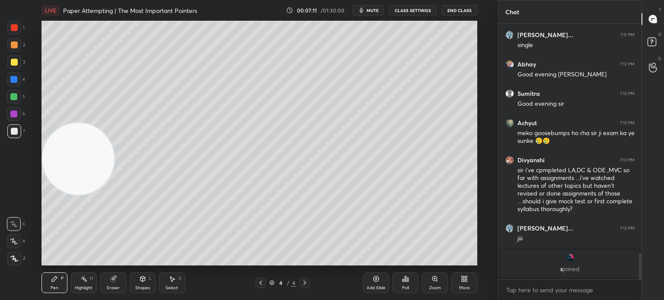
click at [12, 70] on div "3" at bounding box center [16, 63] width 18 height 17
click at [17, 48] on div at bounding box center [14, 45] width 14 height 14
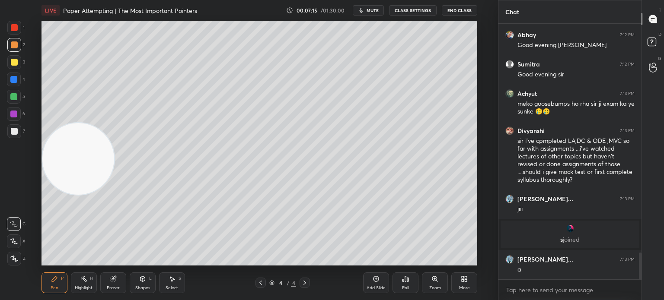
scroll to position [2212, 0]
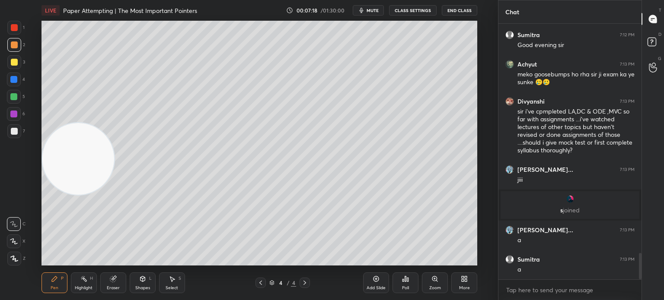
click at [14, 131] on div at bounding box center [14, 131] width 7 height 7
drag, startPoint x: 83, startPoint y: 126, endPoint x: 104, endPoint y: 101, distance: 32.8
click at [114, 123] on video at bounding box center [78, 159] width 72 height 72
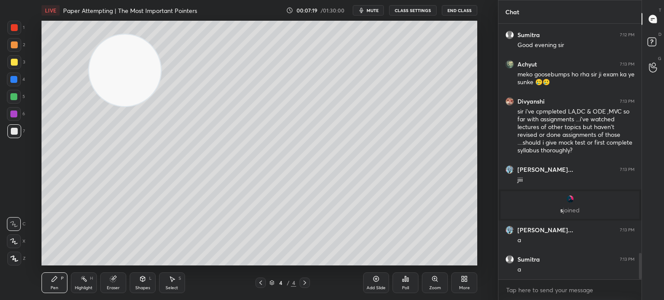
drag, startPoint x: 48, startPoint y: 279, endPoint x: 62, endPoint y: 267, distance: 17.8
click at [47, 280] on div "Pen P" at bounding box center [54, 283] width 26 height 21
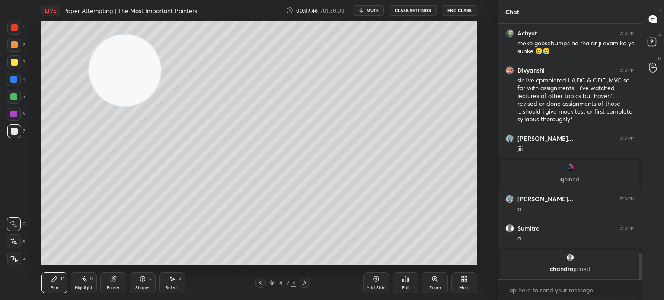
scroll to position [2247, 0]
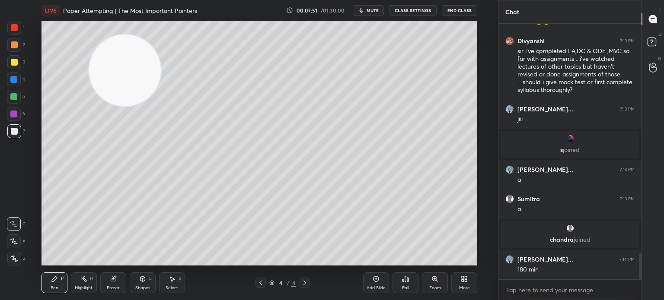
drag, startPoint x: 133, startPoint y: 283, endPoint x: 132, endPoint y: 288, distance: 5.1
click at [133, 285] on div "Shapes L" at bounding box center [143, 283] width 26 height 21
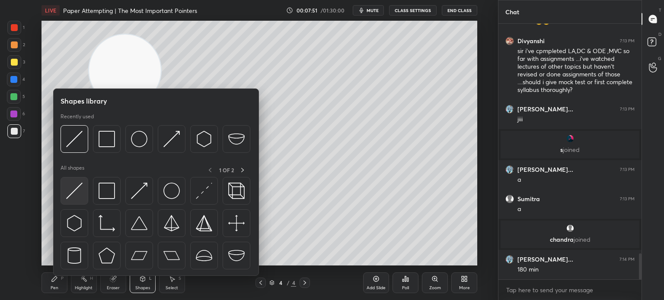
click at [73, 196] on img at bounding box center [74, 191] width 16 height 16
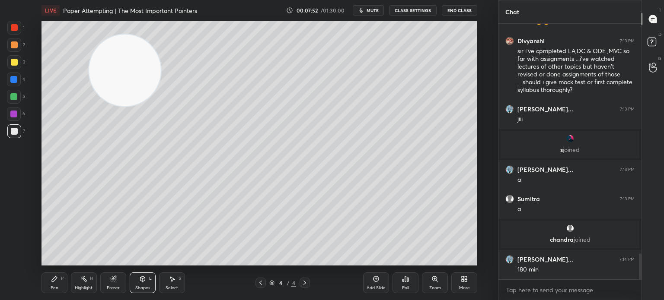
click at [16, 98] on div at bounding box center [13, 96] width 7 height 7
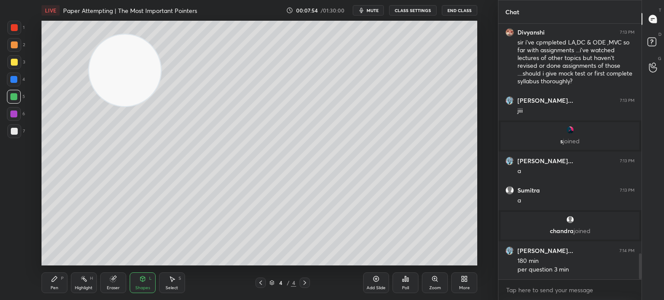
scroll to position [2287, 0]
click at [61, 278] on div "P" at bounding box center [62, 278] width 3 height 4
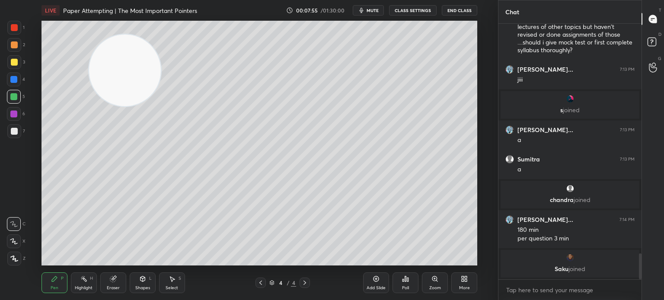
click at [15, 134] on div at bounding box center [14, 131] width 7 height 7
click at [15, 61] on div at bounding box center [14, 62] width 7 height 7
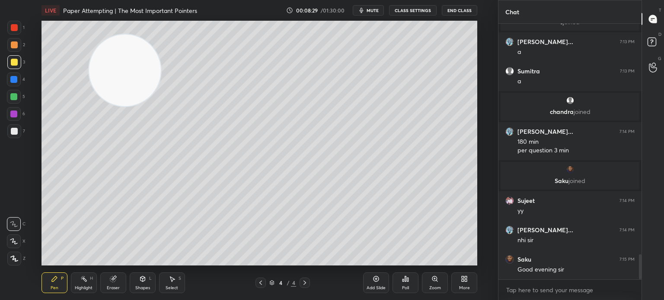
scroll to position [2364, 0]
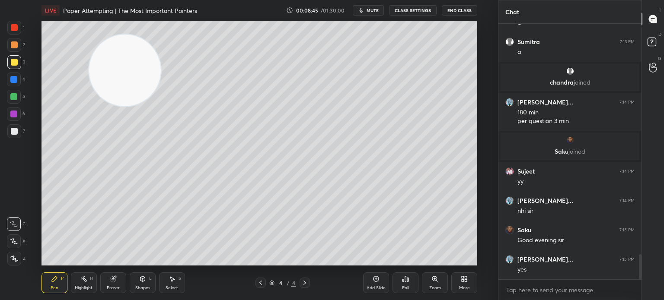
click at [145, 276] on icon at bounding box center [142, 279] width 7 height 7
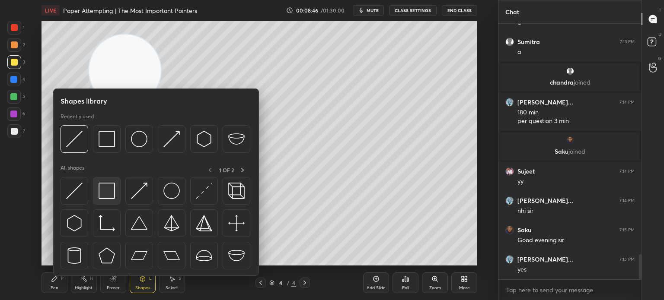
click at [107, 190] on img at bounding box center [106, 191] width 16 height 16
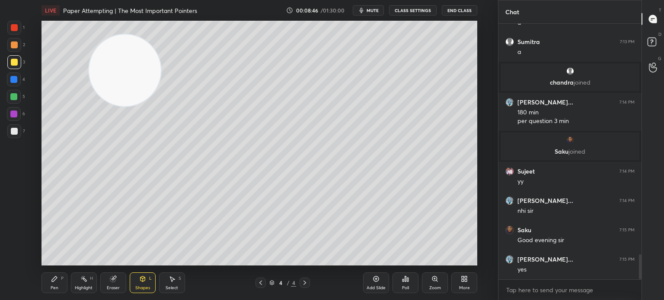
click at [11, 25] on div at bounding box center [14, 27] width 7 height 7
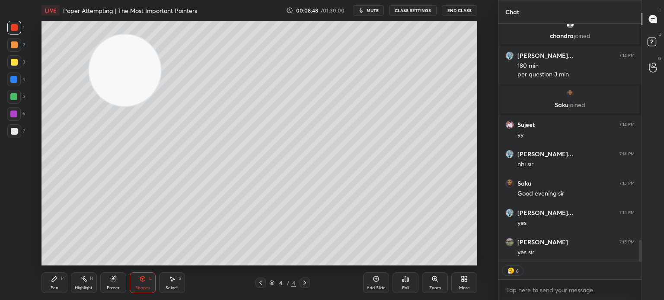
click at [465, 152] on div "Setting up your live class Poll for secs No correct answer Start poll" at bounding box center [259, 143] width 463 height 245
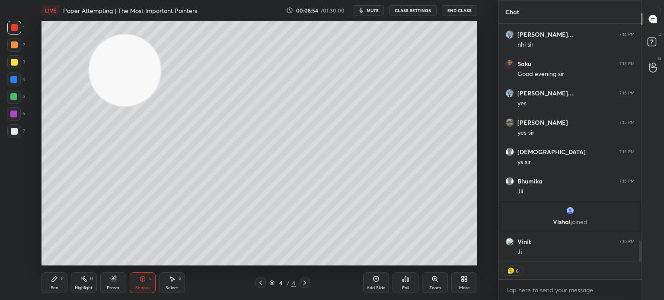
scroll to position [2464, 0]
click at [15, 63] on div at bounding box center [14, 62] width 7 height 7
click at [16, 46] on div at bounding box center [14, 44] width 7 height 7
click at [16, 85] on div at bounding box center [14, 80] width 14 height 14
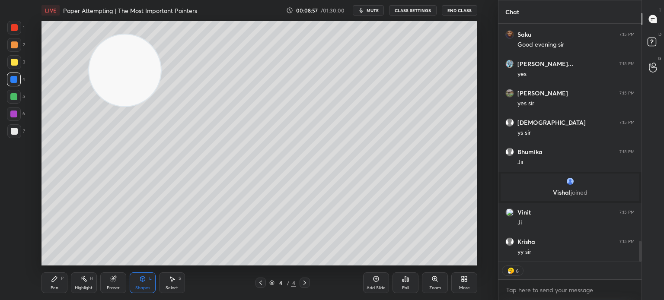
scroll to position [2523, 0]
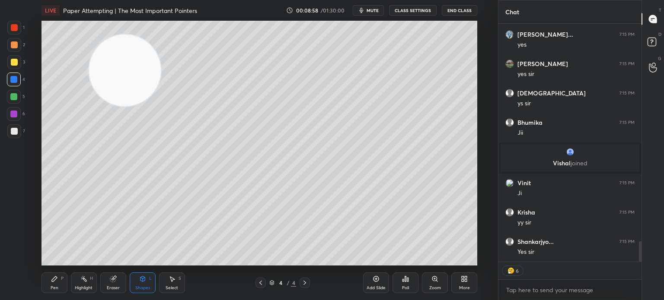
type textarea "x"
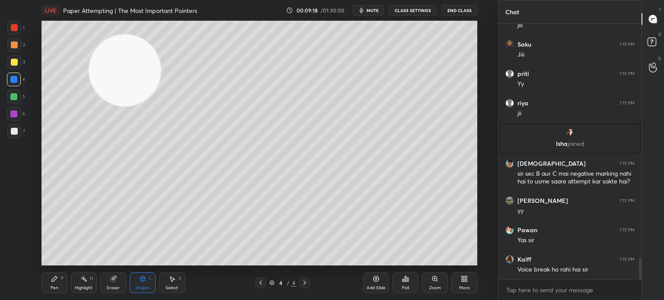
scroll to position [2837, 0]
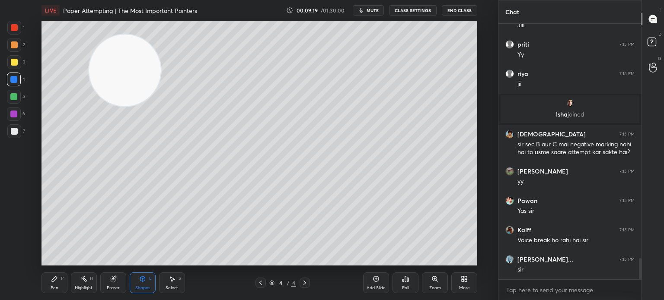
drag, startPoint x: 48, startPoint y: 233, endPoint x: 36, endPoint y: 255, distance: 24.9
click at [32, 262] on div "Setting up your live class Poll for secs No correct answer Start poll" at bounding box center [259, 143] width 463 height 245
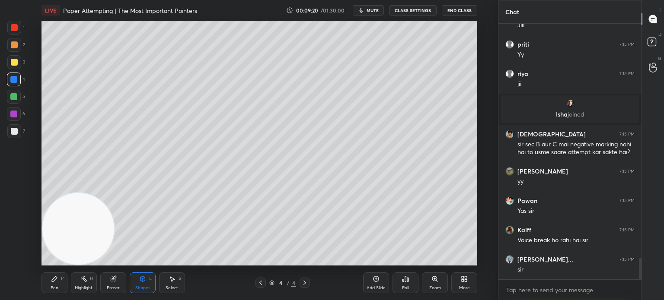
click at [51, 285] on div "Pen P" at bounding box center [54, 283] width 26 height 21
click at [17, 130] on div at bounding box center [14, 131] width 7 height 7
click at [423, 10] on button "CLASS SETTINGS" at bounding box center [413, 10] width 48 height 10
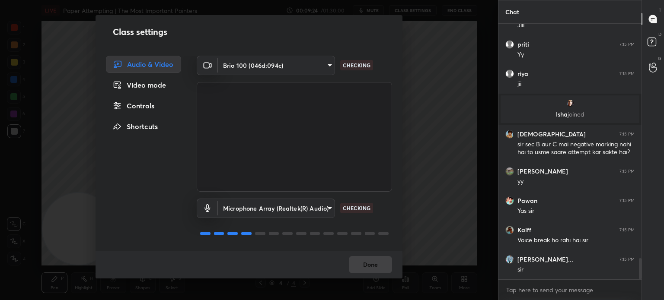
click at [152, 104] on div "Controls" at bounding box center [143, 105] width 75 height 17
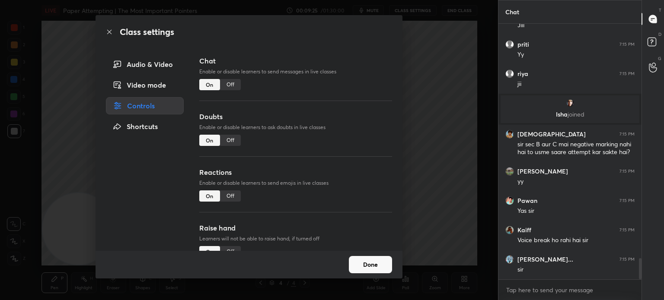
click at [232, 86] on div "Off" at bounding box center [230, 84] width 21 height 11
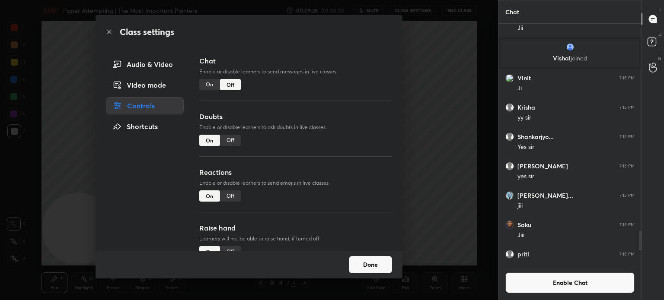
click at [21, 171] on div "Class settings Audio & Video Video mode Controls Shortcuts Chat Enable or disab…" at bounding box center [249, 150] width 498 height 300
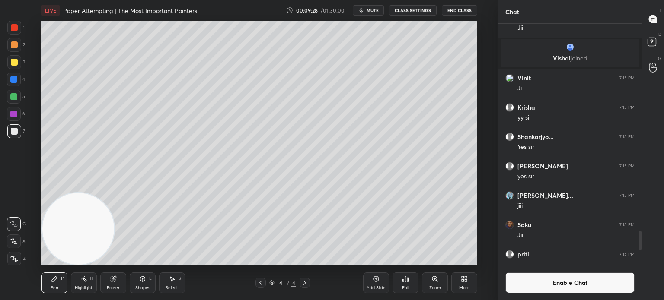
click at [370, 280] on div "Add Slide" at bounding box center [376, 283] width 26 height 21
click at [19, 64] on div at bounding box center [14, 62] width 14 height 14
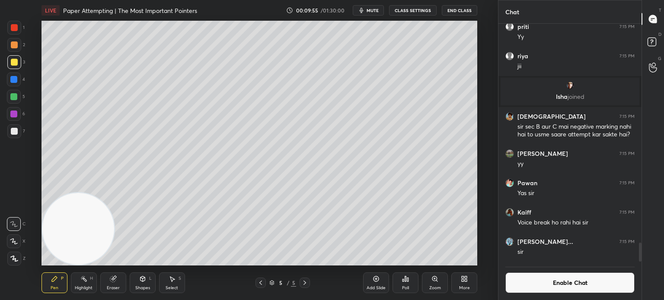
click at [13, 29] on div at bounding box center [14, 27] width 7 height 7
click at [16, 132] on div at bounding box center [14, 131] width 7 height 7
click at [18, 50] on div at bounding box center [14, 45] width 14 height 14
click at [15, 98] on div at bounding box center [13, 96] width 7 height 7
click at [19, 133] on div at bounding box center [14, 131] width 14 height 14
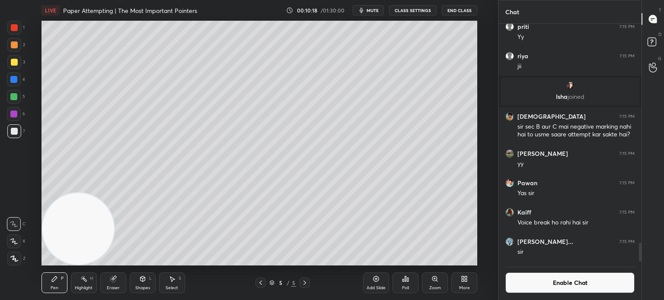
click at [109, 286] on div "Eraser" at bounding box center [113, 288] width 13 height 4
click at [16, 240] on div at bounding box center [14, 242] width 14 height 14
click at [55, 285] on div "Pen P" at bounding box center [54, 283] width 26 height 21
click at [15, 133] on div at bounding box center [14, 131] width 7 height 7
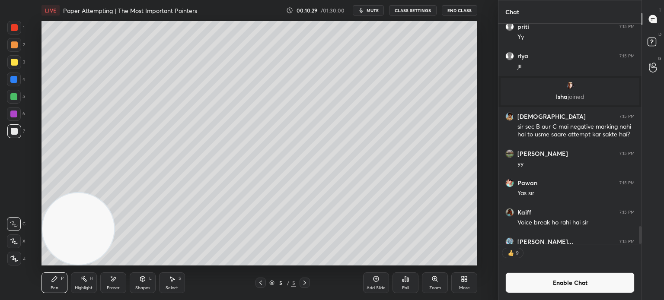
click at [19, 28] on div at bounding box center [14, 28] width 14 height 14
click at [566, 291] on button "Enable Chat" at bounding box center [569, 283] width 129 height 21
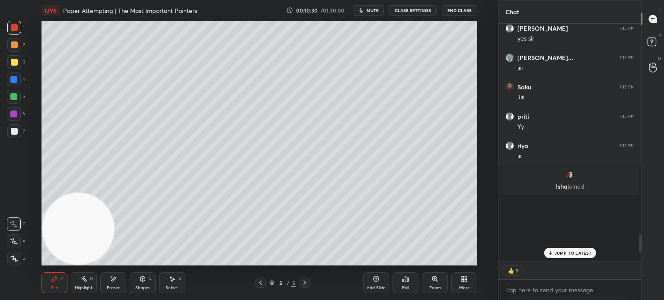
scroll to position [2544, 0]
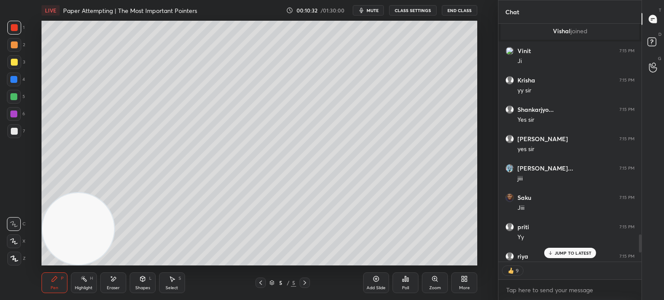
click at [581, 252] on p "JUMP TO LATEST" at bounding box center [572, 253] width 37 height 5
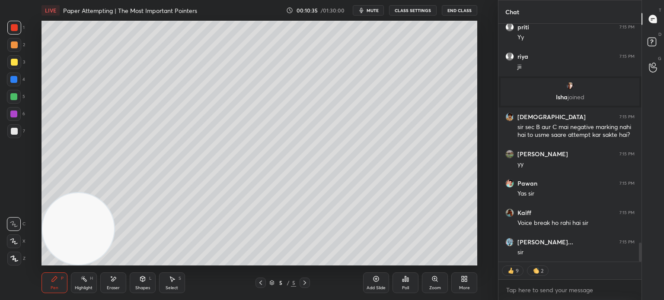
scroll to position [2774, 0]
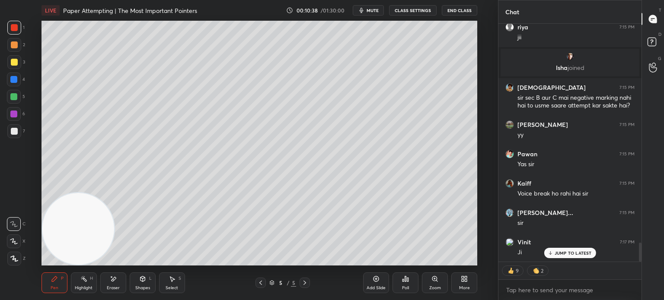
click at [16, 133] on div at bounding box center [14, 131] width 7 height 7
type textarea "x"
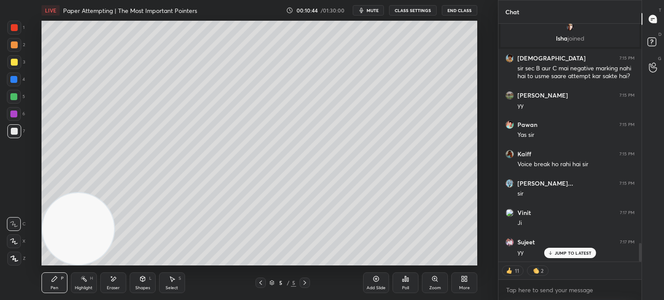
click at [431, 8] on button "CLASS SETTINGS" at bounding box center [413, 10] width 48 height 10
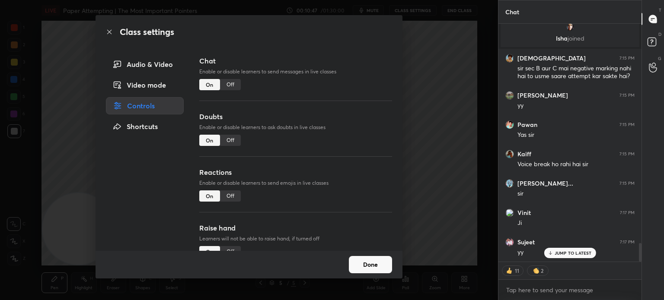
click at [234, 86] on div "Off" at bounding box center [230, 84] width 21 height 11
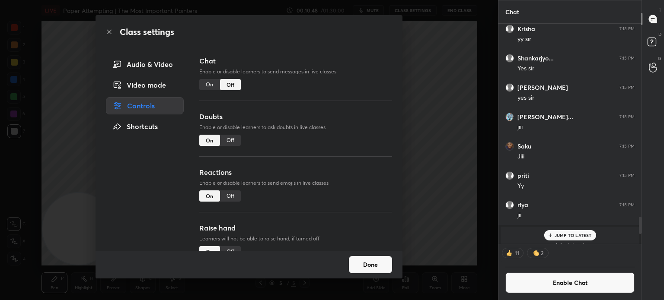
click at [106, 33] on icon at bounding box center [109, 32] width 7 height 7
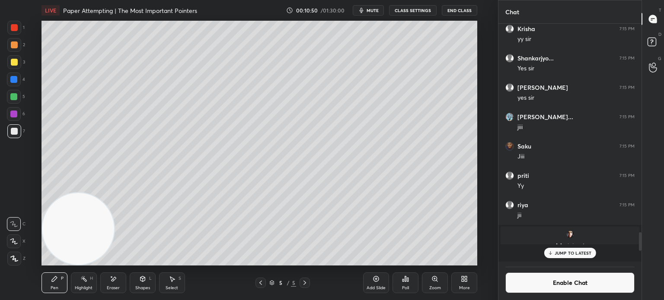
scroll to position [236, 140]
click at [11, 130] on div at bounding box center [14, 131] width 7 height 7
click at [16, 63] on div at bounding box center [14, 62] width 7 height 7
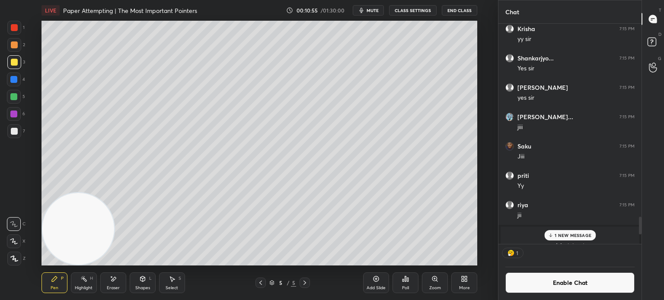
scroll to position [3, 3]
drag, startPoint x: 91, startPoint y: 216, endPoint x: 463, endPoint y: 21, distance: 419.3
click at [114, 193] on video at bounding box center [78, 229] width 72 height 72
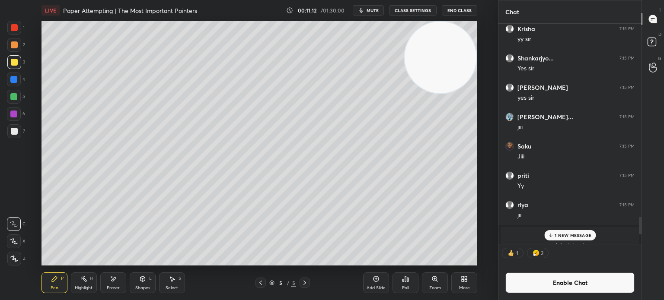
click at [12, 86] on div at bounding box center [14, 80] width 14 height 14
click at [601, 288] on button "Enable Chat" at bounding box center [569, 283] width 129 height 21
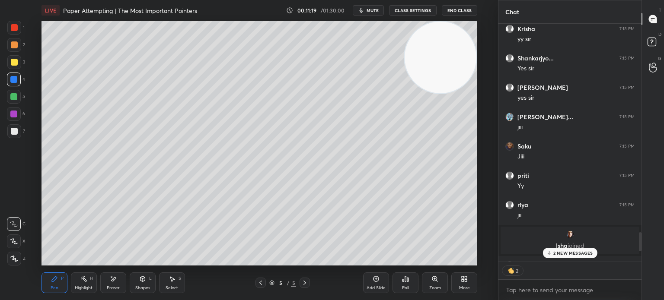
click at [584, 255] on p "2 NEW MESSAGES" at bounding box center [573, 253] width 40 height 5
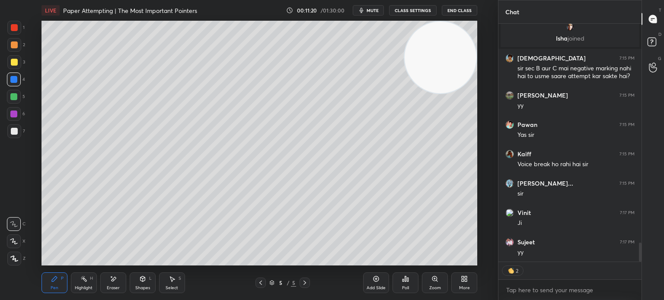
click at [10, 99] on div at bounding box center [14, 97] width 14 height 14
drag, startPoint x: 12, startPoint y: 134, endPoint x: 15, endPoint y: 130, distance: 5.0
click at [12, 134] on div at bounding box center [14, 131] width 7 height 7
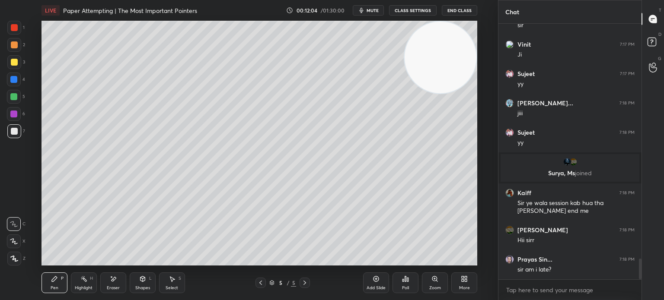
scroll to position [2911, 0]
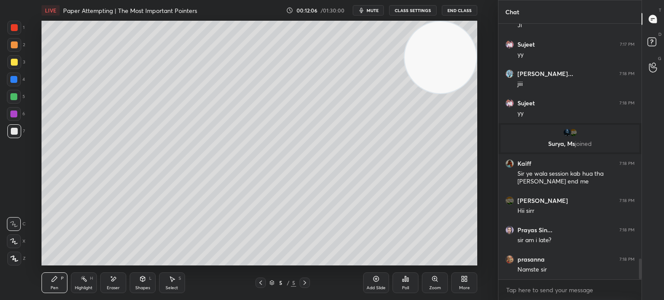
click at [14, 135] on div at bounding box center [14, 131] width 14 height 14
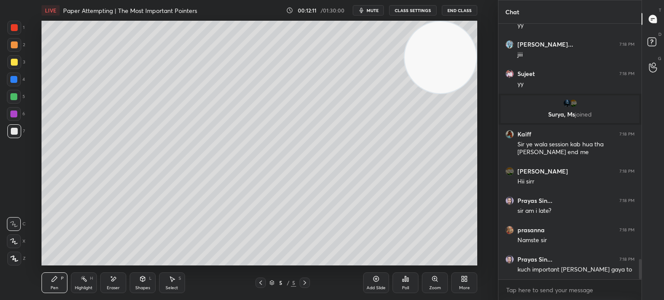
click at [14, 64] on div at bounding box center [14, 62] width 7 height 7
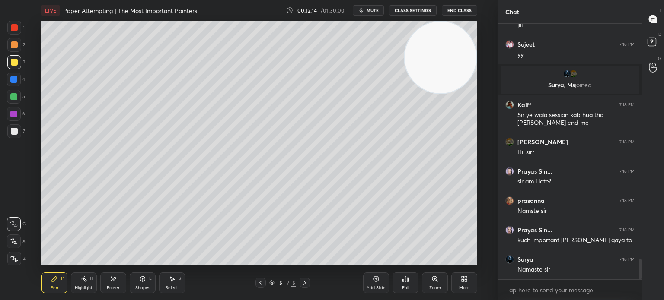
scroll to position [2999, 0]
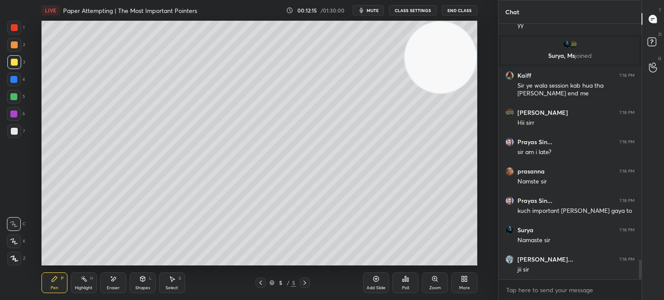
drag, startPoint x: 14, startPoint y: 135, endPoint x: 26, endPoint y: 146, distance: 16.2
click at [13, 136] on div at bounding box center [14, 131] width 14 height 14
click at [14, 65] on div at bounding box center [14, 62] width 7 height 7
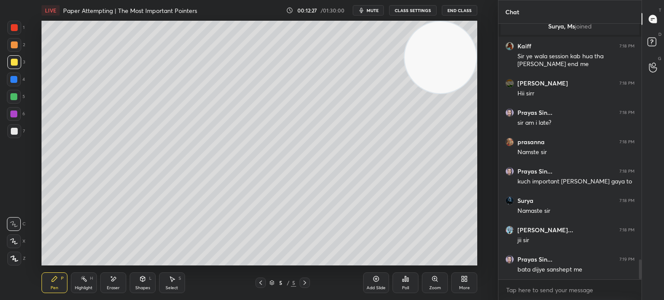
scroll to position [3058, 0]
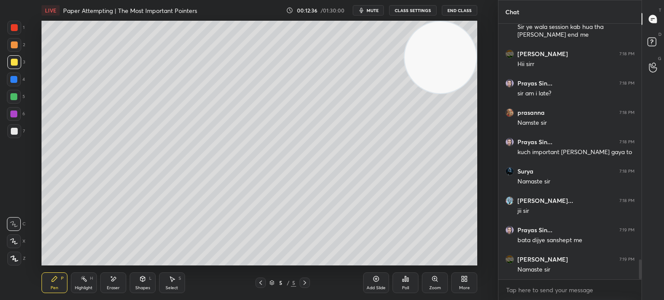
click at [144, 279] on icon at bounding box center [142, 278] width 5 height 5
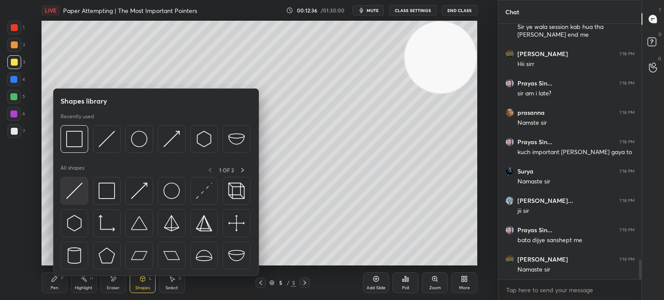
click at [71, 197] on img at bounding box center [74, 191] width 16 height 16
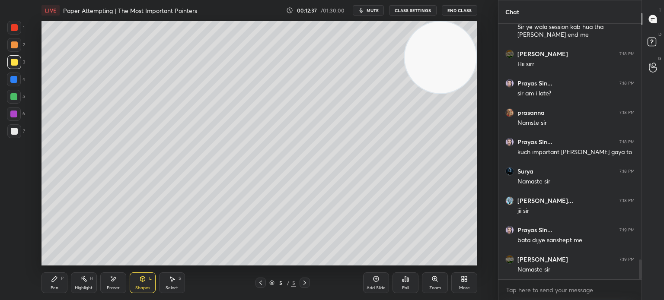
click at [14, 81] on div at bounding box center [13, 79] width 7 height 7
click at [52, 280] on icon at bounding box center [54, 279] width 7 height 7
click at [16, 135] on div at bounding box center [14, 131] width 14 height 14
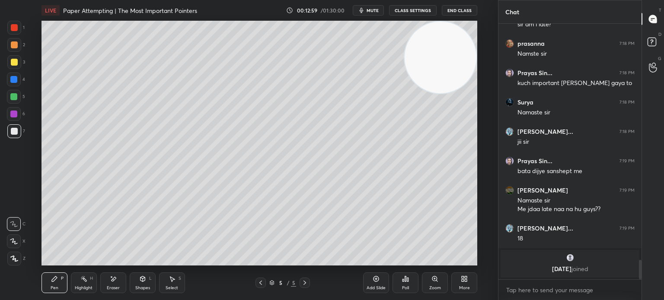
scroll to position [3052, 0]
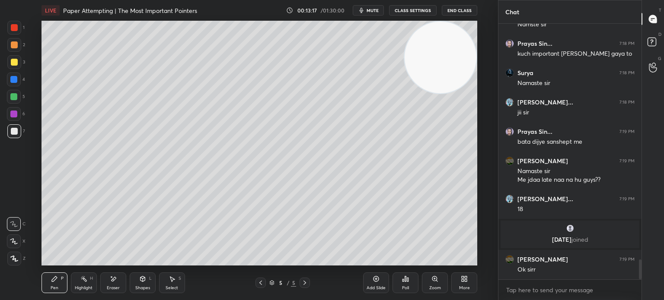
click at [19, 138] on div "7" at bounding box center [16, 131] width 18 height 14
click at [15, 67] on div at bounding box center [14, 62] width 14 height 14
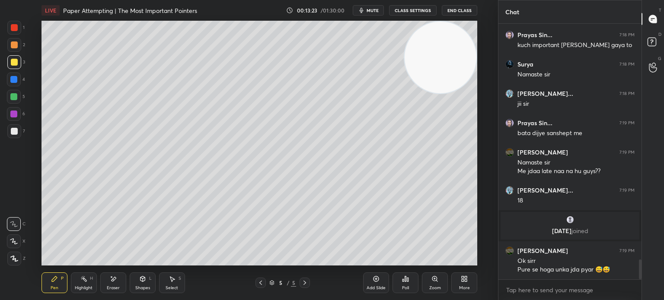
click at [19, 67] on div at bounding box center [14, 62] width 14 height 14
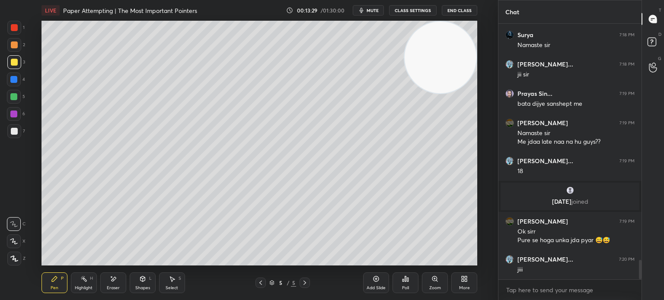
scroll to position [3119, 0]
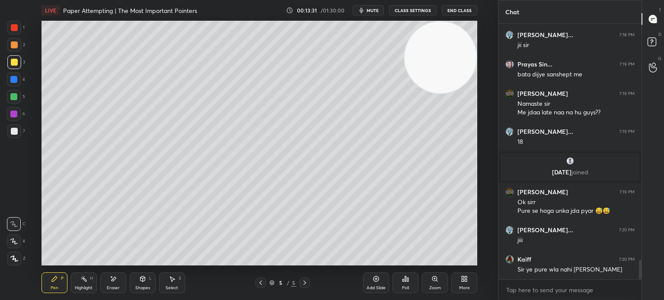
click at [13, 77] on div at bounding box center [13, 79] width 7 height 7
click at [18, 130] on div "7" at bounding box center [16, 131] width 18 height 14
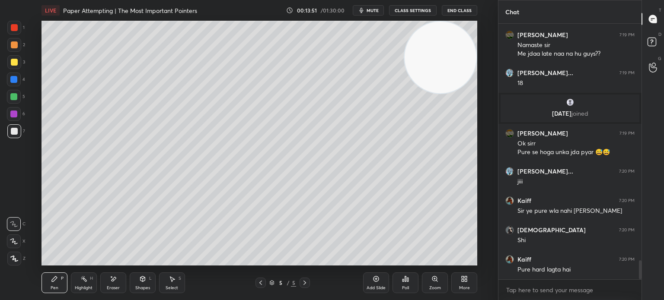
scroll to position [3215, 0]
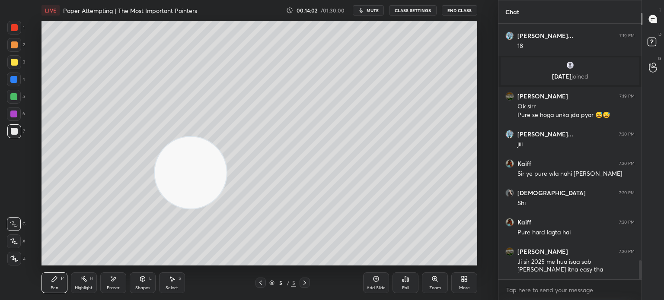
drag, startPoint x: 414, startPoint y: 67, endPoint x: 0, endPoint y: 262, distance: 457.4
click at [27, 247] on div "1 2 3 4 5 6 7 C X Z E E Erase all H H LIVE Paper Attempting | The Most Importan…" at bounding box center [245, 150] width 491 height 300
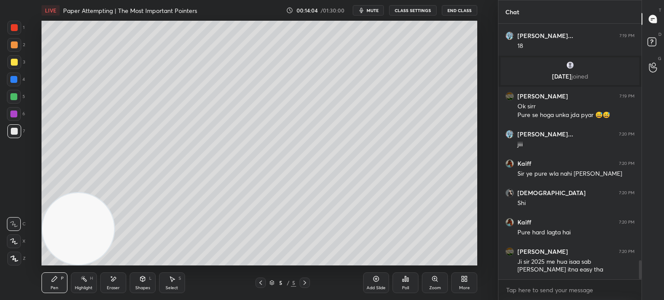
click at [12, 117] on div at bounding box center [13, 114] width 7 height 7
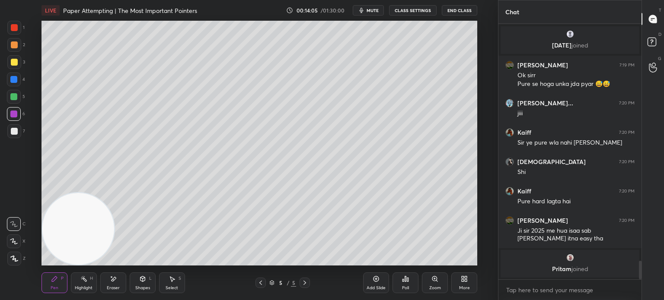
click at [10, 29] on div at bounding box center [14, 28] width 14 height 14
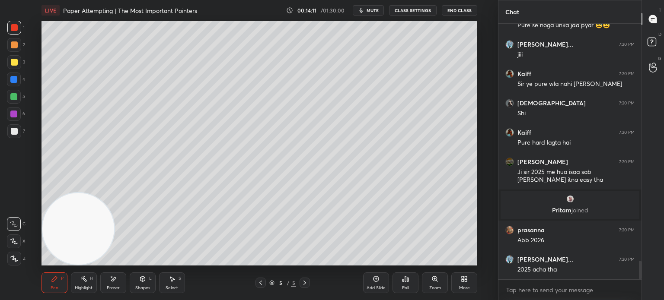
drag, startPoint x: 11, startPoint y: 64, endPoint x: 0, endPoint y: 63, distance: 10.8
click at [12, 64] on div at bounding box center [14, 62] width 7 height 7
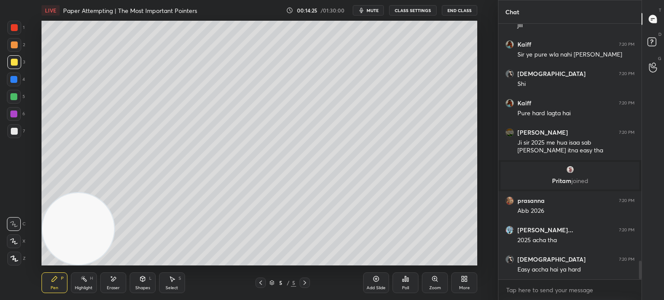
click at [16, 82] on div at bounding box center [13, 79] width 7 height 7
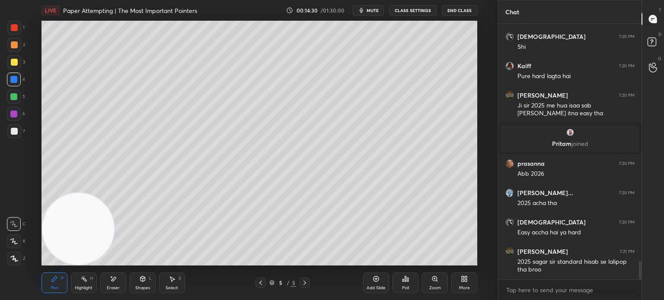
click at [11, 139] on div "7" at bounding box center [16, 132] width 18 height 17
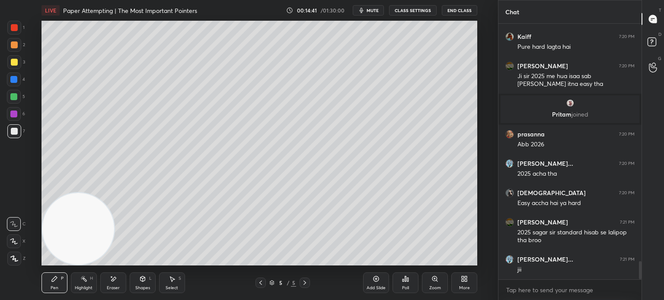
click at [11, 43] on div at bounding box center [14, 44] width 7 height 7
click at [14, 99] on div at bounding box center [13, 96] width 7 height 7
click at [15, 132] on div at bounding box center [14, 131] width 7 height 7
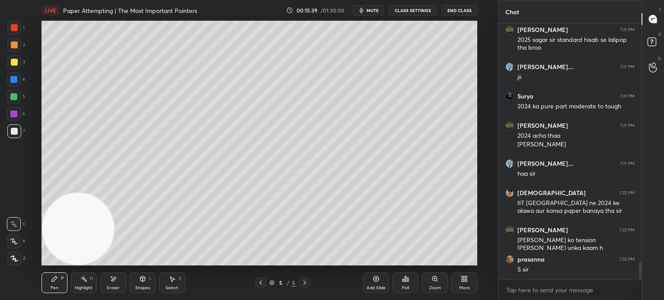
scroll to position [3576, 0]
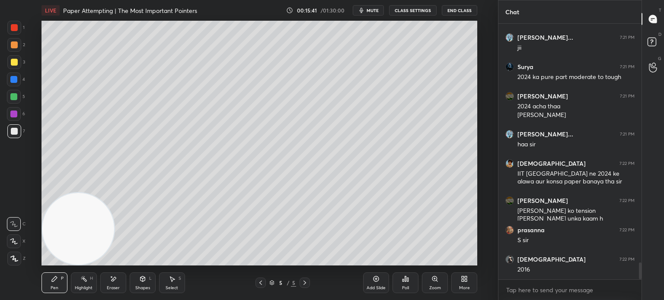
click at [15, 67] on div at bounding box center [14, 62] width 14 height 14
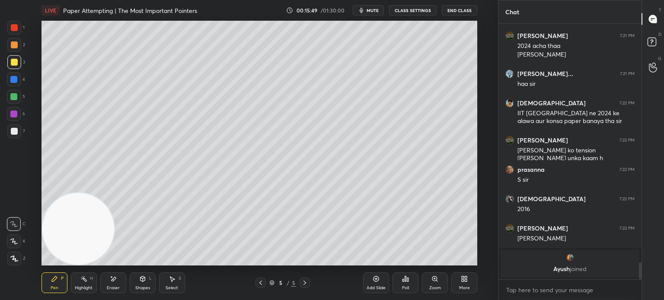
click at [11, 77] on div at bounding box center [14, 80] width 14 height 14
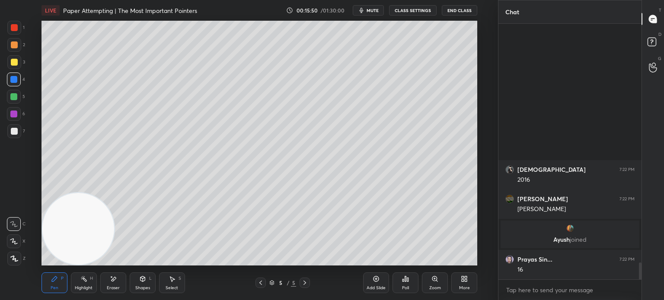
scroll to position [3545, 0]
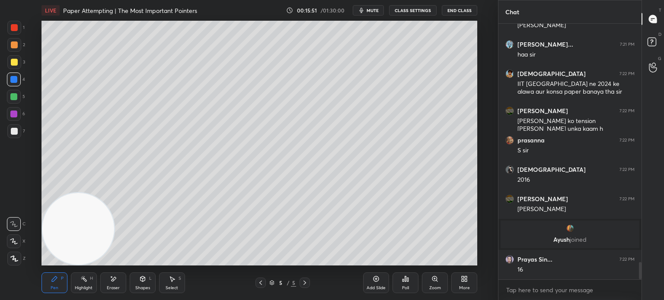
click at [16, 139] on div "7" at bounding box center [16, 132] width 18 height 17
click at [54, 273] on div "Pen P" at bounding box center [54, 283] width 26 height 21
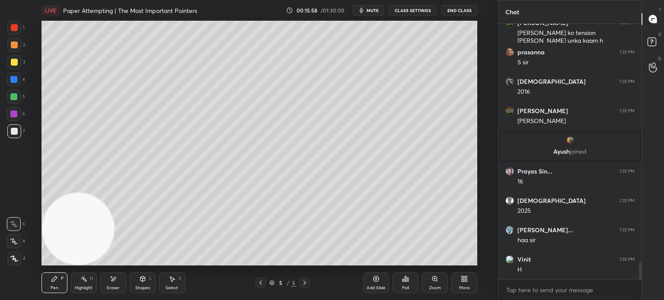
scroll to position [3663, 0]
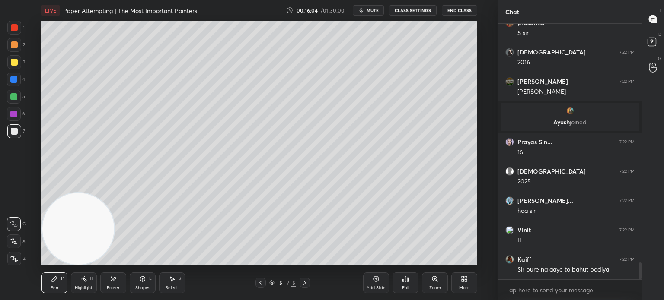
click at [9, 103] on div at bounding box center [14, 97] width 14 height 14
click at [16, 114] on div at bounding box center [13, 114] width 7 height 7
click at [16, 84] on div at bounding box center [14, 80] width 14 height 14
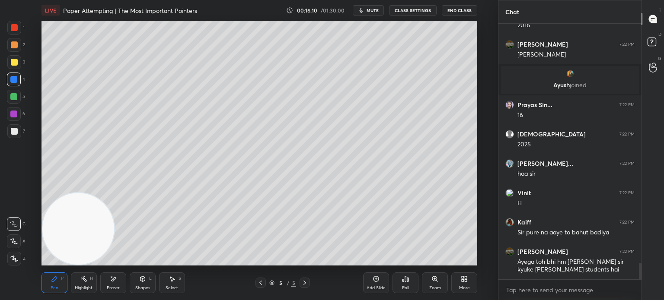
drag, startPoint x: 16, startPoint y: 112, endPoint x: 21, endPoint y: 110, distance: 5.5
click at [16, 114] on div at bounding box center [13, 114] width 7 height 7
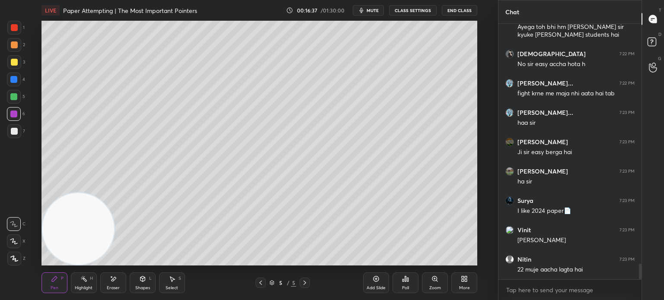
scroll to position [3964, 0]
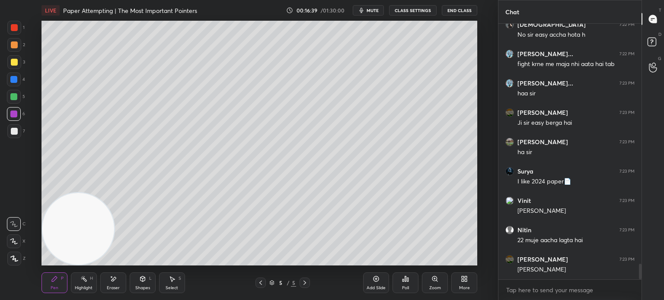
drag, startPoint x: 13, startPoint y: 95, endPoint x: 16, endPoint y: 89, distance: 6.4
click at [13, 95] on div at bounding box center [13, 96] width 7 height 7
click at [17, 81] on div at bounding box center [13, 79] width 7 height 7
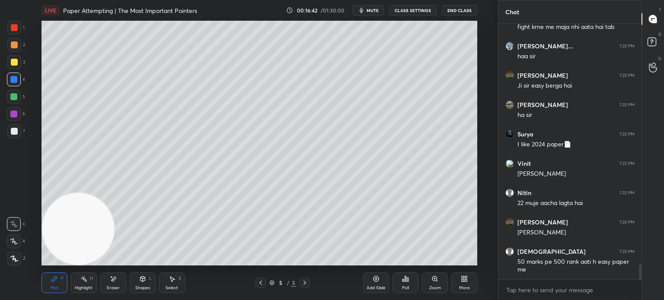
scroll to position [4031, 0]
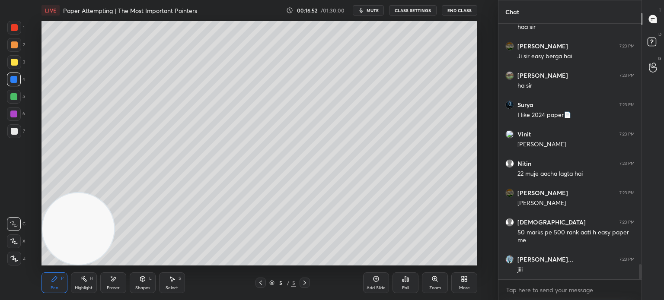
click at [16, 96] on div at bounding box center [13, 96] width 7 height 7
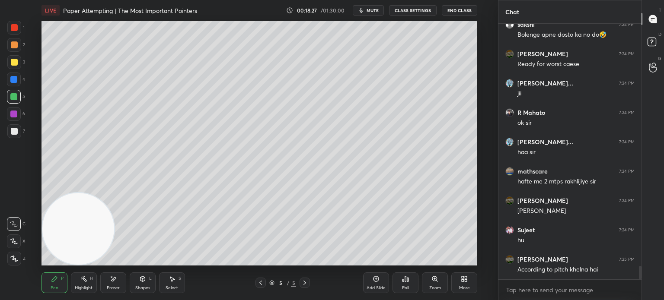
scroll to position [4605, 0]
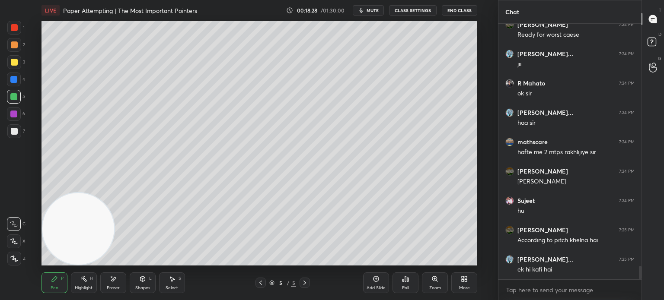
click at [14, 124] on div "1 2 3 4 5 6 7" at bounding box center [16, 81] width 18 height 121
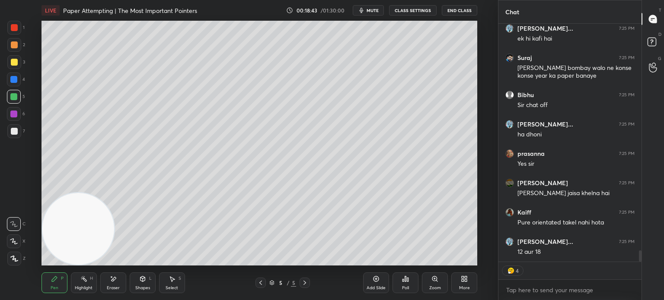
scroll to position [4866, 0]
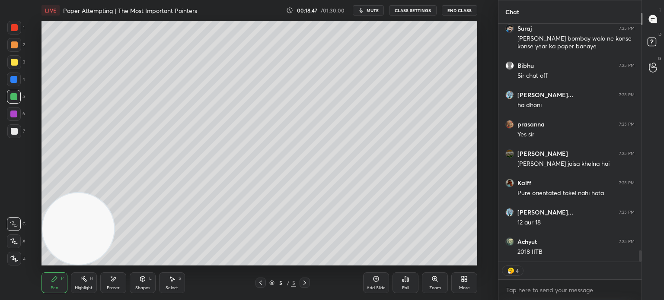
drag, startPoint x: 16, startPoint y: 29, endPoint x: 19, endPoint y: 25, distance: 5.2
click at [16, 31] on div at bounding box center [14, 28] width 14 height 14
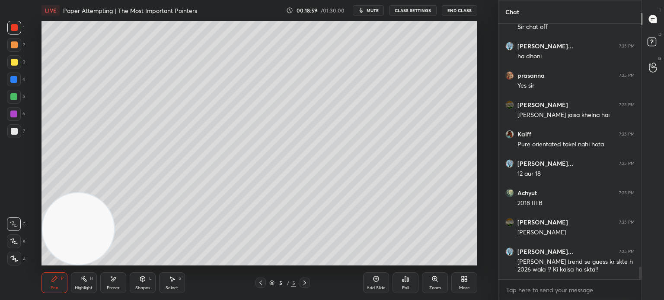
scroll to position [4946, 0]
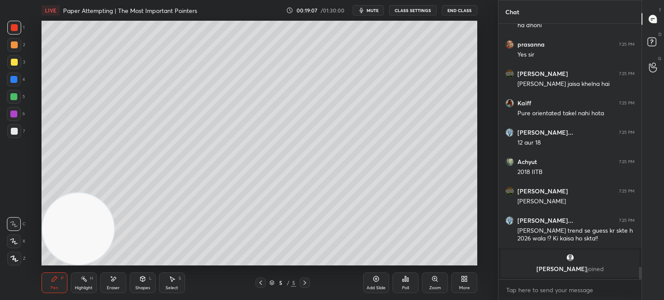
click at [375, 288] on div "Add Slide" at bounding box center [375, 288] width 19 height 4
click at [15, 65] on div at bounding box center [14, 62] width 7 height 7
drag, startPoint x: 14, startPoint y: 129, endPoint x: 39, endPoint y: 110, distance: 31.1
click at [16, 129] on div at bounding box center [14, 131] width 7 height 7
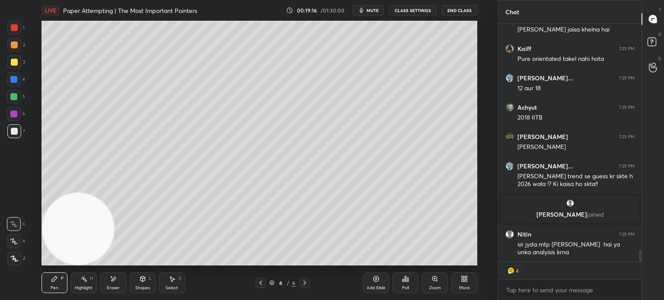
scroll to position [4574, 0]
click at [18, 34] on div at bounding box center [14, 28] width 14 height 14
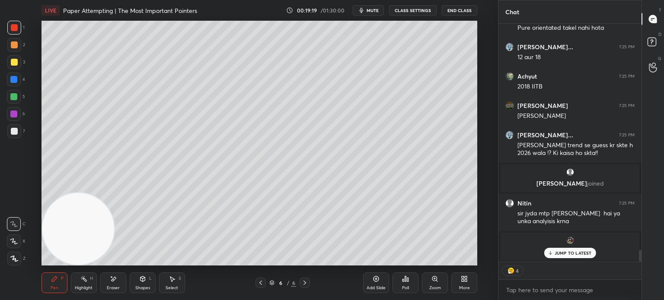
click at [261, 283] on icon at bounding box center [260, 283] width 7 height 7
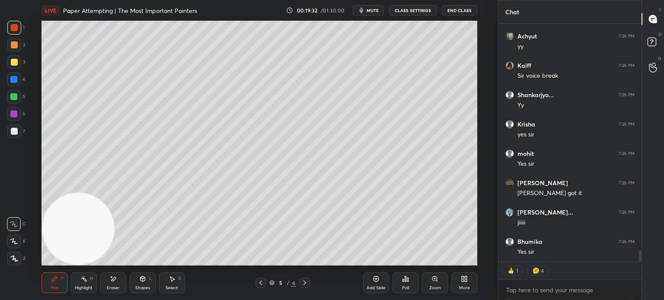
scroll to position [4874, 0]
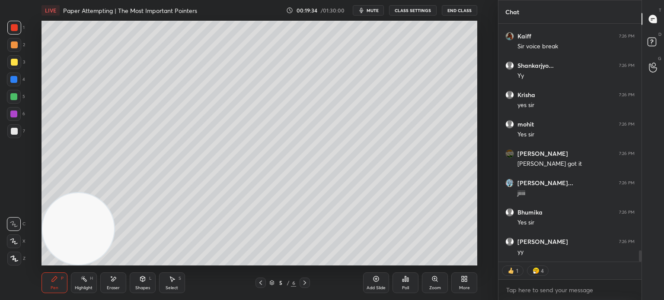
type textarea "x"
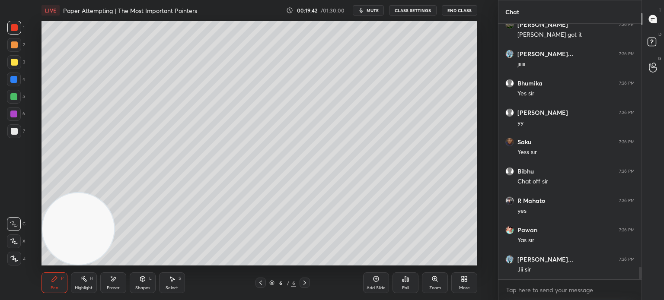
scroll to position [5033, 0]
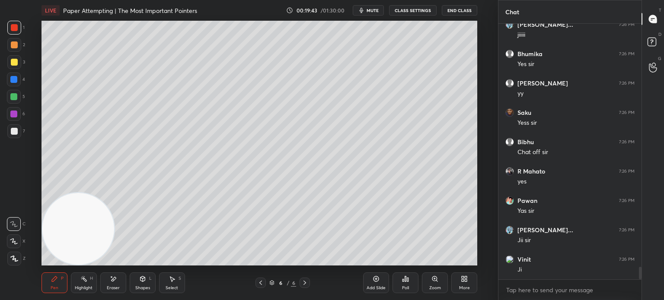
click at [13, 131] on div at bounding box center [14, 131] width 7 height 7
click at [425, 10] on button "CLASS SETTINGS" at bounding box center [413, 10] width 48 height 10
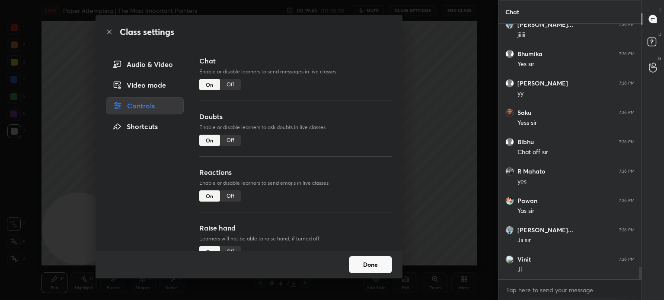
click at [231, 84] on div "Off" at bounding box center [230, 84] width 21 height 11
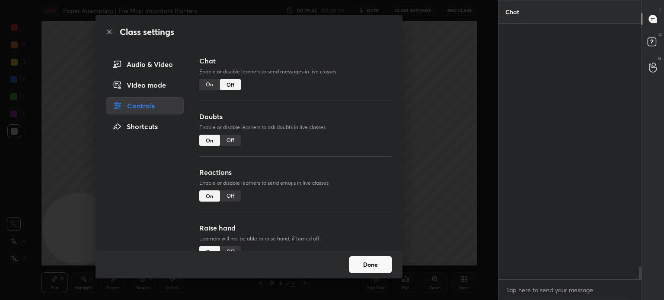
scroll to position [3, 3]
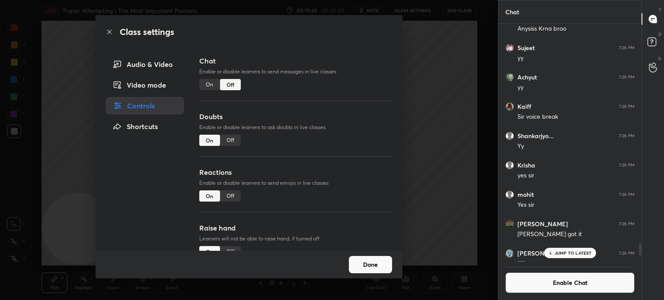
click at [1, 127] on div "Class settings Audio & Video Video mode Controls Shortcuts Chat Enable or disab…" at bounding box center [249, 150] width 498 height 300
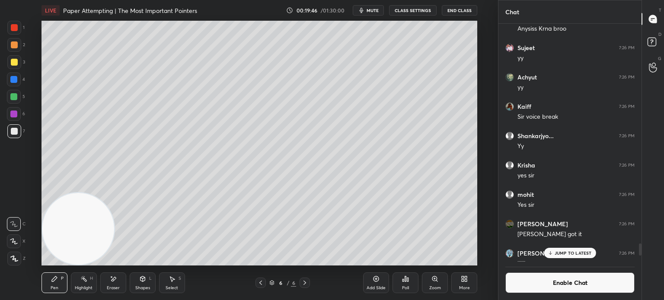
click at [253, 278] on div "6 / 6" at bounding box center [282, 283] width 161 height 10
click at [256, 280] on div at bounding box center [260, 283] width 10 height 10
click at [372, 280] on div "Add Slide" at bounding box center [376, 283] width 26 height 21
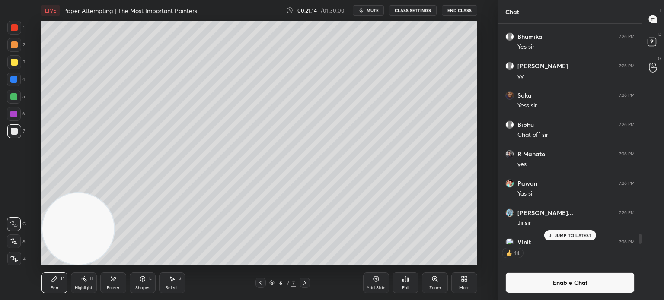
click at [373, 11] on span "mute" at bounding box center [372, 10] width 12 height 6
click at [373, 12] on span "unmute" at bounding box center [371, 10] width 19 height 6
click at [375, 13] on span "mute" at bounding box center [372, 10] width 12 height 6
click at [464, 10] on button "End Class" at bounding box center [459, 10] width 35 height 10
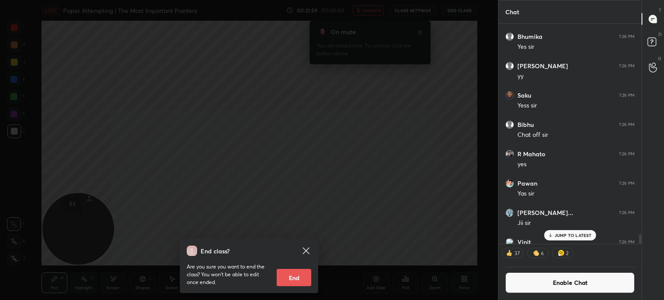
click at [308, 249] on icon at bounding box center [306, 251] width 10 height 10
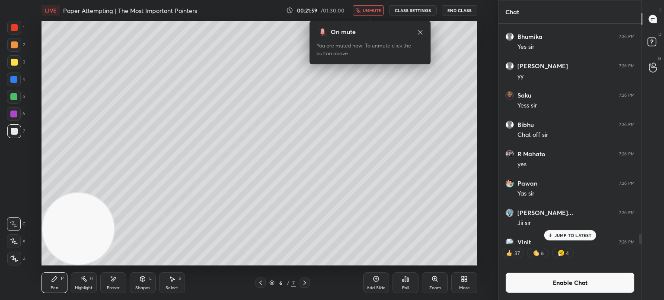
drag, startPoint x: 375, startPoint y: 9, endPoint x: 374, endPoint y: 13, distance: 4.4
click at [375, 9] on span "unmute" at bounding box center [371, 10] width 19 height 6
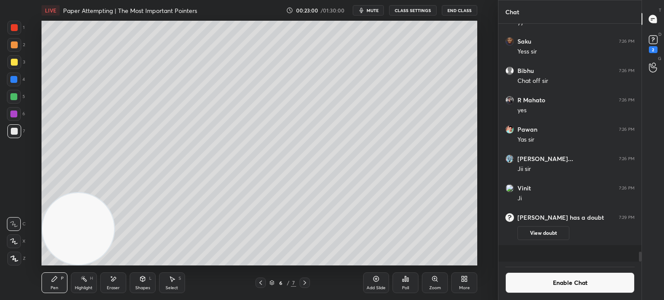
scroll to position [5018, 0]
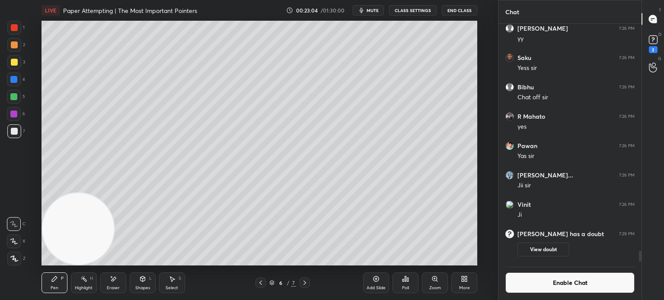
click at [113, 281] on icon at bounding box center [113, 279] width 7 height 7
click at [57, 282] on div "Pen P" at bounding box center [54, 283] width 26 height 21
click at [14, 97] on div at bounding box center [13, 96] width 7 height 7
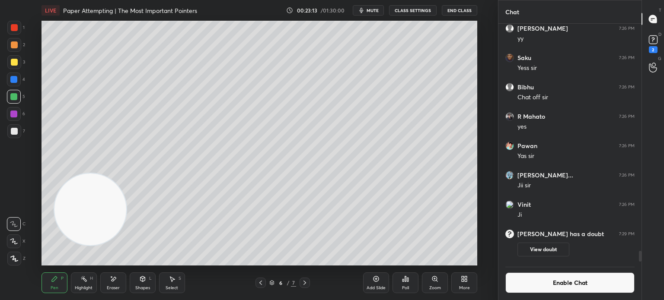
drag, startPoint x: 93, startPoint y: 219, endPoint x: 385, endPoint y: 40, distance: 342.8
click at [126, 174] on video at bounding box center [90, 210] width 72 height 72
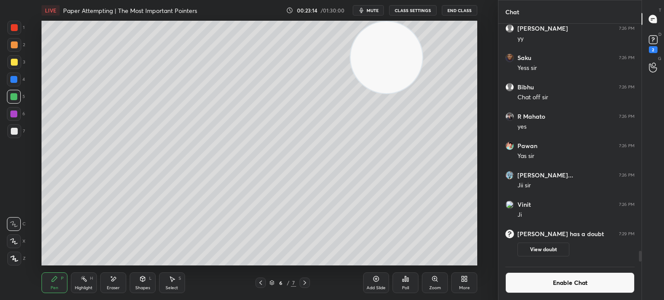
click at [12, 135] on div at bounding box center [14, 131] width 14 height 14
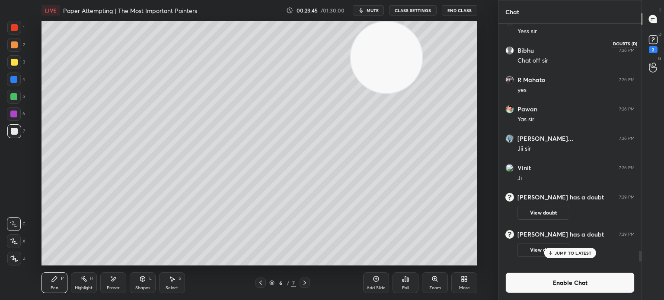
click at [651, 48] on div "2" at bounding box center [652, 49] width 9 height 7
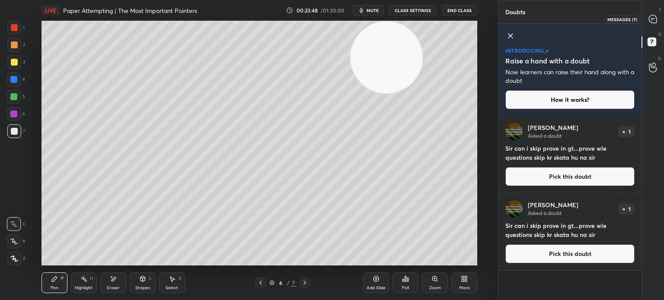
click at [652, 18] on icon at bounding box center [652, 19] width 9 height 9
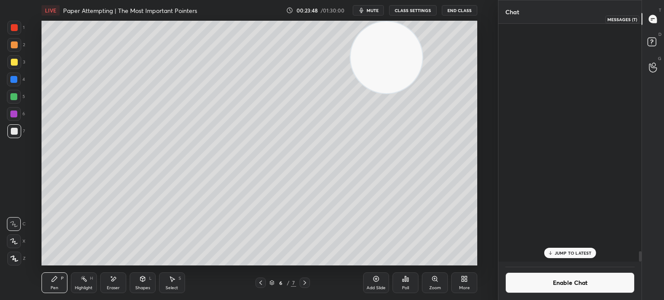
scroll to position [236, 140]
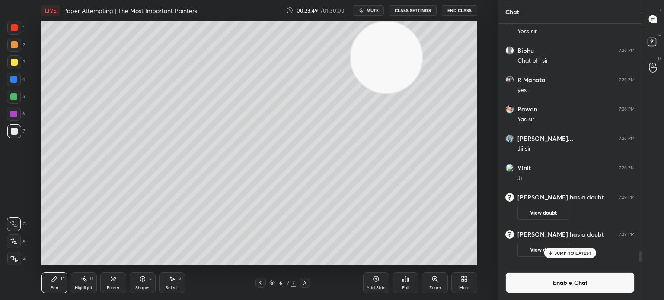
click at [350, 93] on video at bounding box center [386, 58] width 72 height 72
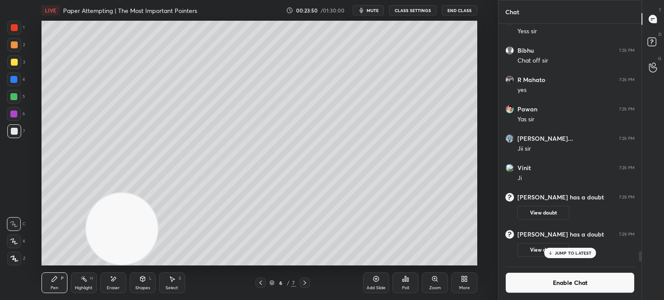
drag, startPoint x: 57, startPoint y: 270, endPoint x: 0, endPoint y: 285, distance: 58.8
click at [4, 292] on div "1 2 3 4 5 6 7 C X Z E E Erase all H H LIVE Paper Attempting | The Most Importan…" at bounding box center [245, 150] width 491 height 300
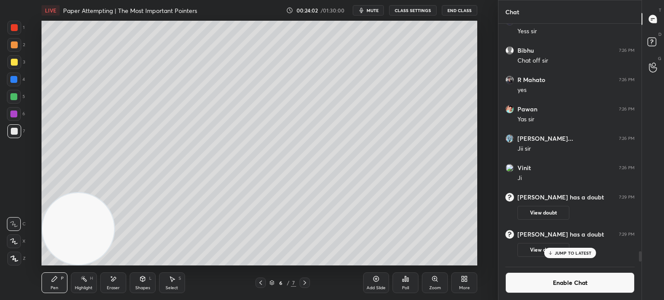
click at [13, 74] on div "1 2 3 4 5 6 7" at bounding box center [16, 81] width 18 height 121
click at [15, 69] on div "3" at bounding box center [16, 63] width 18 height 17
drag, startPoint x: 98, startPoint y: 191, endPoint x: 225, endPoint y: 56, distance: 184.9
click at [114, 193] on video at bounding box center [78, 229] width 72 height 72
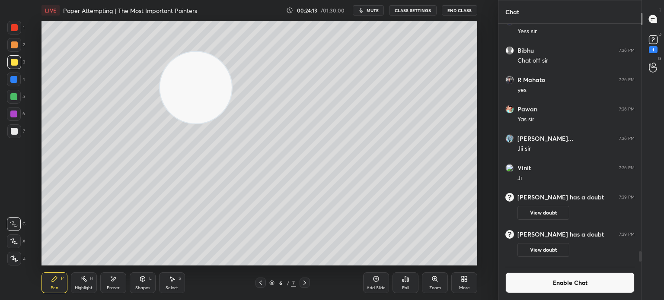
drag, startPoint x: 196, startPoint y: 106, endPoint x: 40, endPoint y: 149, distance: 161.7
click at [160, 124] on video at bounding box center [196, 88] width 72 height 72
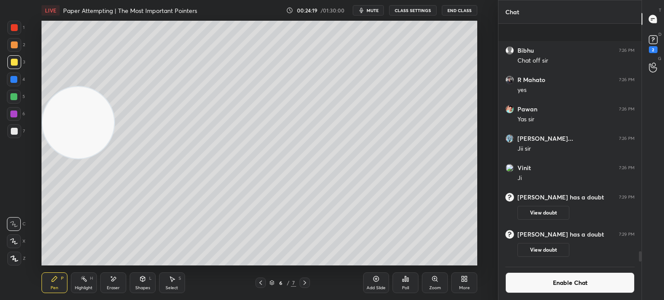
scroll to position [5252, 0]
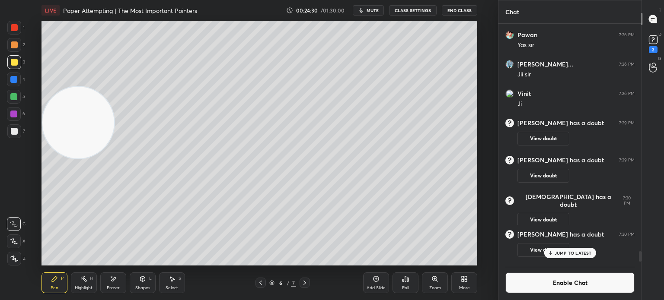
click at [13, 100] on div at bounding box center [13, 96] width 7 height 7
click at [16, 132] on div at bounding box center [14, 131] width 7 height 7
click at [14, 118] on div at bounding box center [14, 114] width 14 height 14
click at [13, 67] on div at bounding box center [14, 62] width 14 height 14
click at [13, 134] on div at bounding box center [14, 131] width 7 height 7
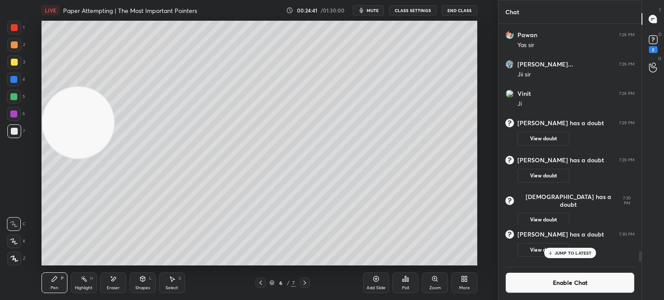
click at [521, 282] on button "Enable Chat" at bounding box center [569, 283] width 129 height 21
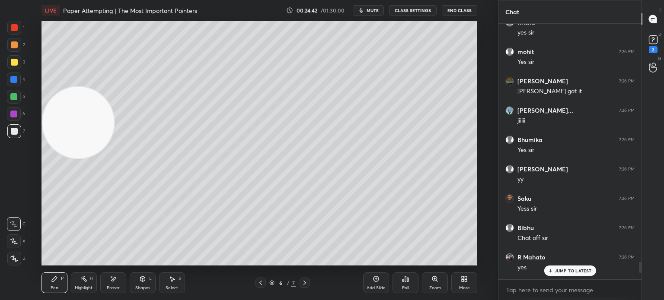
click at [572, 270] on p "JUMP TO LATEST" at bounding box center [572, 270] width 37 height 5
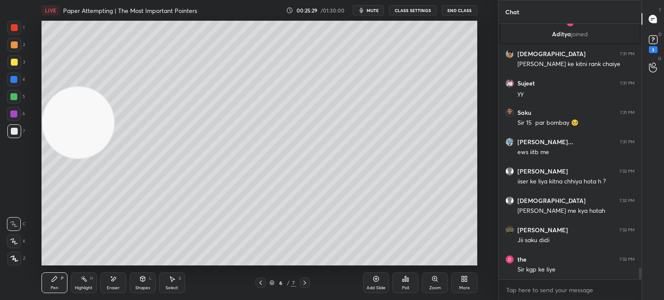
scroll to position [5360, 0]
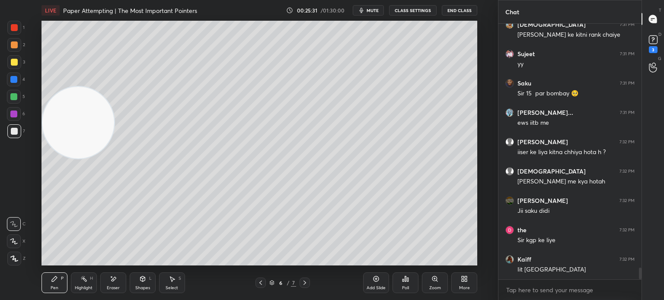
click at [428, 10] on button "CLASS SETTINGS" at bounding box center [413, 10] width 48 height 10
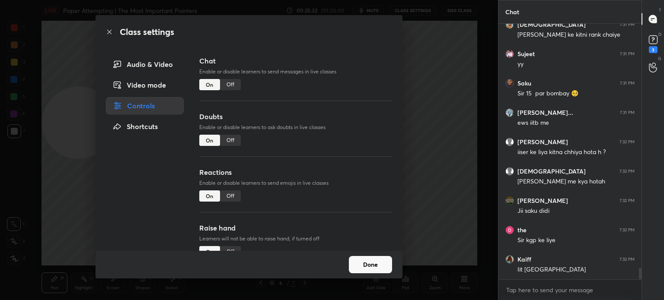
click at [232, 78] on div "Chat Enable or disable learners to send messages in live classes On Off" at bounding box center [295, 84] width 193 height 56
click at [228, 86] on div "Off" at bounding box center [230, 84] width 21 height 11
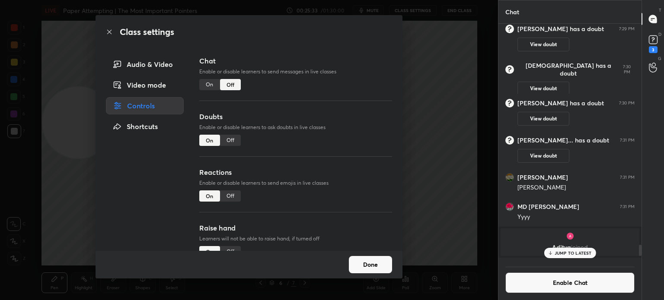
click at [109, 31] on icon at bounding box center [109, 32] width 7 height 7
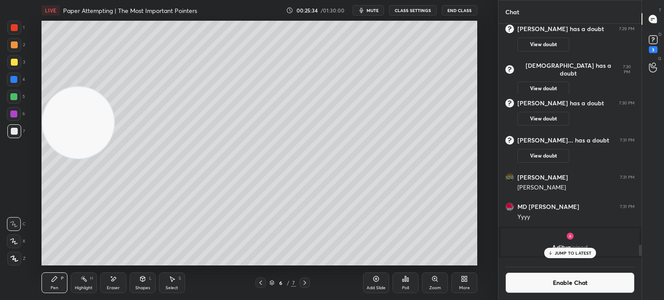
click at [13, 66] on div at bounding box center [14, 62] width 14 height 14
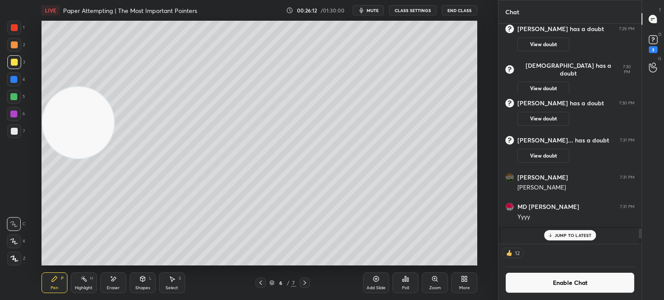
click at [378, 283] on div "Add Slide" at bounding box center [376, 283] width 26 height 21
click at [50, 283] on div "LIVE Paper Attempting | The Most Important Pointers 00:26:13 / 01:30:00 mute CL…" at bounding box center [259, 150] width 463 height 300
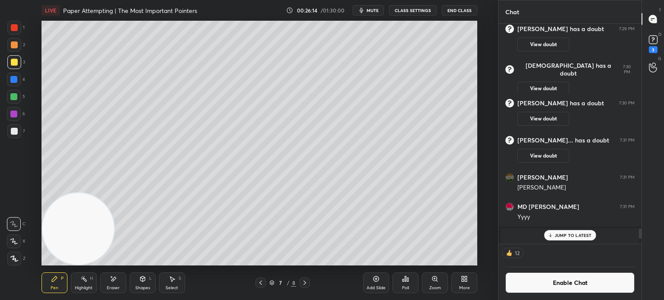
click at [14, 131] on div at bounding box center [14, 131] width 7 height 7
click at [14, 110] on div at bounding box center [14, 114] width 14 height 14
click at [16, 89] on div "4" at bounding box center [16, 81] width 18 height 17
click at [16, 82] on div at bounding box center [13, 79] width 7 height 7
click at [559, 286] on button "Enable Chat" at bounding box center [569, 283] width 129 height 21
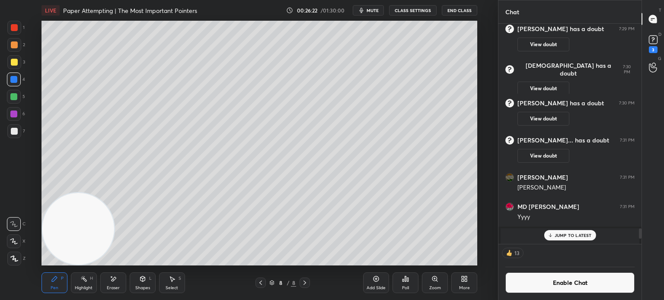
scroll to position [236, 140]
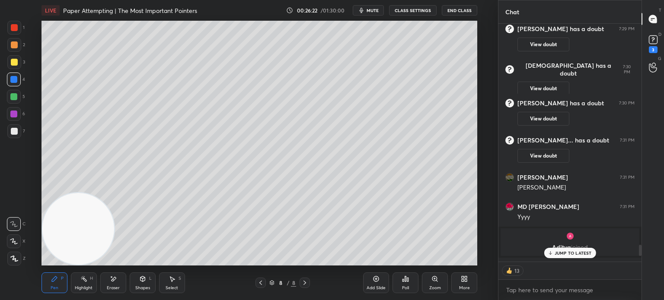
click at [574, 253] on p "JUMP TO LATEST" at bounding box center [572, 253] width 37 height 5
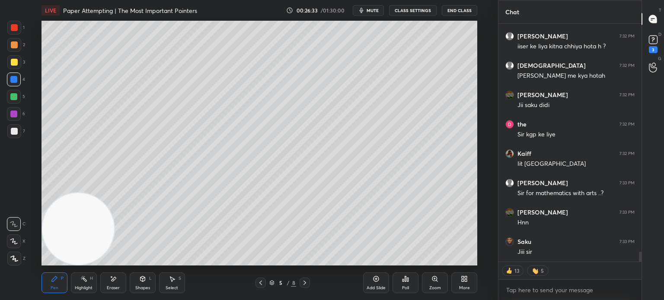
scroll to position [5479, 0]
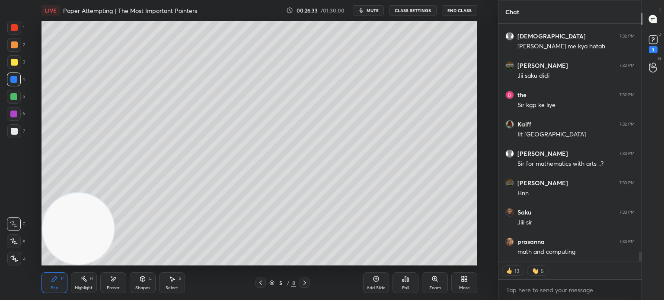
type textarea "x"
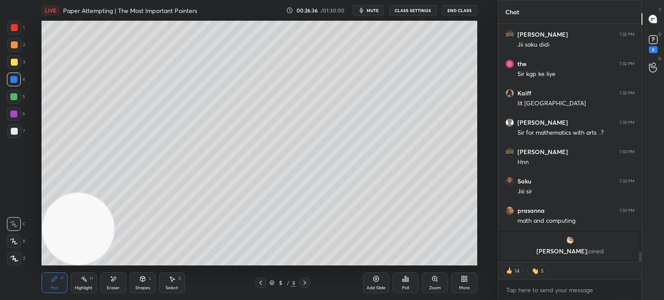
click at [414, 11] on button "CLASS SETTINGS" at bounding box center [413, 10] width 48 height 10
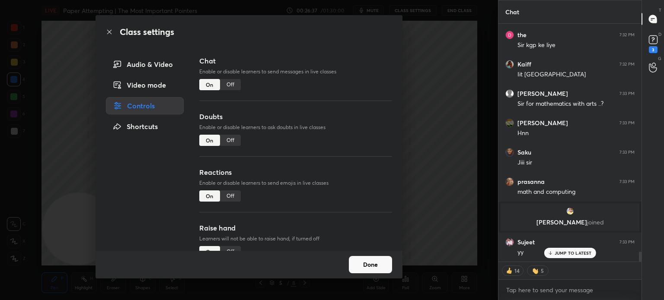
click at [231, 85] on div "Off" at bounding box center [230, 84] width 21 height 11
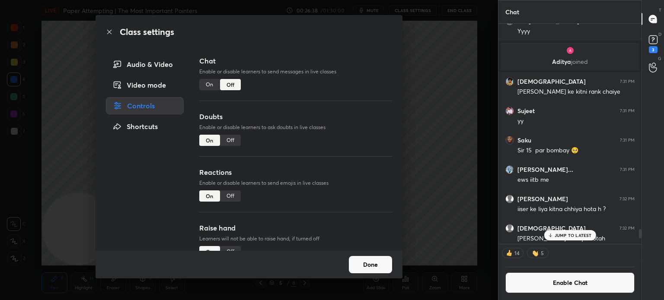
click at [109, 31] on icon at bounding box center [109, 32] width 7 height 7
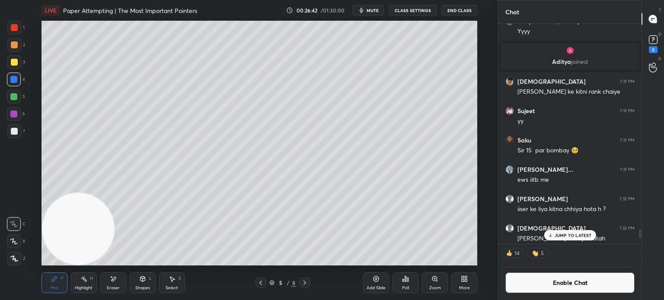
click at [302, 283] on icon at bounding box center [304, 283] width 7 height 7
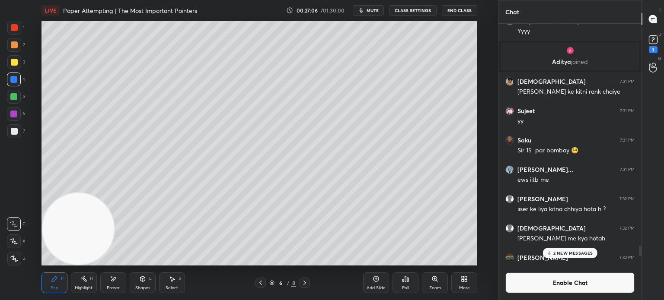
click at [15, 102] on div at bounding box center [14, 97] width 14 height 14
click at [12, 82] on div at bounding box center [13, 79] width 7 height 7
click at [128, 284] on div "Pen P Highlight H Eraser Shapes L Select S" at bounding box center [121, 283] width 161 height 21
click at [144, 276] on icon at bounding box center [142, 279] width 7 height 7
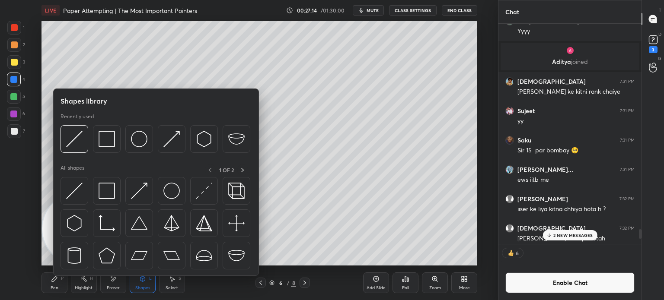
scroll to position [3, 3]
click at [79, 199] on div at bounding box center [74, 191] width 28 height 28
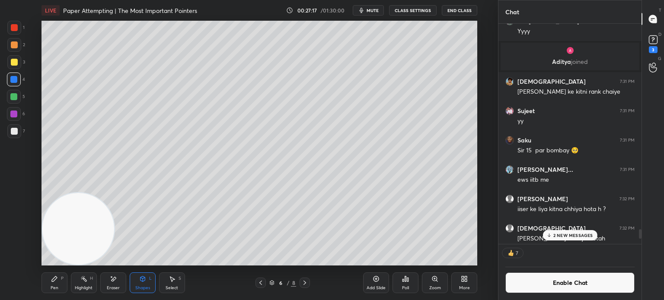
click at [13, 93] on div at bounding box center [14, 97] width 14 height 14
click at [59, 283] on div "Pen P" at bounding box center [54, 283] width 26 height 21
click at [11, 30] on div at bounding box center [14, 28] width 14 height 14
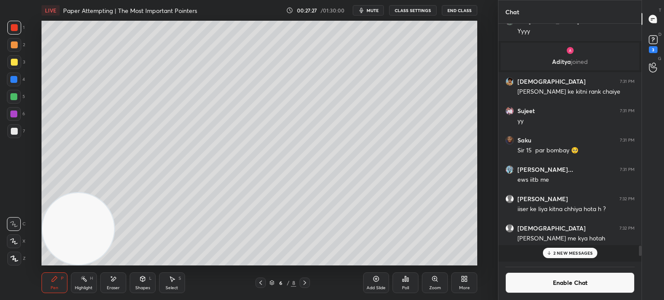
scroll to position [236, 140]
click at [307, 286] on div at bounding box center [304, 283] width 10 height 10
click at [306, 283] on icon at bounding box center [304, 283] width 7 height 7
click at [15, 133] on div at bounding box center [14, 131] width 7 height 7
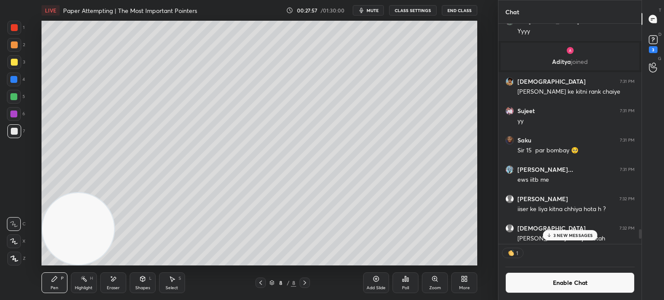
scroll to position [3, 3]
click at [14, 29] on div at bounding box center [14, 27] width 7 height 7
click at [14, 46] on div at bounding box center [14, 44] width 7 height 7
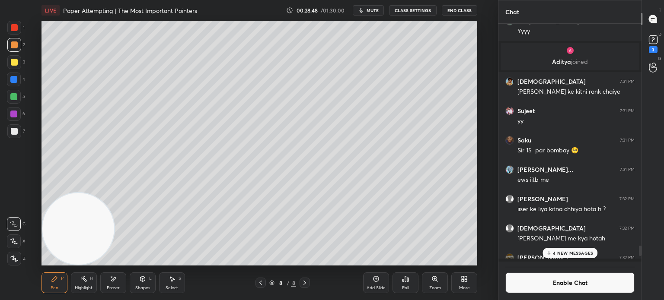
scroll to position [236, 140]
click at [567, 283] on button "Enable Chat" at bounding box center [569, 283] width 129 height 21
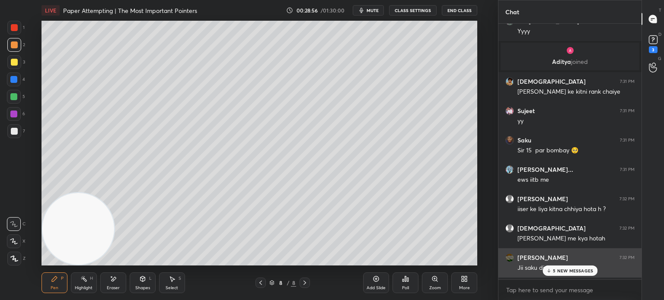
click at [572, 262] on div "Jii saku didi" at bounding box center [575, 267] width 117 height 10
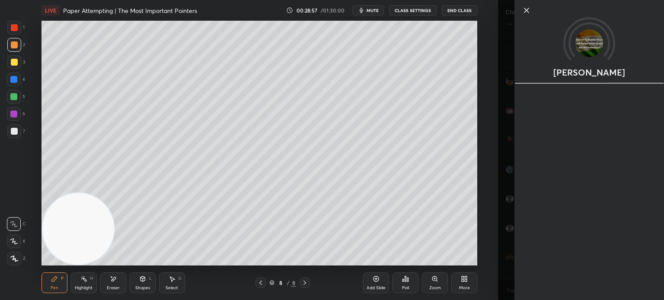
click at [482, 249] on div "Setting up your live class Poll for secs No correct answer Start poll" at bounding box center [259, 143] width 463 height 245
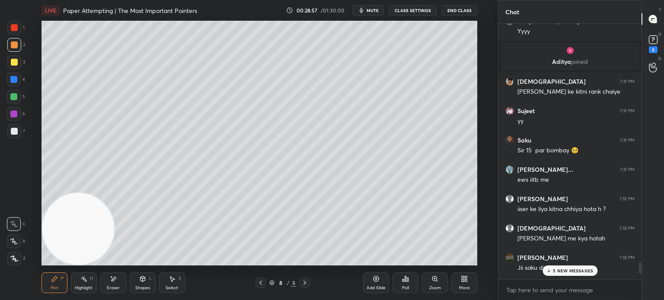
click at [563, 270] on p "5 NEW MESSAGES" at bounding box center [573, 270] width 40 height 5
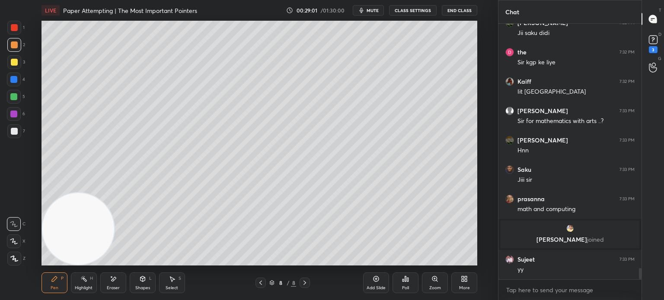
click at [14, 131] on div at bounding box center [14, 131] width 7 height 7
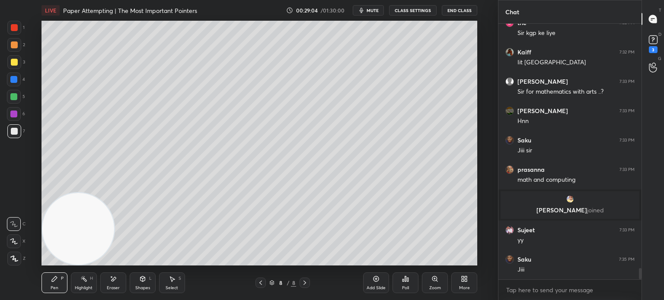
scroll to position [5544, 0]
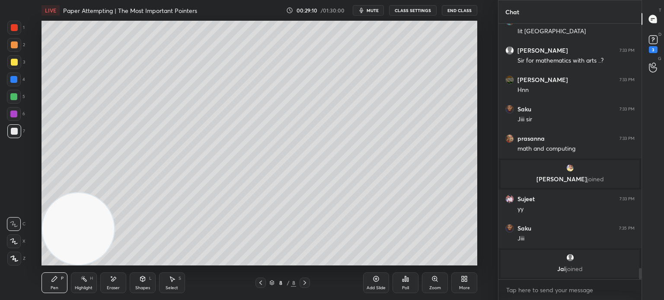
click at [14, 114] on div at bounding box center [13, 114] width 7 height 7
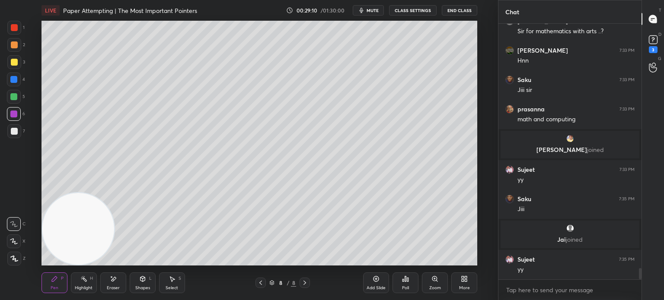
scroll to position [5480, 0]
click at [16, 96] on div at bounding box center [13, 96] width 7 height 7
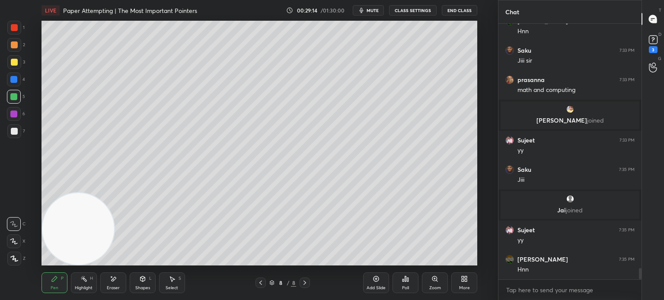
scroll to position [5538, 0]
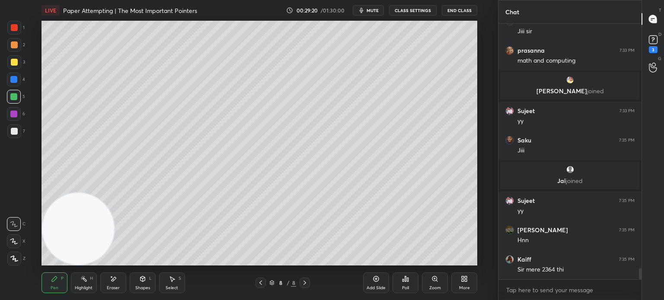
click at [16, 136] on div at bounding box center [14, 131] width 14 height 14
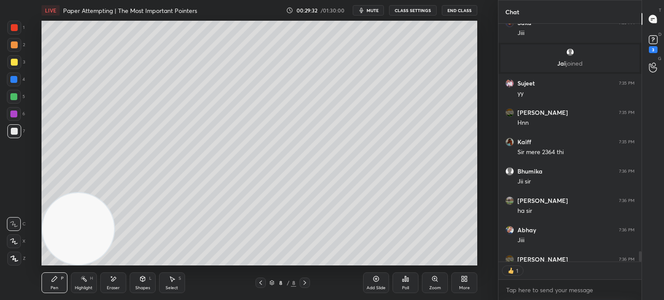
scroll to position [5703, 0]
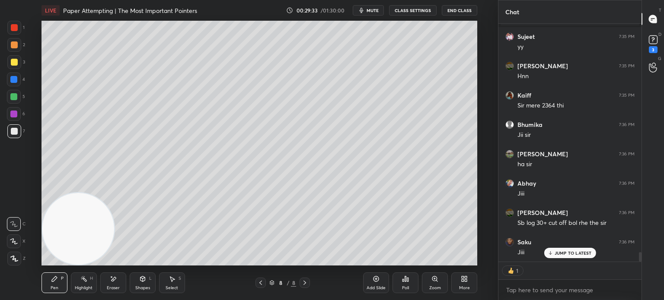
click at [16, 93] on div at bounding box center [14, 97] width 14 height 14
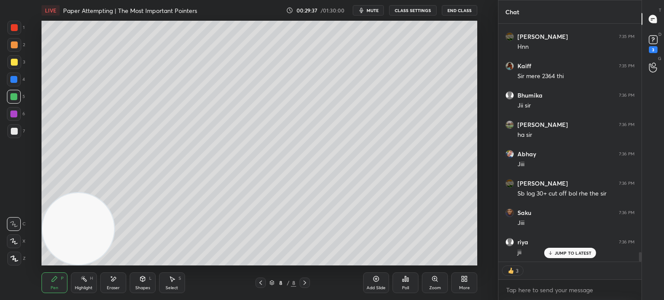
click at [16, 133] on div at bounding box center [14, 131] width 7 height 7
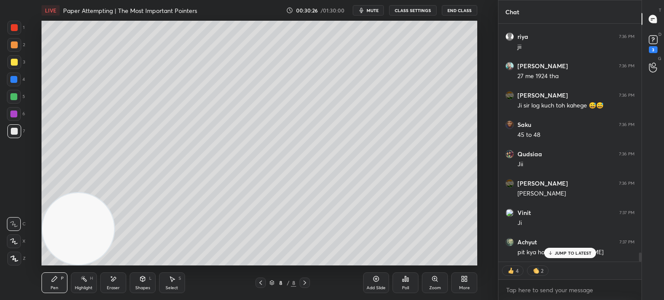
scroll to position [5967, 0]
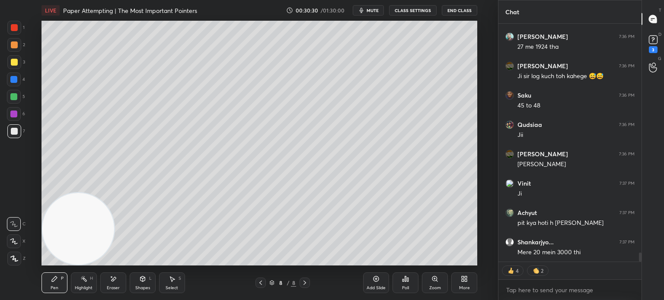
type textarea "x"
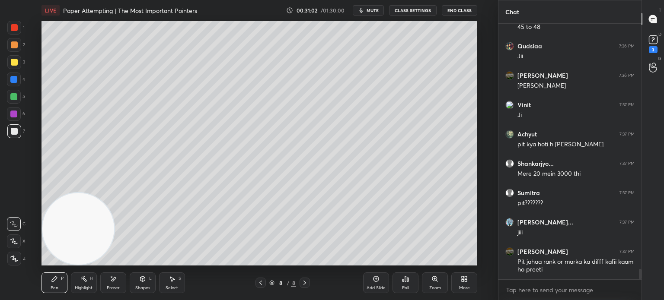
scroll to position [6075, 0]
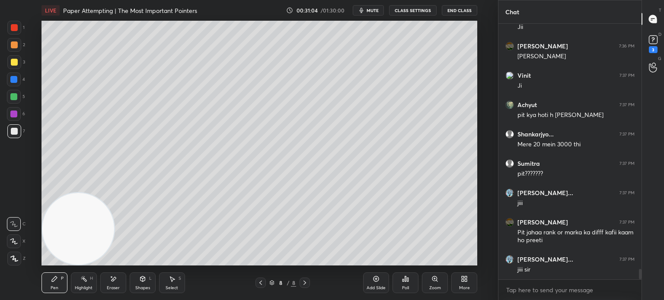
click at [109, 287] on div "Eraser" at bounding box center [113, 288] width 13 height 4
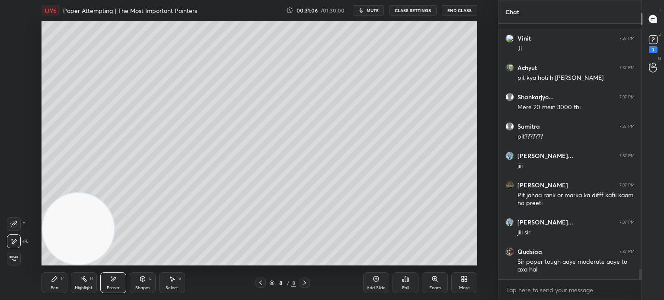
click at [54, 276] on div "Pen P" at bounding box center [54, 283] width 26 height 21
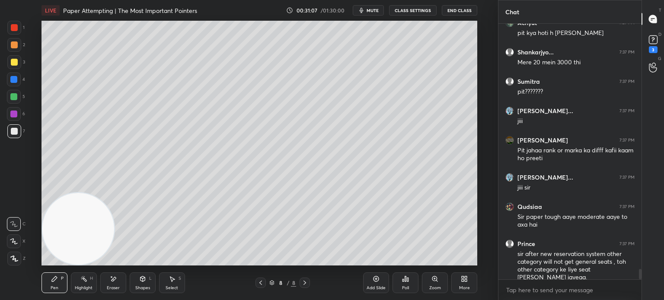
click at [16, 134] on div at bounding box center [14, 131] width 7 height 7
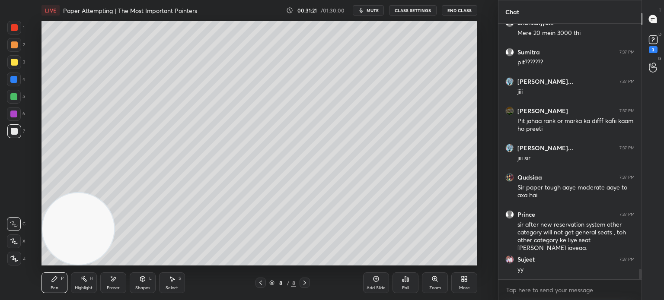
scroll to position [6216, 0]
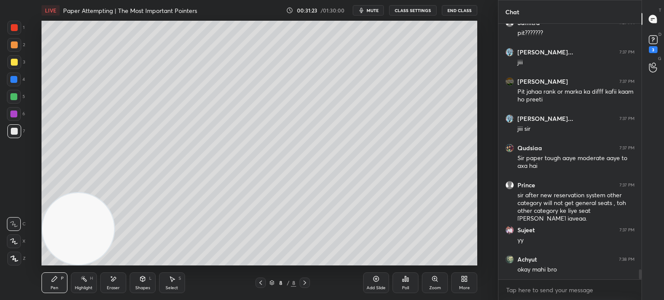
click at [427, 10] on button "CLASS SETTINGS" at bounding box center [413, 10] width 48 height 10
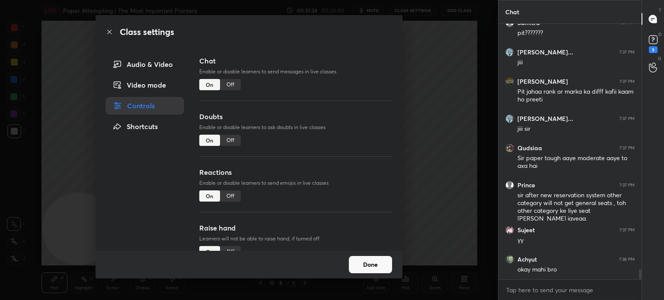
click at [234, 83] on div "Off" at bounding box center [230, 84] width 21 height 11
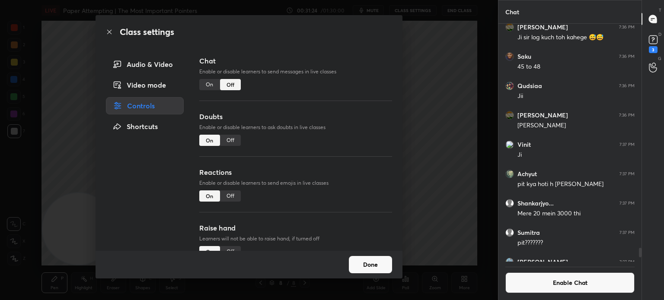
scroll to position [3, 3]
click at [110, 32] on icon at bounding box center [109, 32] width 7 height 7
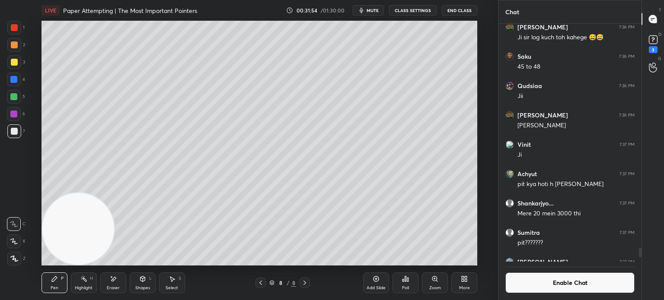
click at [112, 275] on div "Eraser" at bounding box center [113, 283] width 26 height 21
click at [13, 240] on icon at bounding box center [13, 241] width 7 height 7
click at [55, 286] on div "Pen P" at bounding box center [54, 283] width 26 height 21
click at [16, 140] on div "7" at bounding box center [16, 132] width 18 height 17
click at [14, 50] on div at bounding box center [14, 45] width 14 height 14
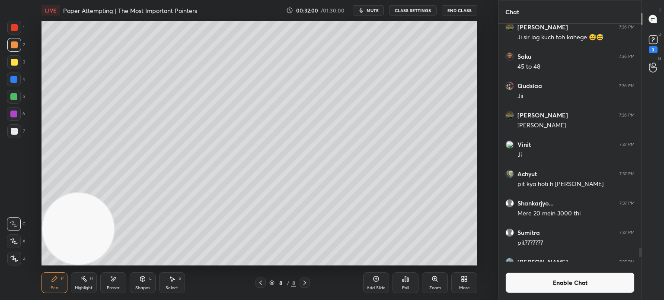
click at [575, 280] on button "Enable Chat" at bounding box center [569, 283] width 129 height 21
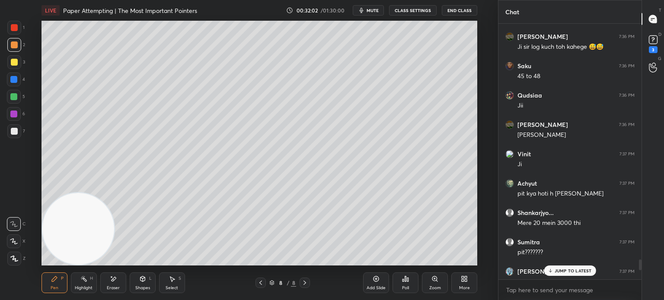
scroll to position [6049, 0]
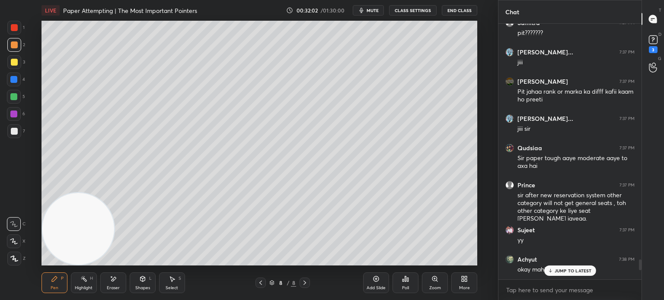
drag, startPoint x: 640, startPoint y: 271, endPoint x: 638, endPoint y: 286, distance: 15.8
click at [638, 286] on div "riya 7:36 PM jii Dayamay 7:36 PM 27 me 1924 tha Ms dhoni 7:36 PM Ji sir log kuc…" at bounding box center [569, 162] width 143 height 276
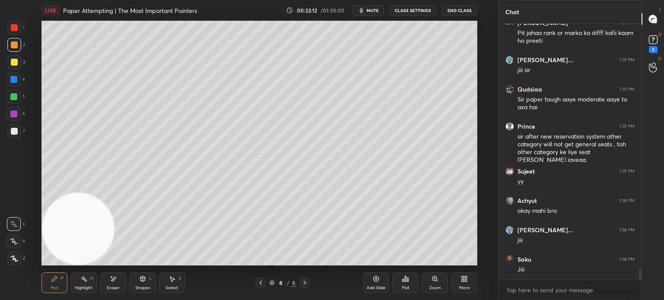
scroll to position [6137, 0]
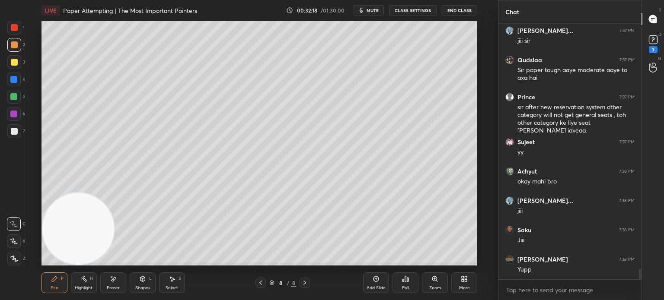
click at [116, 280] on div "Eraser" at bounding box center [113, 283] width 26 height 21
click at [62, 281] on div "Pen P" at bounding box center [54, 283] width 26 height 21
click at [16, 128] on div at bounding box center [14, 131] width 7 height 7
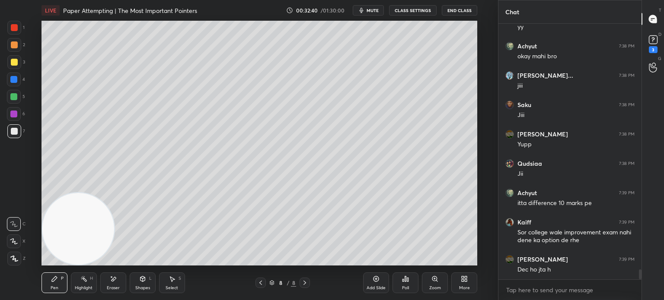
scroll to position [6300, 0]
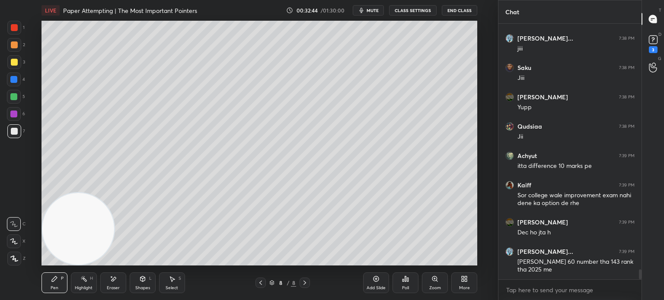
drag, startPoint x: 14, startPoint y: 81, endPoint x: 20, endPoint y: 81, distance: 6.5
click at [19, 81] on div at bounding box center [14, 80] width 14 height 14
click at [17, 133] on div at bounding box center [14, 131] width 7 height 7
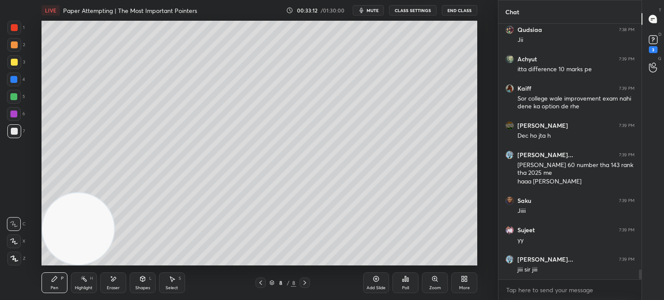
scroll to position [6426, 0]
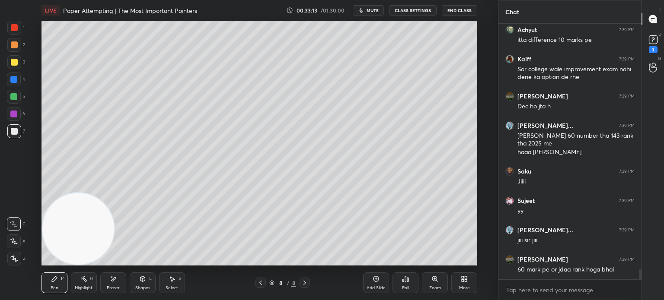
click at [20, 126] on div "1 2 3 4 5 6 7" at bounding box center [16, 81] width 18 height 121
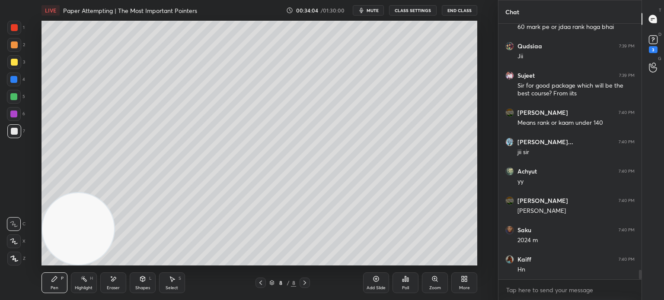
scroll to position [6698, 0]
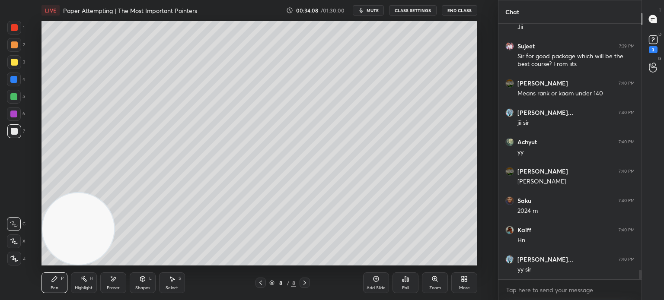
click at [13, 81] on div at bounding box center [13, 79] width 7 height 7
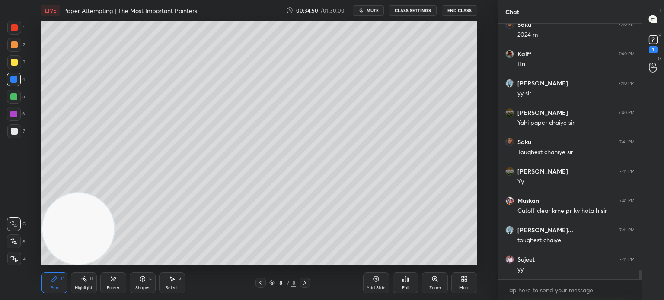
scroll to position [6904, 0]
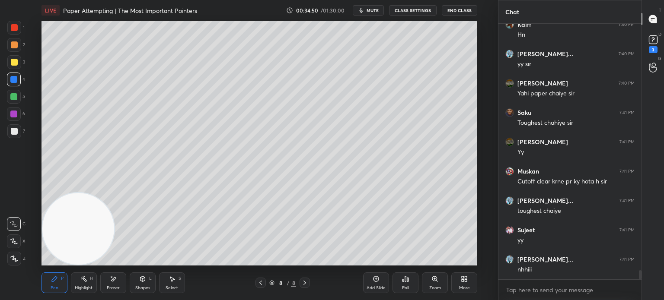
drag, startPoint x: 78, startPoint y: 235, endPoint x: 124, endPoint y: 39, distance: 201.1
click at [114, 193] on video at bounding box center [78, 229] width 72 height 72
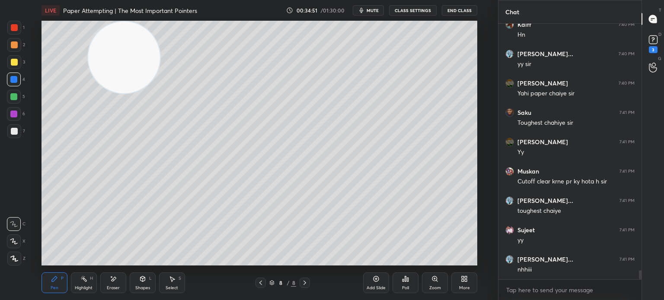
click at [14, 133] on div at bounding box center [14, 131] width 7 height 7
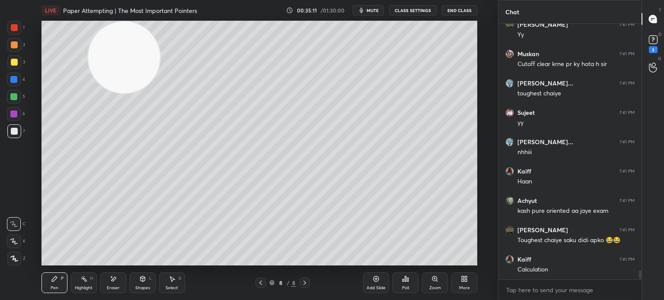
scroll to position [7050, 0]
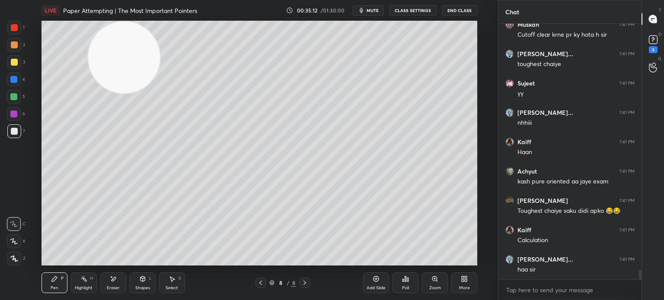
click at [15, 119] on div at bounding box center [14, 114] width 14 height 14
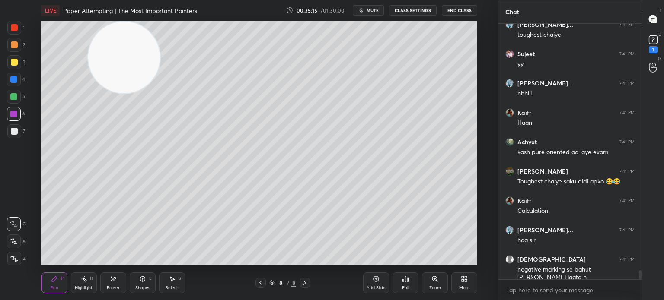
click at [16, 136] on div at bounding box center [14, 131] width 14 height 14
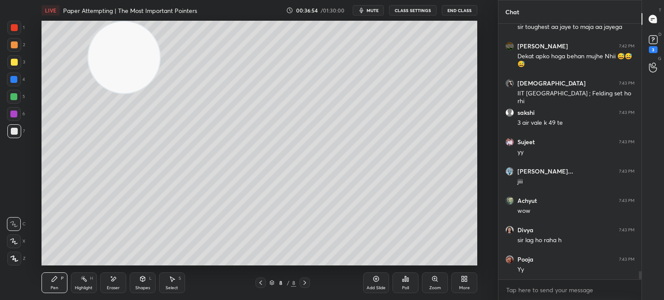
scroll to position [7587, 0]
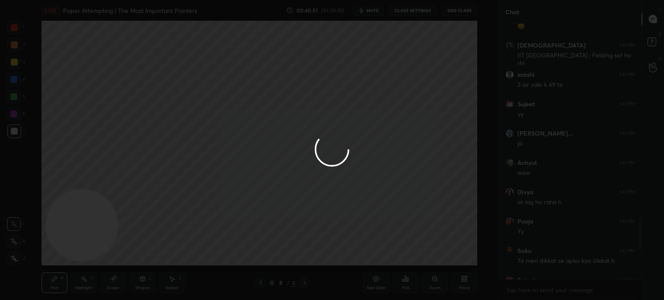
click at [630, 245] on div at bounding box center [332, 150] width 664 height 300
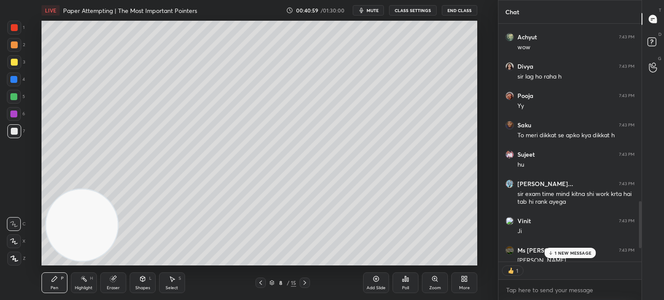
scroll to position [1075, 0]
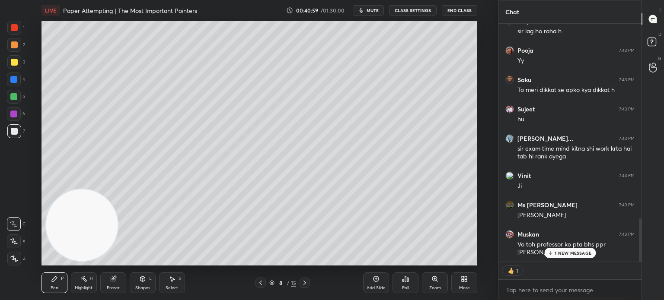
drag, startPoint x: 640, startPoint y: 247, endPoint x: 648, endPoint y: 305, distance: 59.4
click at [648, 0] on html "1 2 3 4 5 6 7 C X Z C X Z E E Erase all H H LIVE Paper Attempting | The Most Im…" at bounding box center [332, 0] width 664 height 0
click at [570, 254] on p "1 NEW MESSAGE" at bounding box center [572, 253] width 37 height 5
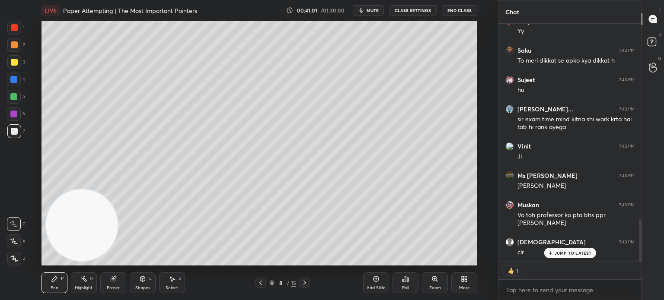
click at [421, 10] on button "CLASS SETTINGS" at bounding box center [413, 10] width 48 height 10
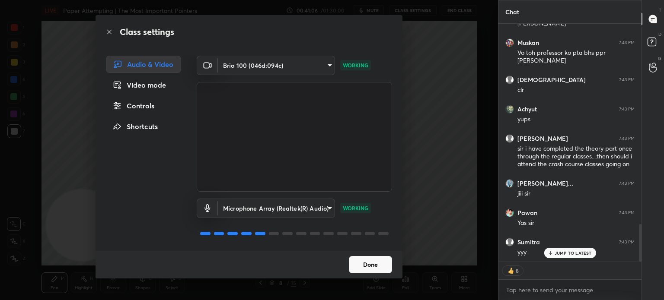
type textarea "x"
click at [145, 102] on div "Controls" at bounding box center [143, 105] width 75 height 17
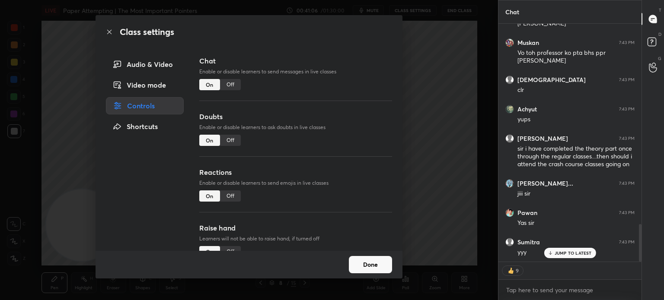
click at [234, 87] on div "Off" at bounding box center [230, 84] width 21 height 11
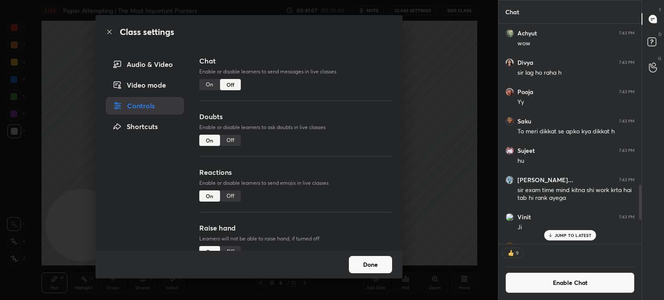
click at [36, 146] on div "Class settings Audio & Video Video mode Controls Shortcuts Chat Enable or disab…" at bounding box center [249, 150] width 498 height 300
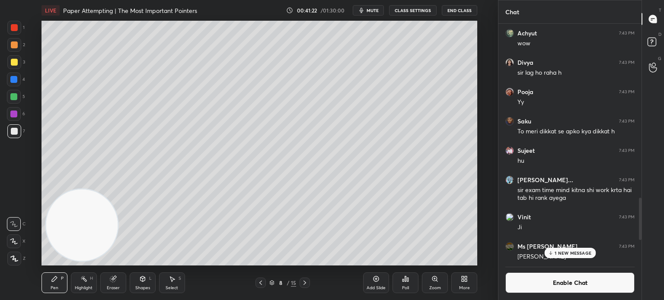
click at [372, 287] on div "Add Slide" at bounding box center [375, 288] width 19 height 4
click at [10, 65] on div at bounding box center [14, 62] width 14 height 14
click at [24, 30] on div "1" at bounding box center [15, 28] width 17 height 14
click at [143, 274] on div "Shapes L" at bounding box center [143, 283] width 26 height 21
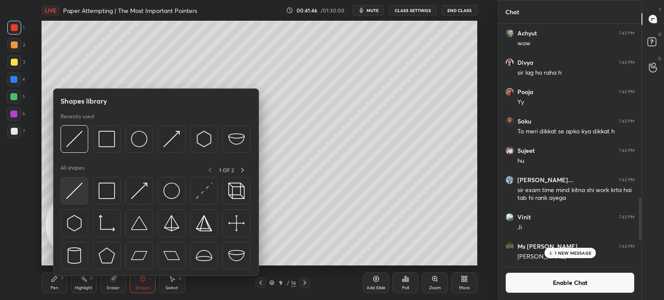
click at [77, 190] on img at bounding box center [74, 191] width 16 height 16
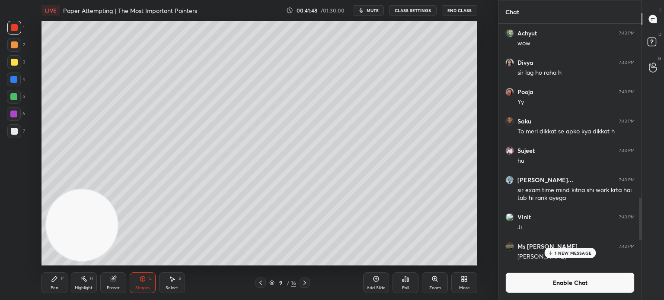
click at [15, 127] on div at bounding box center [14, 131] width 14 height 14
click at [54, 288] on div "Pen" at bounding box center [55, 288] width 8 height 4
click at [263, 281] on icon at bounding box center [260, 283] width 7 height 7
click at [307, 286] on div at bounding box center [304, 283] width 10 height 10
click at [532, 282] on button "Enable Chat" at bounding box center [569, 283] width 129 height 21
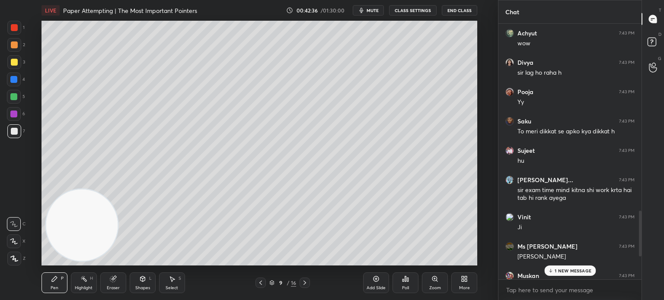
scroll to position [253, 140]
click at [571, 269] on div "1 NEW MESSAGE" at bounding box center [569, 271] width 51 height 10
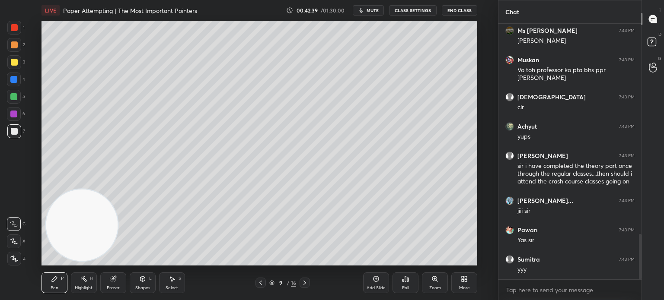
click at [14, 116] on div at bounding box center [13, 114] width 7 height 7
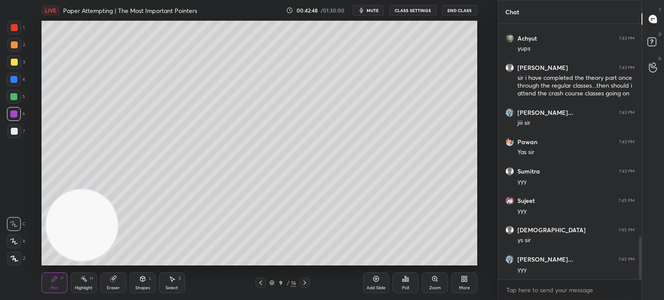
scroll to position [1305, 0]
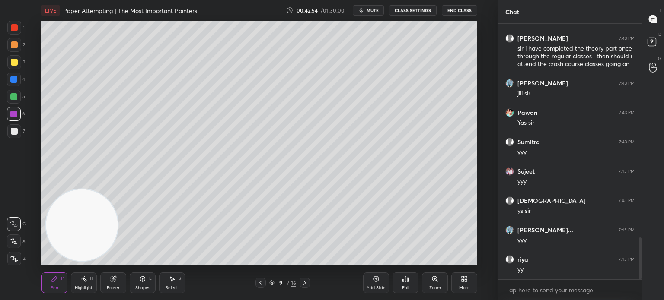
click at [13, 100] on div at bounding box center [13, 96] width 7 height 7
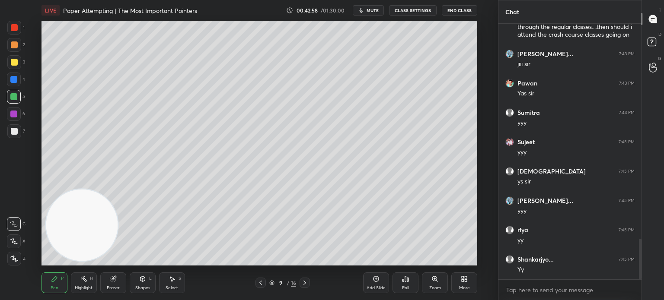
scroll to position [1363, 0]
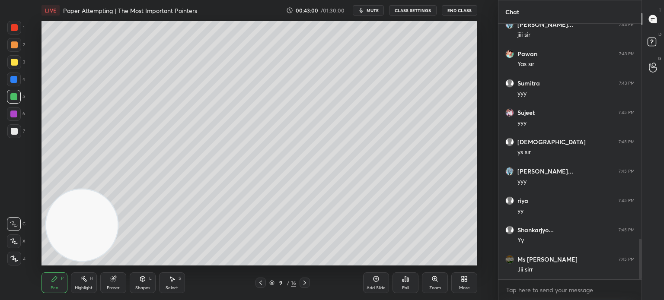
click at [12, 50] on div at bounding box center [14, 45] width 14 height 14
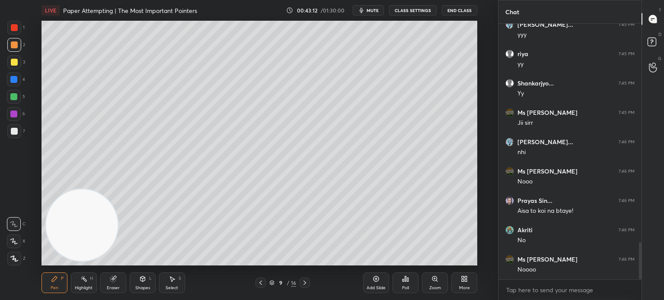
scroll to position [1540, 0]
drag, startPoint x: 66, startPoint y: 207, endPoint x: 124, endPoint y: 83, distance: 137.8
click at [118, 189] on video at bounding box center [82, 225] width 72 height 72
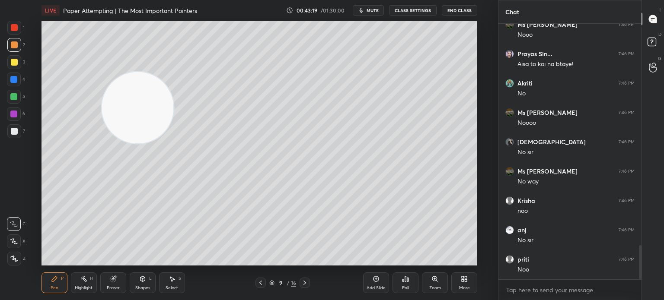
scroll to position [1716, 0]
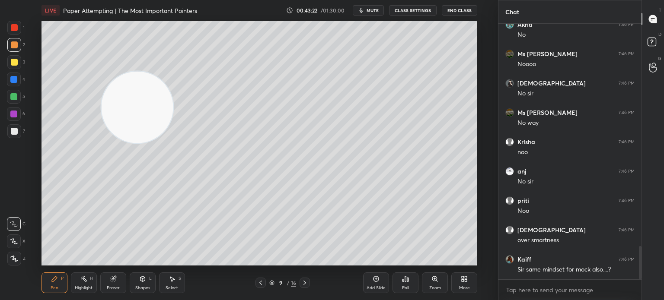
click at [101, 74] on video at bounding box center [137, 107] width 72 height 72
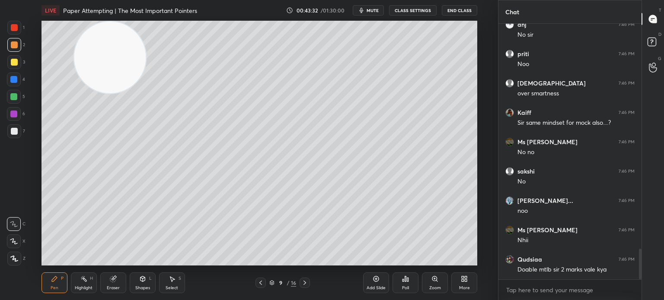
scroll to position [1892, 0]
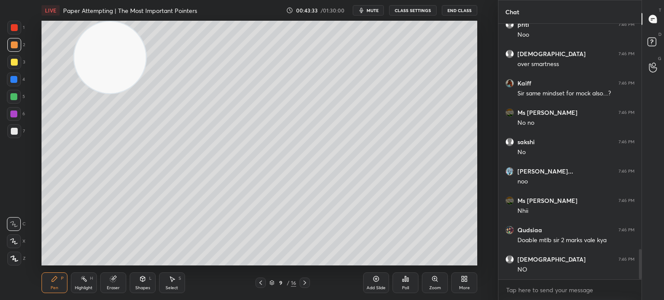
click at [22, 112] on div "6" at bounding box center [16, 114] width 18 height 14
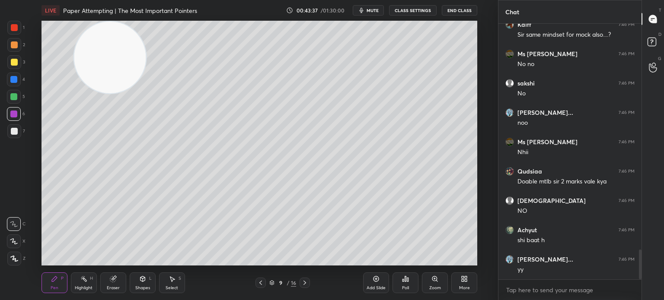
scroll to position [1980, 0]
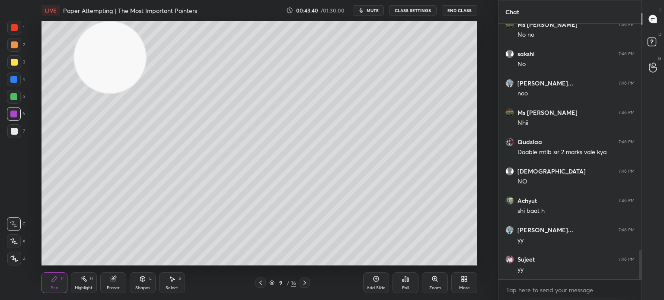
click at [16, 27] on div at bounding box center [14, 27] width 7 height 7
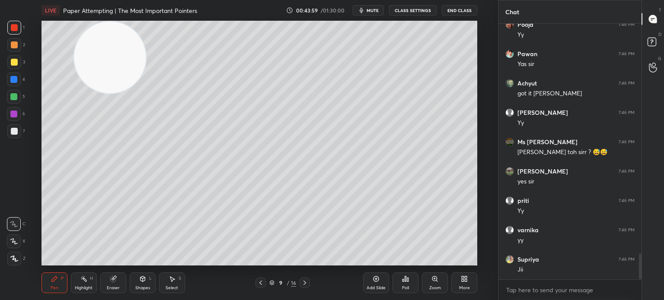
scroll to position [2274, 0]
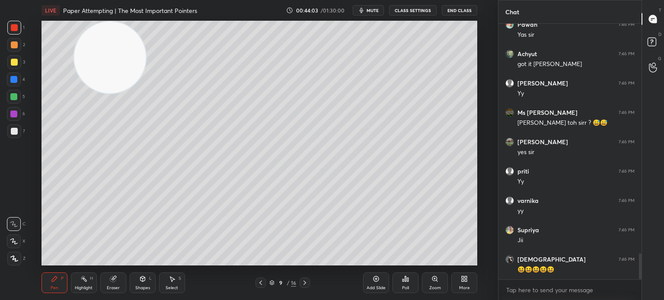
click at [16, 133] on div at bounding box center [14, 131] width 14 height 14
click at [13, 82] on div at bounding box center [13, 79] width 7 height 7
drag, startPoint x: 106, startPoint y: 62, endPoint x: 53, endPoint y: 184, distance: 132.9
click at [73, 94] on video at bounding box center [109, 58] width 72 height 72
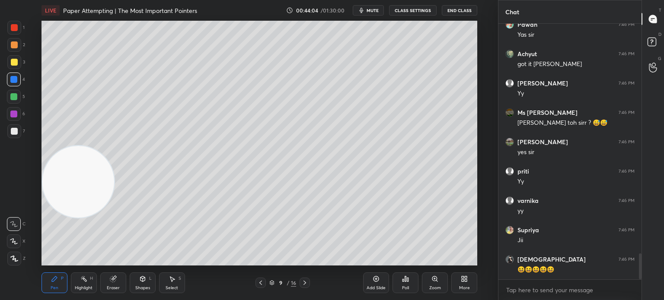
click at [12, 32] on div at bounding box center [14, 28] width 14 height 14
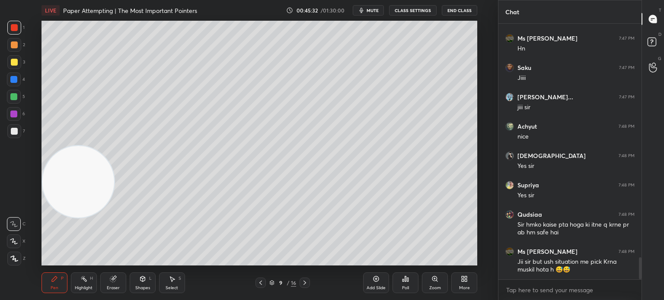
scroll to position [2730, 0]
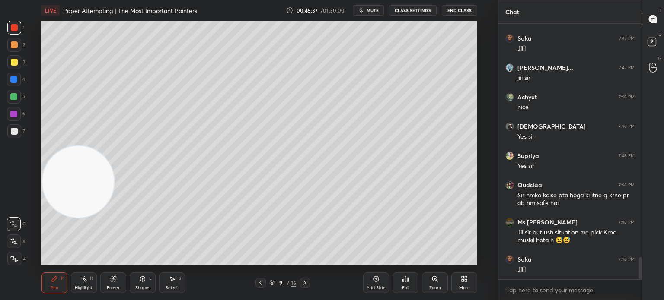
drag, startPoint x: 10, startPoint y: 101, endPoint x: 15, endPoint y: 100, distance: 4.4
click at [13, 102] on div at bounding box center [14, 97] width 14 height 14
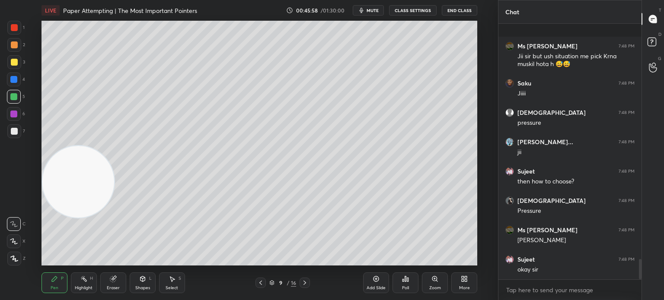
scroll to position [2959, 0]
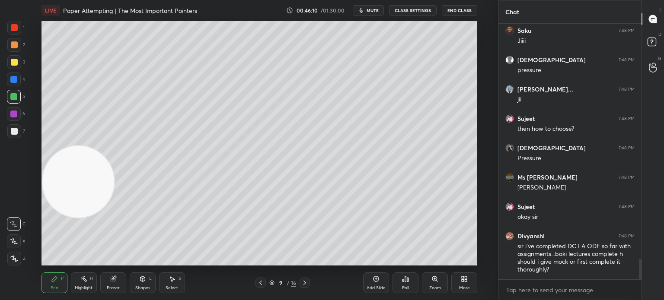
click at [11, 80] on div at bounding box center [13, 79] width 7 height 7
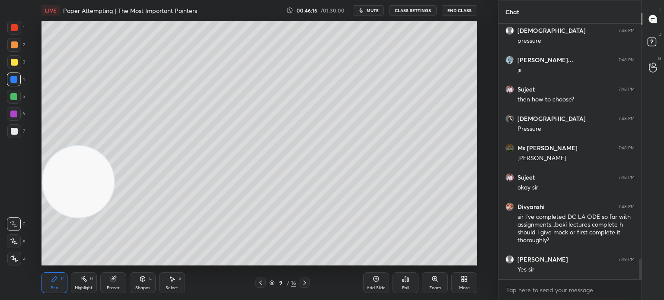
click at [17, 138] on div at bounding box center [14, 131] width 14 height 14
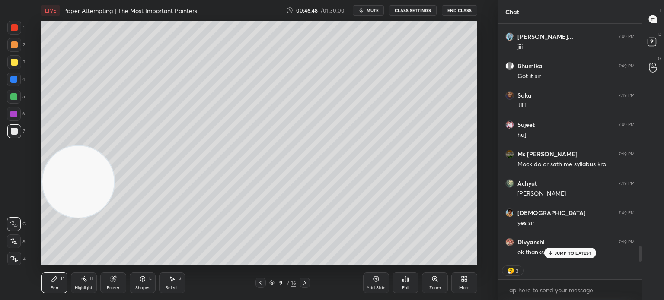
scroll to position [3425, 0]
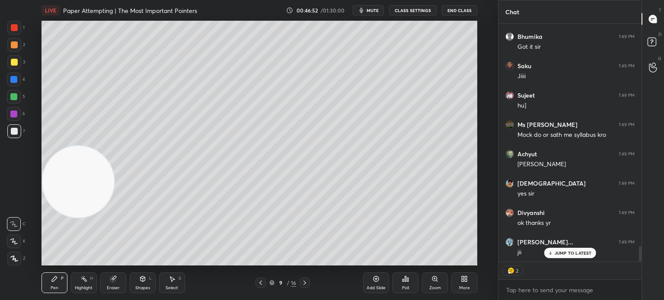
click at [379, 283] on div "Add Slide" at bounding box center [376, 283] width 26 height 21
click at [19, 61] on div at bounding box center [14, 62] width 14 height 14
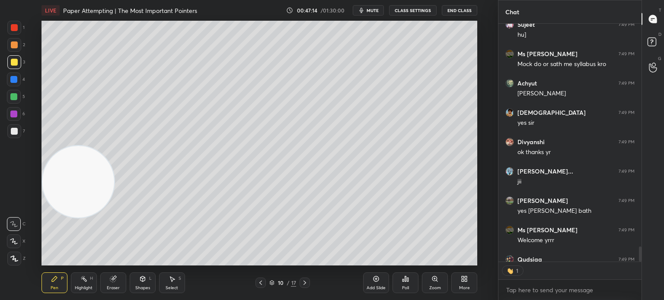
scroll to position [3543, 0]
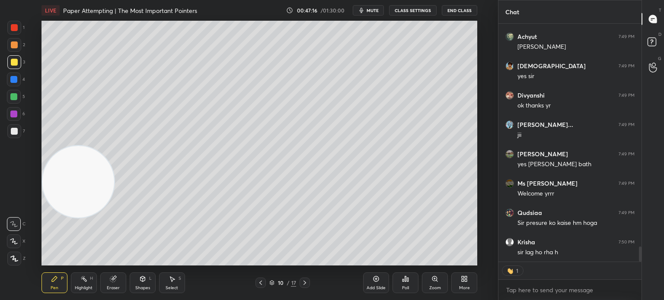
type textarea "x"
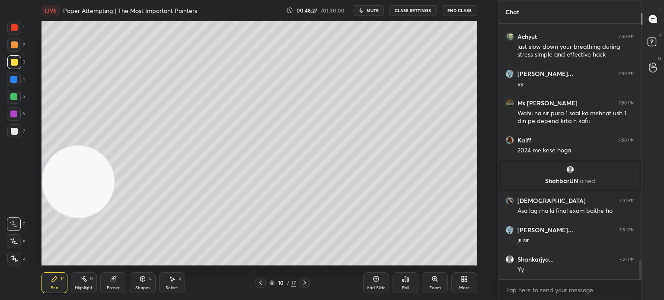
scroll to position [3060, 0]
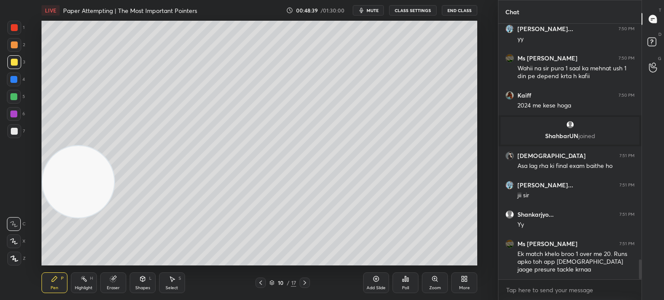
drag, startPoint x: 9, startPoint y: 26, endPoint x: 16, endPoint y: 27, distance: 7.0
click at [15, 29] on div at bounding box center [14, 28] width 14 height 14
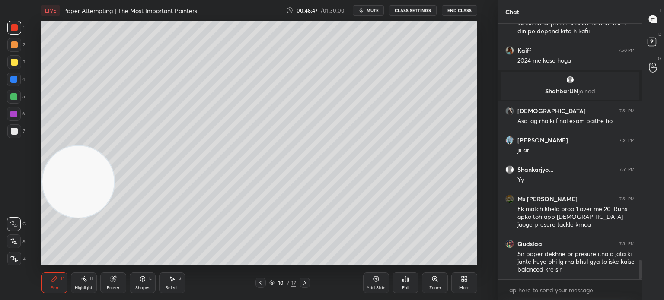
scroll to position [3135, 0]
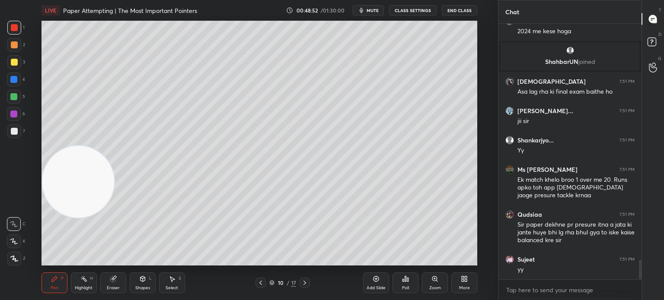
drag, startPoint x: 86, startPoint y: 98, endPoint x: 119, endPoint y: 25, distance: 80.0
click at [103, 146] on video at bounding box center [78, 182] width 72 height 72
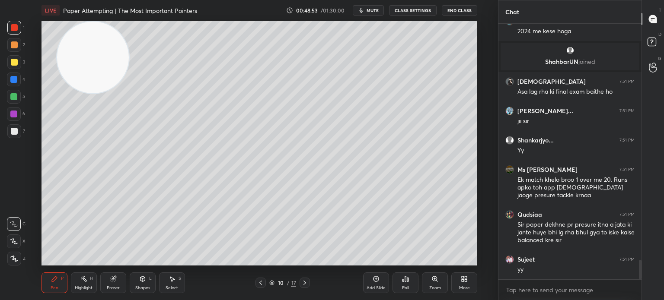
click at [18, 63] on div at bounding box center [14, 62] width 14 height 14
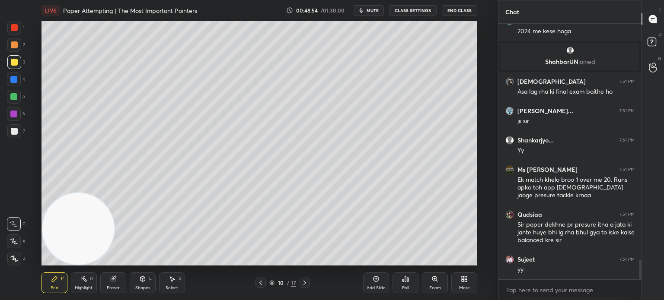
drag, startPoint x: 43, startPoint y: 264, endPoint x: 44, endPoint y: 256, distance: 7.9
click at [45, 264] on video at bounding box center [78, 229] width 72 height 72
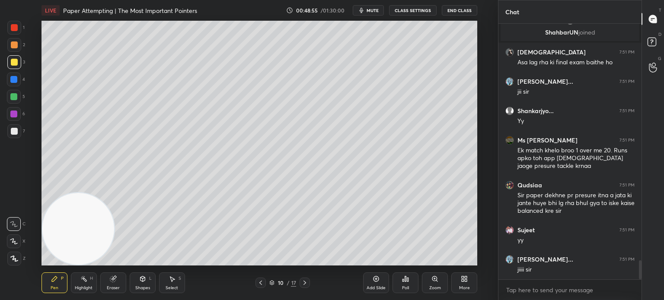
drag, startPoint x: 14, startPoint y: 27, endPoint x: 10, endPoint y: 32, distance: 6.1
click at [13, 29] on div at bounding box center [14, 27] width 7 height 7
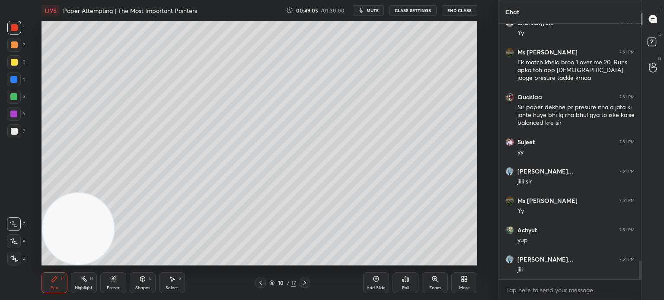
scroll to position [3297, 0]
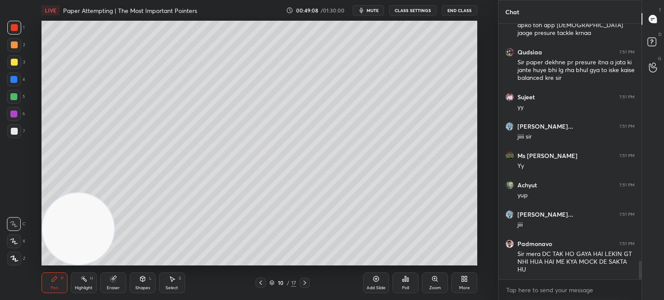
click at [418, 13] on button "CLASS SETTINGS" at bounding box center [413, 10] width 48 height 10
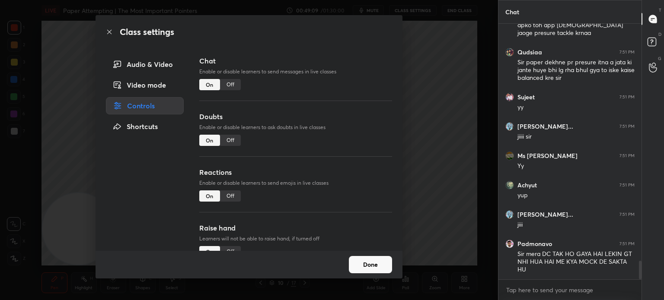
click at [232, 88] on div "Off" at bounding box center [230, 84] width 21 height 11
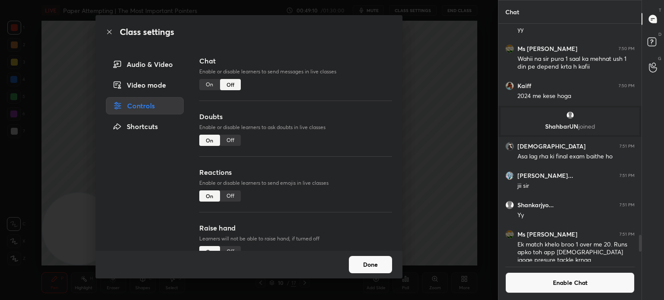
click at [108, 33] on icon at bounding box center [109, 32] width 7 height 7
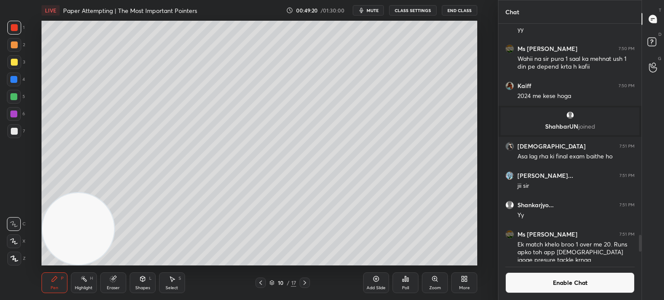
click at [260, 281] on icon at bounding box center [260, 283] width 7 height 7
click at [261, 280] on icon at bounding box center [260, 283] width 7 height 7
click at [370, 290] on div "Add Slide" at bounding box center [375, 288] width 19 height 4
click at [13, 133] on div at bounding box center [14, 131] width 7 height 7
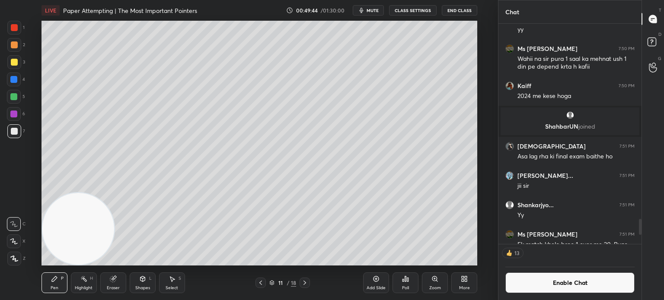
click at [14, 32] on div at bounding box center [14, 28] width 14 height 14
click at [148, 287] on div "Shapes" at bounding box center [142, 288] width 15 height 4
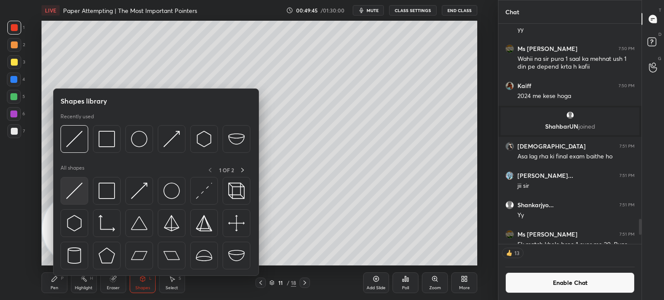
click at [75, 197] on img at bounding box center [74, 191] width 16 height 16
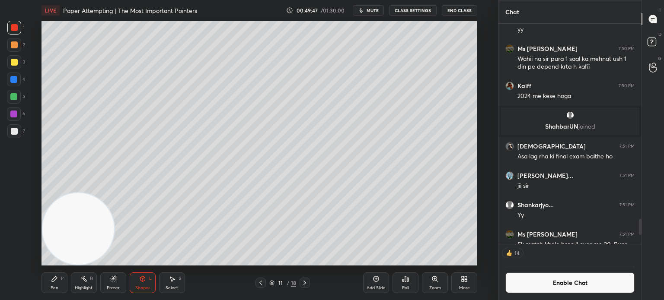
click at [52, 280] on icon at bounding box center [54, 279] width 7 height 7
click at [14, 133] on div at bounding box center [14, 131] width 7 height 7
drag, startPoint x: 100, startPoint y: 182, endPoint x: 422, endPoint y: 56, distance: 345.3
click at [114, 193] on video at bounding box center [78, 229] width 72 height 72
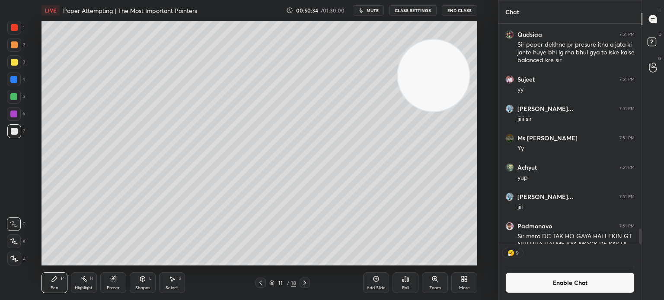
click at [569, 289] on button "Enable Chat" at bounding box center [569, 283] width 129 height 21
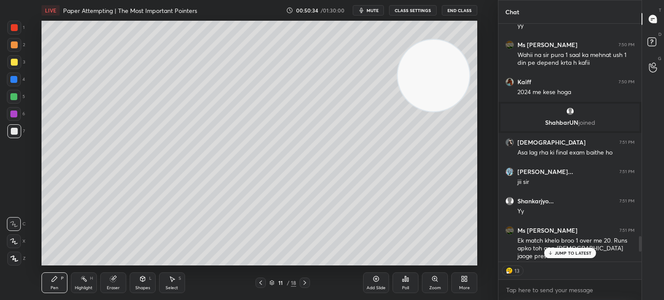
type textarea "x"
click at [562, 255] on p "JUMP TO LATEST" at bounding box center [572, 253] width 37 height 5
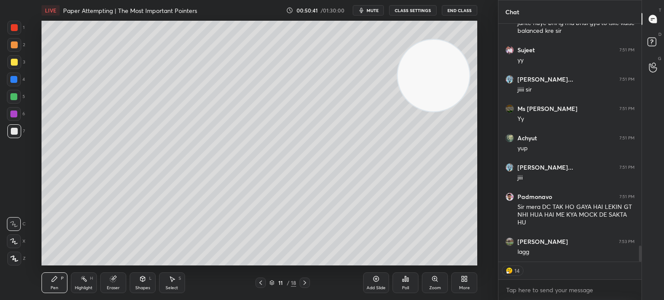
scroll to position [3319, 0]
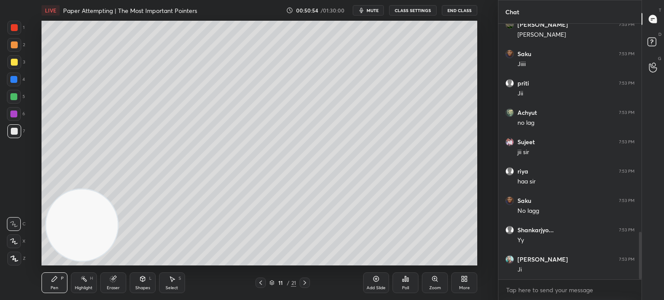
scroll to position [1147, 0]
click at [425, 10] on button "CLASS SETTINGS" at bounding box center [413, 10] width 48 height 10
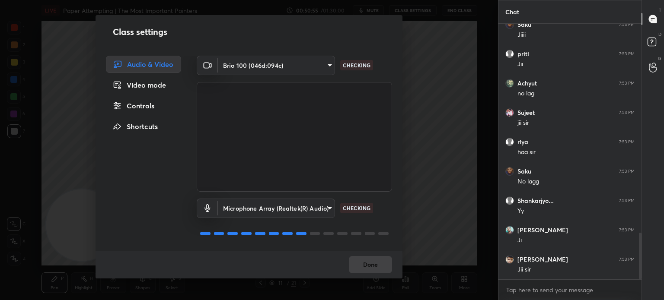
click at [151, 106] on div "Controls" at bounding box center [143, 105] width 75 height 17
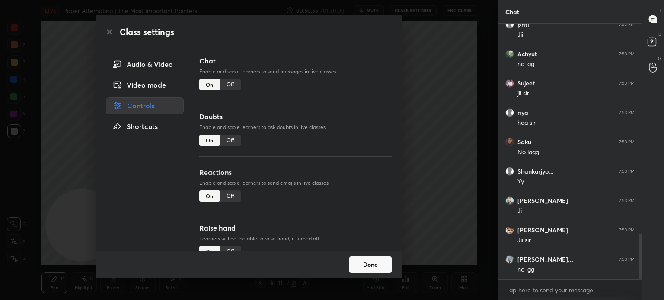
click at [229, 80] on div "Off" at bounding box center [230, 84] width 21 height 11
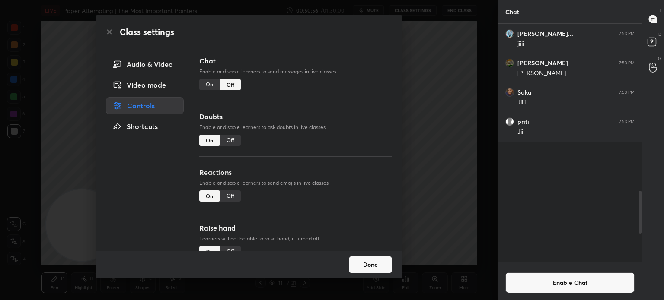
scroll to position [236, 140]
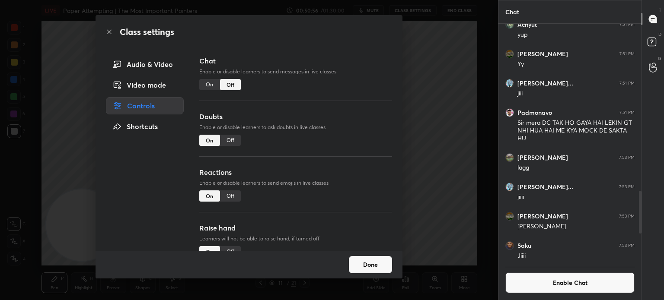
click at [367, 267] on button "Done" at bounding box center [370, 264] width 43 height 17
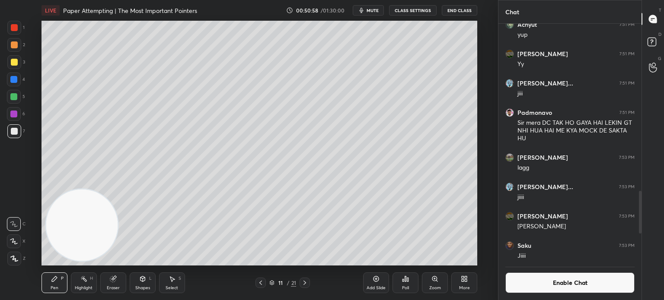
click at [14, 62] on div at bounding box center [14, 62] width 7 height 7
click at [14, 131] on div at bounding box center [14, 131] width 7 height 7
click at [118, 189] on video at bounding box center [82, 225] width 72 height 72
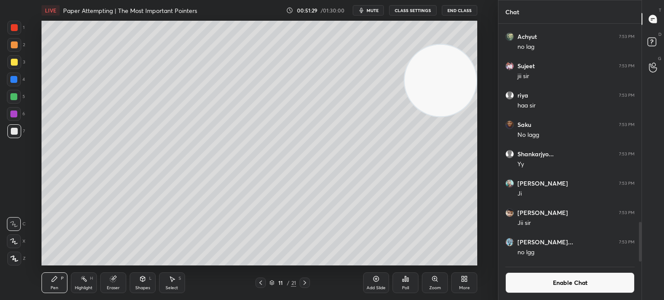
click at [575, 282] on button "Enable Chat" at bounding box center [569, 283] width 129 height 21
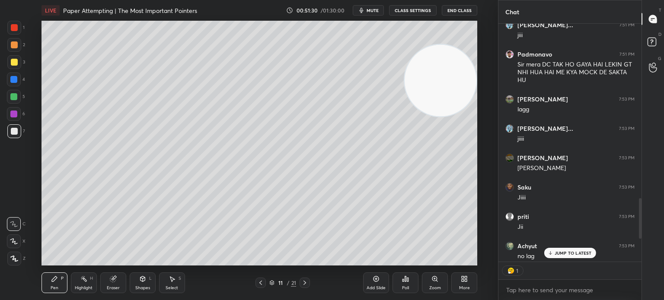
click at [570, 252] on p "JUMP TO LATEST" at bounding box center [572, 253] width 37 height 5
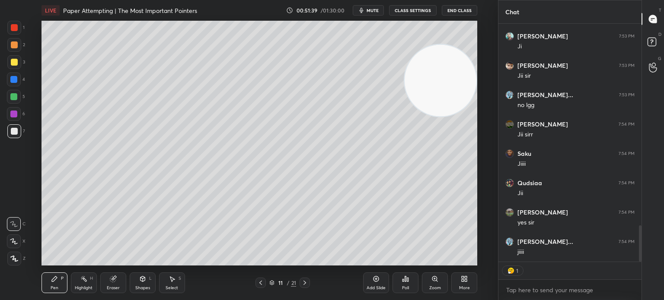
type textarea "x"
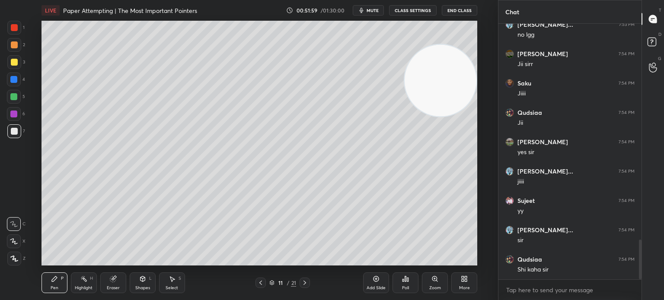
click at [14, 83] on div at bounding box center [14, 80] width 14 height 14
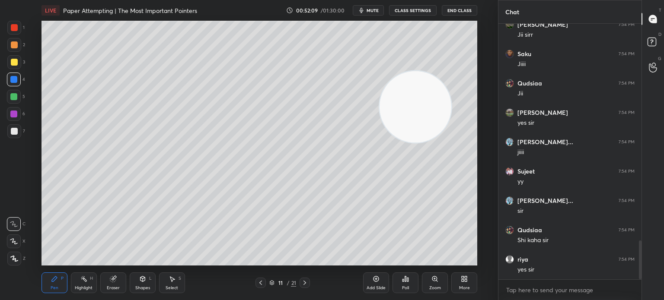
drag, startPoint x: 437, startPoint y: 112, endPoint x: 433, endPoint y: 90, distance: 22.7
click at [431, 133] on video at bounding box center [415, 107] width 72 height 72
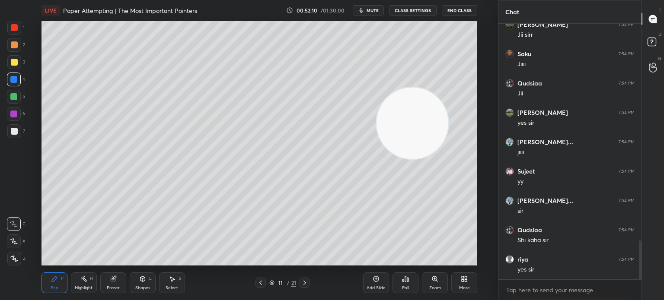
scroll to position [1447, 0]
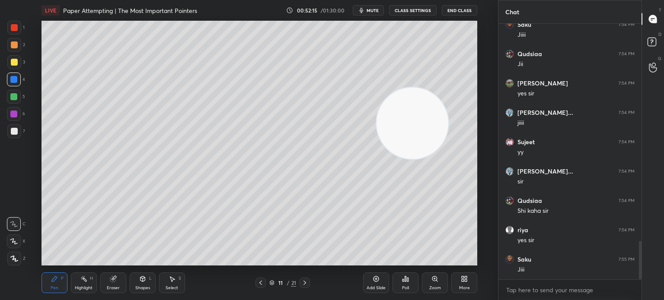
drag, startPoint x: 396, startPoint y: 143, endPoint x: 336, endPoint y: 213, distance: 91.6
click at [376, 159] on video at bounding box center [412, 123] width 72 height 72
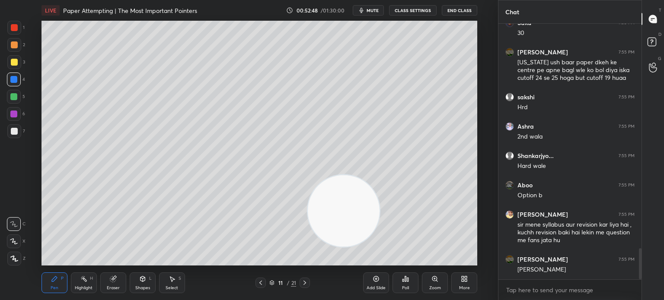
scroll to position [1877, 0]
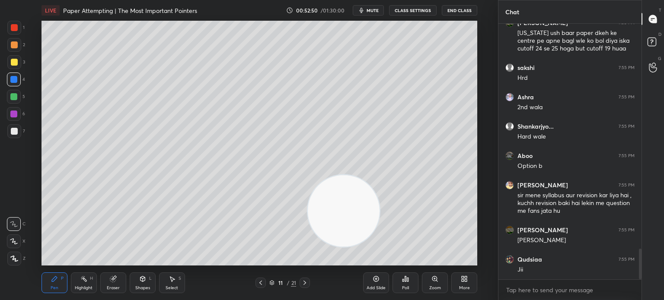
click at [421, 7] on button "CLASS SETTINGS" at bounding box center [413, 10] width 48 height 10
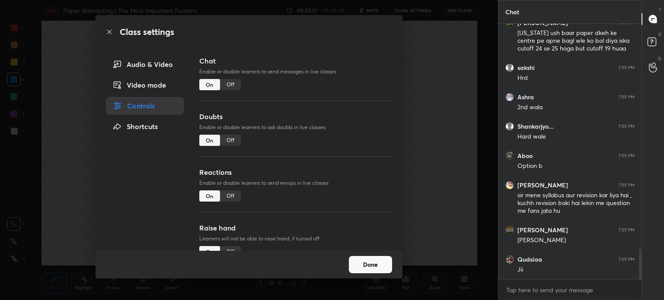
click at [232, 83] on div "Off" at bounding box center [230, 84] width 21 height 11
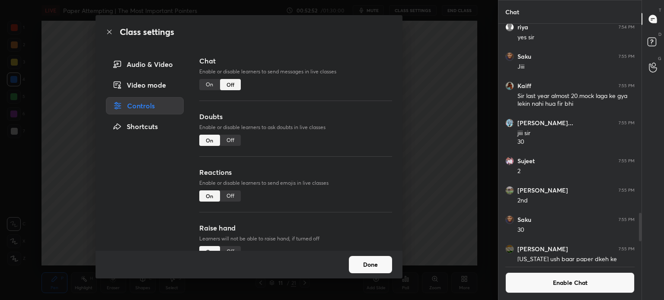
click at [109, 32] on icon at bounding box center [109, 32] width 7 height 7
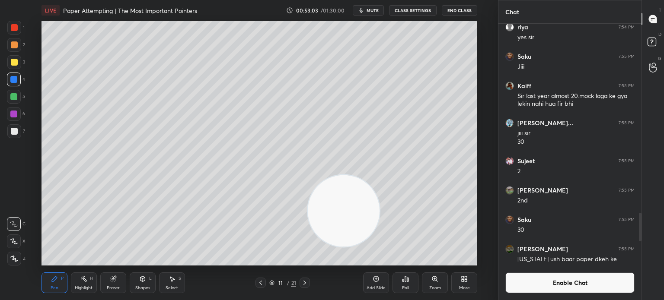
click at [112, 290] on div "Eraser" at bounding box center [113, 288] width 13 height 4
click at [14, 240] on icon at bounding box center [13, 241] width 7 height 7
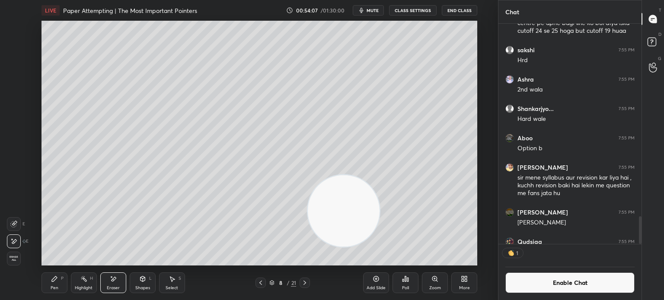
click at [55, 283] on div "Pen P" at bounding box center [54, 283] width 26 height 21
click at [17, 131] on div at bounding box center [14, 131] width 7 height 7
click at [600, 284] on button "Enable Chat" at bounding box center [569, 283] width 129 height 21
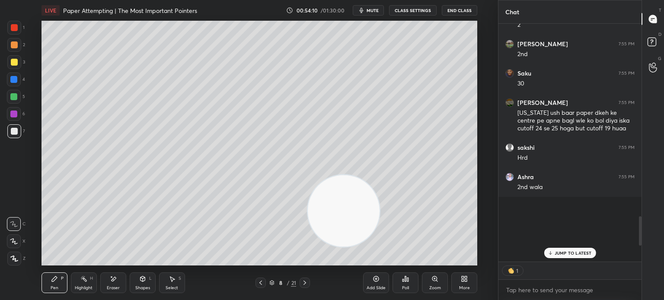
scroll to position [236, 140]
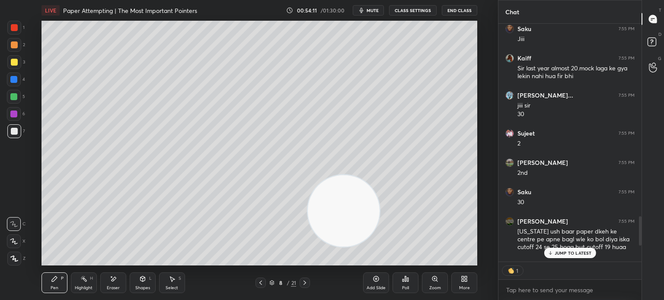
click at [589, 255] on p "JUMP TO LATEST" at bounding box center [572, 253] width 37 height 5
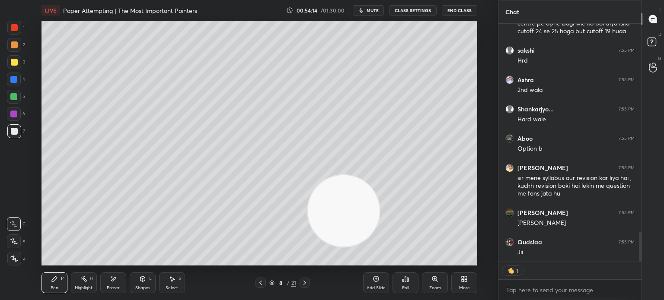
type textarea "x"
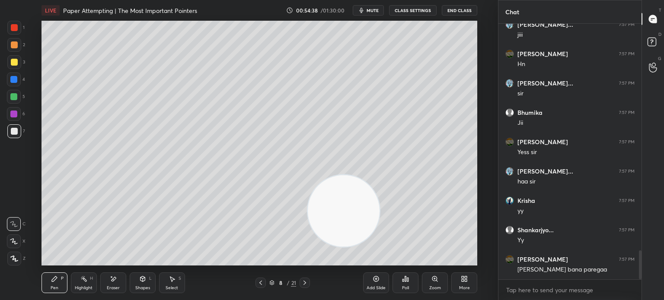
scroll to position [2024, 0]
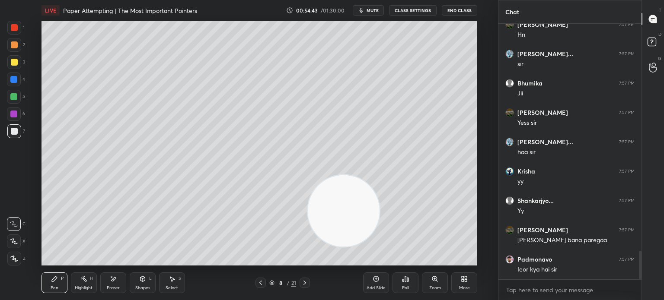
click at [409, 7] on button "CLASS SETTINGS" at bounding box center [413, 10] width 48 height 10
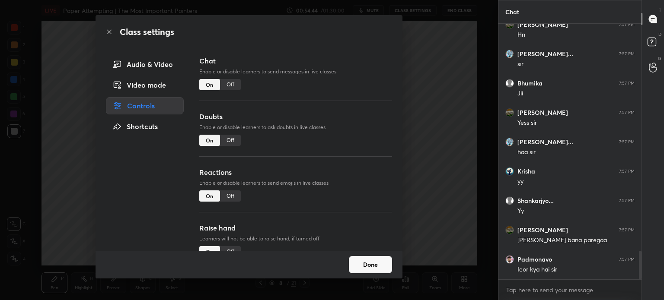
click at [233, 81] on div "Off" at bounding box center [230, 84] width 21 height 11
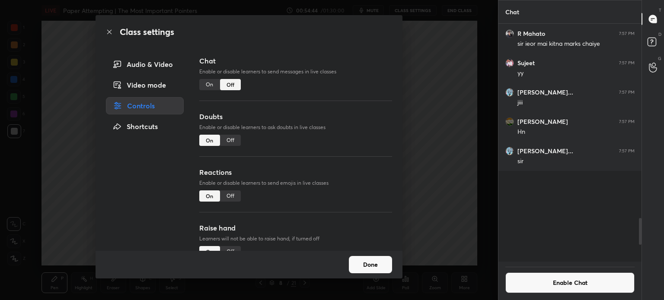
scroll to position [3, 3]
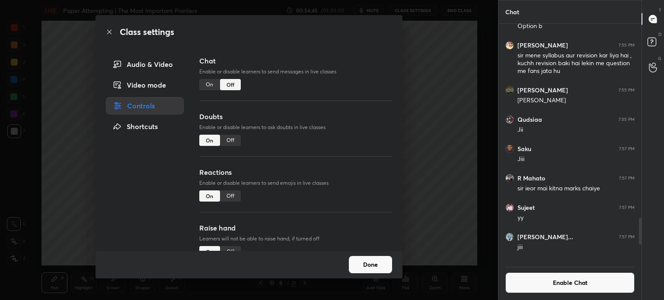
click at [50, 139] on div "Class settings Audio & Video Video mode Controls Shortcuts Chat Enable or disab…" at bounding box center [249, 150] width 498 height 300
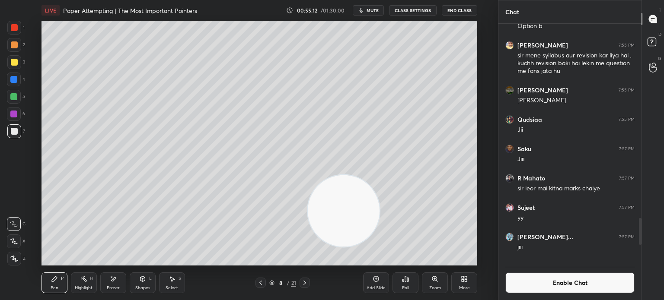
click at [11, 131] on div at bounding box center [14, 131] width 7 height 7
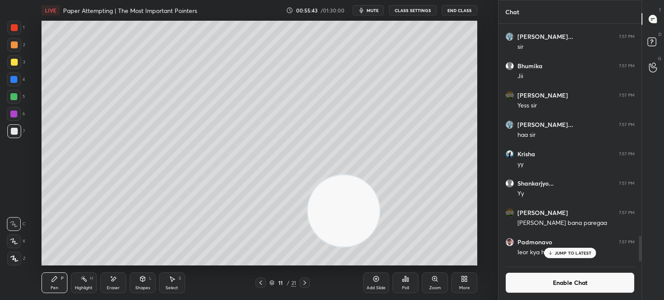
click at [376, 282] on div "Add Slide" at bounding box center [376, 283] width 26 height 21
click at [580, 285] on button "Enable Chat" at bounding box center [569, 283] width 129 height 21
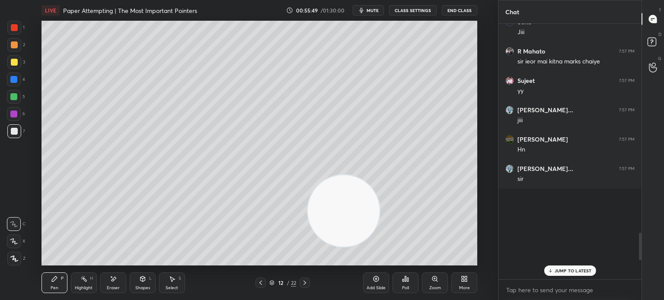
scroll to position [253, 140]
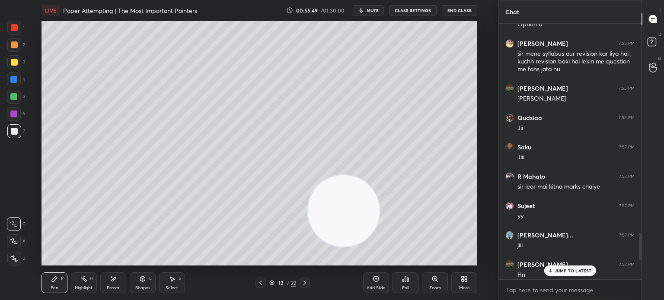
click at [577, 269] on p "JUMP TO LATEST" at bounding box center [572, 270] width 37 height 5
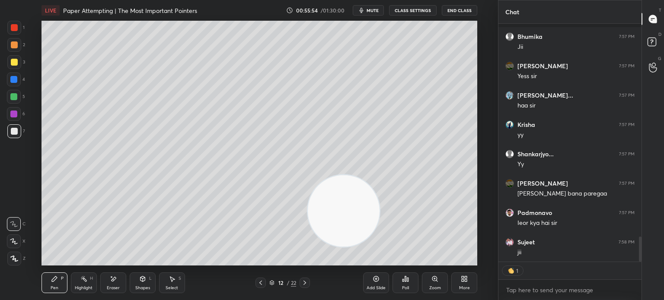
scroll to position [2030, 0]
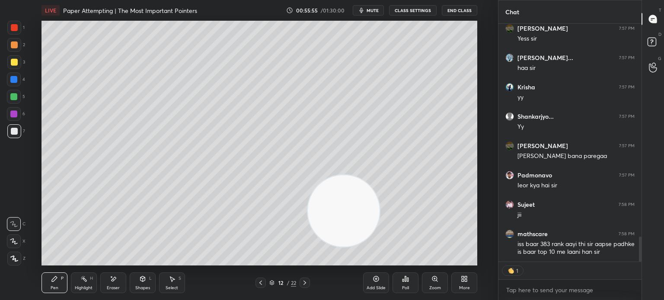
click at [12, 133] on div at bounding box center [14, 131] width 7 height 7
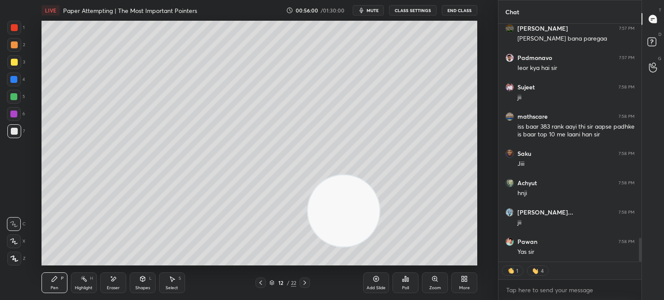
scroll to position [2177, 0]
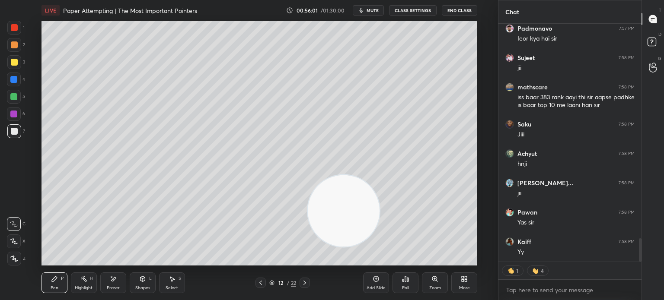
drag, startPoint x: 297, startPoint y: 221, endPoint x: 30, endPoint y: 266, distance: 271.2
click at [33, 274] on div "LIVE Paper Attempting | The Most Important Pointers 00:56:01 / 01:30:00 mute CL…" at bounding box center [259, 150] width 463 height 300
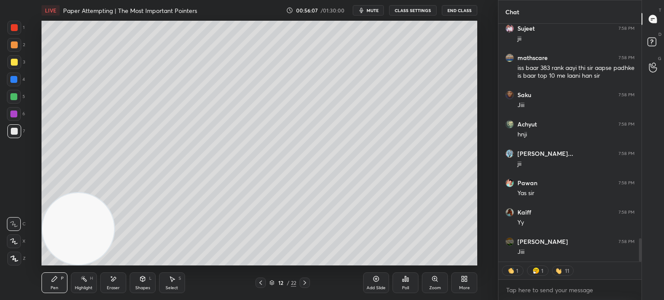
scroll to position [2236, 0]
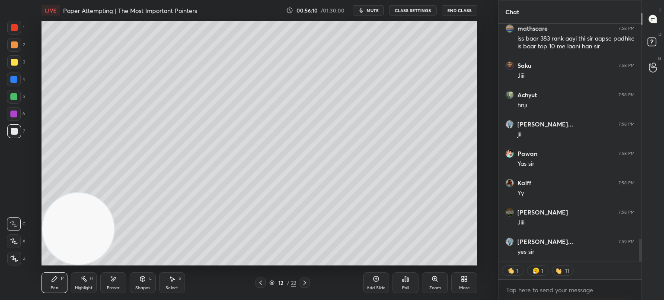
click at [15, 32] on div at bounding box center [14, 28] width 14 height 14
click at [143, 276] on icon at bounding box center [142, 278] width 5 height 5
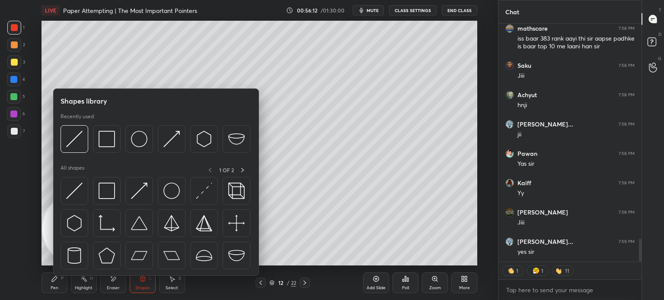
click at [78, 199] on img at bounding box center [74, 191] width 16 height 16
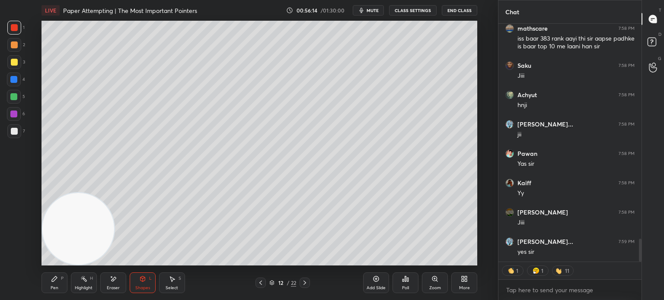
click at [16, 79] on div at bounding box center [13, 79] width 7 height 7
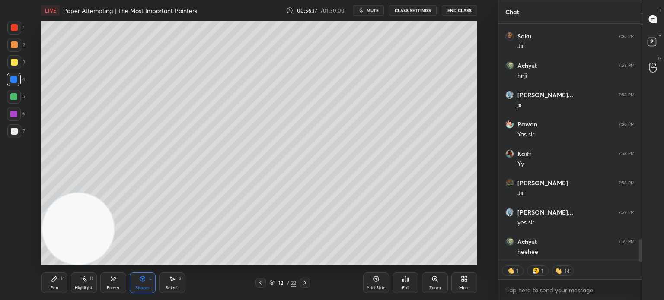
click at [9, 132] on div at bounding box center [14, 131] width 14 height 14
click at [52, 289] on div "Pen" at bounding box center [55, 288] width 8 height 4
click at [143, 281] on icon at bounding box center [142, 278] width 5 height 5
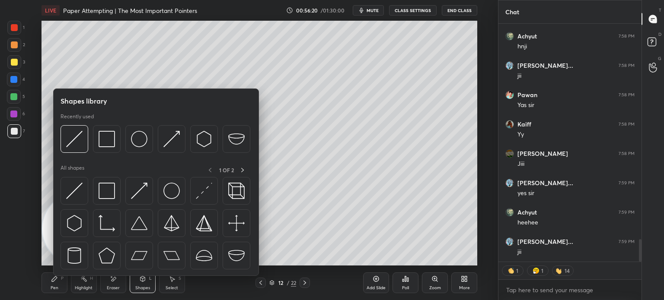
click at [69, 203] on div at bounding box center [74, 191] width 28 height 28
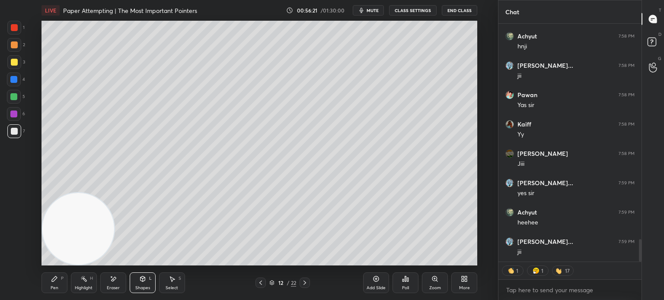
click at [12, 44] on div at bounding box center [14, 45] width 14 height 14
click at [16, 32] on div at bounding box center [14, 28] width 14 height 14
click at [57, 283] on div "Pen P" at bounding box center [54, 283] width 26 height 21
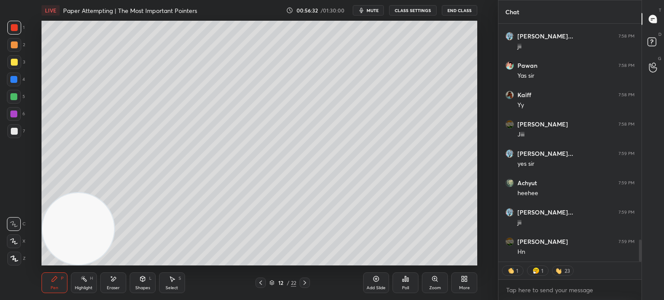
click at [16, 62] on div at bounding box center [14, 62] width 7 height 7
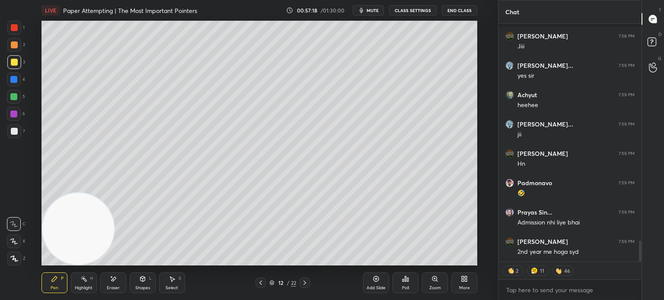
scroll to position [2457, 0]
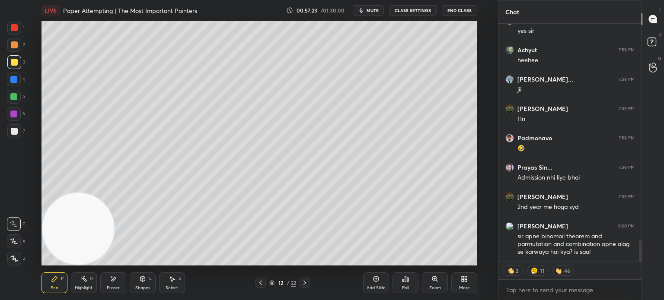
click at [20, 132] on div "7" at bounding box center [16, 131] width 18 height 14
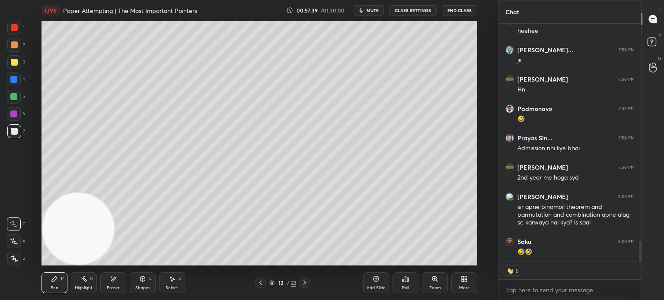
scroll to position [2523, 0]
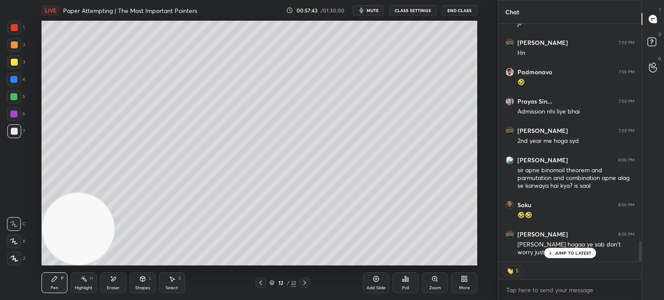
type textarea "x"
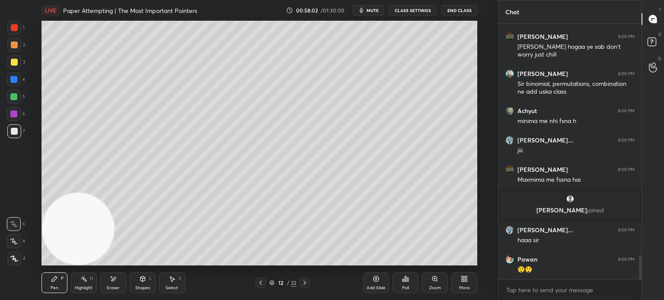
scroll to position [2462, 0]
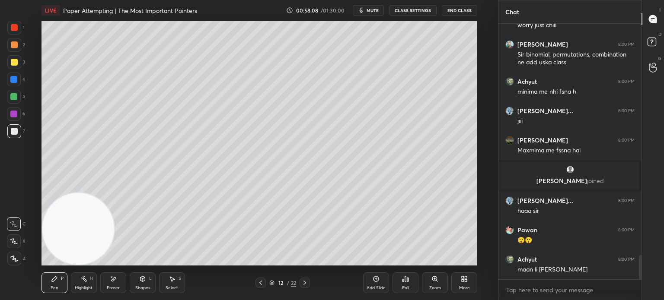
click at [10, 101] on div at bounding box center [14, 97] width 14 height 14
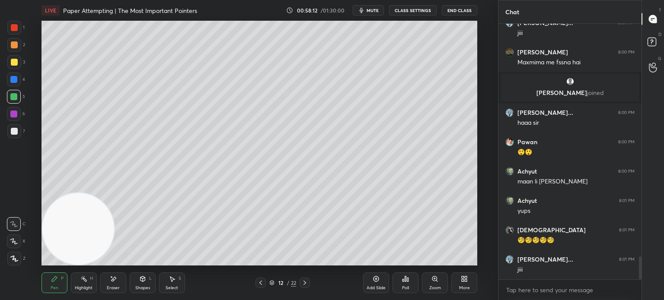
scroll to position [2579, 0]
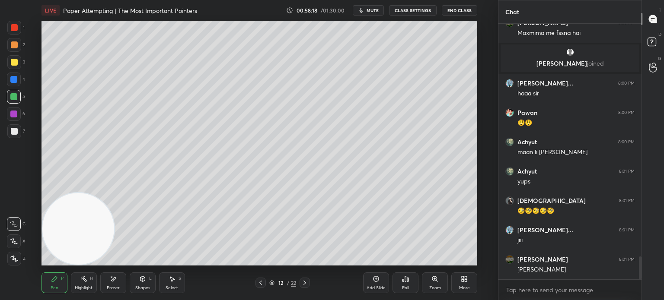
drag, startPoint x: 16, startPoint y: 135, endPoint x: 22, endPoint y: 132, distance: 6.8
click at [17, 135] on div at bounding box center [14, 131] width 14 height 14
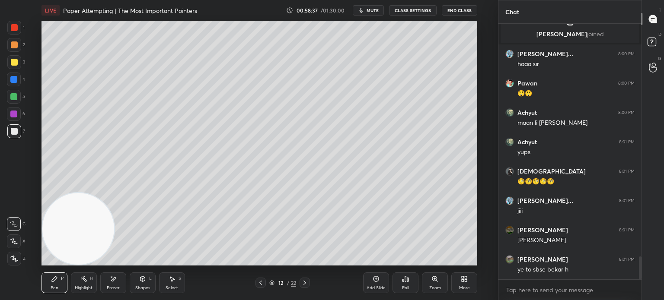
drag, startPoint x: 10, startPoint y: 114, endPoint x: 14, endPoint y: 117, distance: 5.3
click at [10, 115] on div at bounding box center [14, 114] width 14 height 14
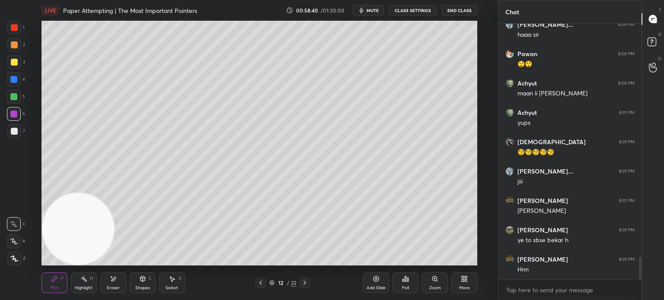
click at [19, 60] on div at bounding box center [14, 62] width 14 height 14
click at [12, 60] on div at bounding box center [14, 62] width 7 height 7
click at [16, 46] on div at bounding box center [14, 44] width 7 height 7
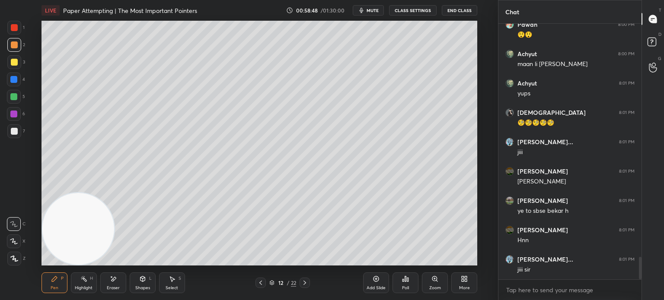
click at [16, 133] on div at bounding box center [14, 131] width 7 height 7
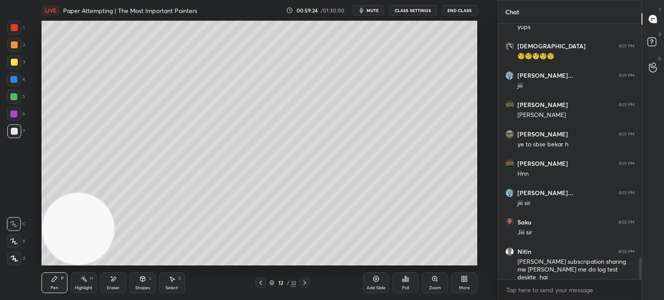
scroll to position [2763, 0]
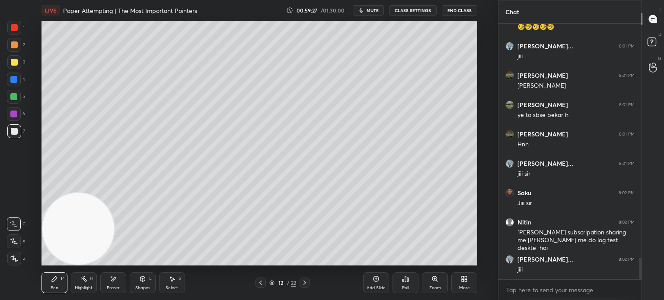
click at [14, 79] on div at bounding box center [13, 79] width 7 height 7
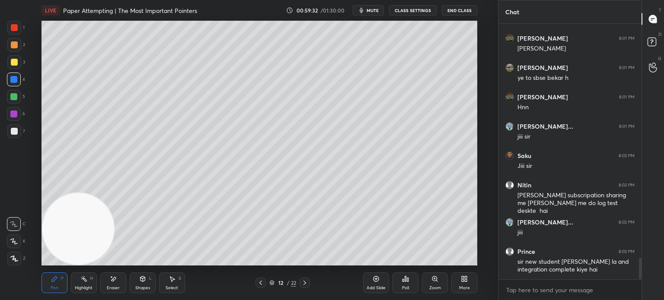
scroll to position [2830, 0]
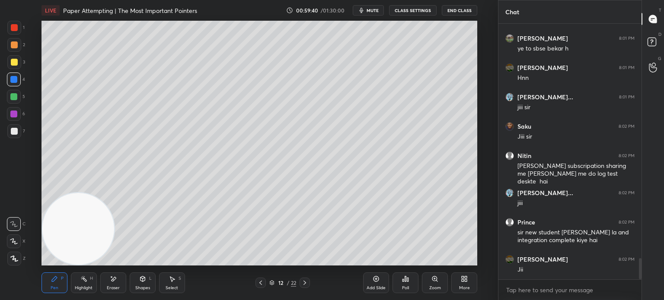
click at [18, 131] on div at bounding box center [14, 131] width 14 height 14
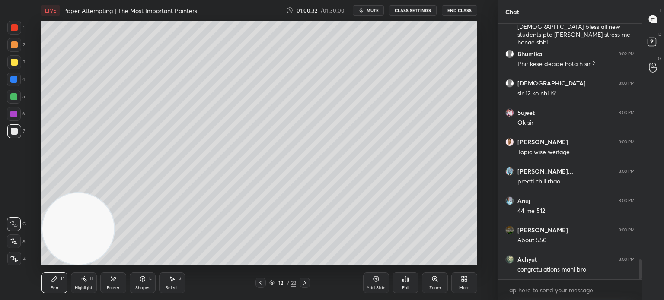
scroll to position [3066, 0]
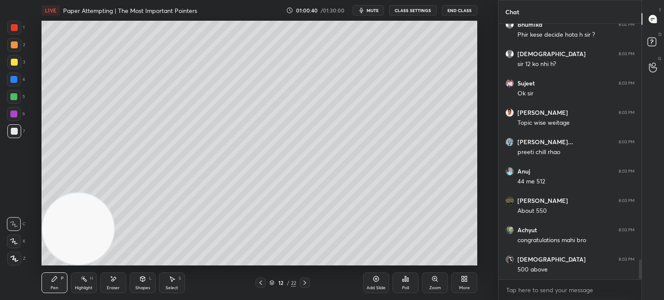
click at [423, 10] on button "CLASS SETTINGS" at bounding box center [413, 10] width 48 height 10
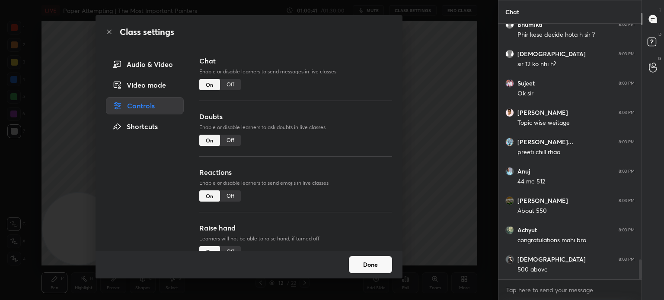
click at [231, 84] on div "Off" at bounding box center [230, 84] width 21 height 11
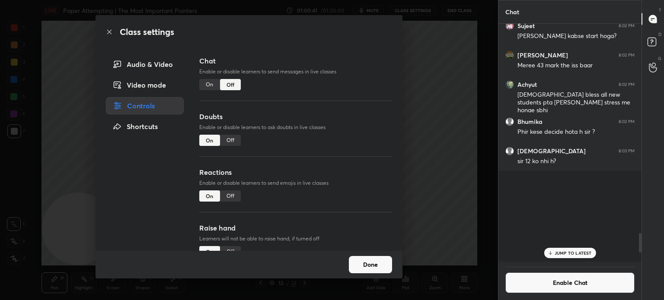
scroll to position [3, 3]
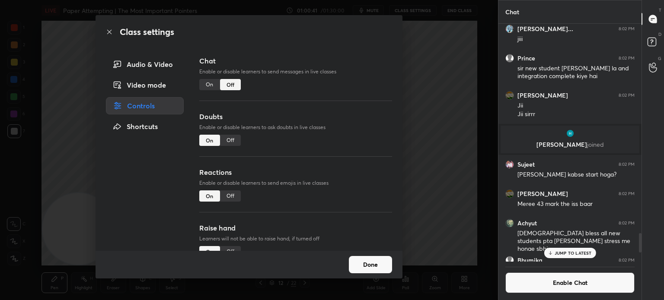
click at [41, 106] on div "Class settings Audio & Video Video mode Controls Shortcuts Chat Enable or disab…" at bounding box center [249, 150] width 498 height 300
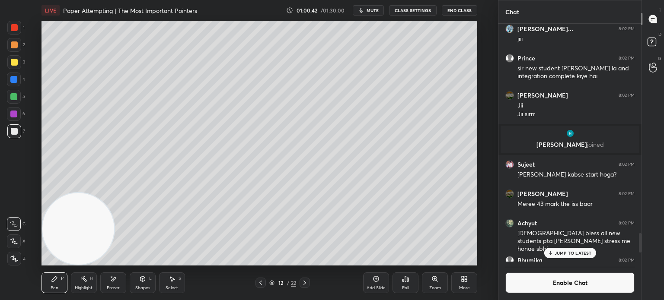
click at [14, 75] on div at bounding box center [14, 80] width 14 height 14
click at [14, 68] on div at bounding box center [14, 62] width 14 height 14
click at [16, 22] on div at bounding box center [14, 28] width 14 height 14
click at [13, 133] on div at bounding box center [14, 131] width 7 height 7
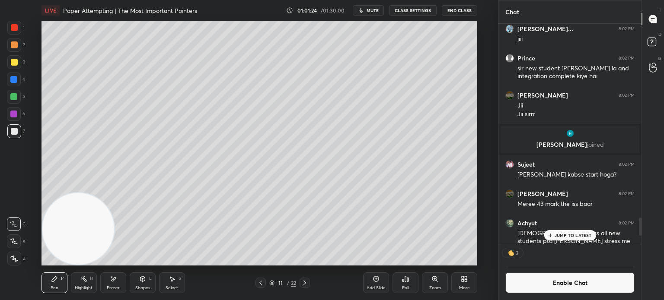
click at [587, 236] on p "JUMP TO LATEST" at bounding box center [572, 235] width 37 height 5
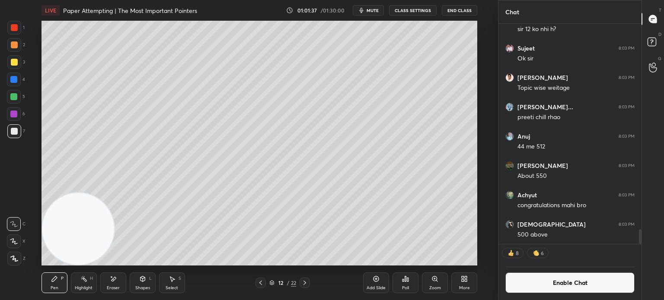
drag, startPoint x: 626, startPoint y: 286, endPoint x: 619, endPoint y: 286, distance: 6.9
click at [626, 286] on button "Enable Chat" at bounding box center [569, 283] width 129 height 21
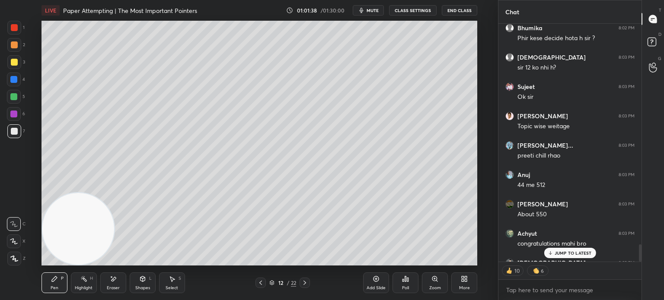
scroll to position [3028, 0]
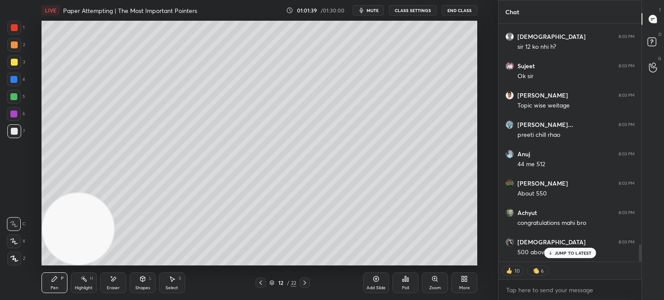
drag, startPoint x: 641, startPoint y: 243, endPoint x: 642, endPoint y: 271, distance: 28.1
click at [642, 271] on div "Chat [PERSON_NAME] 8:02 PM [DEMOGRAPHIC_DATA] bless all new students pta [PERSO…" at bounding box center [581, 150] width 166 height 300
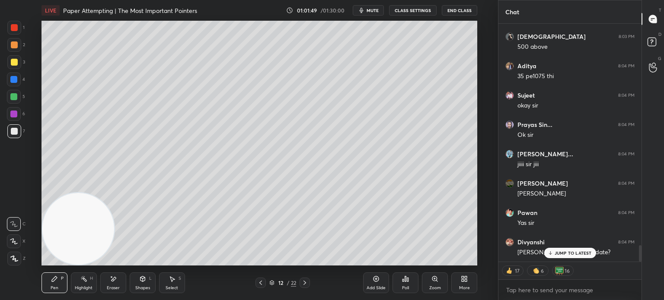
scroll to position [3292, 0]
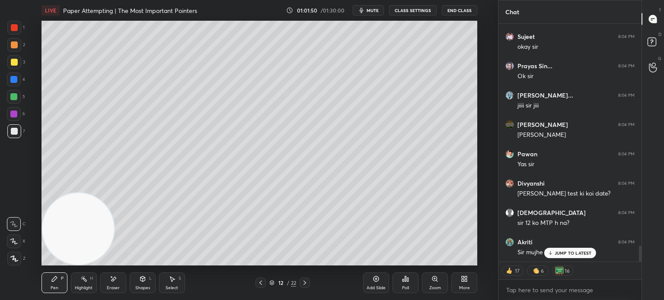
click at [584, 252] on p "JUMP TO LATEST" at bounding box center [572, 253] width 37 height 5
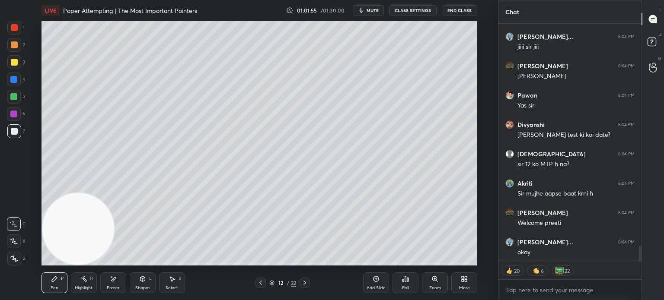
scroll to position [3380, 0]
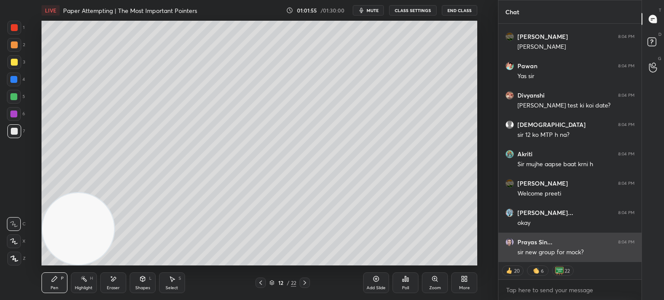
click at [568, 278] on p "JUMP TO LATEST" at bounding box center [572, 280] width 37 height 5
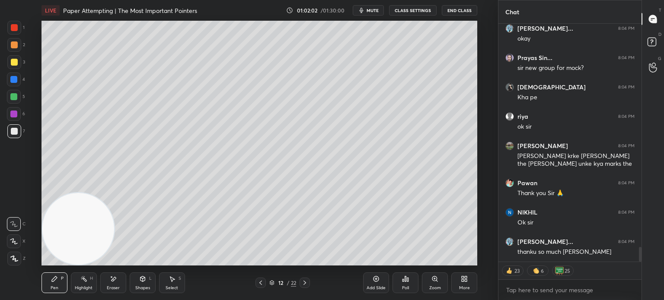
scroll to position [3594, 0]
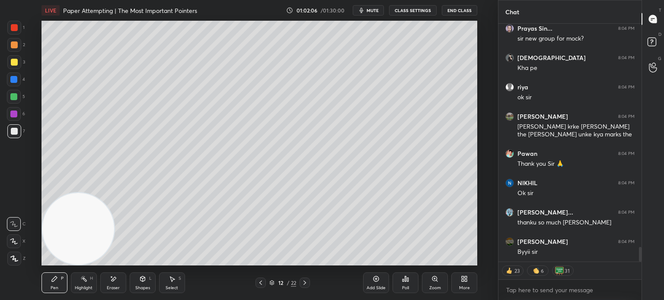
click at [460, 9] on button "End Class" at bounding box center [459, 10] width 35 height 10
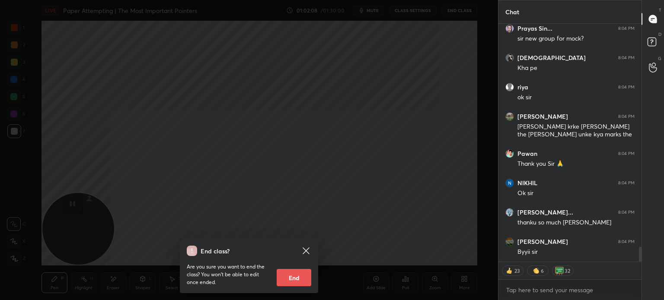
click at [307, 278] on button "End" at bounding box center [293, 277] width 35 height 17
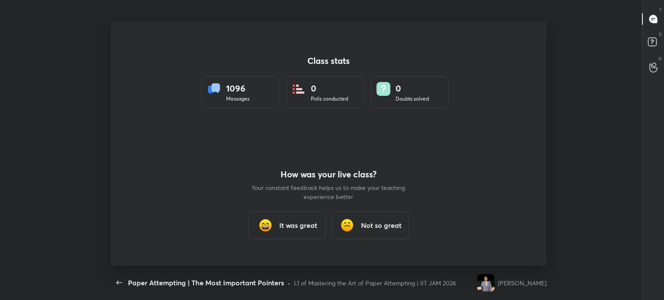
scroll to position [42956, 42548]
type textarea "x"
